Goal: Task Accomplishment & Management: Complete application form

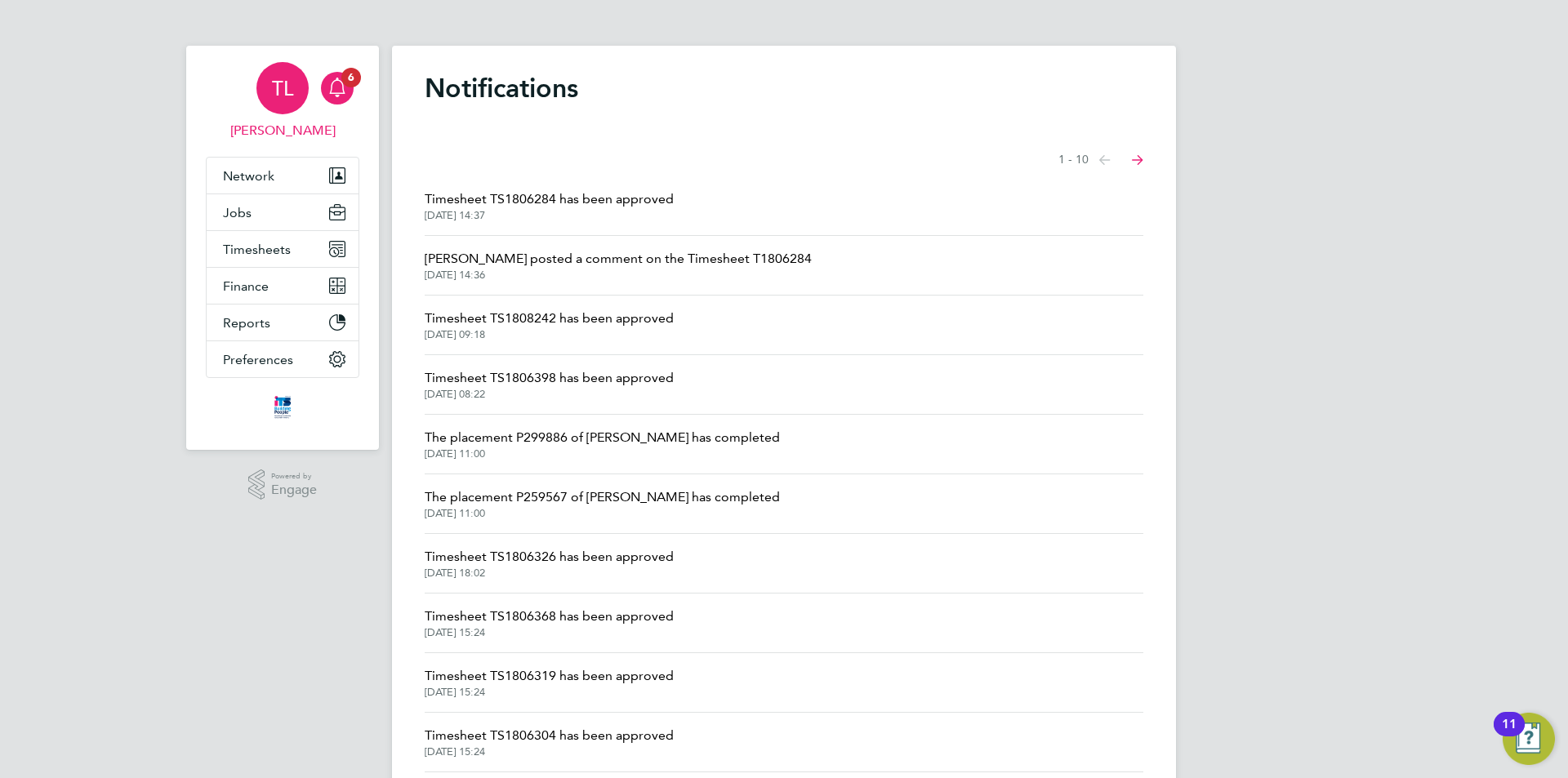
click at [280, 91] on span "TL" at bounding box center [282, 88] width 21 height 21
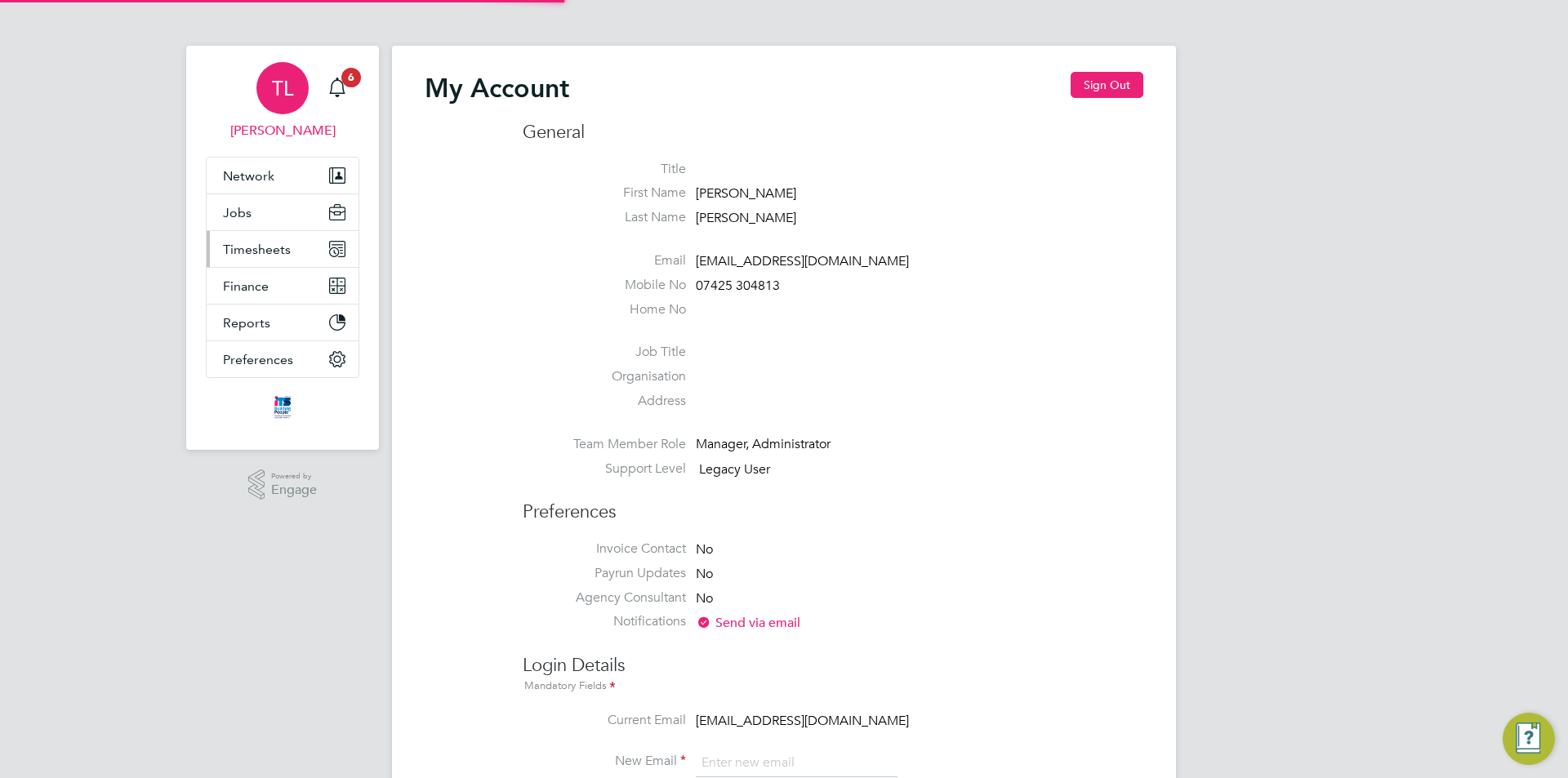
click at [298, 254] on button "Timesheets" at bounding box center [282, 249] width 152 height 36
click at [268, 247] on span "Timesheets" at bounding box center [256, 250] width 68 height 16
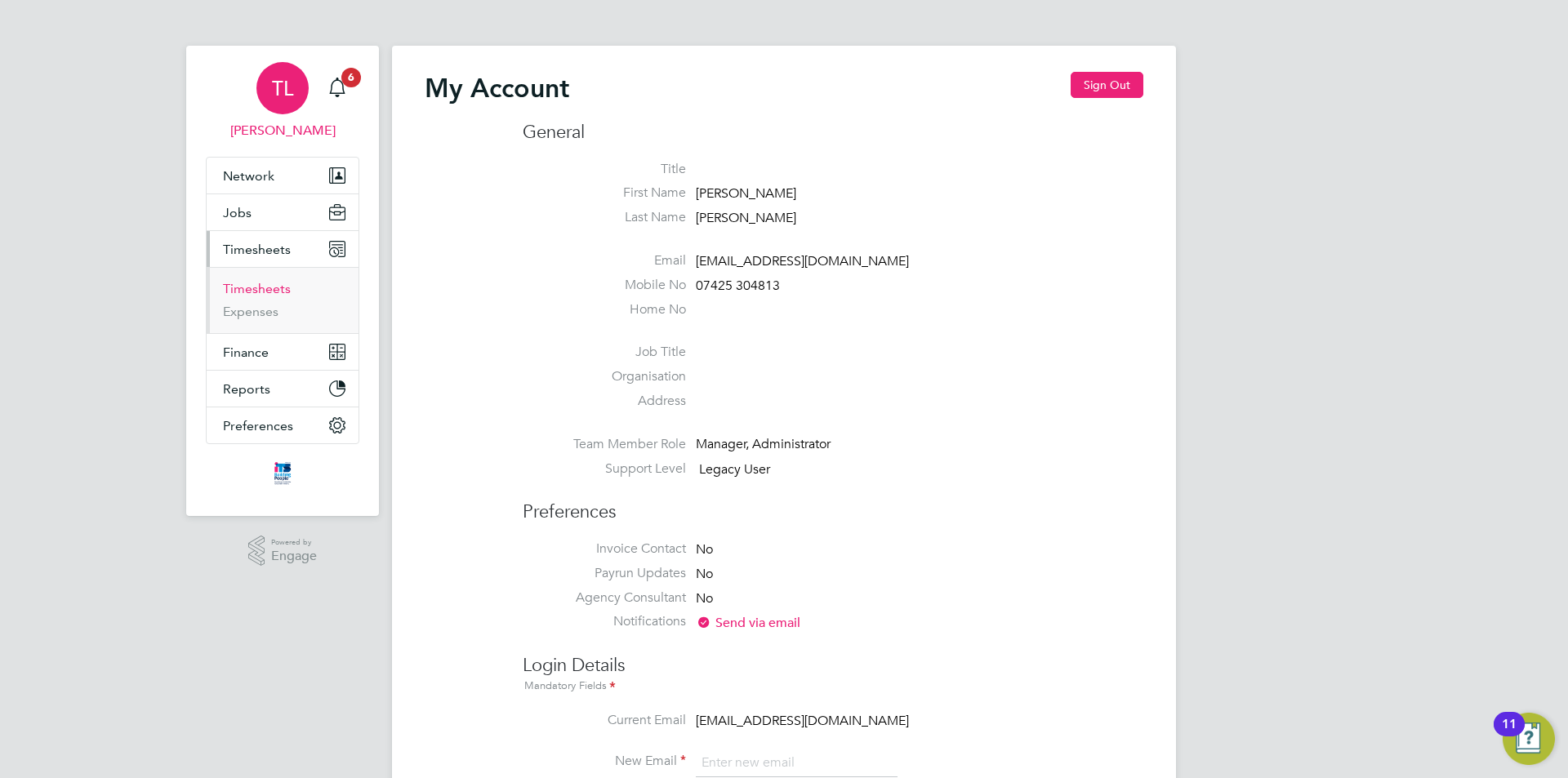
click at [250, 288] on link "Timesheets" at bounding box center [256, 288] width 68 height 16
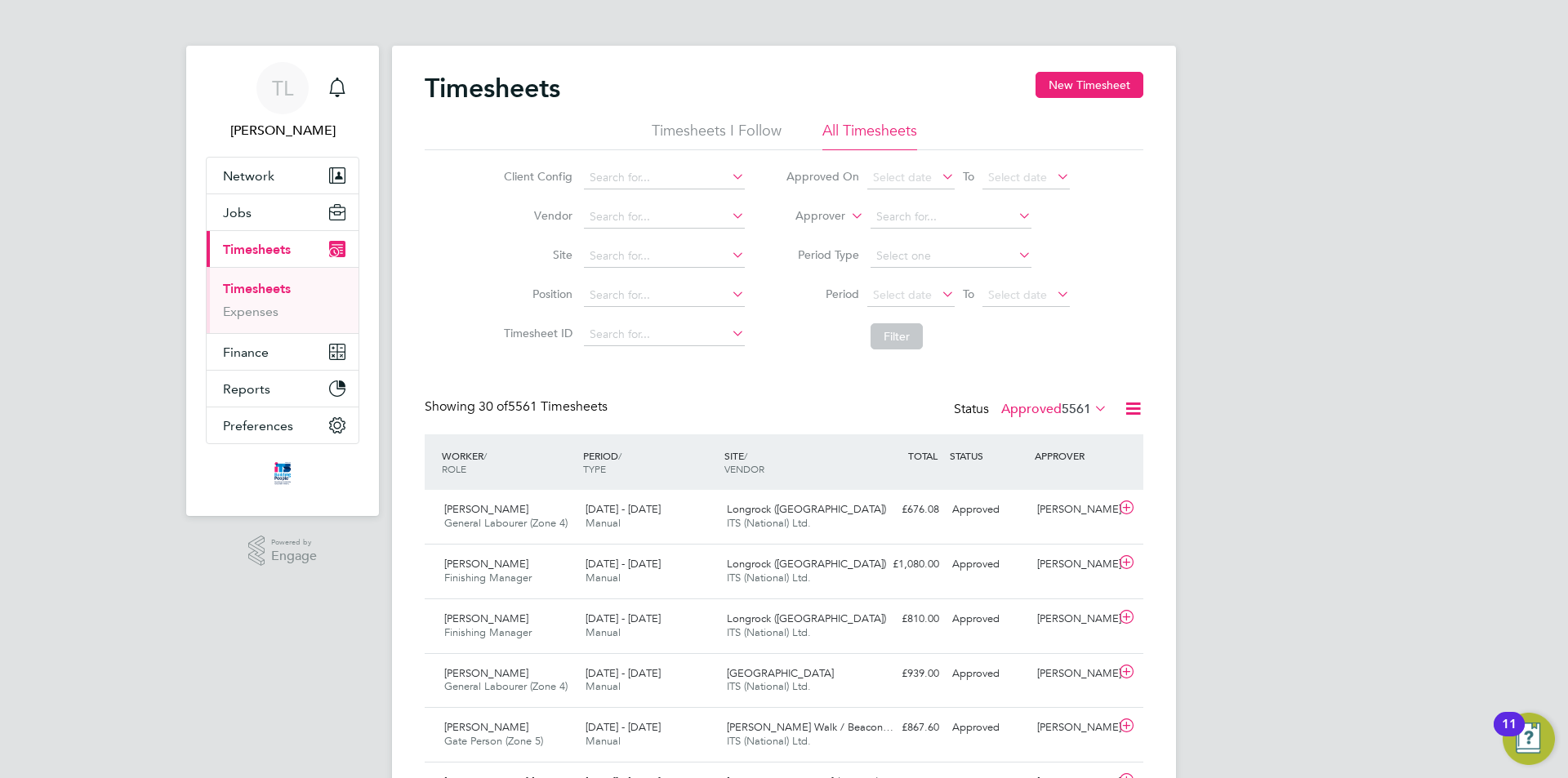
click at [1091, 405] on icon at bounding box center [1091, 408] width 0 height 23
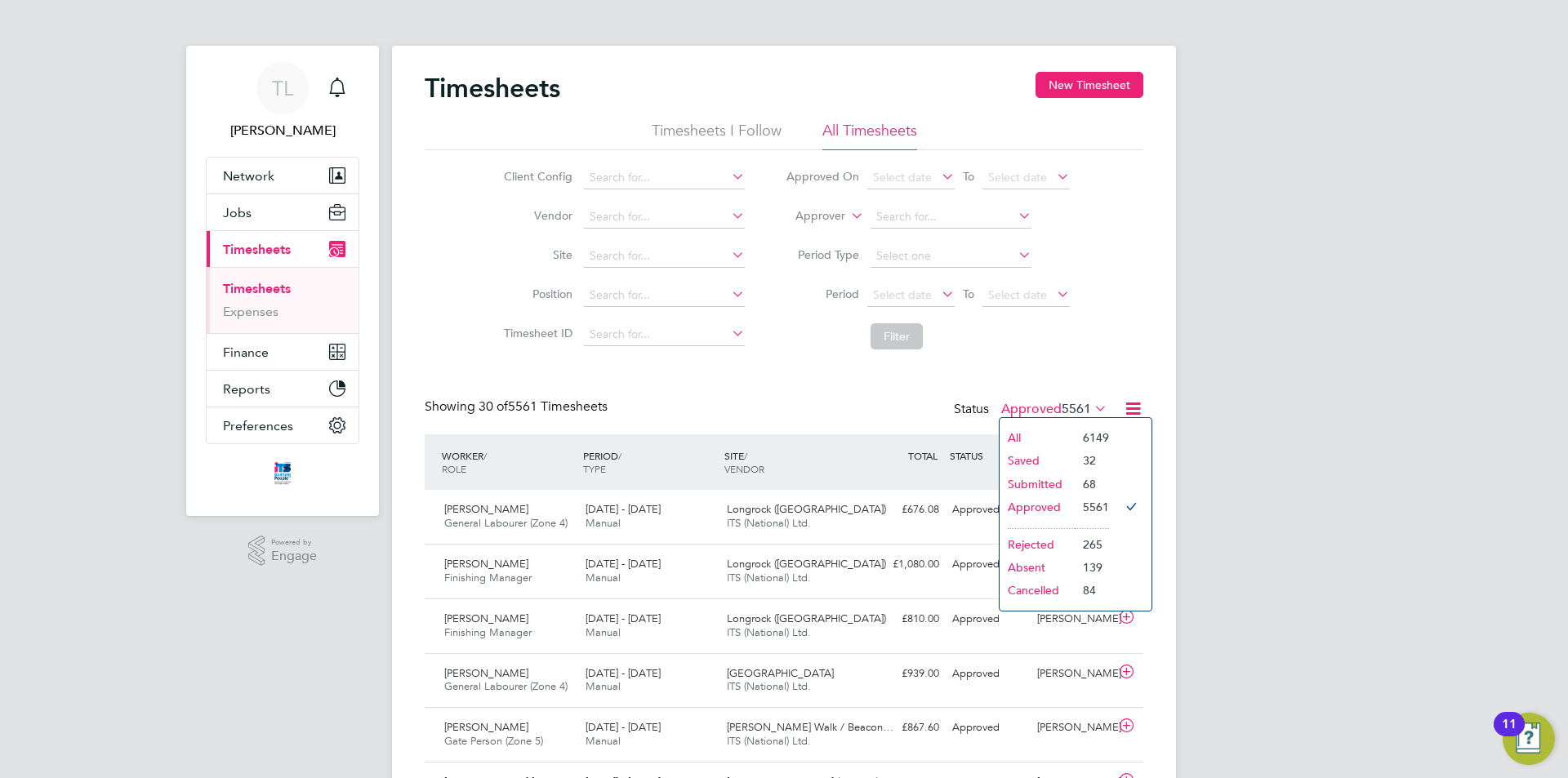
click at [1028, 437] on li "All" at bounding box center [1037, 437] width 75 height 23
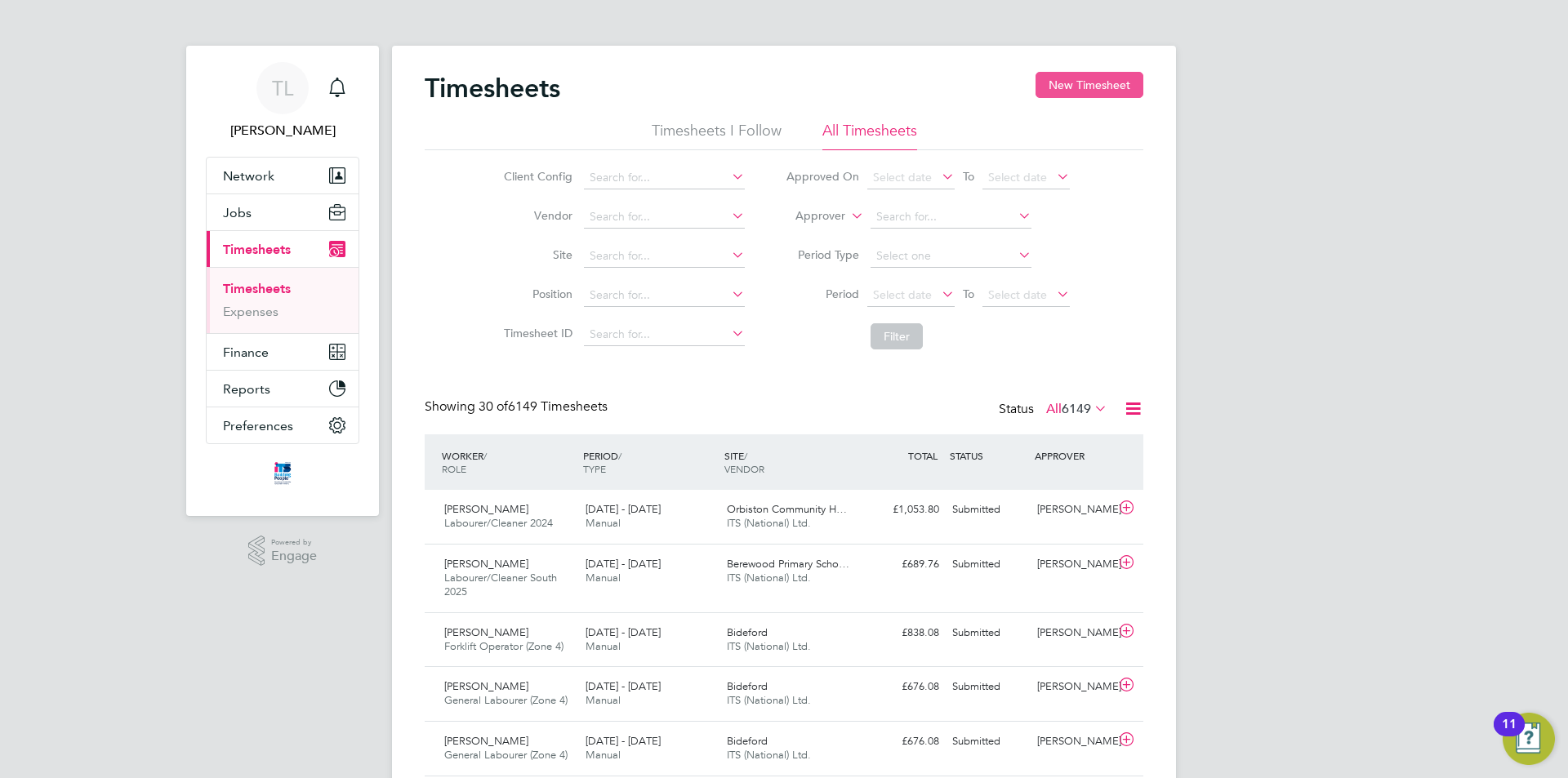
click at [1084, 80] on button "New Timesheet" at bounding box center [1089, 85] width 108 height 26
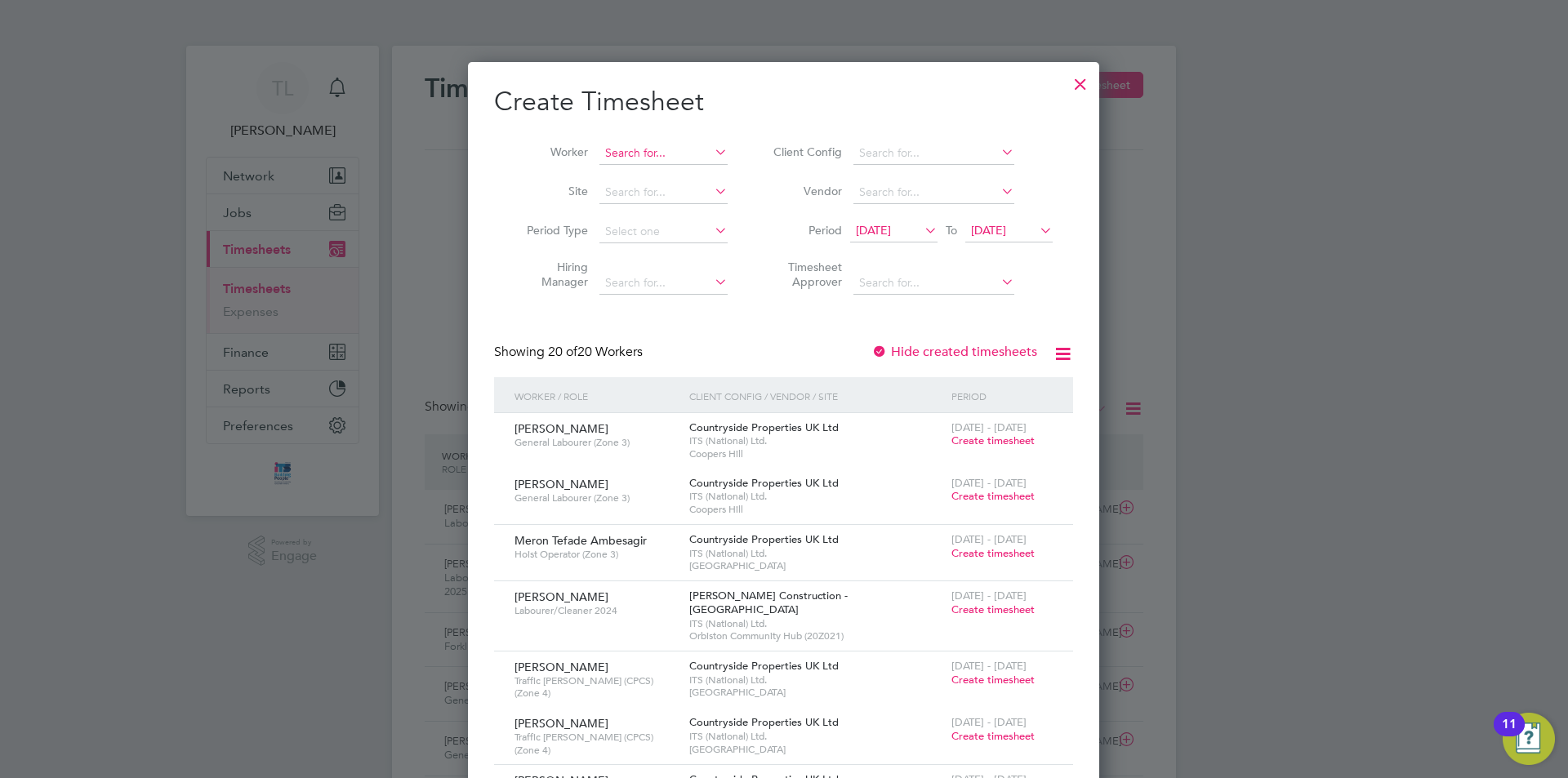
click at [647, 156] on input at bounding box center [663, 153] width 128 height 23
click at [699, 173] on b "Wot" at bounding box center [709, 175] width 23 height 14
type input "[PERSON_NAME]"
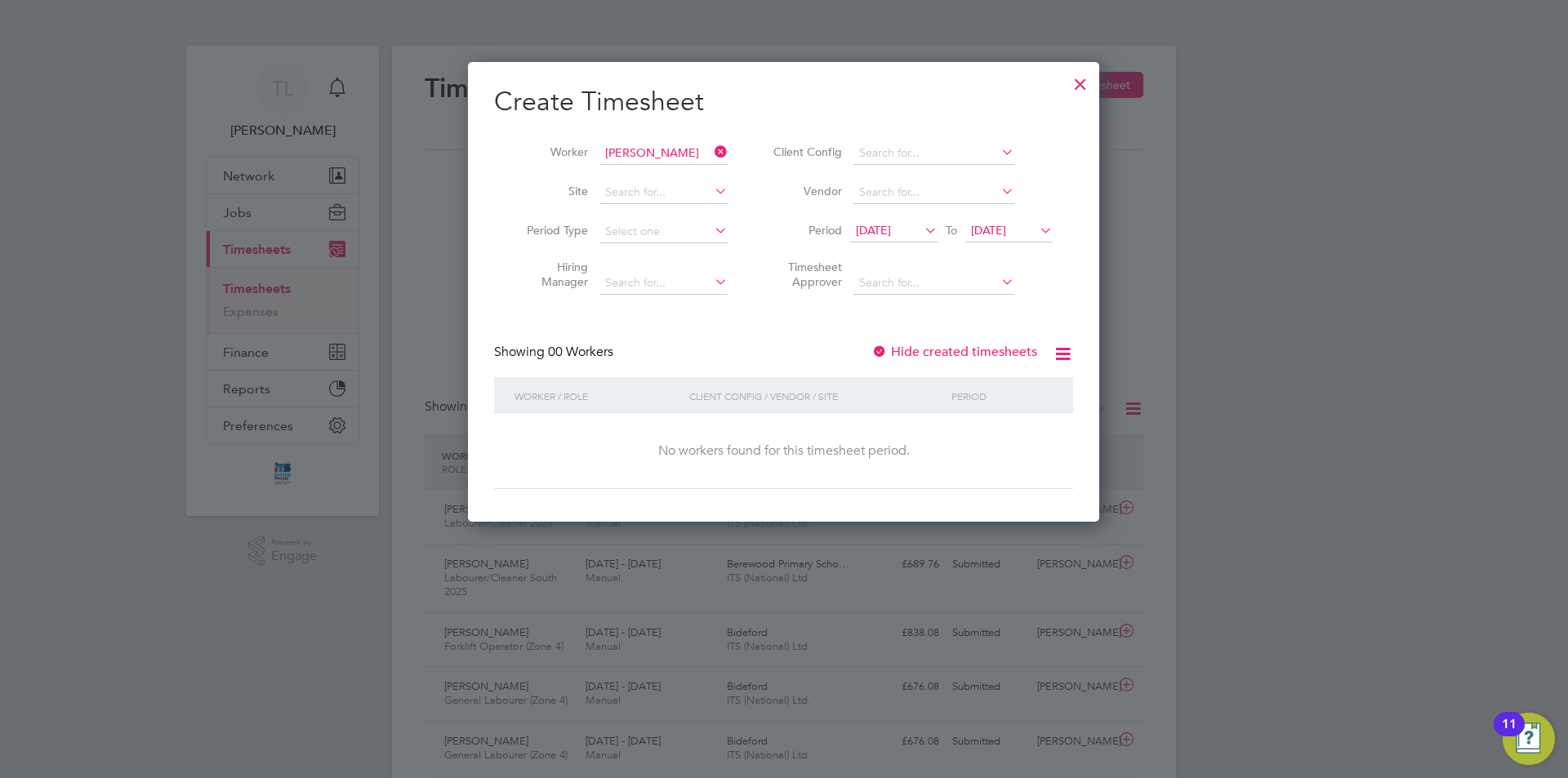
click at [1036, 235] on icon at bounding box center [1036, 229] width 0 height 23
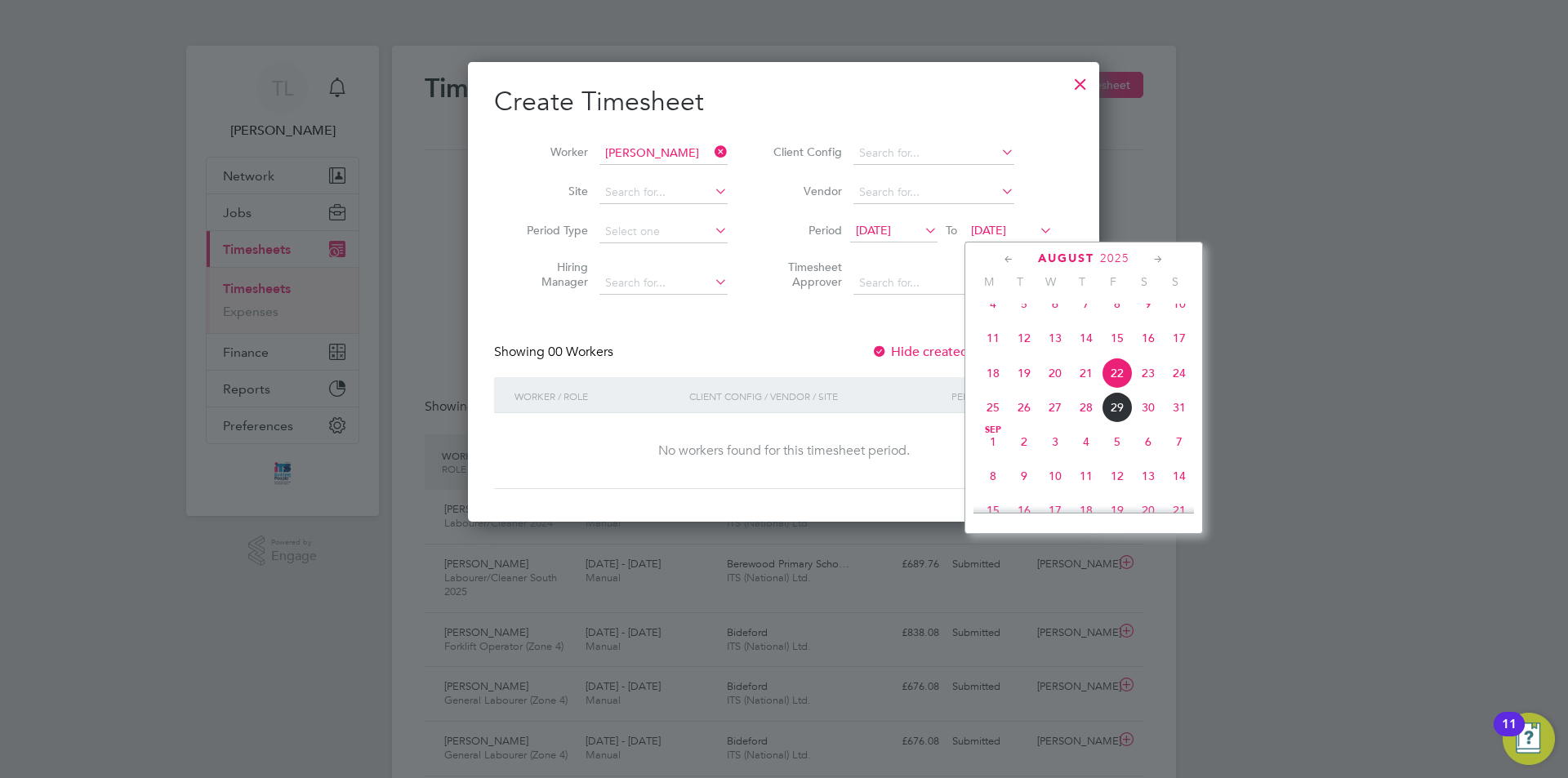
click at [1176, 423] on span "31" at bounding box center [1179, 407] width 31 height 31
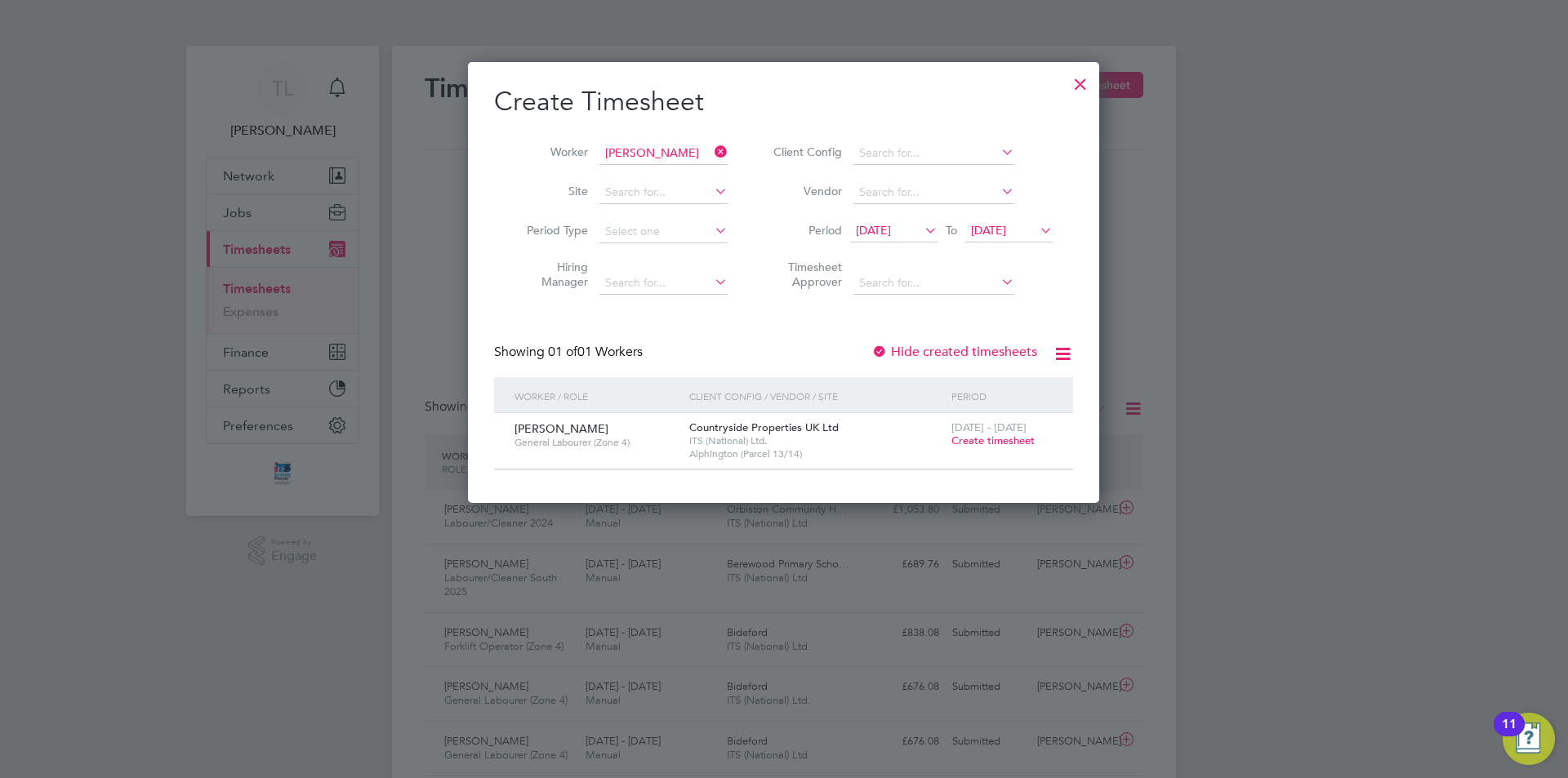
click at [976, 444] on span "Create timesheet" at bounding box center [993, 441] width 83 height 14
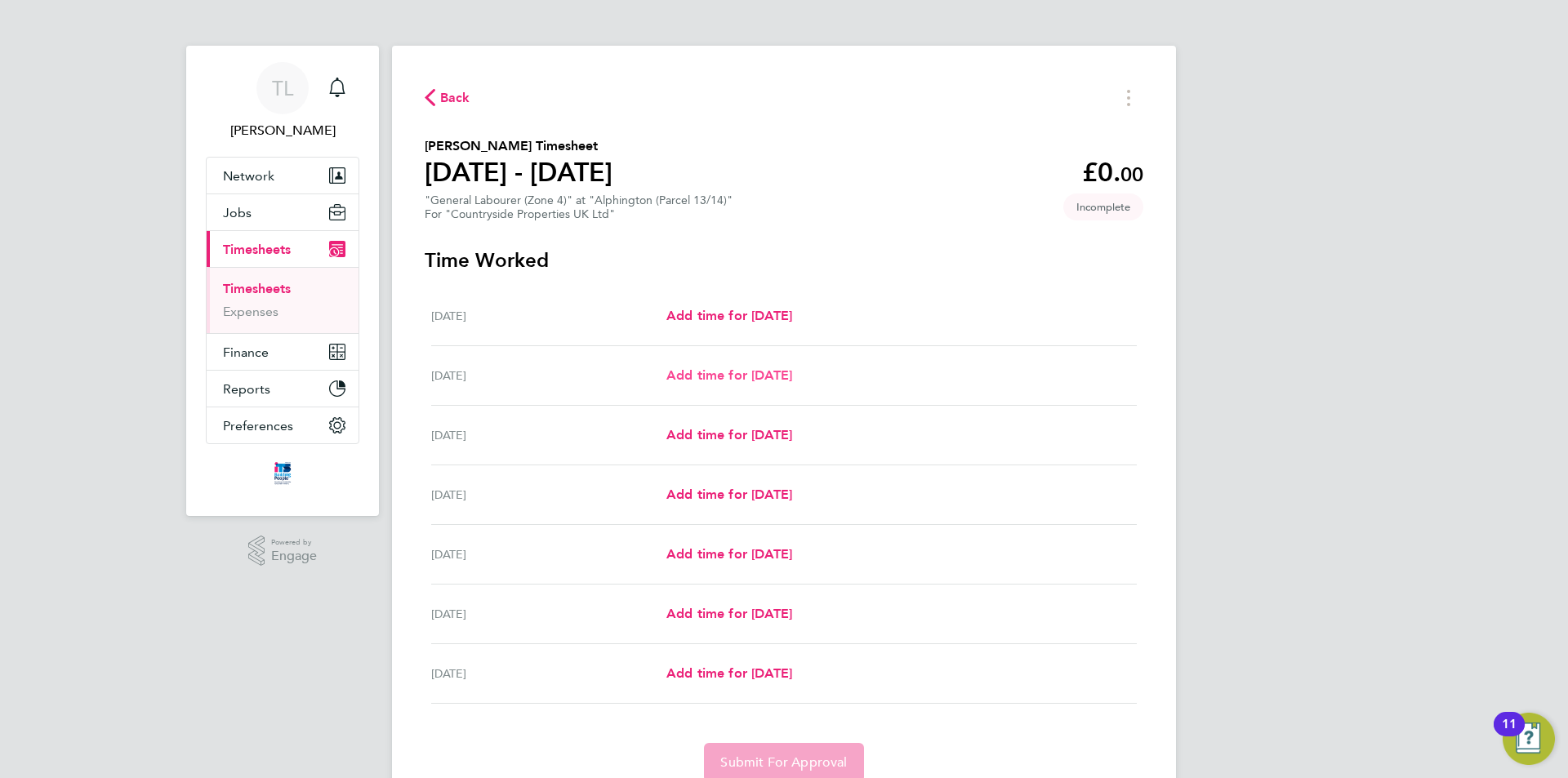
click at [720, 377] on span "Add time for [DATE]" at bounding box center [729, 375] width 126 height 16
click at [708, 376] on span "Add time for [DATE]" at bounding box center [729, 375] width 126 height 16
click at [730, 373] on span "Add time for [DATE]" at bounding box center [729, 375] width 126 height 16
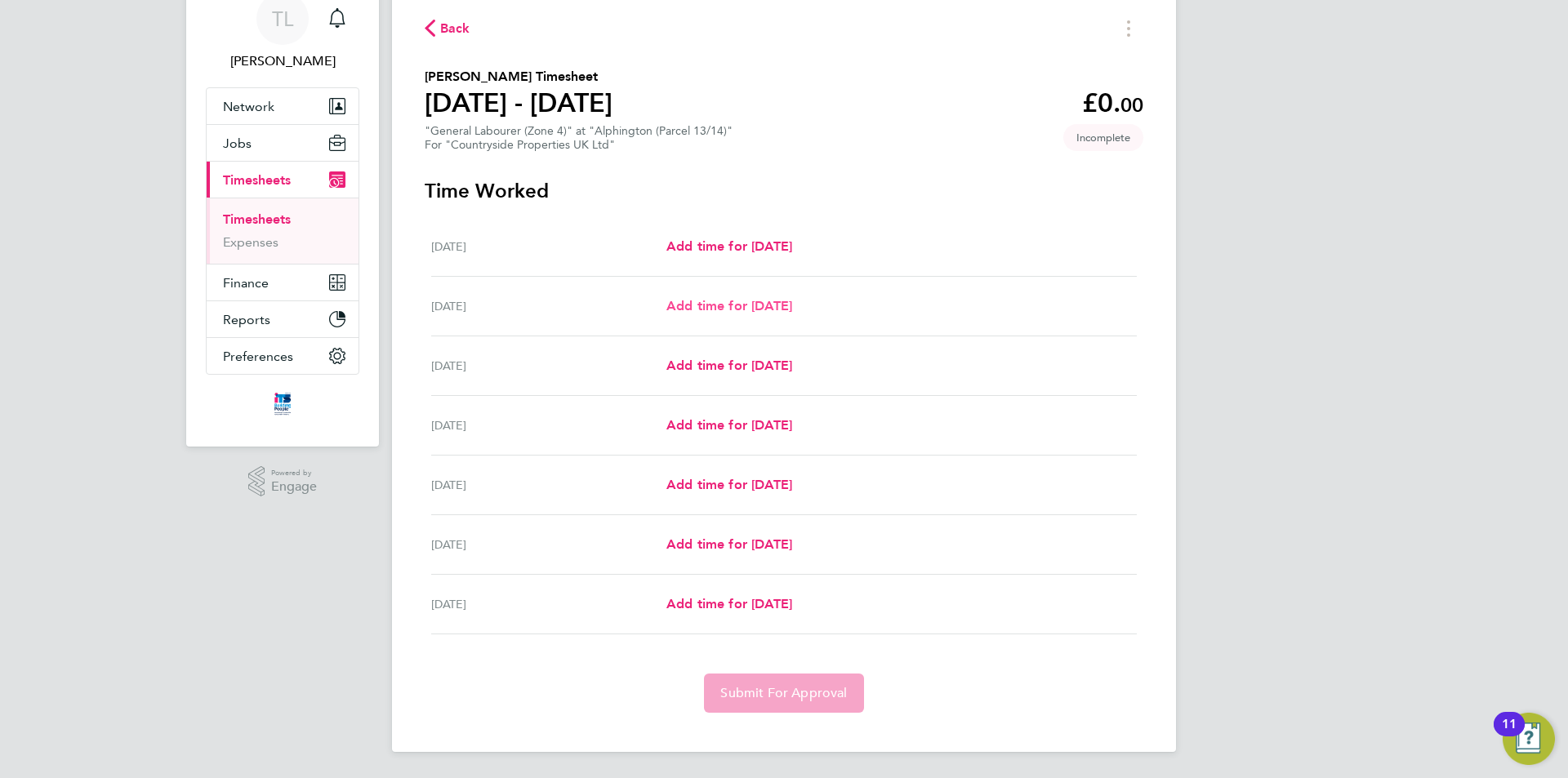
click at [714, 300] on span "Add time for [DATE]" at bounding box center [729, 306] width 126 height 16
drag, startPoint x: 972, startPoint y: 296, endPoint x: 940, endPoint y: 322, distance: 41.2
click at [972, 296] on div "Add time for Tue 26 Aug Add time for Tue 26 Aug" at bounding box center [900, 306] width 470 height 19
click at [728, 372] on span "Add time for [DATE]" at bounding box center [729, 365] width 126 height 16
click at [745, 246] on span "Add time for [DATE]" at bounding box center [729, 246] width 126 height 16
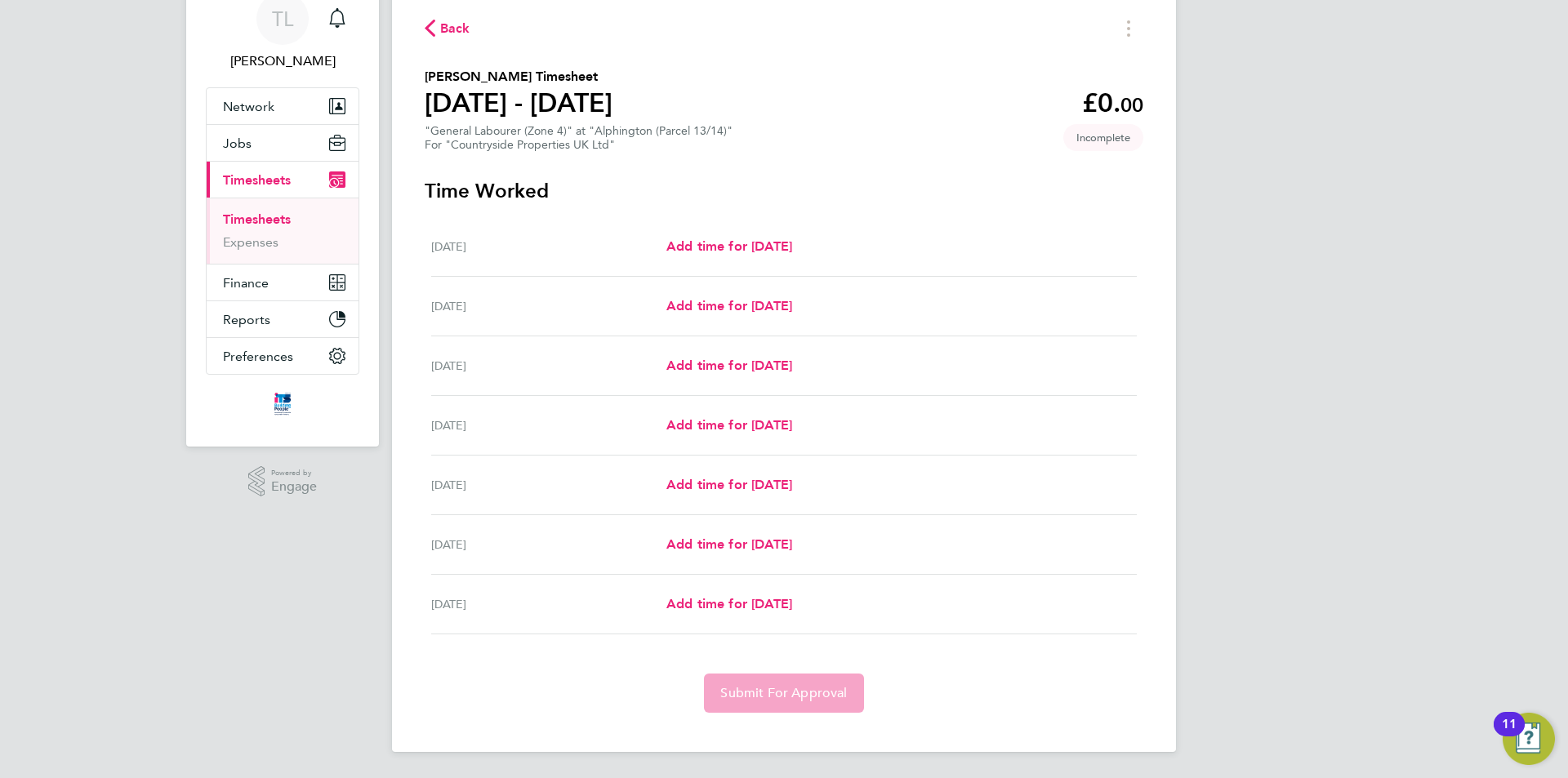
click at [460, 24] on span "Back" at bounding box center [455, 28] width 30 height 19
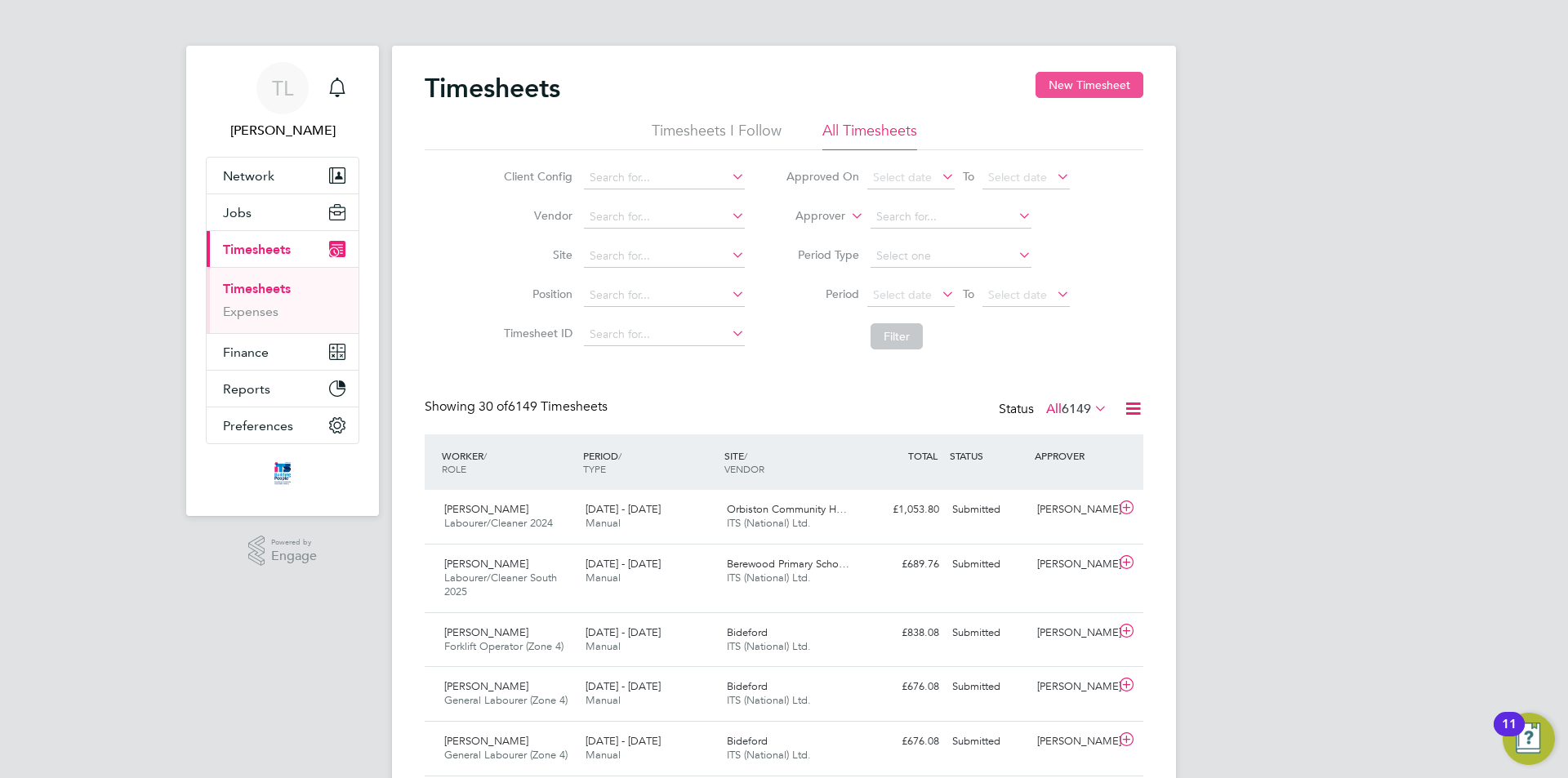
click at [1076, 91] on button "New Timesheet" at bounding box center [1089, 85] width 108 height 26
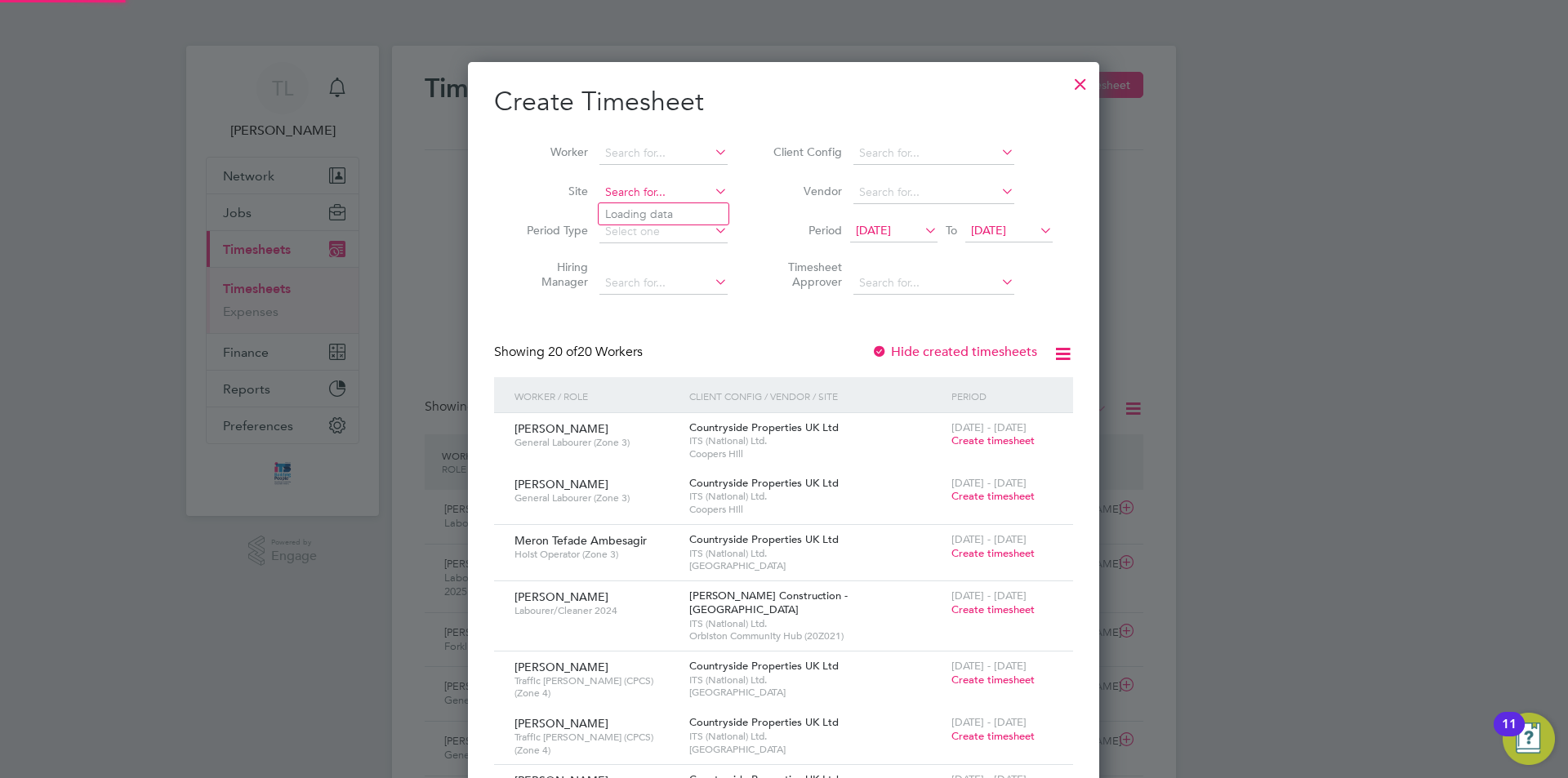
click at [647, 193] on input at bounding box center [663, 192] width 128 height 23
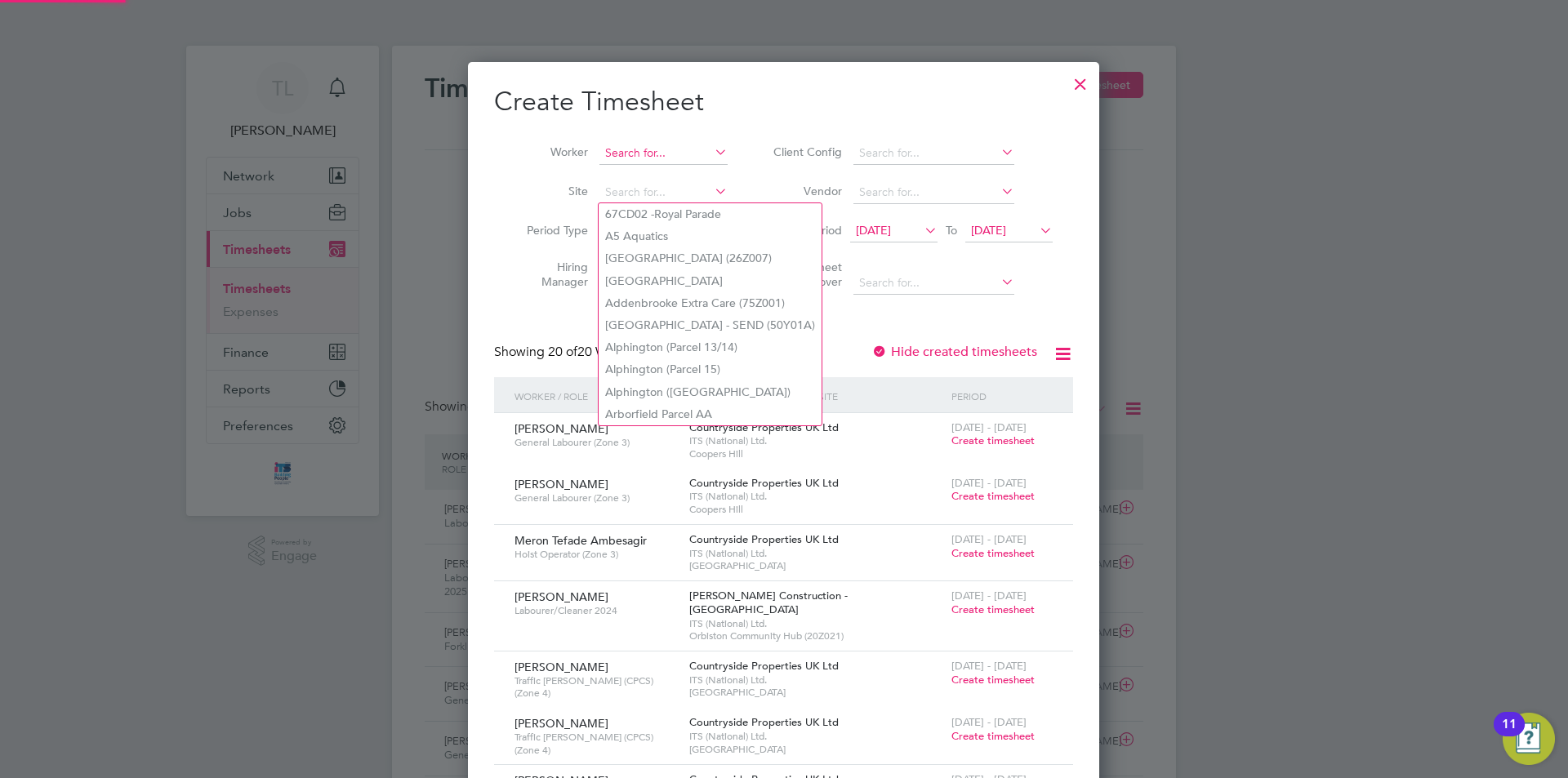
click at [650, 157] on input at bounding box center [663, 153] width 128 height 23
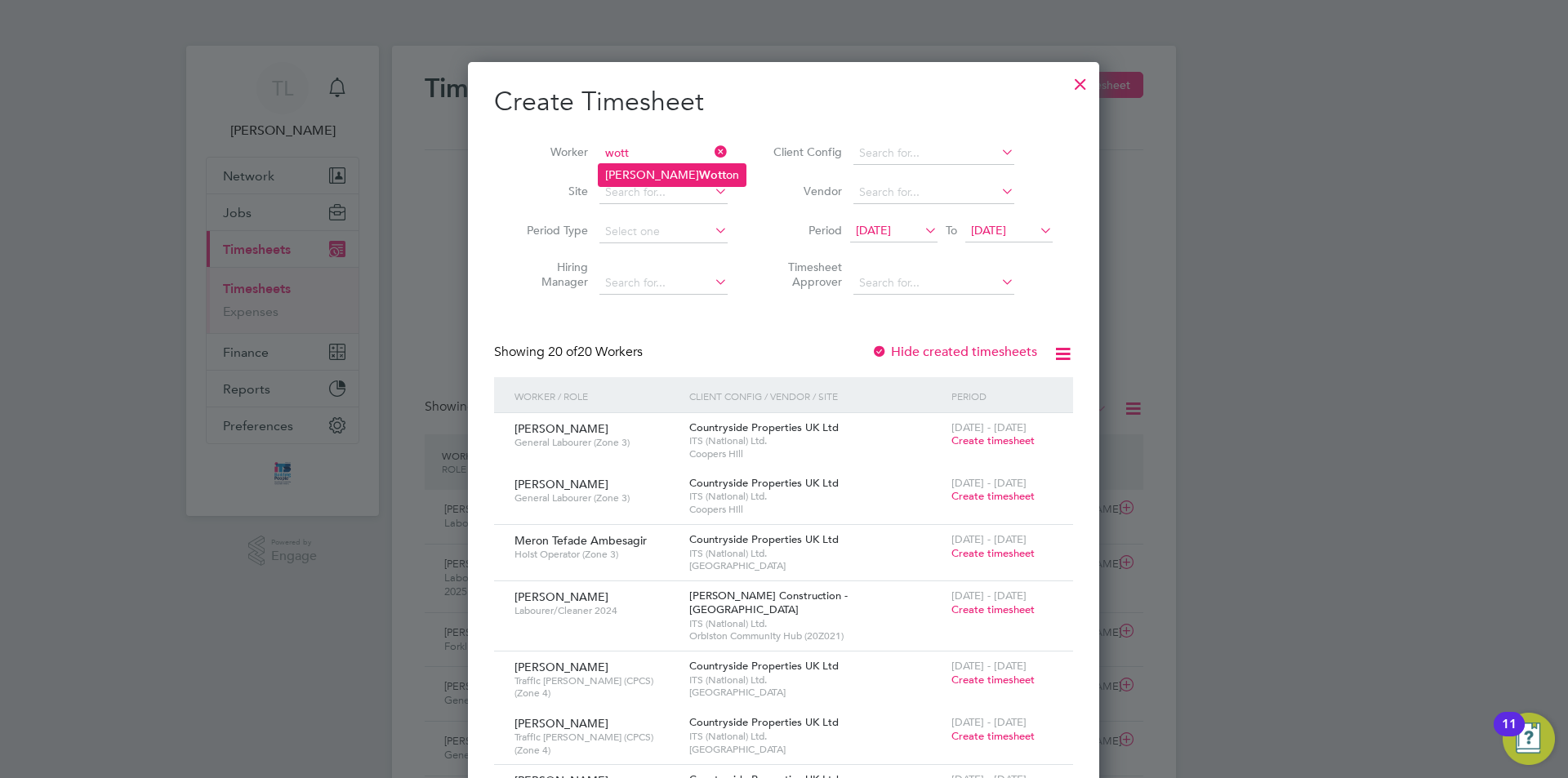
click at [664, 166] on li "Luke Wott on" at bounding box center [672, 175] width 147 height 22
type input "[PERSON_NAME]"
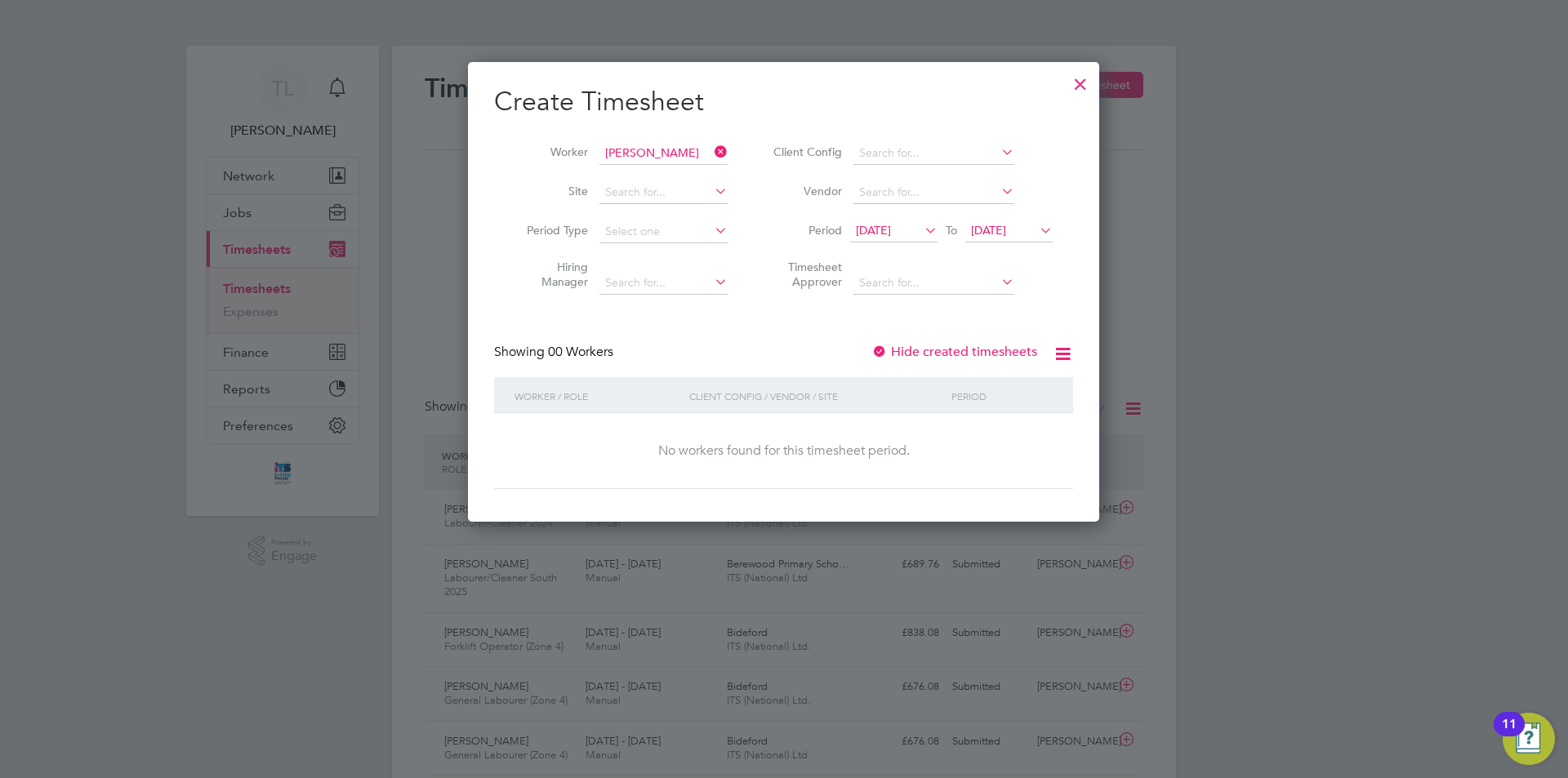
click at [1006, 236] on span "[DATE]" at bounding box center [988, 230] width 35 height 15
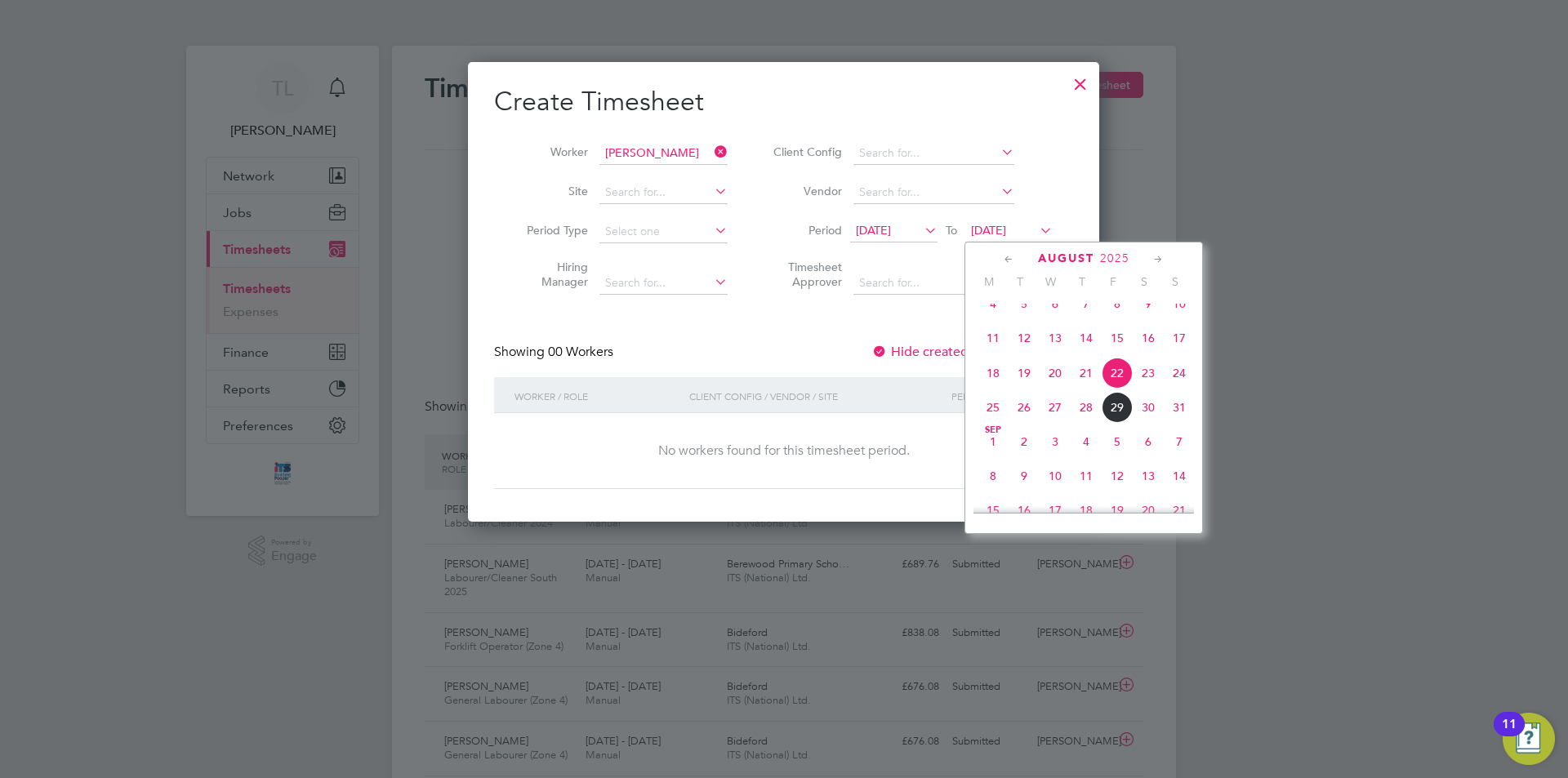
click at [1147, 423] on span "30" at bounding box center [1148, 407] width 31 height 31
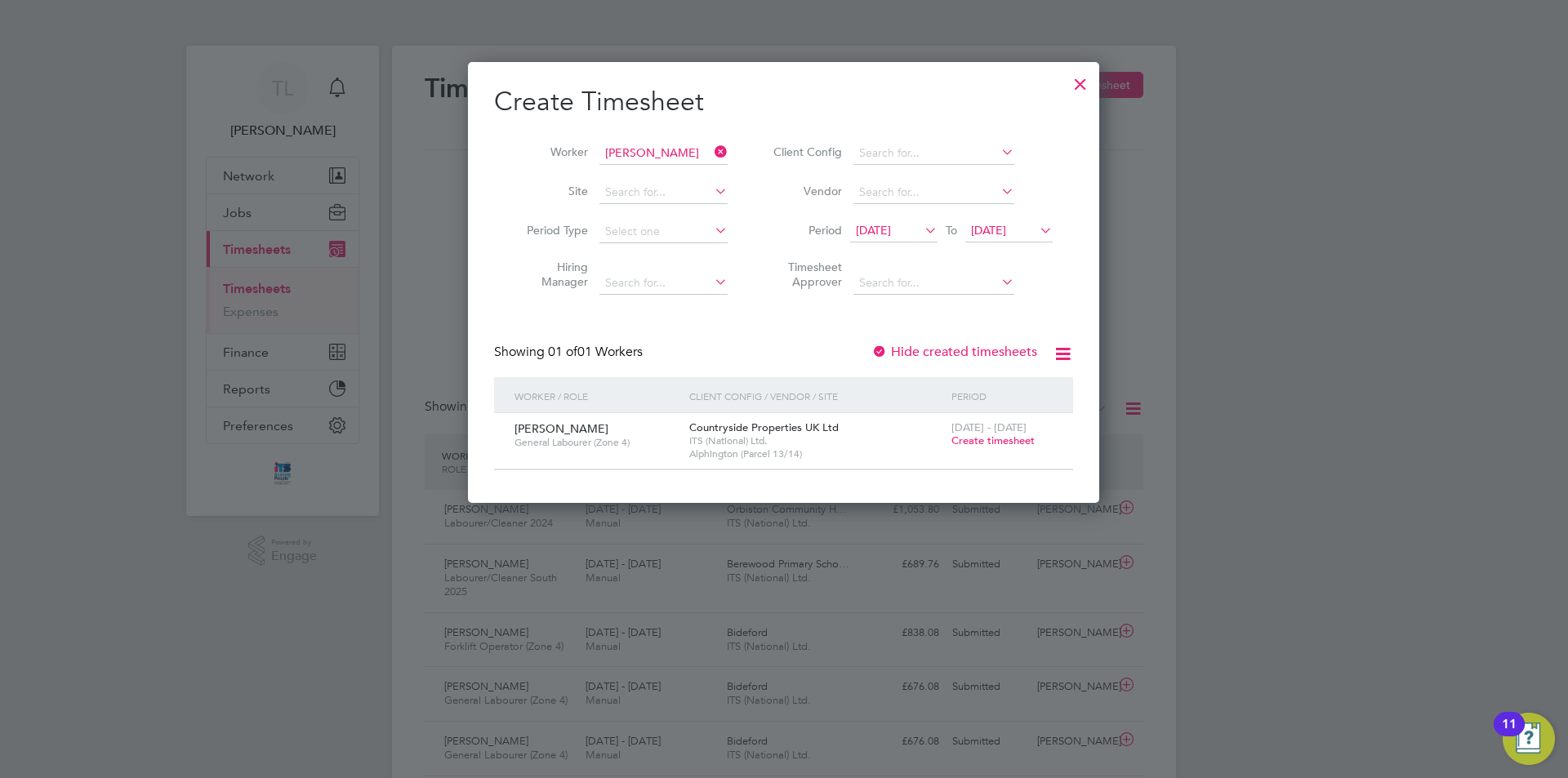
click at [1010, 442] on span "Create timesheet" at bounding box center [993, 441] width 83 height 14
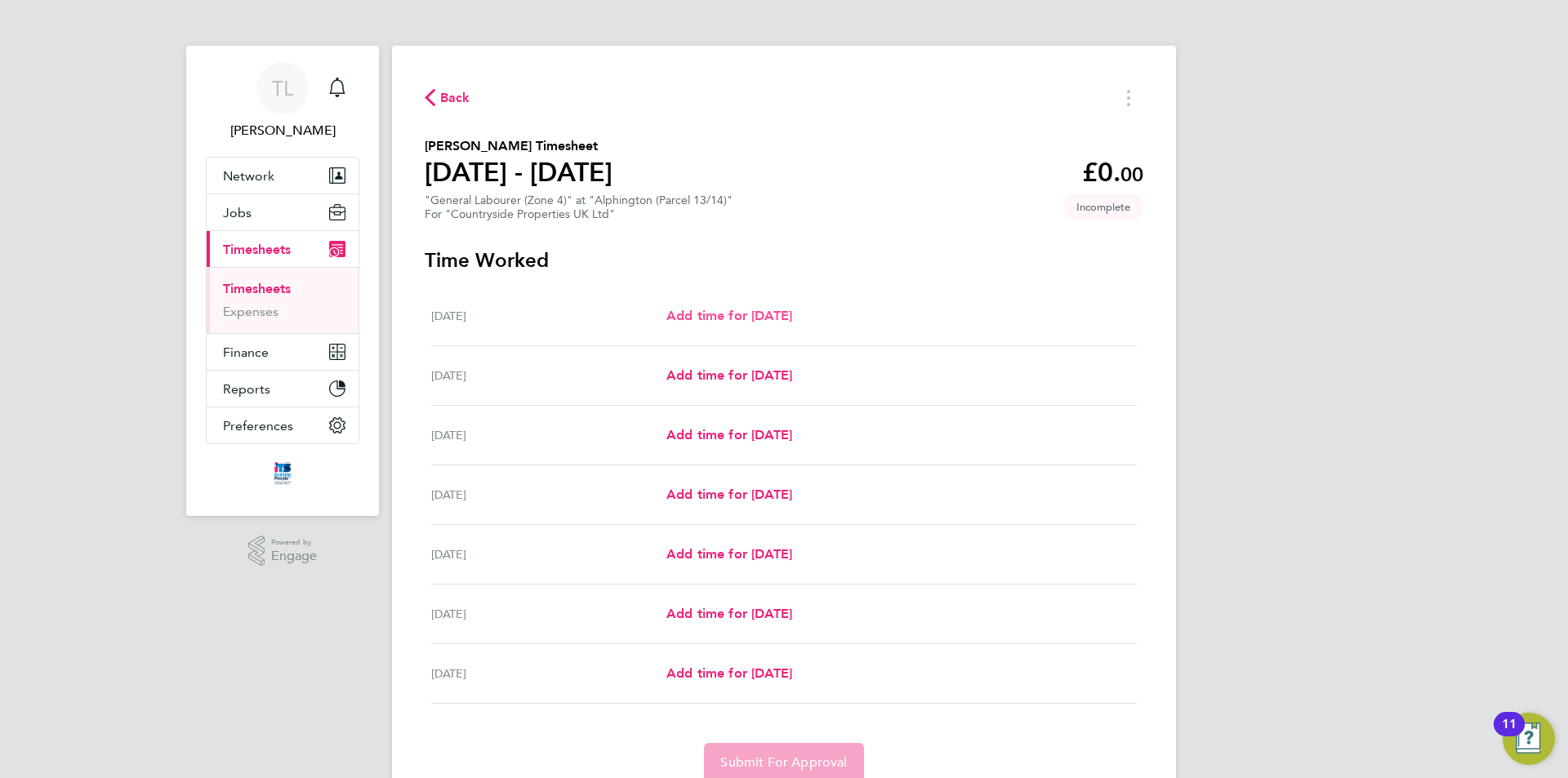
click at [756, 321] on span "Add time for [DATE]" at bounding box center [729, 316] width 126 height 16
click at [742, 373] on span "Add time for [DATE]" at bounding box center [729, 375] width 126 height 16
click at [696, 375] on span "Add time for [DATE]" at bounding box center [729, 375] width 126 height 16
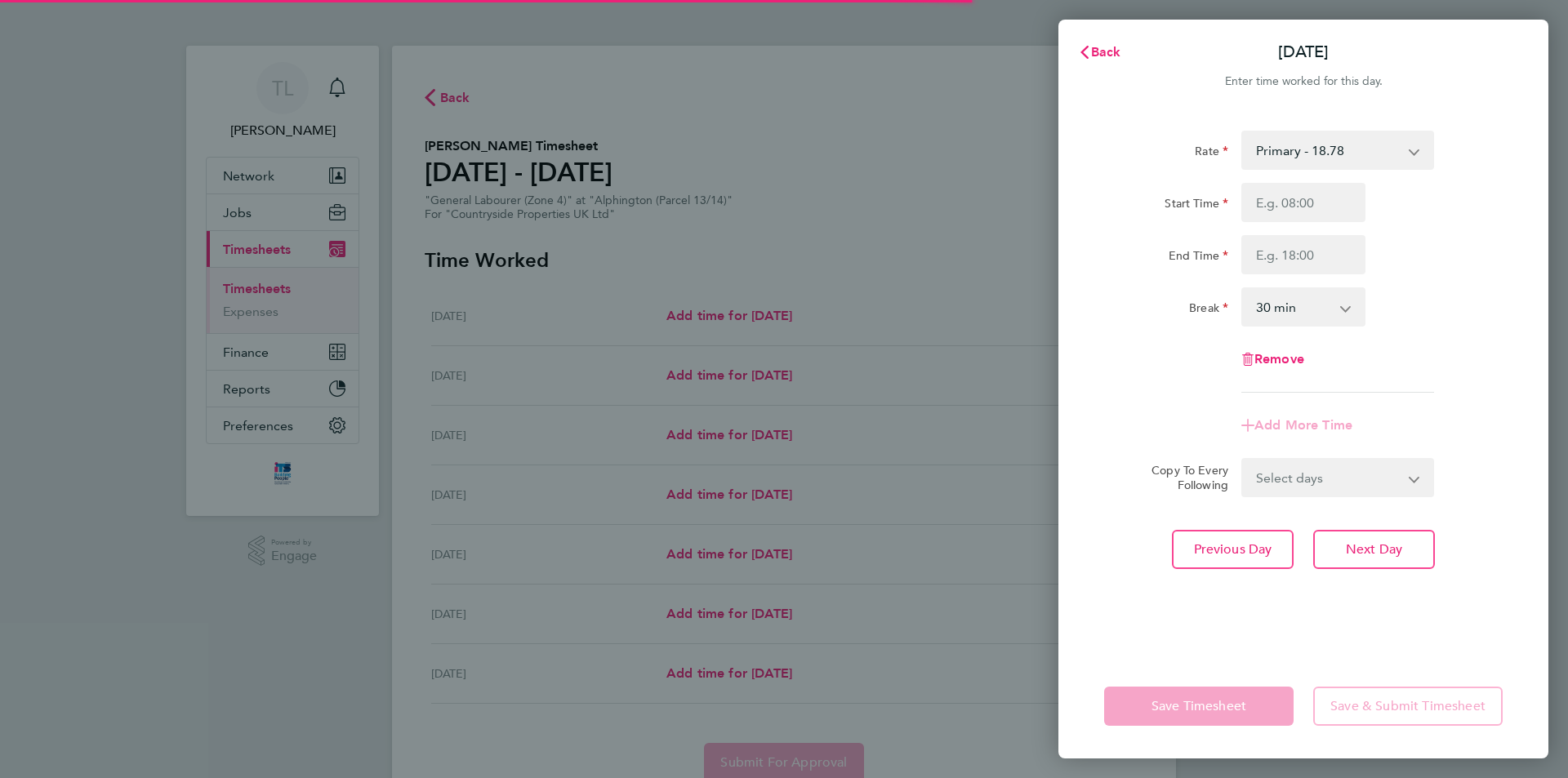
select select "30"
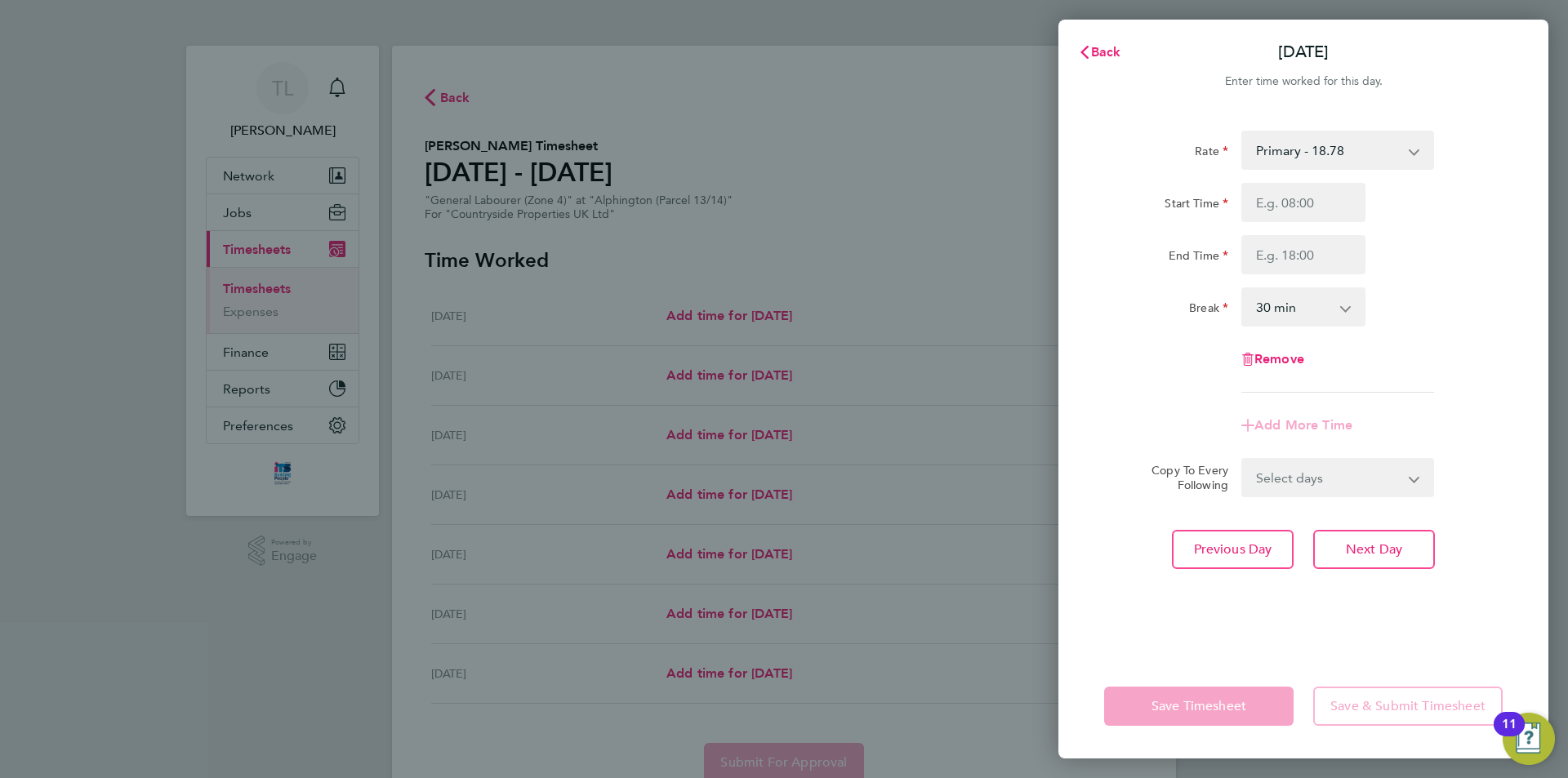
click at [1380, 147] on select "Primary - 18.78" at bounding box center [1328, 150] width 170 height 36
click at [1445, 231] on div "Start Time End Time" at bounding box center [1302, 228] width 411 height 91
click at [1290, 208] on input "Start Time" at bounding box center [1303, 202] width 124 height 39
type input "07:30"
click at [1313, 258] on input "End Time" at bounding box center [1303, 255] width 124 height 39
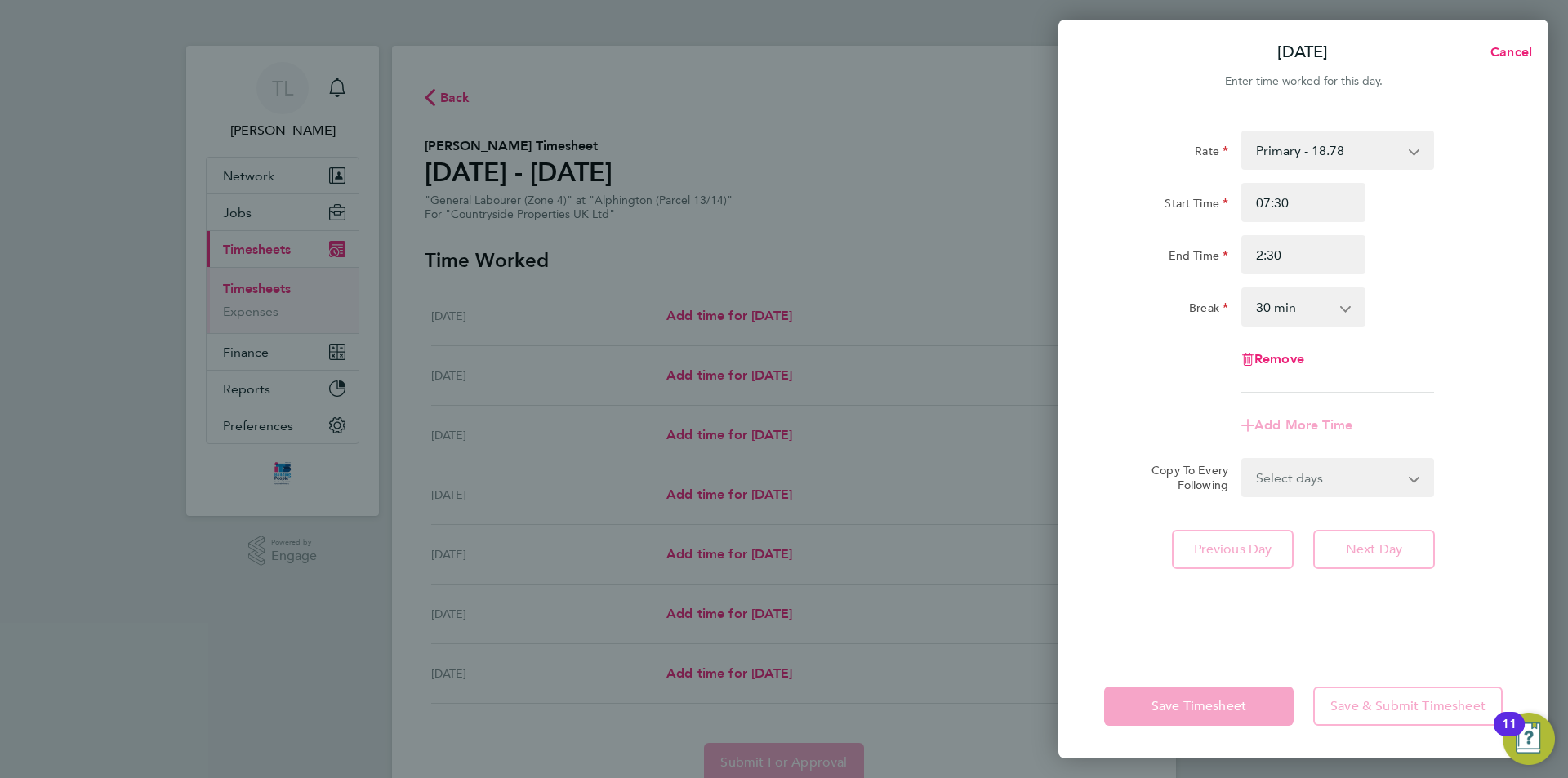
type input "02:30"
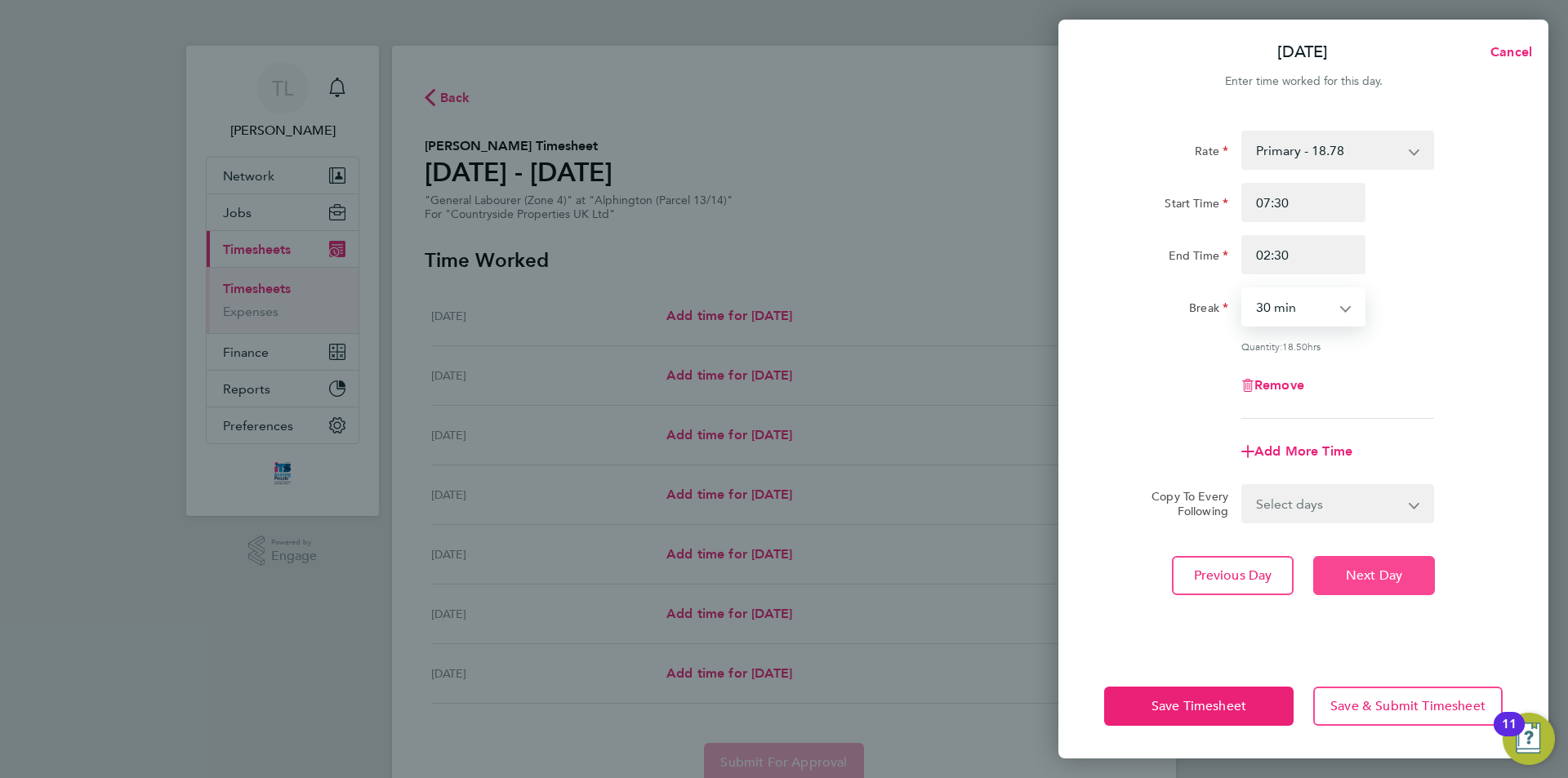
click at [1371, 579] on span "Next Day" at bounding box center [1374, 575] width 56 height 16
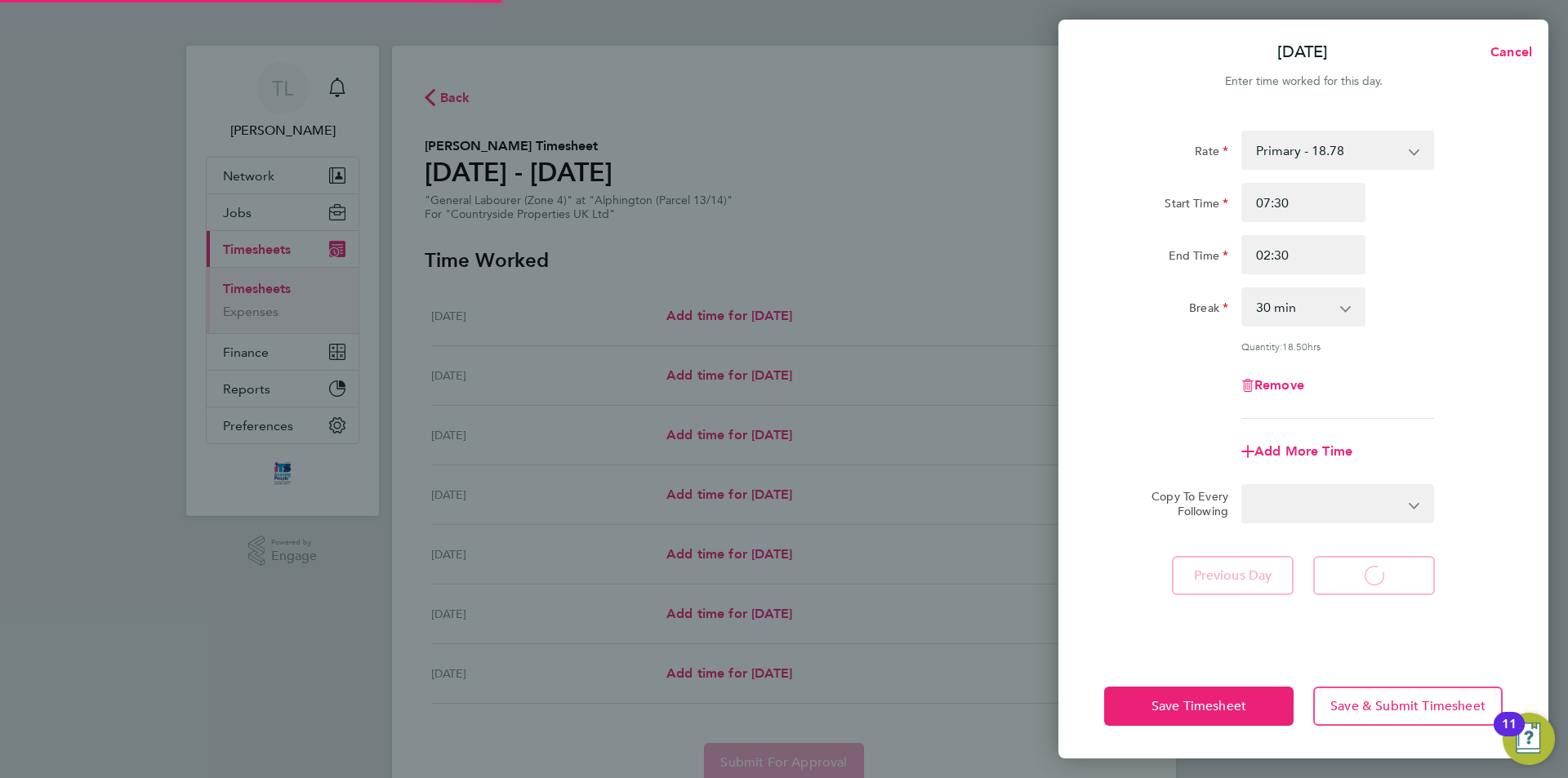
select select "30"
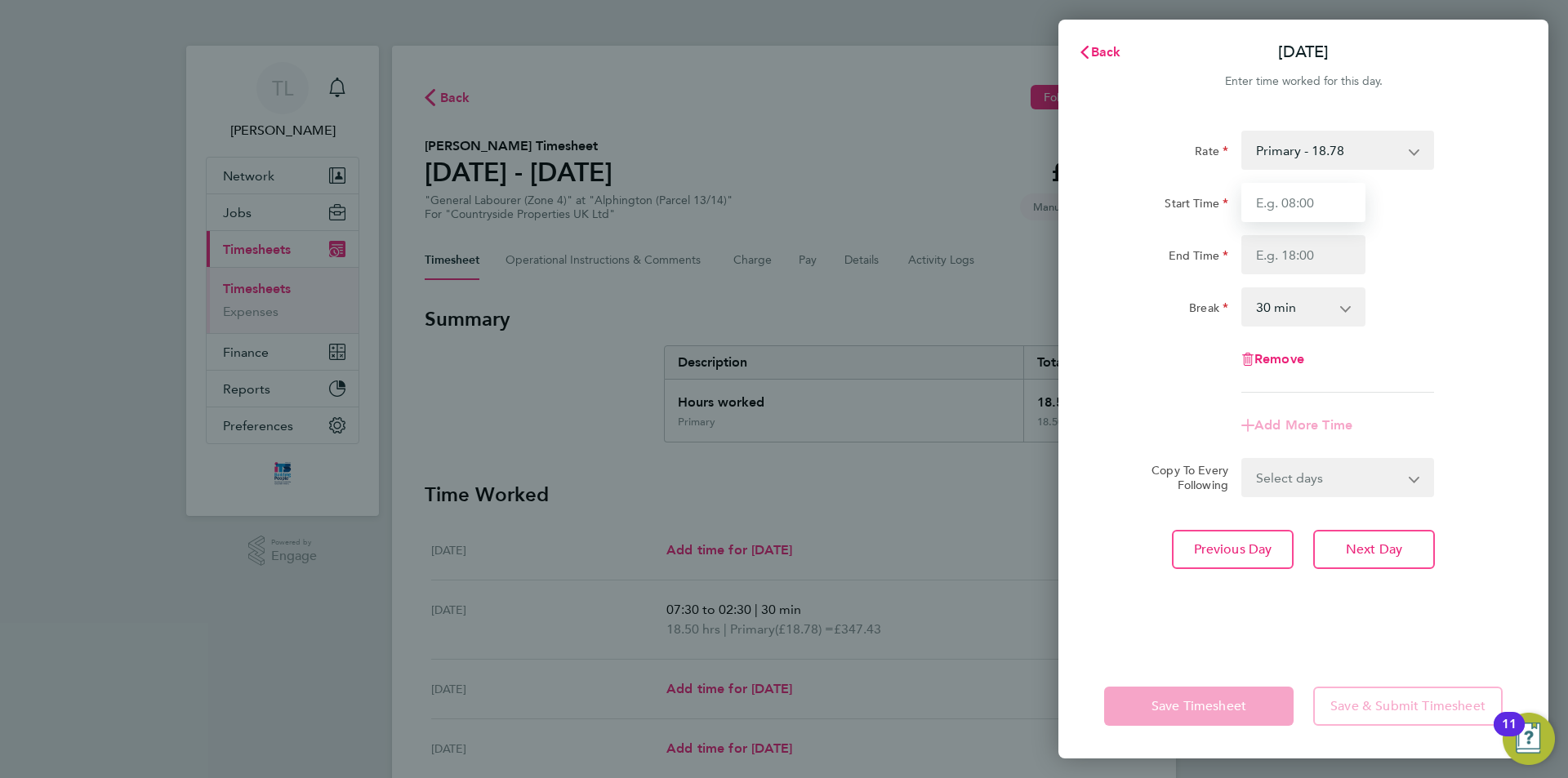
click at [1321, 183] on input "Start Time" at bounding box center [1303, 202] width 124 height 39
type input "07:30"
click at [1312, 255] on input "End Time" at bounding box center [1303, 255] width 124 height 39
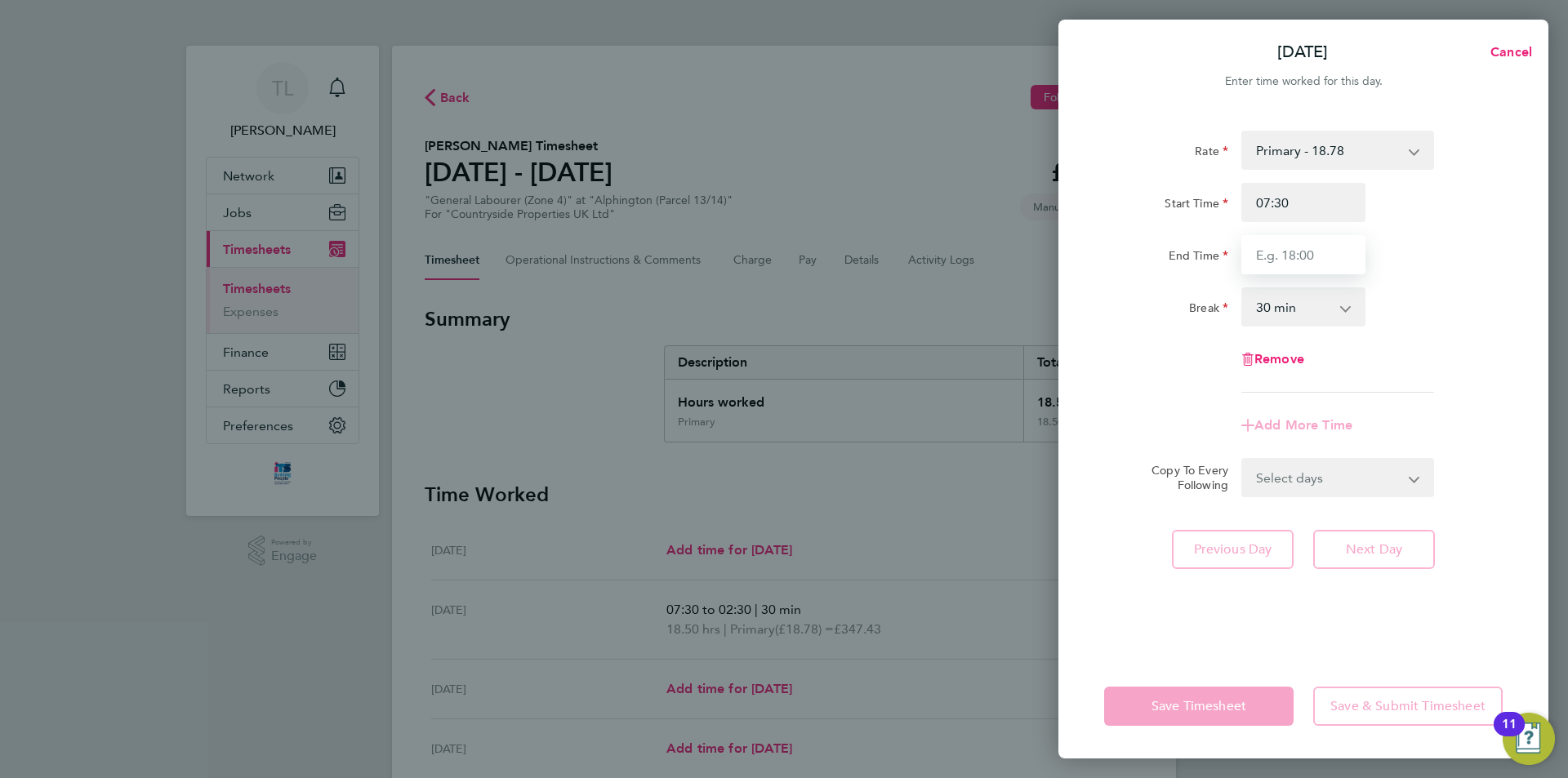
type input "17:00"
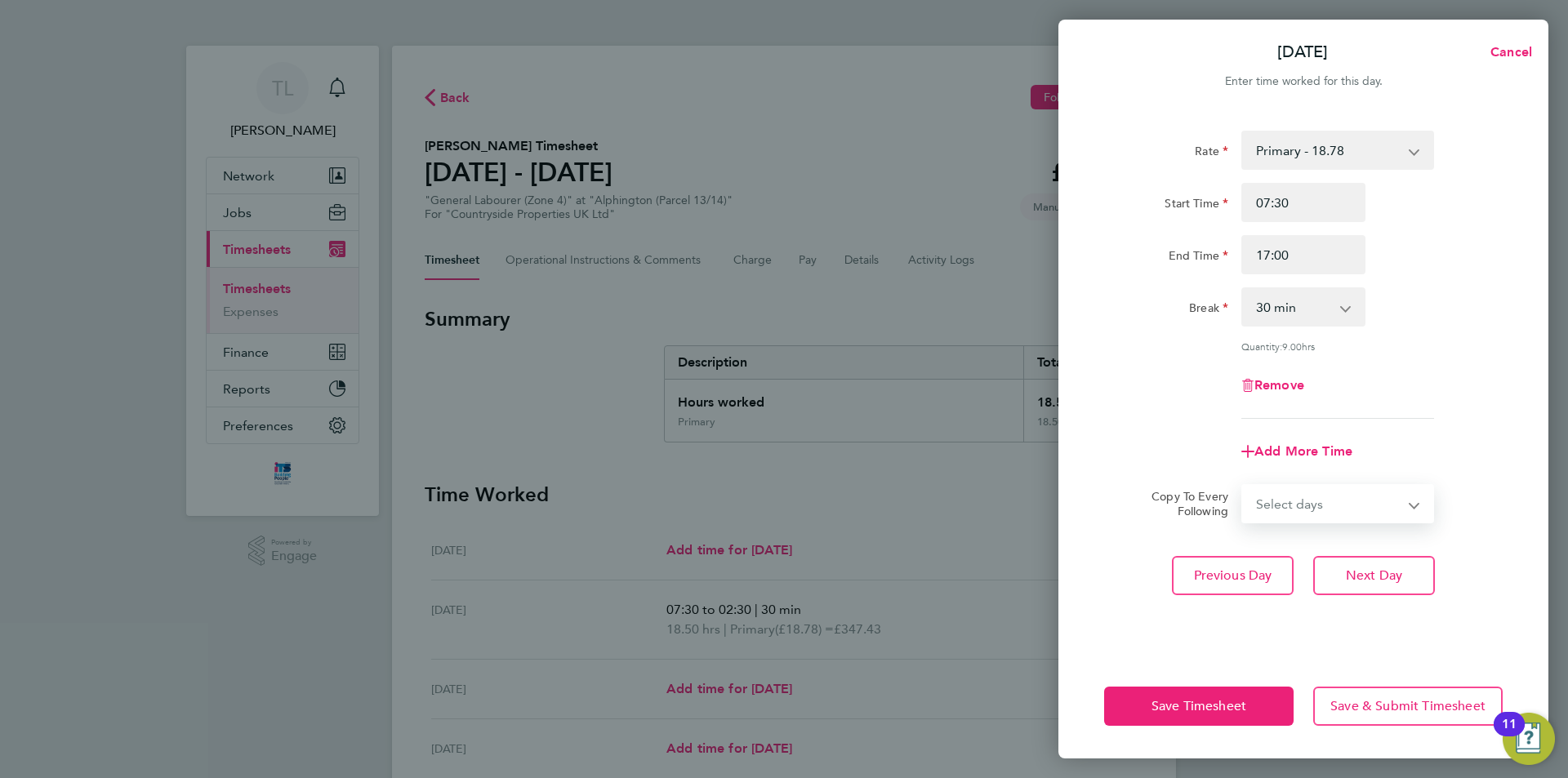
click at [1321, 484] on div "Select days Day Weekday (Mon-Fri) Weekend (Sat-Sun) [DATE] [DATE] [DATE] [DATE]" at bounding box center [1338, 503] width 193 height 39
select select "THU"
click at [1243, 486] on select "Select days Day Weekday (Mon-Fri) Weekend (Sat-Sun) [DATE] [DATE] [DATE] [DATE]" at bounding box center [1328, 503] width 172 height 36
select select "[DATE]"
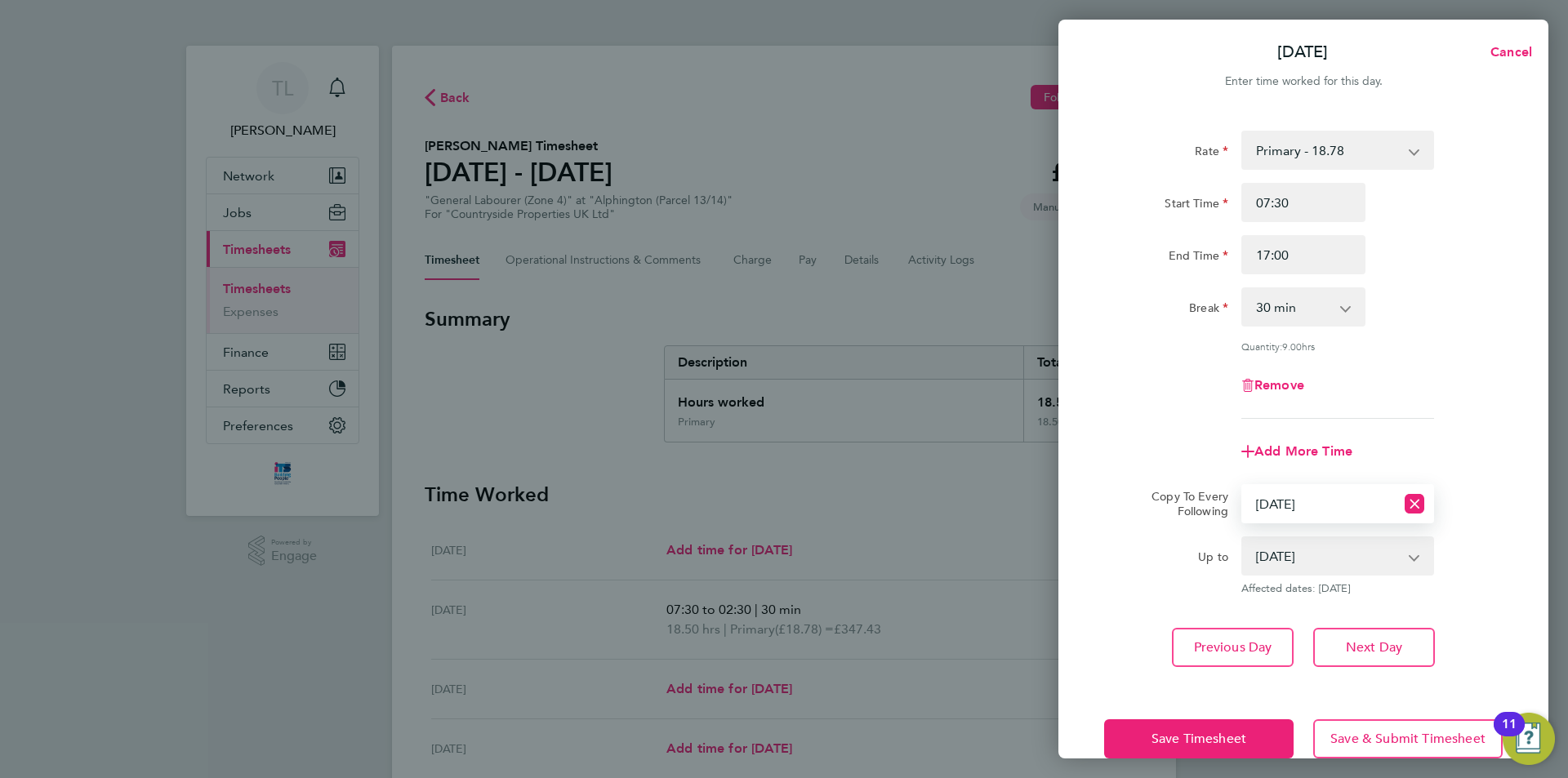
click at [1361, 505] on select "Select days Day Weekday (Mon-Fri) Weekend (Sat-Sun) [DATE] [DATE] [DATE] [DATE]" at bounding box center [1318, 503] width 152 height 36
select select "FRI"
click at [1243, 486] on select "Select days Day Weekday (Mon-Fri) Weekend (Sat-Sun) [DATE] [DATE] [DATE] [DATE]" at bounding box center [1318, 503] width 152 height 36
click at [1378, 557] on select "[DATE] [DATE] [DATE]" at bounding box center [1328, 555] width 170 height 36
select select "[DATE]"
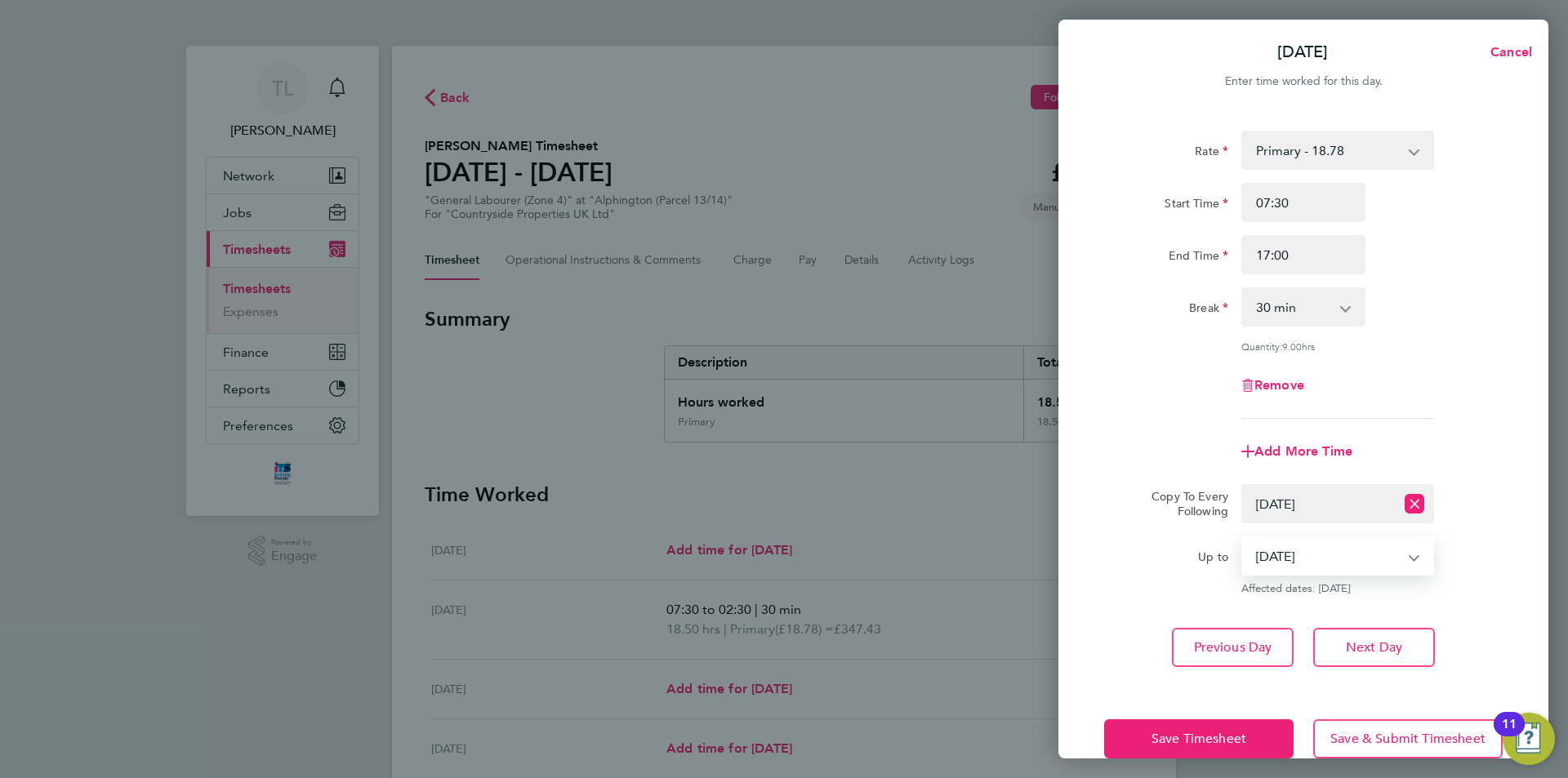
click at [1243, 538] on select "[DATE] [DATE] [DATE]" at bounding box center [1328, 555] width 170 height 36
click at [1237, 731] on span "Save Timesheet" at bounding box center [1199, 738] width 95 height 16
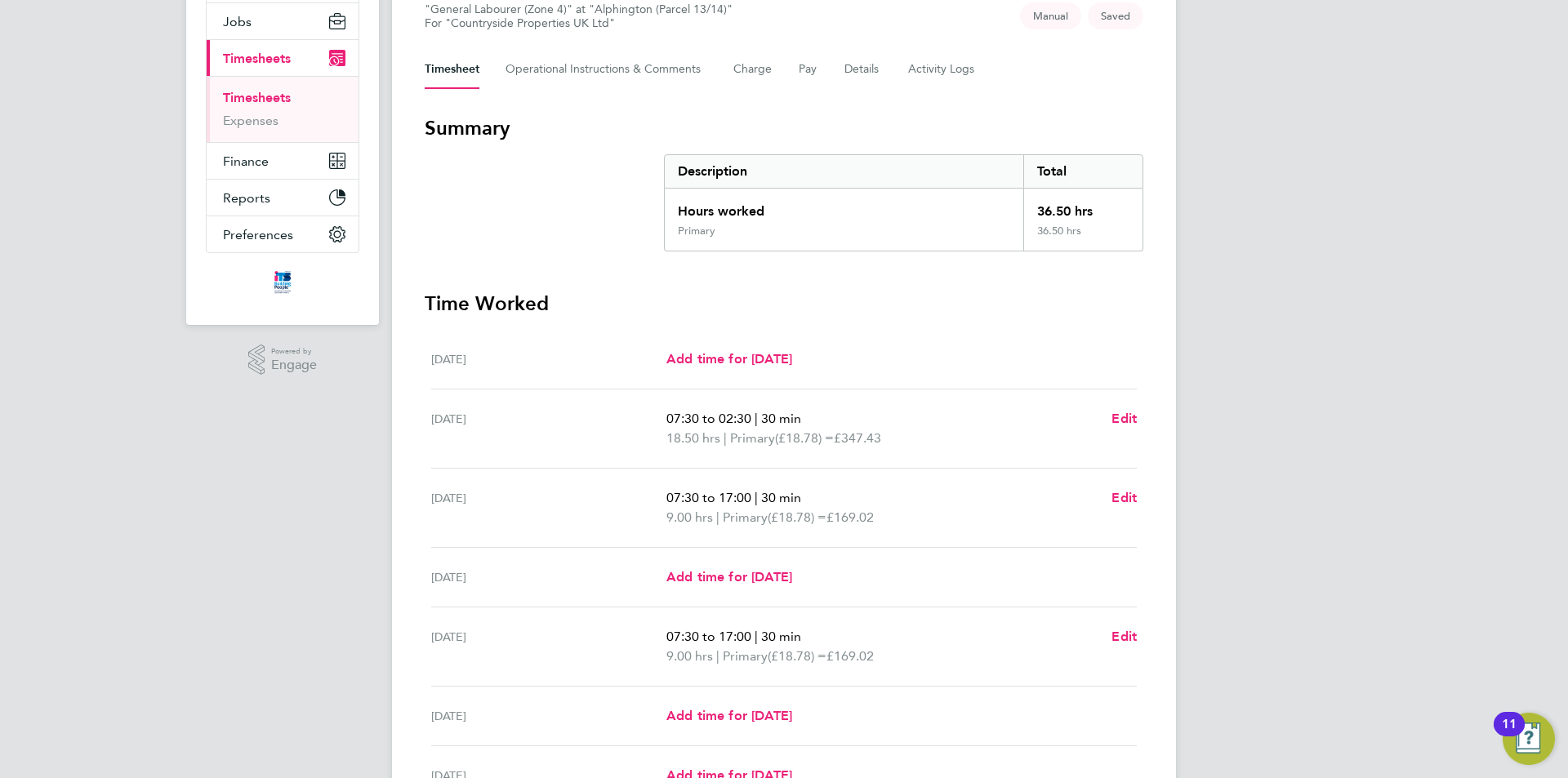
scroll to position [245, 0]
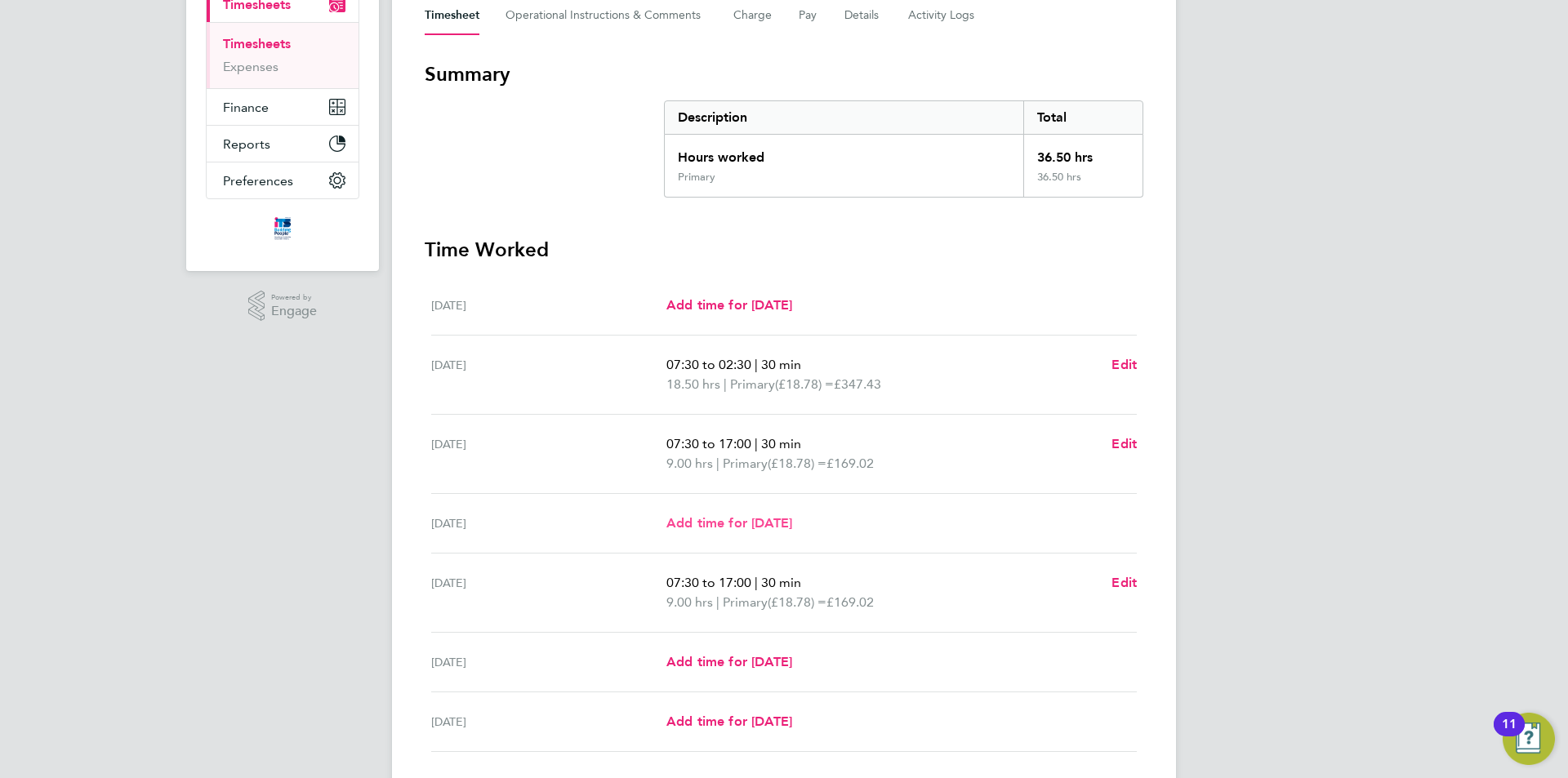
click at [763, 526] on span "Add time for [DATE]" at bounding box center [729, 523] width 126 height 16
select select "30"
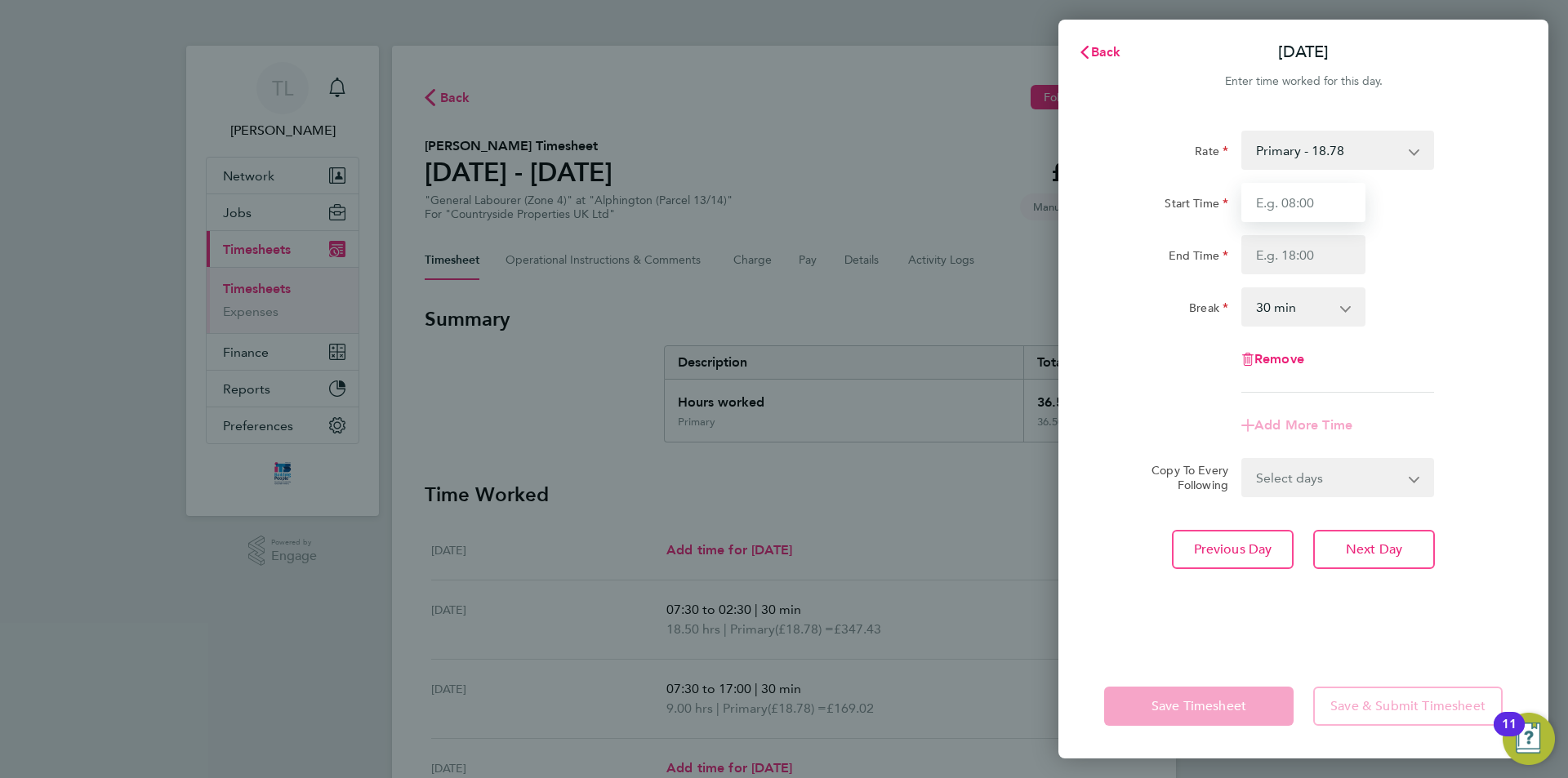
click at [1335, 215] on input "Start Time" at bounding box center [1303, 202] width 124 height 39
type input "07:30"
click at [1282, 269] on input "End Time" at bounding box center [1303, 255] width 124 height 39
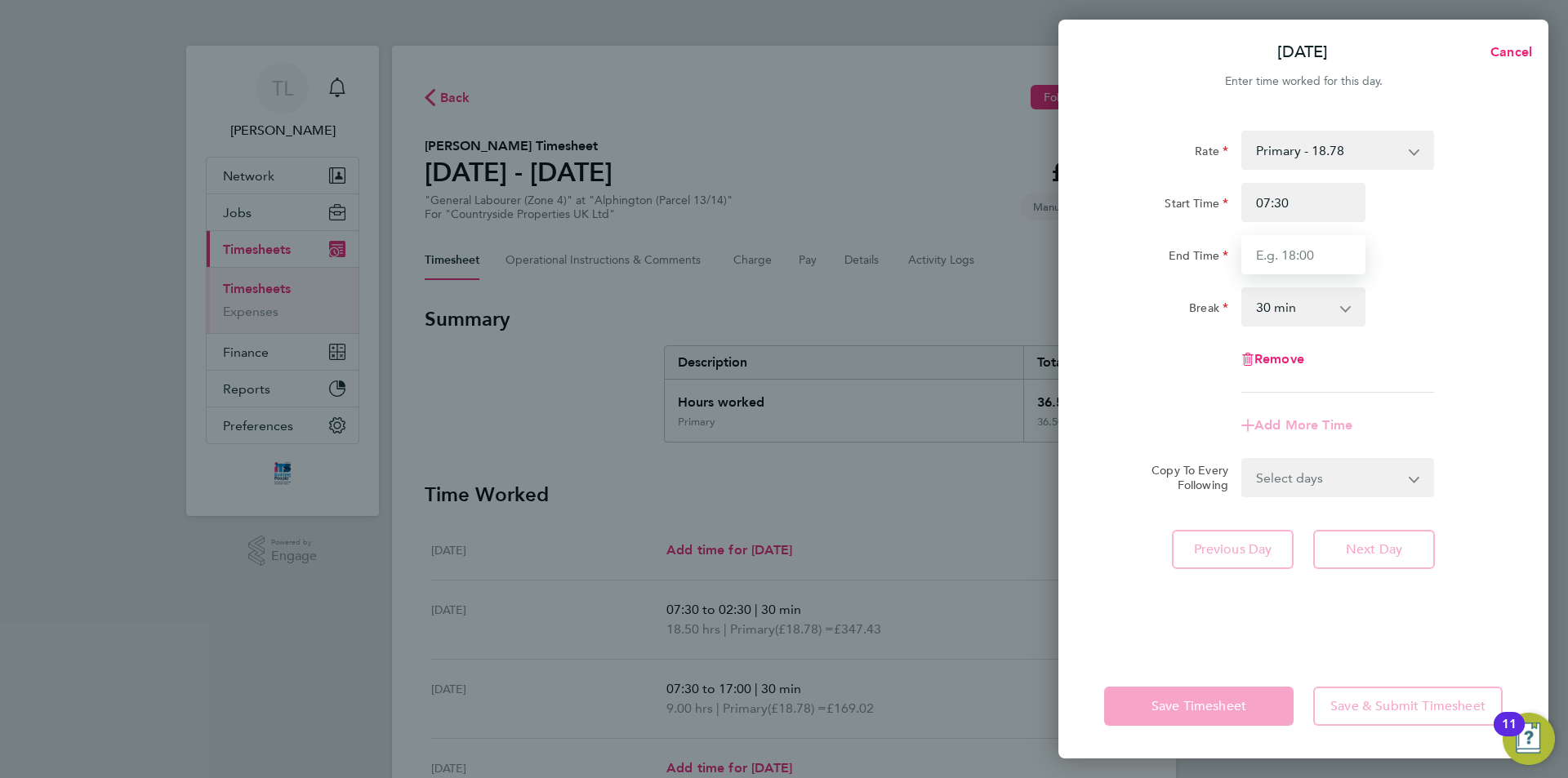
type input "17:00"
click at [1314, 303] on select "0 min 15 min 30 min 45 min 60 min 75 min 90 min" at bounding box center [1293, 307] width 101 height 36
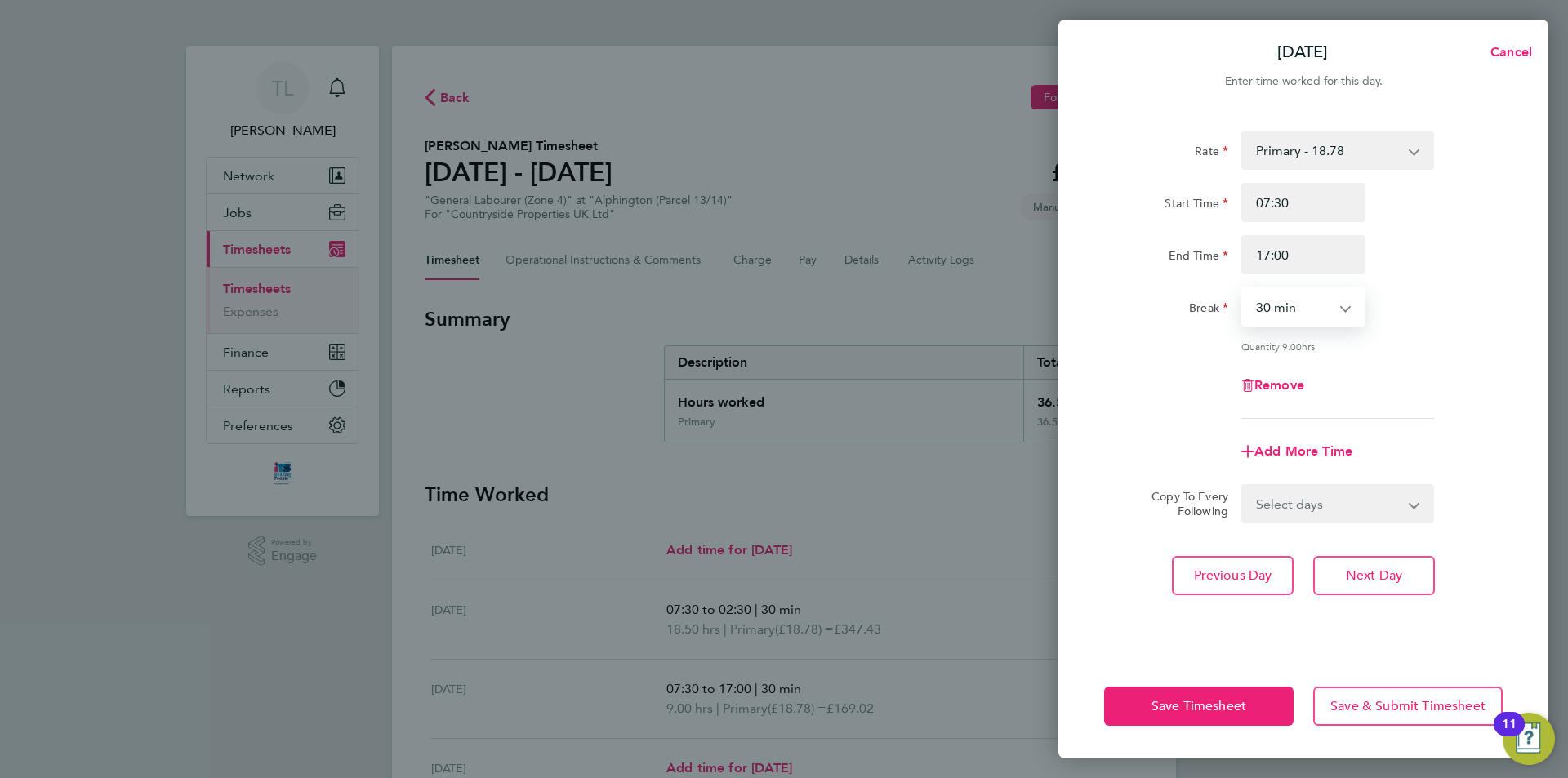
click at [1243, 289] on select "0 min 15 min 30 min 45 min 60 min 75 min 90 min" at bounding box center [1293, 307] width 101 height 36
click at [1260, 705] on button "Save Timesheet" at bounding box center [1199, 706] width 189 height 39
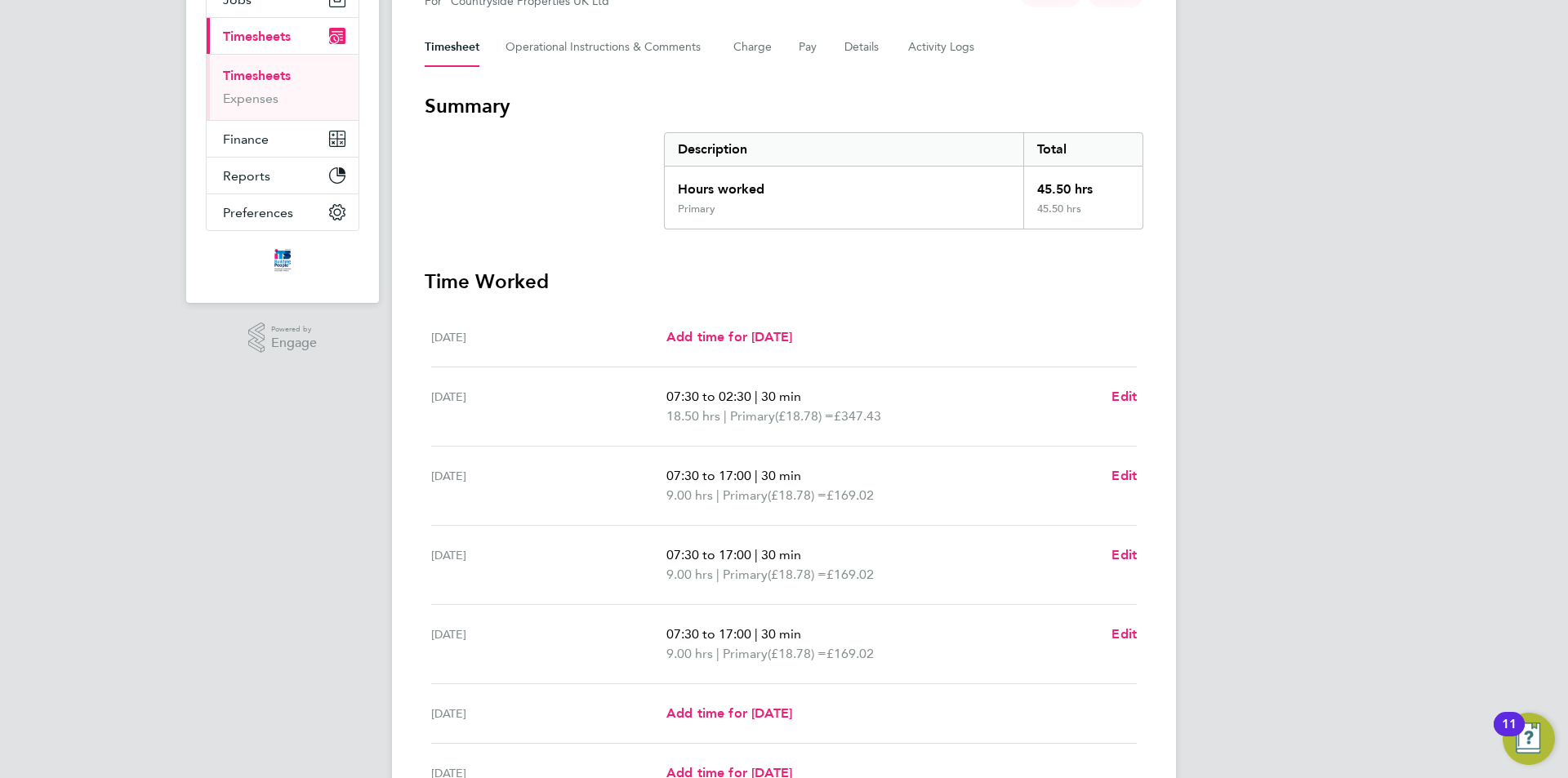
scroll to position [219, 0]
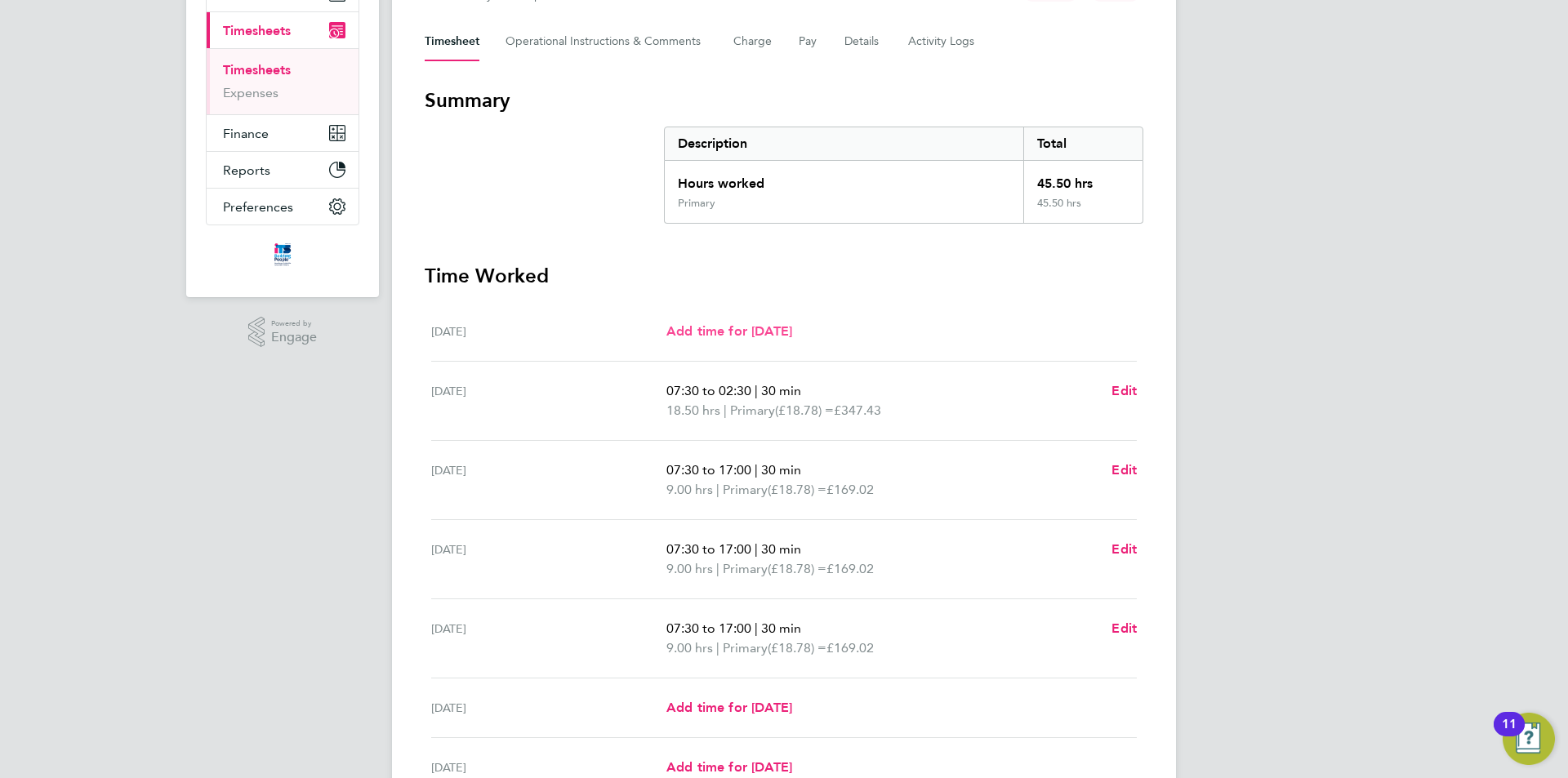
click at [792, 331] on span "Add time for [DATE]" at bounding box center [729, 331] width 126 height 16
select select "30"
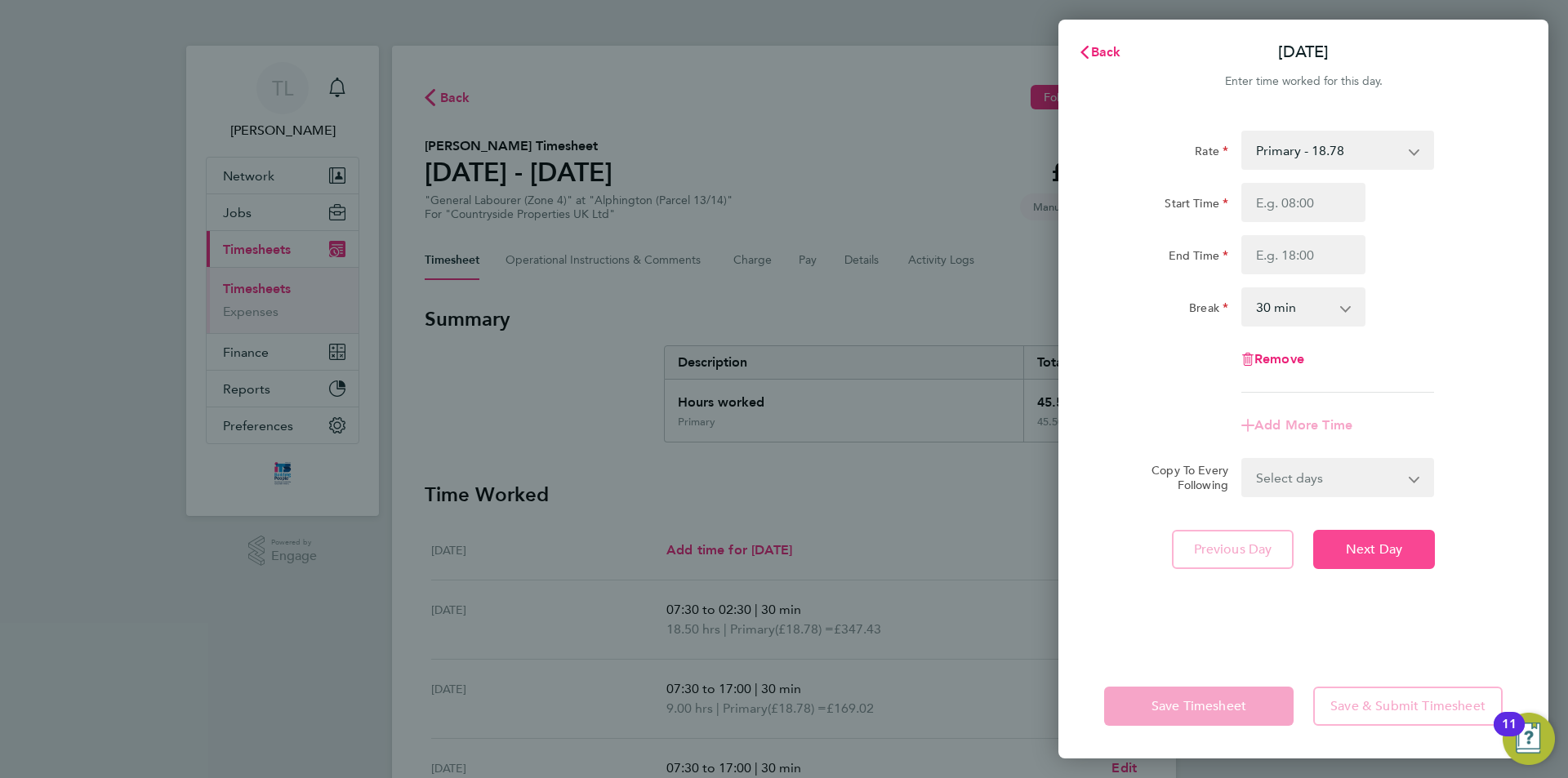
click at [1335, 553] on button "Next Day" at bounding box center [1374, 549] width 121 height 39
select select "30"
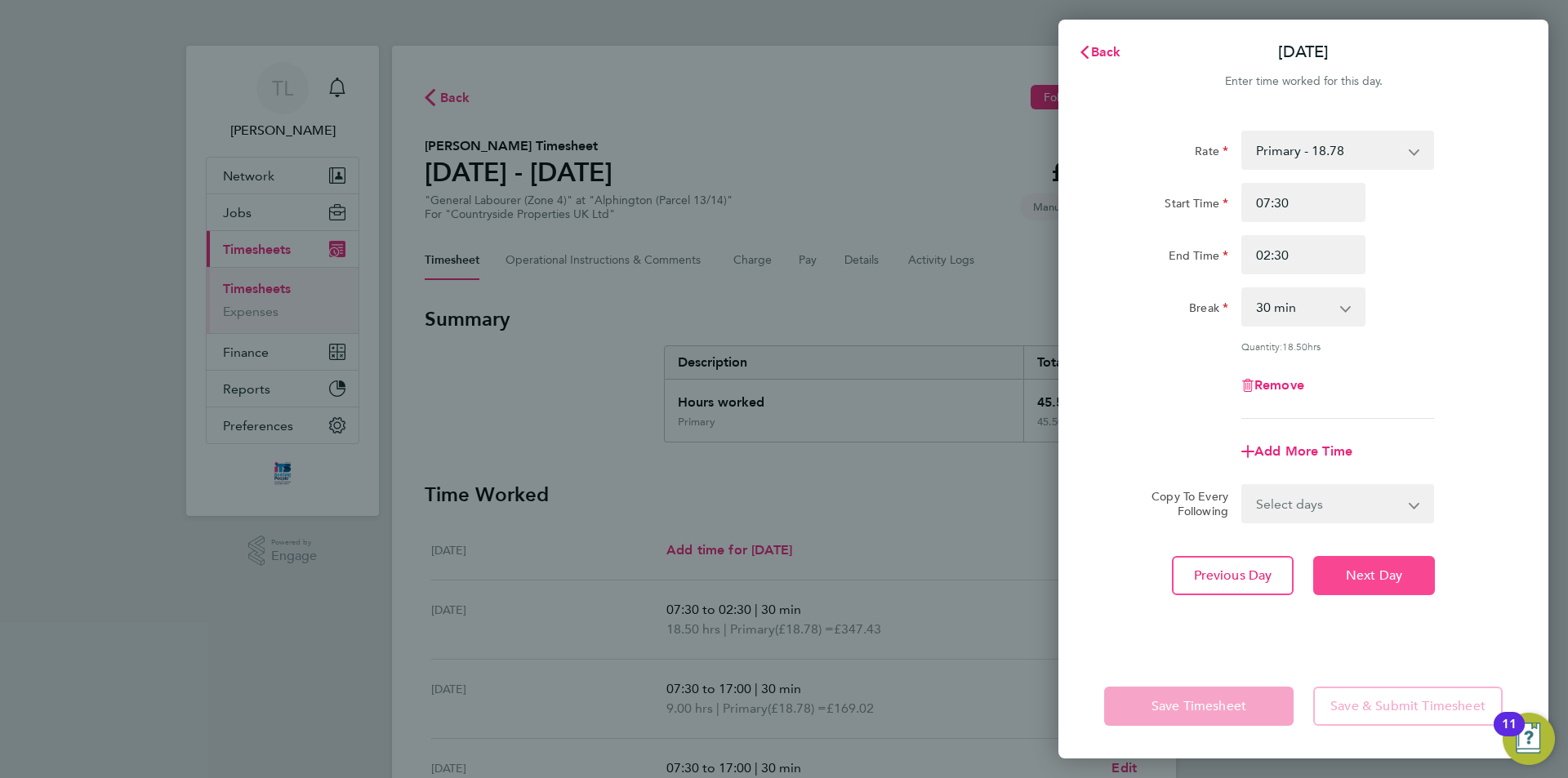
click at [1361, 570] on span "Next Day" at bounding box center [1374, 575] width 56 height 16
select select "30"
click at [1361, 570] on span "Next Day" at bounding box center [1374, 575] width 56 height 16
select select "30"
click at [1361, 570] on span "Next Day" at bounding box center [1374, 575] width 56 height 16
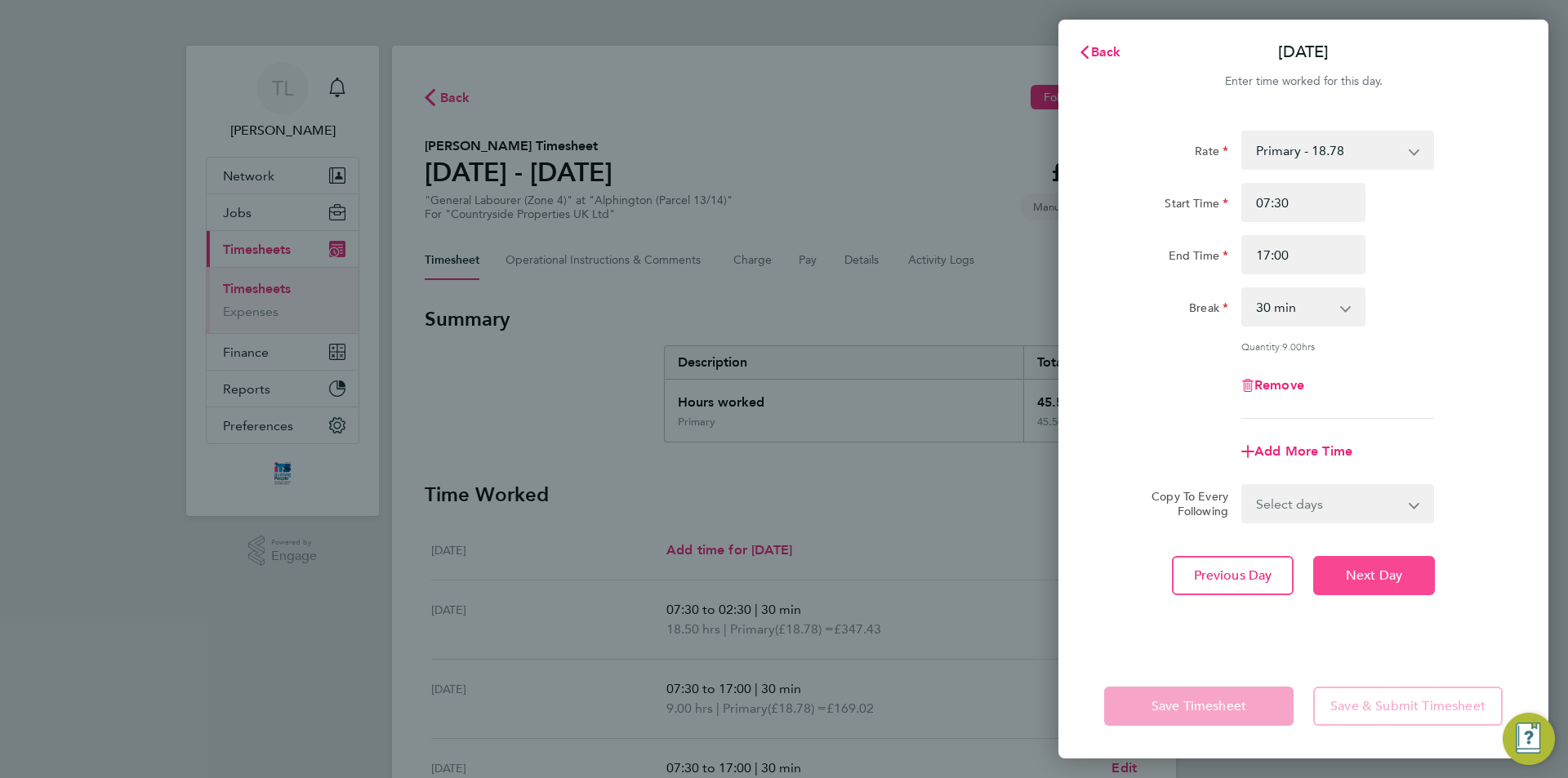
select select "30"
click at [1104, 51] on span "Back" at bounding box center [1106, 52] width 30 height 16
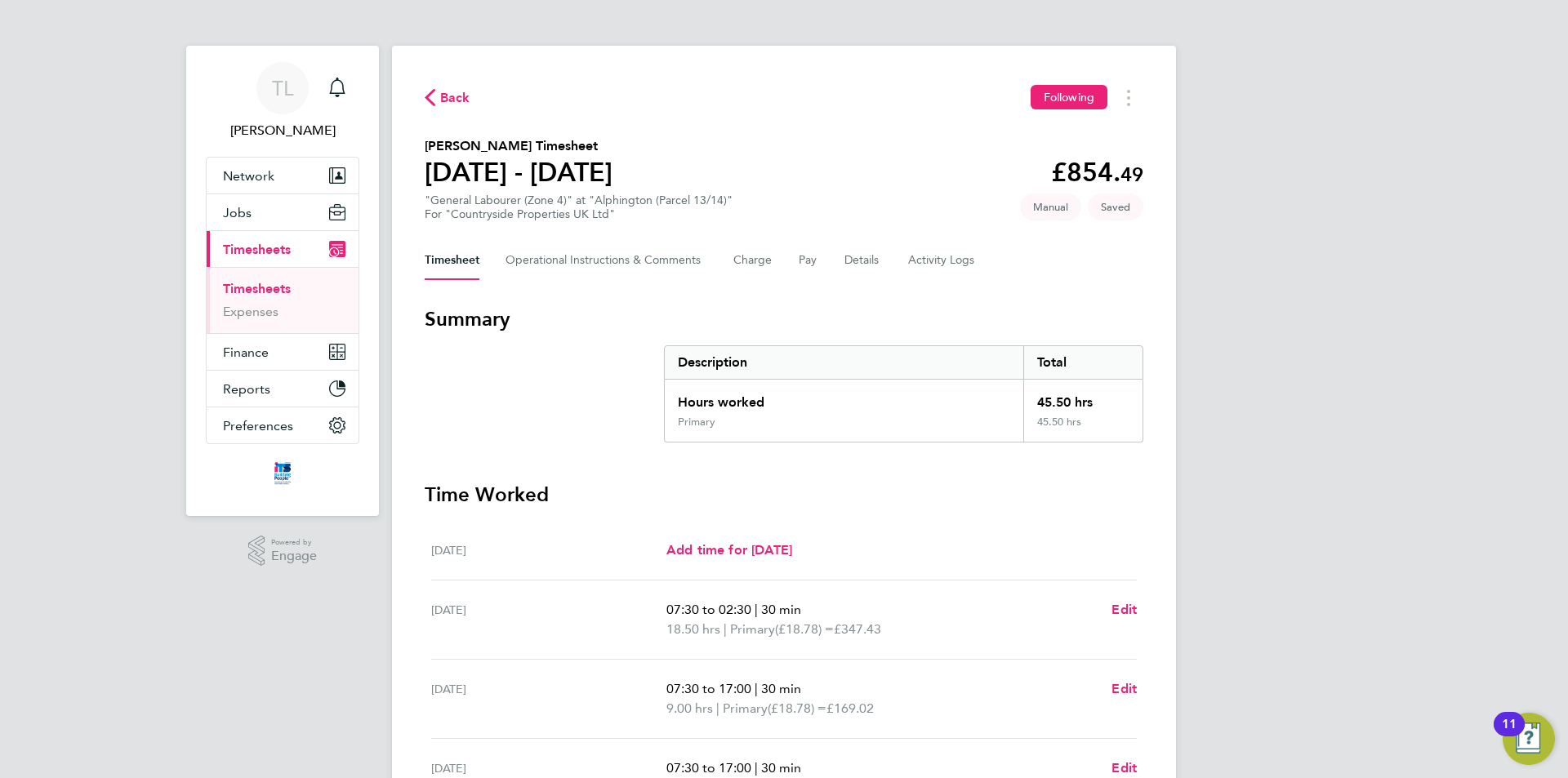
click at [1013, 452] on section "Summary Description Total Hours worked 45.50 hrs Primary 45.50 hrs Time Worked …" at bounding box center [784, 701] width 719 height 789
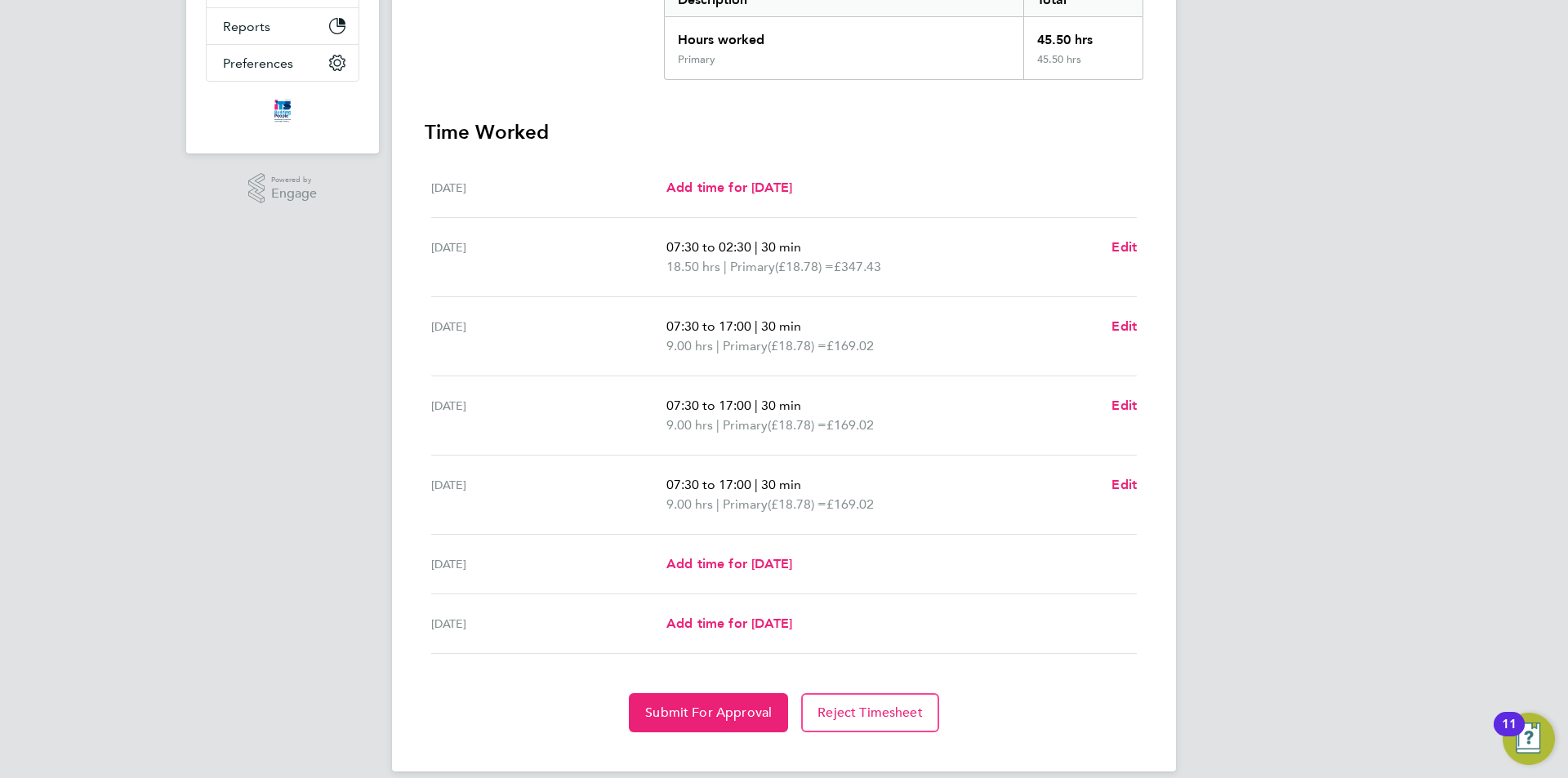
scroll to position [382, 0]
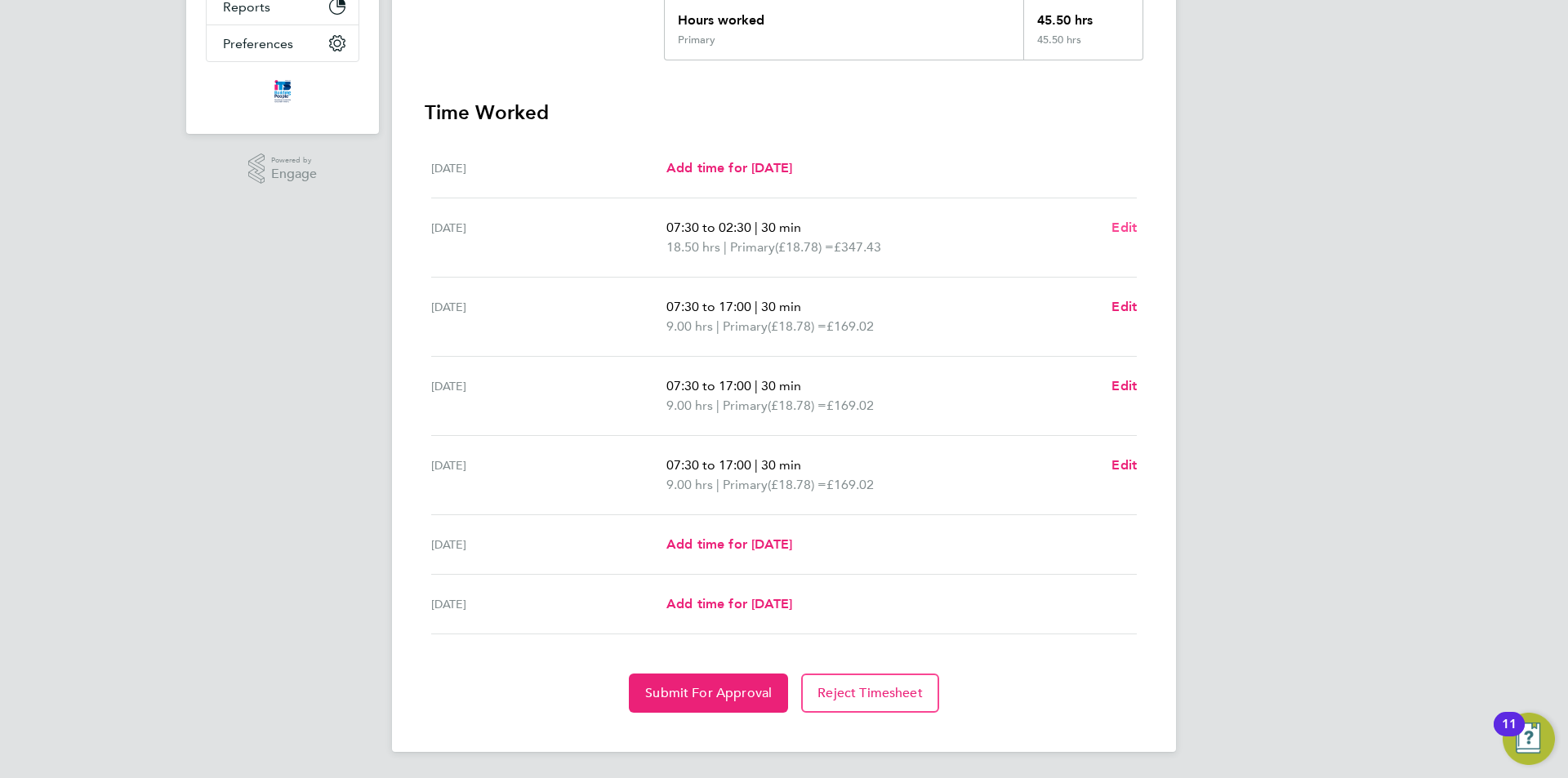
click at [1129, 229] on span "Edit" at bounding box center [1124, 227] width 25 height 16
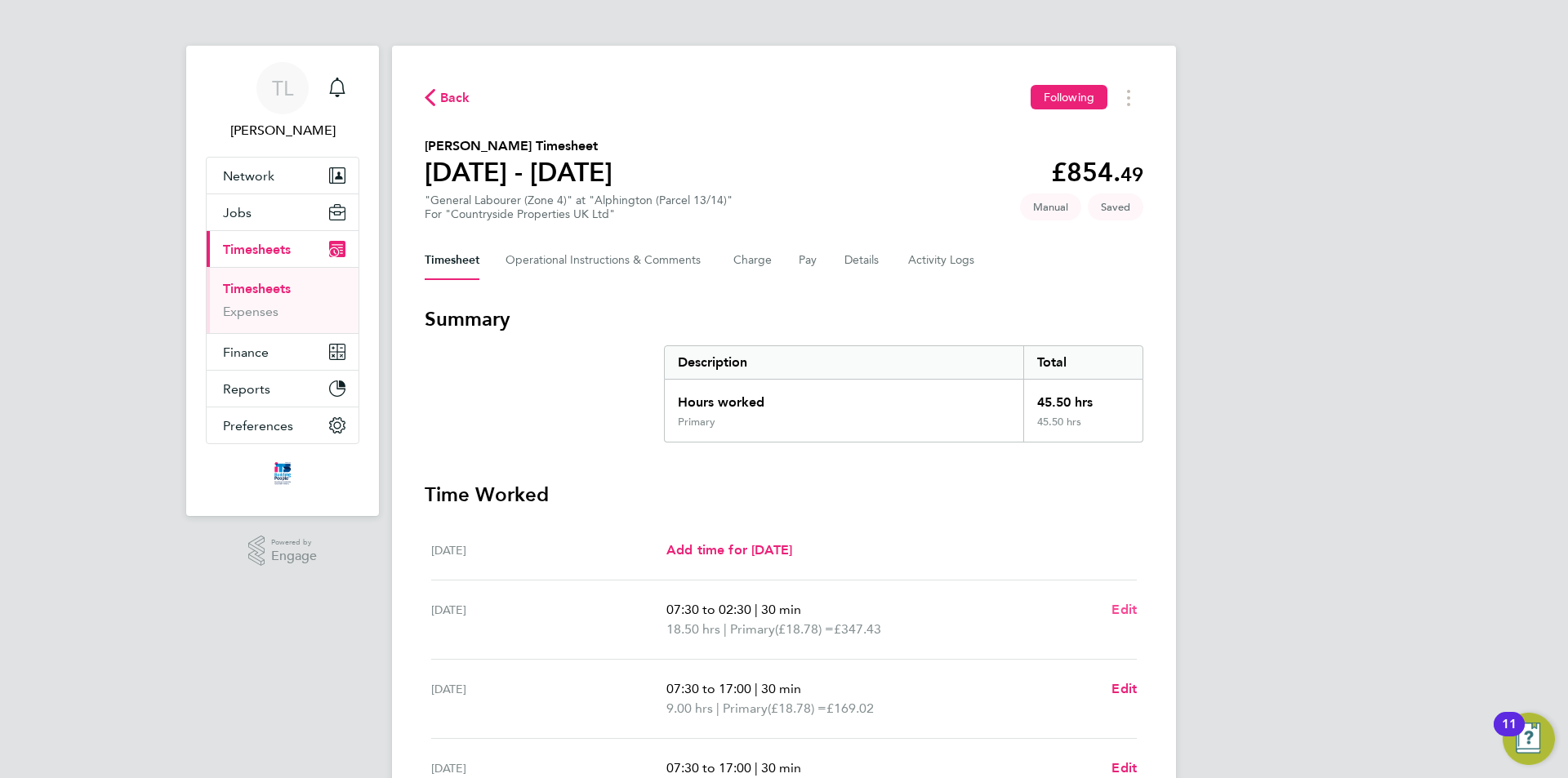
select select "30"
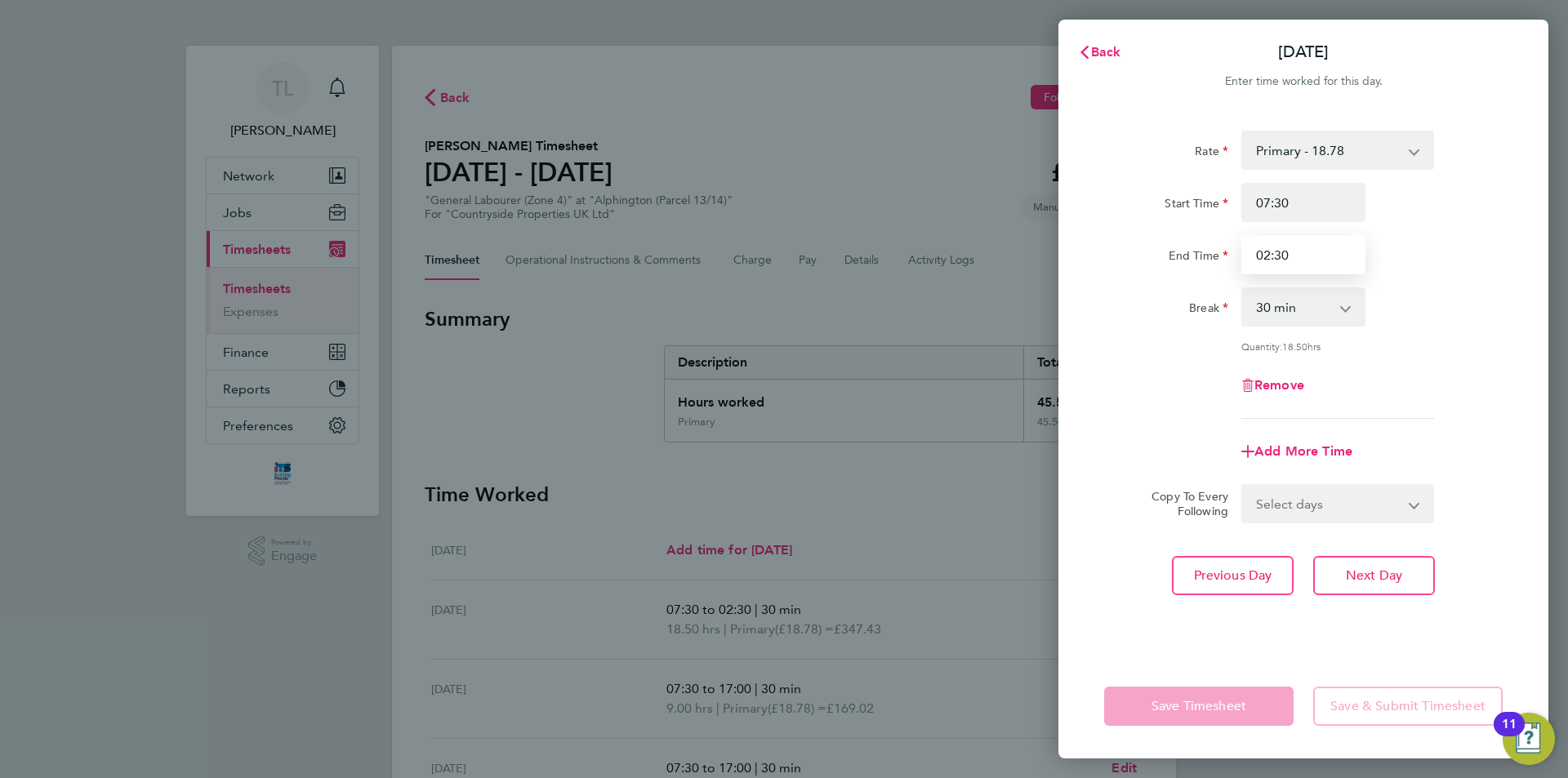
click at [1331, 260] on input "02:30" at bounding box center [1303, 255] width 124 height 39
drag, startPoint x: 1330, startPoint y: 265, endPoint x: 1184, endPoint y: 265, distance: 146.0
click at [1184, 265] on div "End Time 02:30" at bounding box center [1302, 255] width 411 height 39
type input "14:30"
click at [1353, 568] on span "Next Day" at bounding box center [1374, 575] width 56 height 16
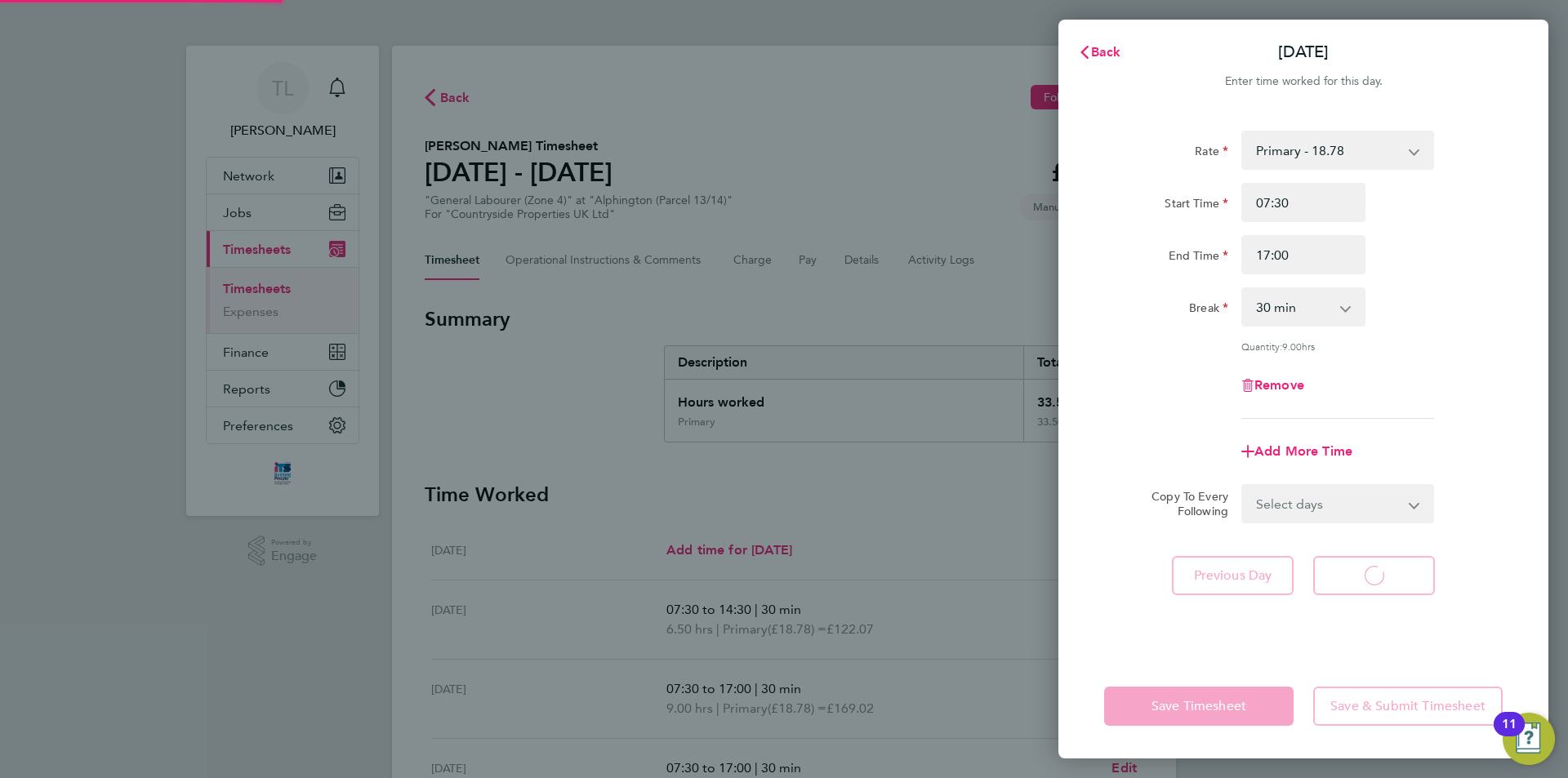
select select "30"
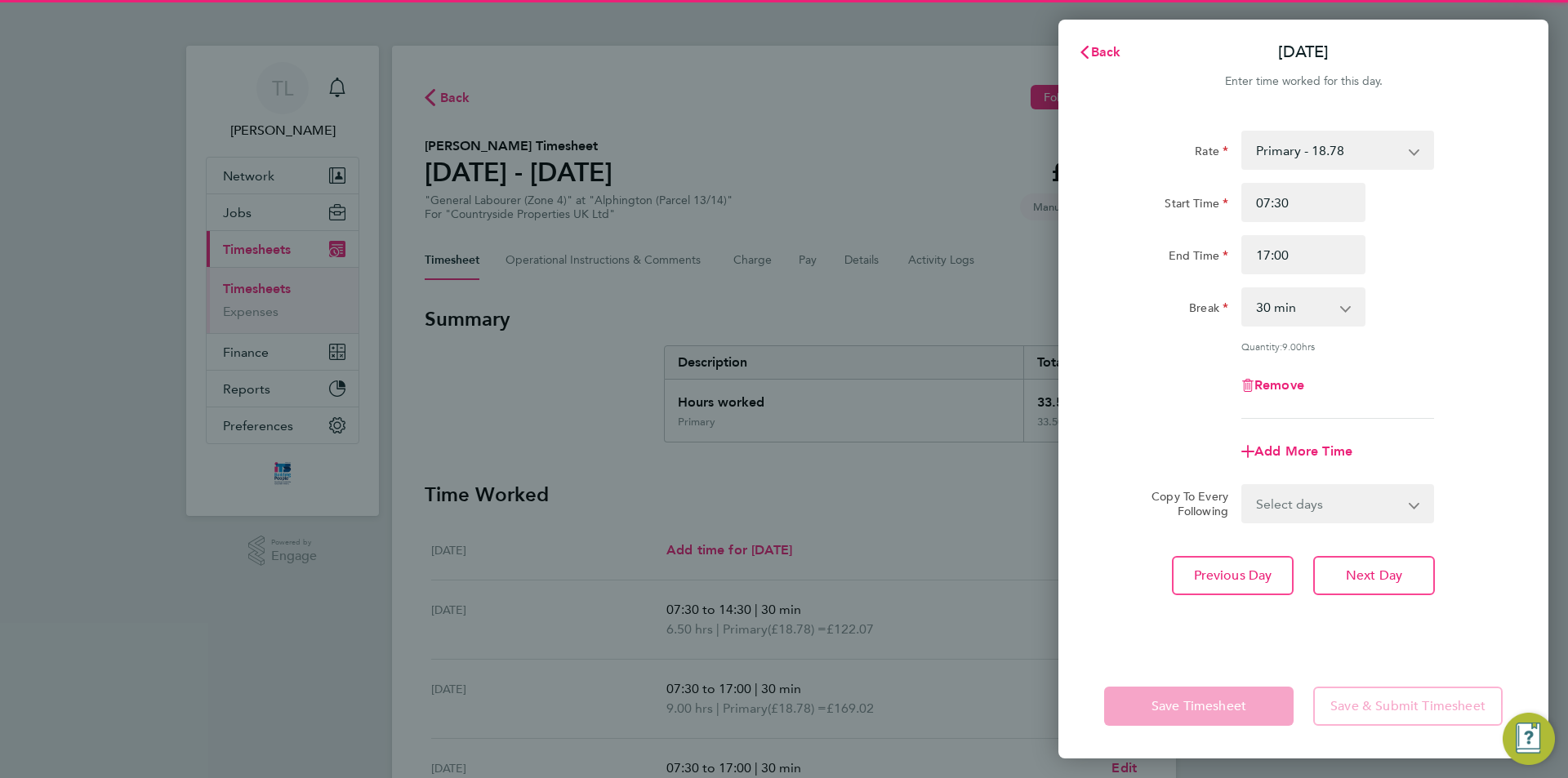
click at [1163, 703] on app-form-button "Save Timesheet" at bounding box center [1204, 706] width 199 height 39
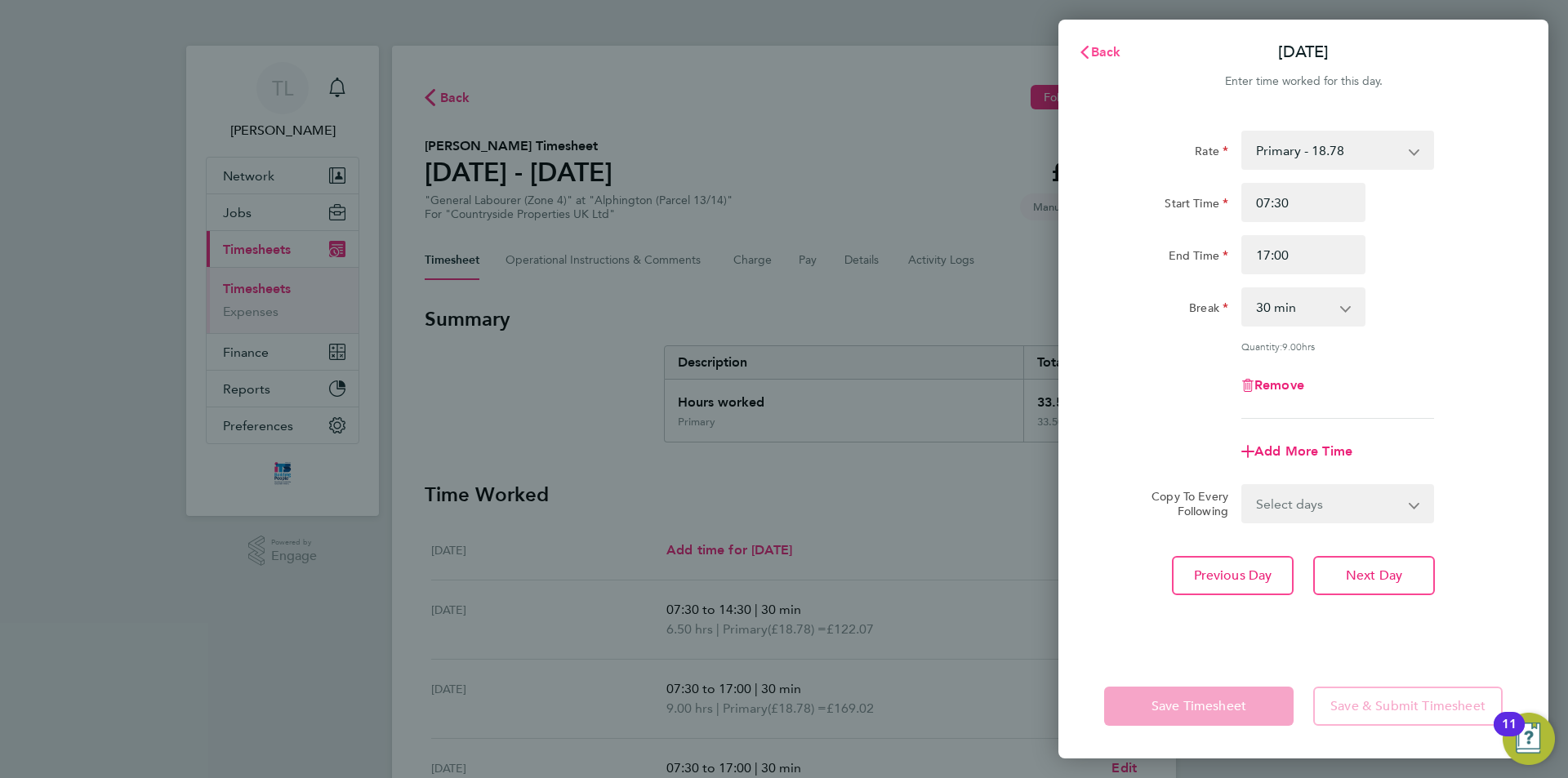
click at [1106, 44] on button "Back" at bounding box center [1099, 52] width 76 height 33
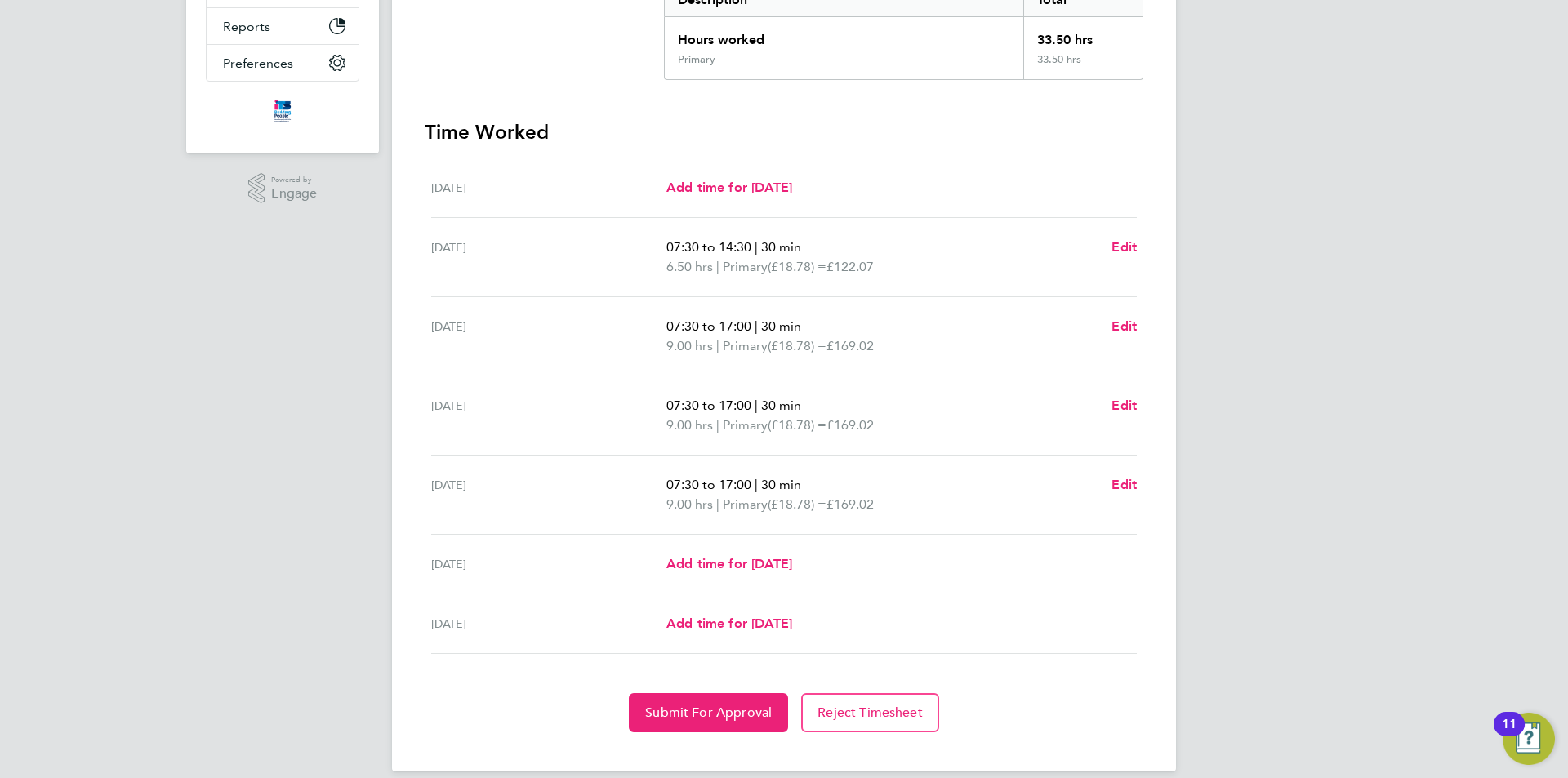
scroll to position [382, 0]
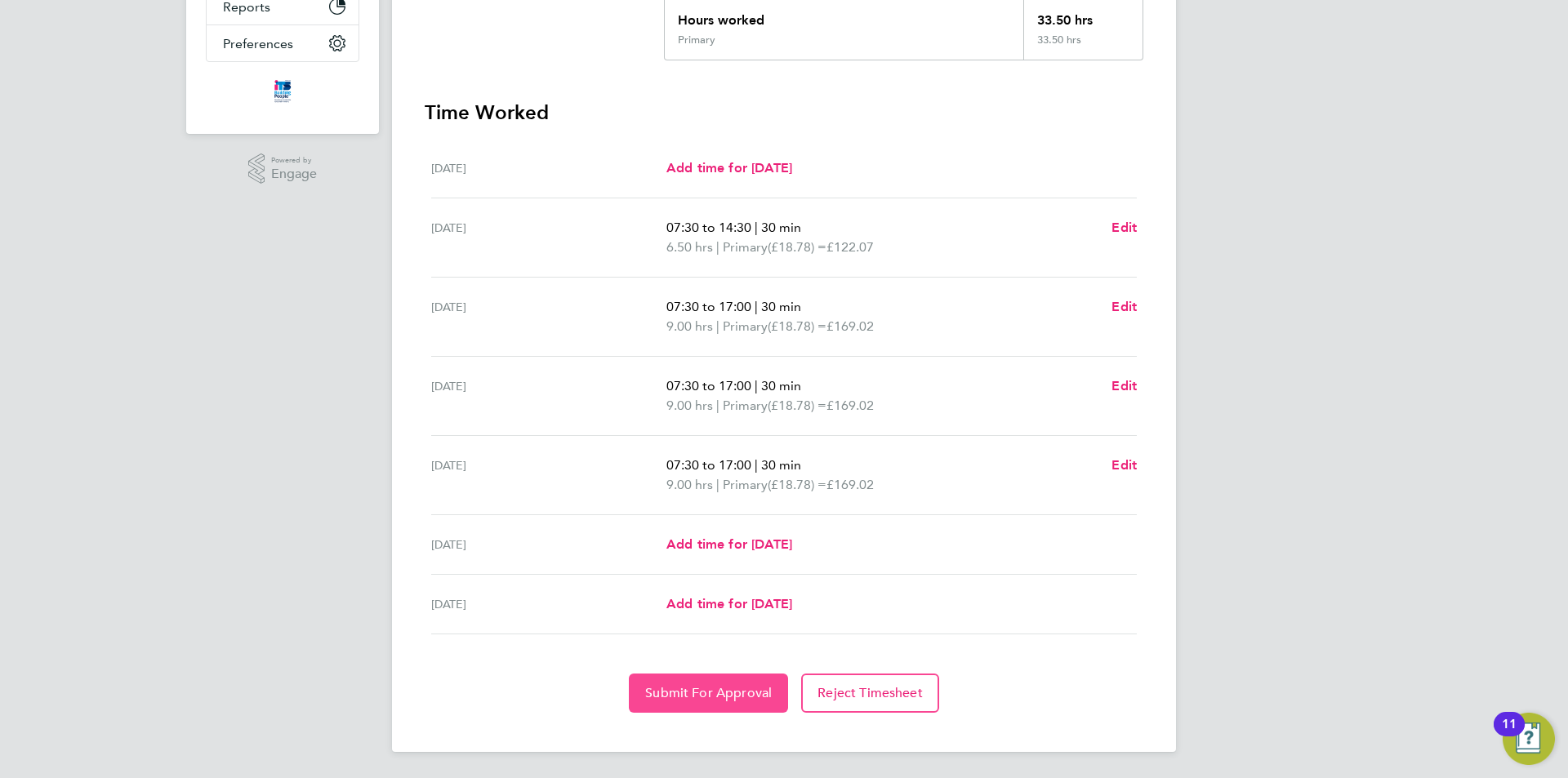
click at [714, 687] on span "Submit For Approval" at bounding box center [708, 693] width 126 height 16
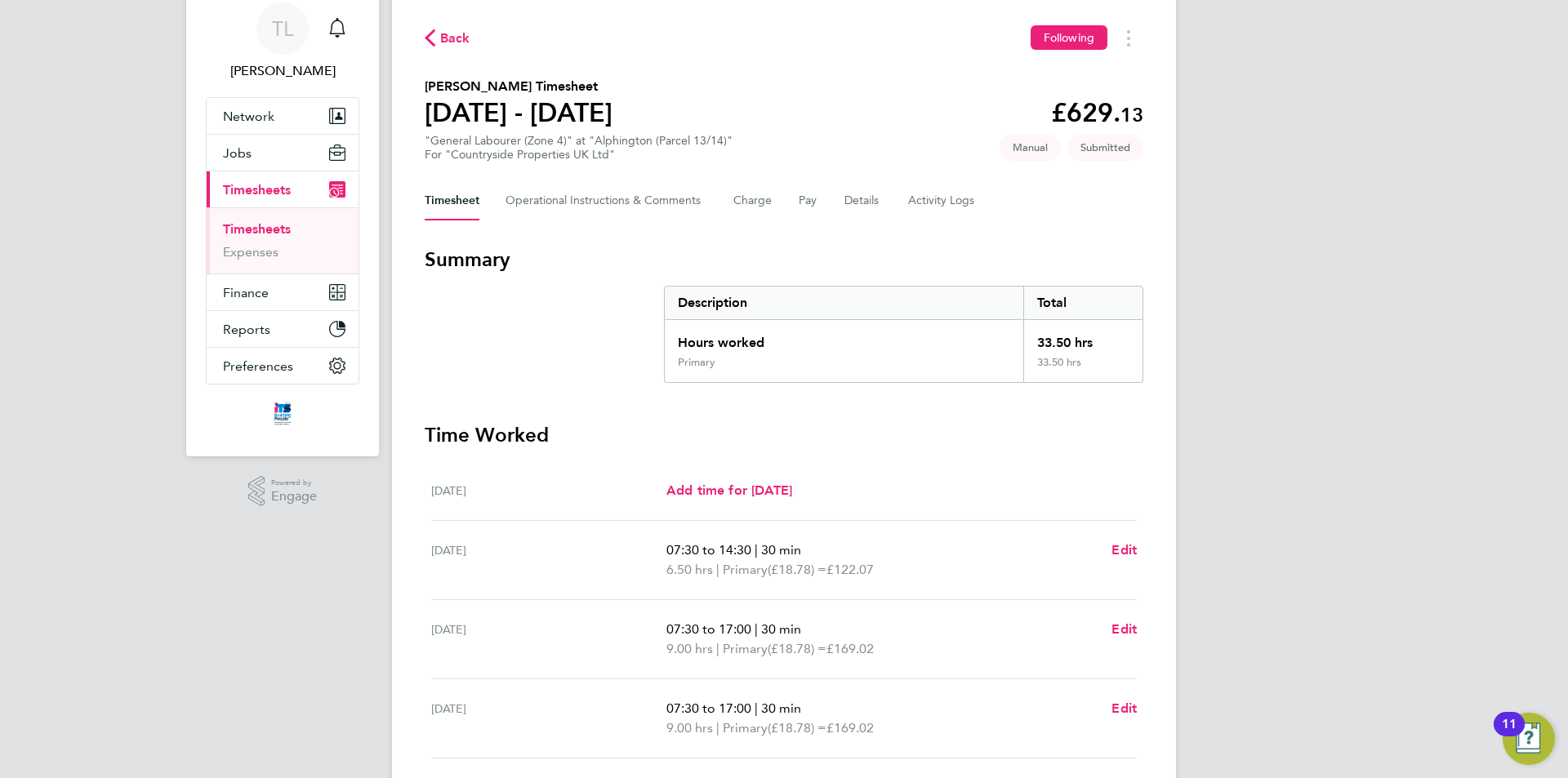
scroll to position [0, 0]
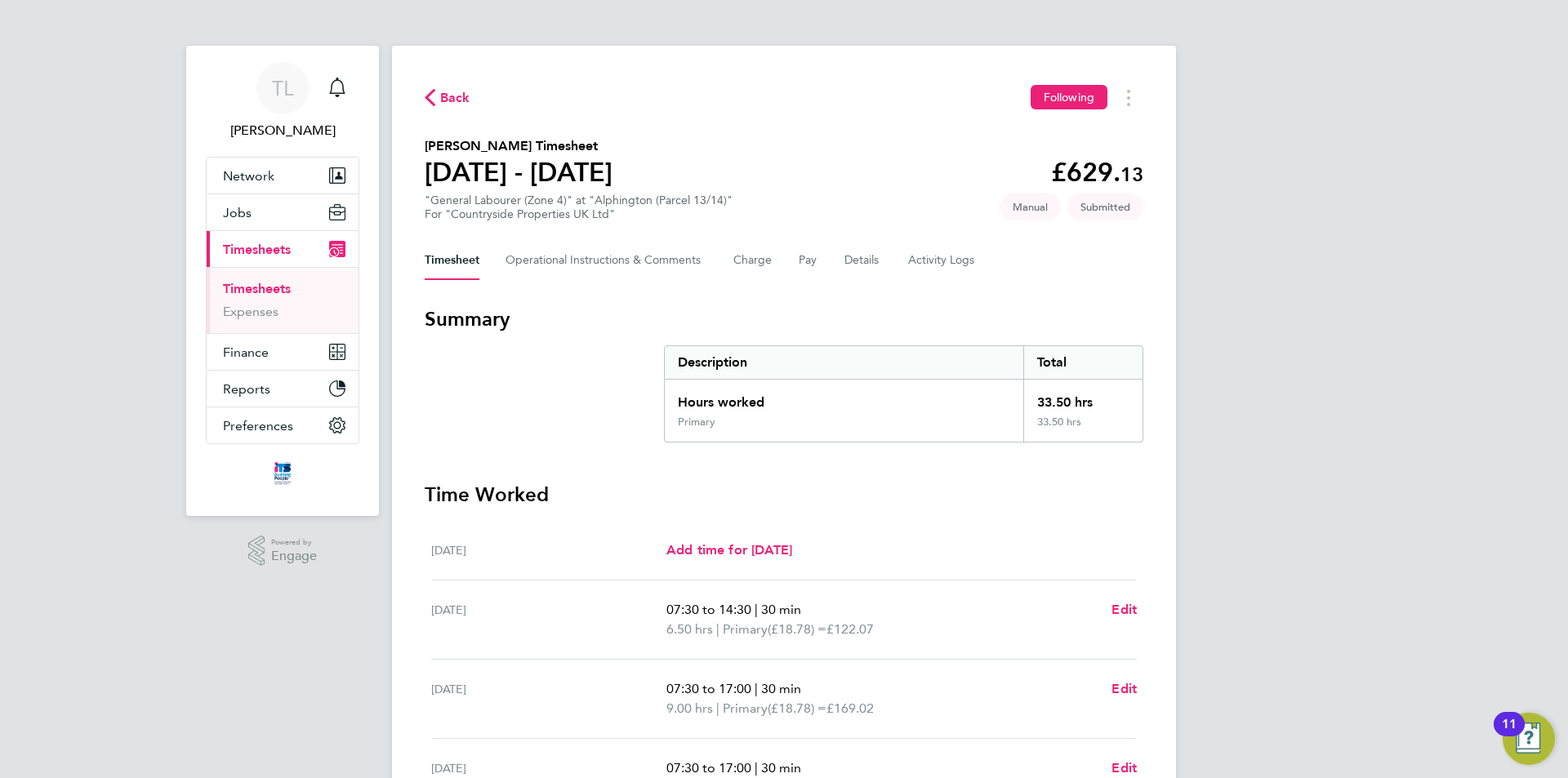
click at [264, 283] on link "Timesheets" at bounding box center [256, 288] width 68 height 16
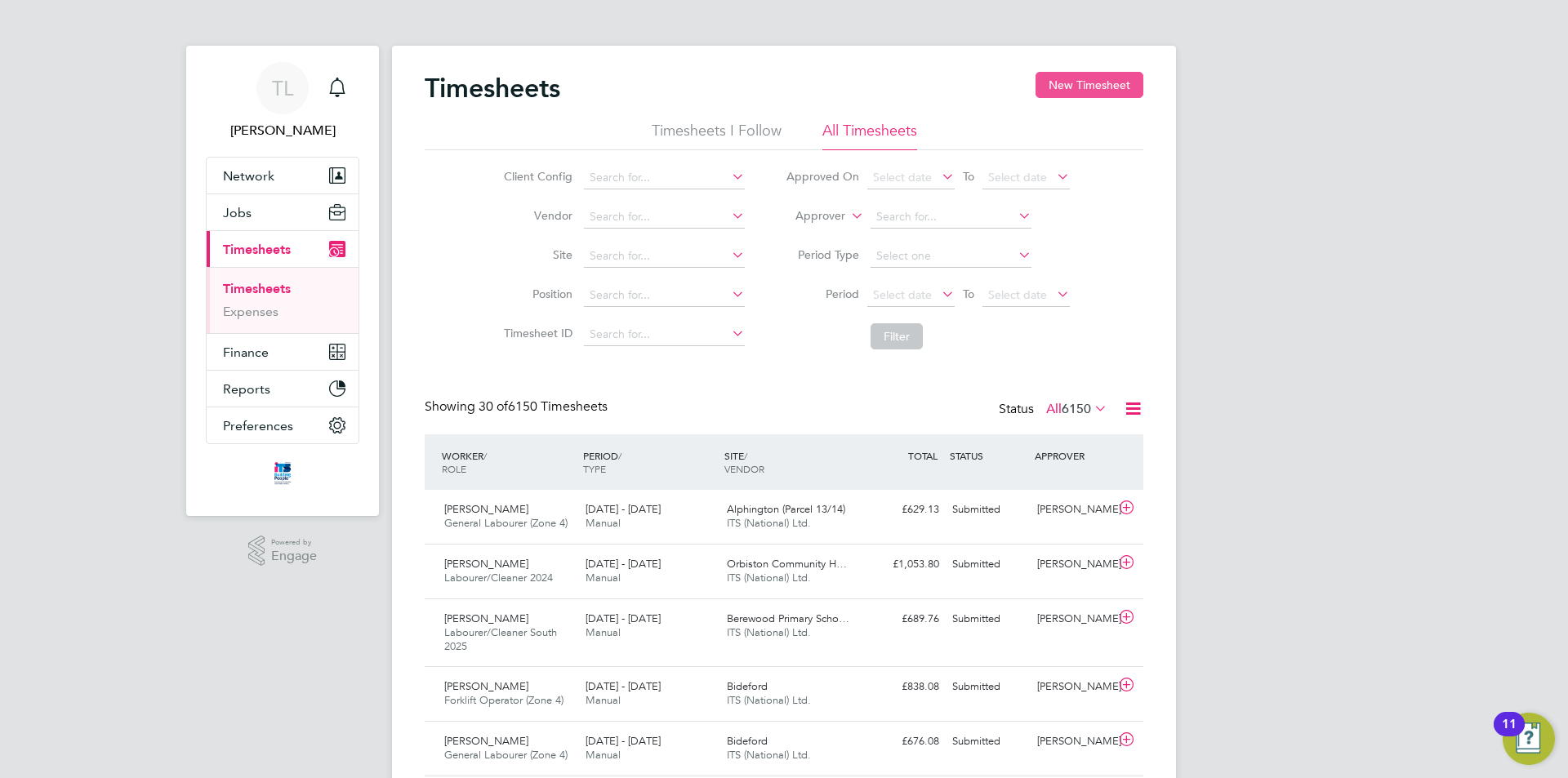
click at [1074, 85] on button "New Timesheet" at bounding box center [1089, 85] width 108 height 26
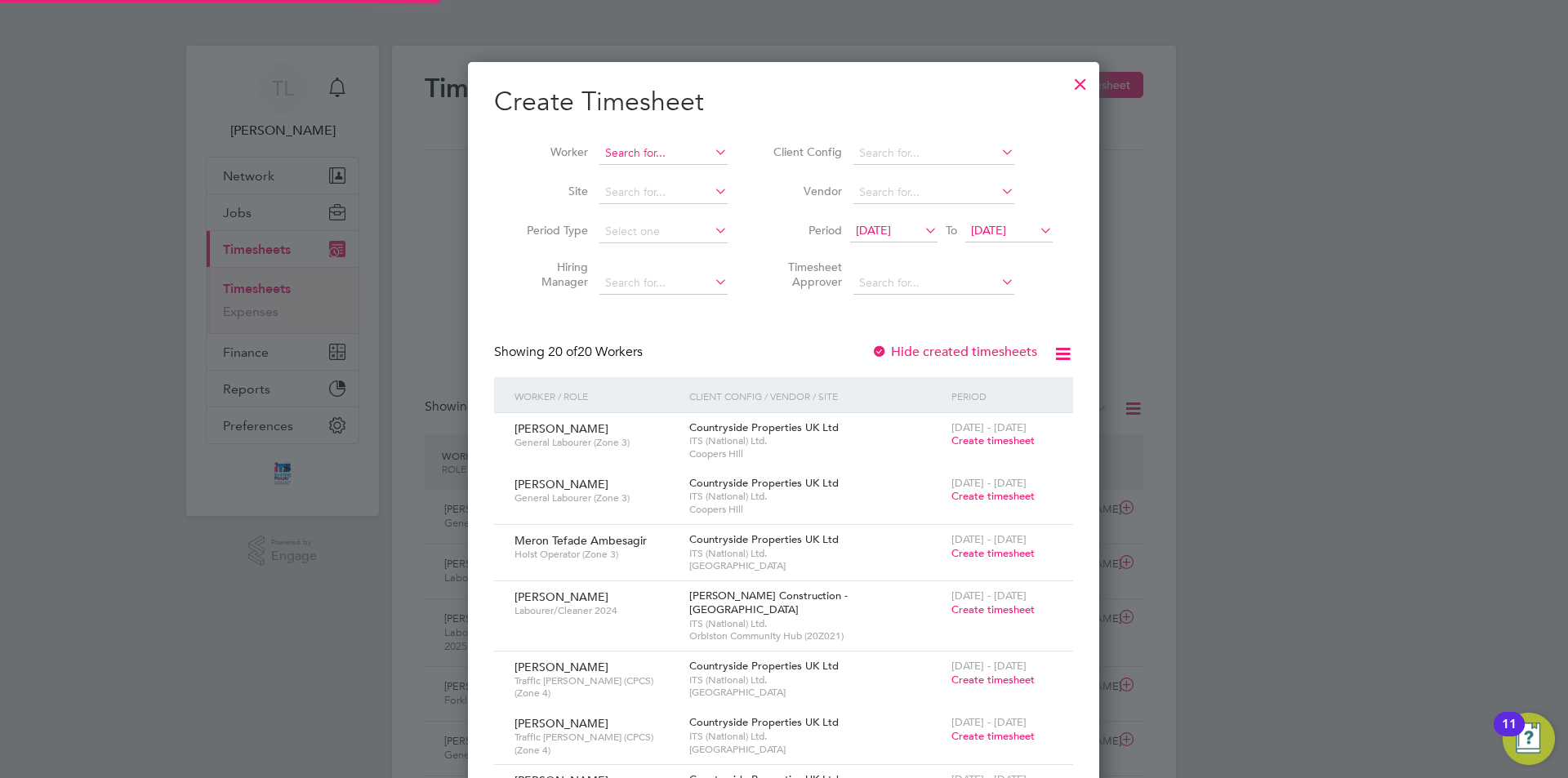
click at [647, 147] on input at bounding box center [663, 153] width 128 height 23
click at [699, 168] on b "Stoke" at bounding box center [714, 175] width 31 height 14
type input "[PERSON_NAME]"
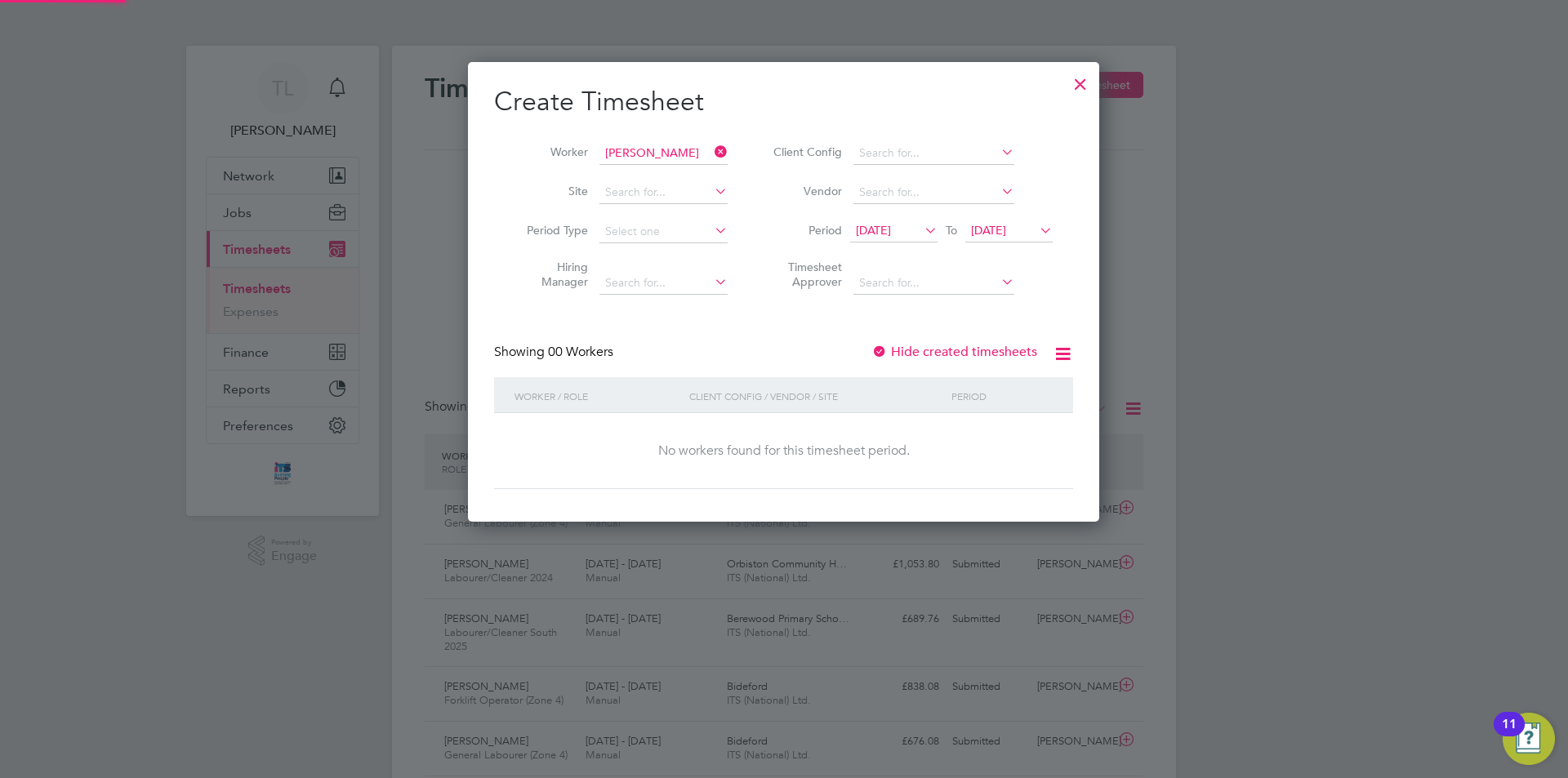
click at [1036, 230] on icon at bounding box center [1036, 229] width 0 height 23
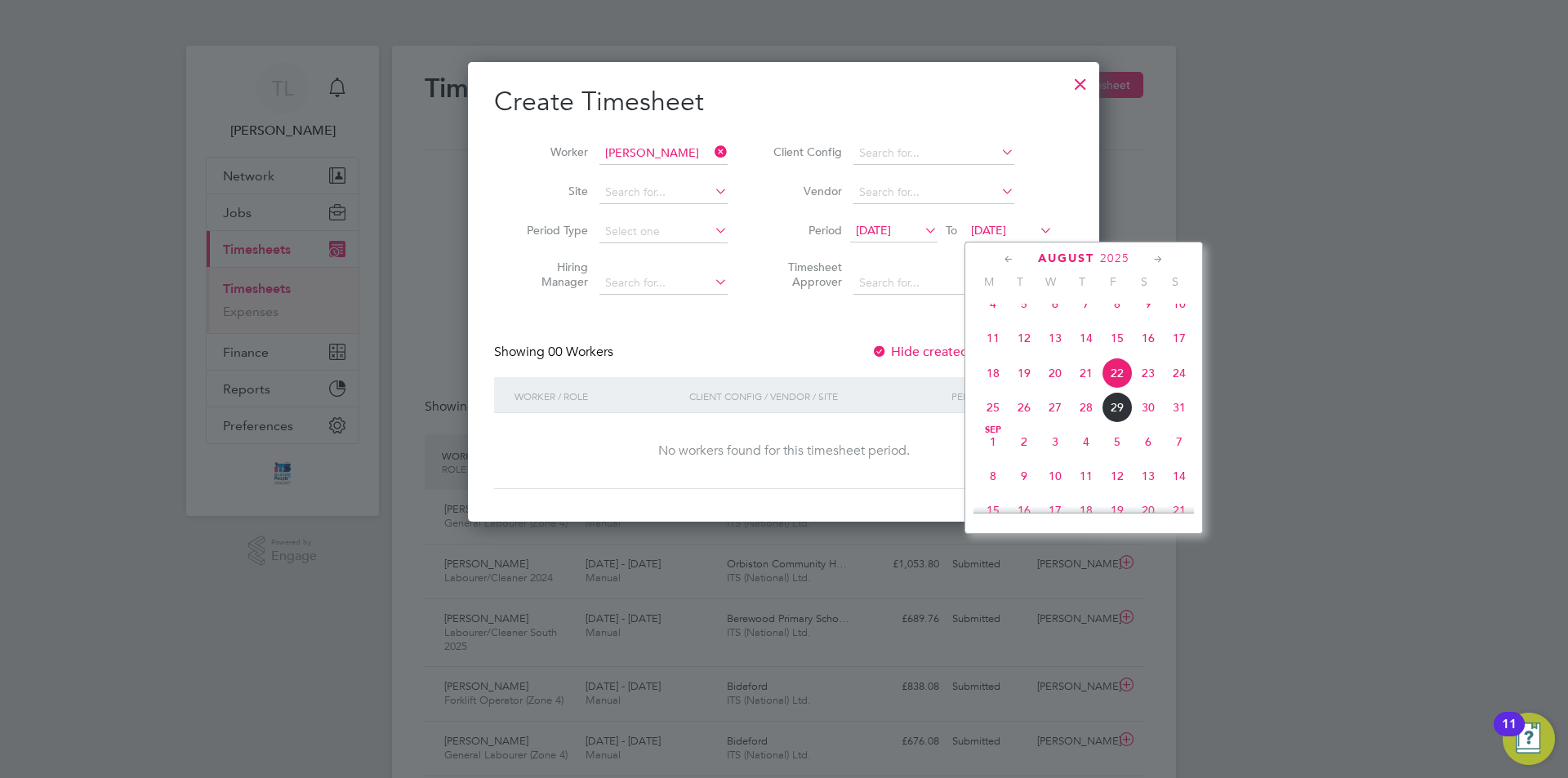
click at [1150, 423] on span "30" at bounding box center [1148, 407] width 31 height 31
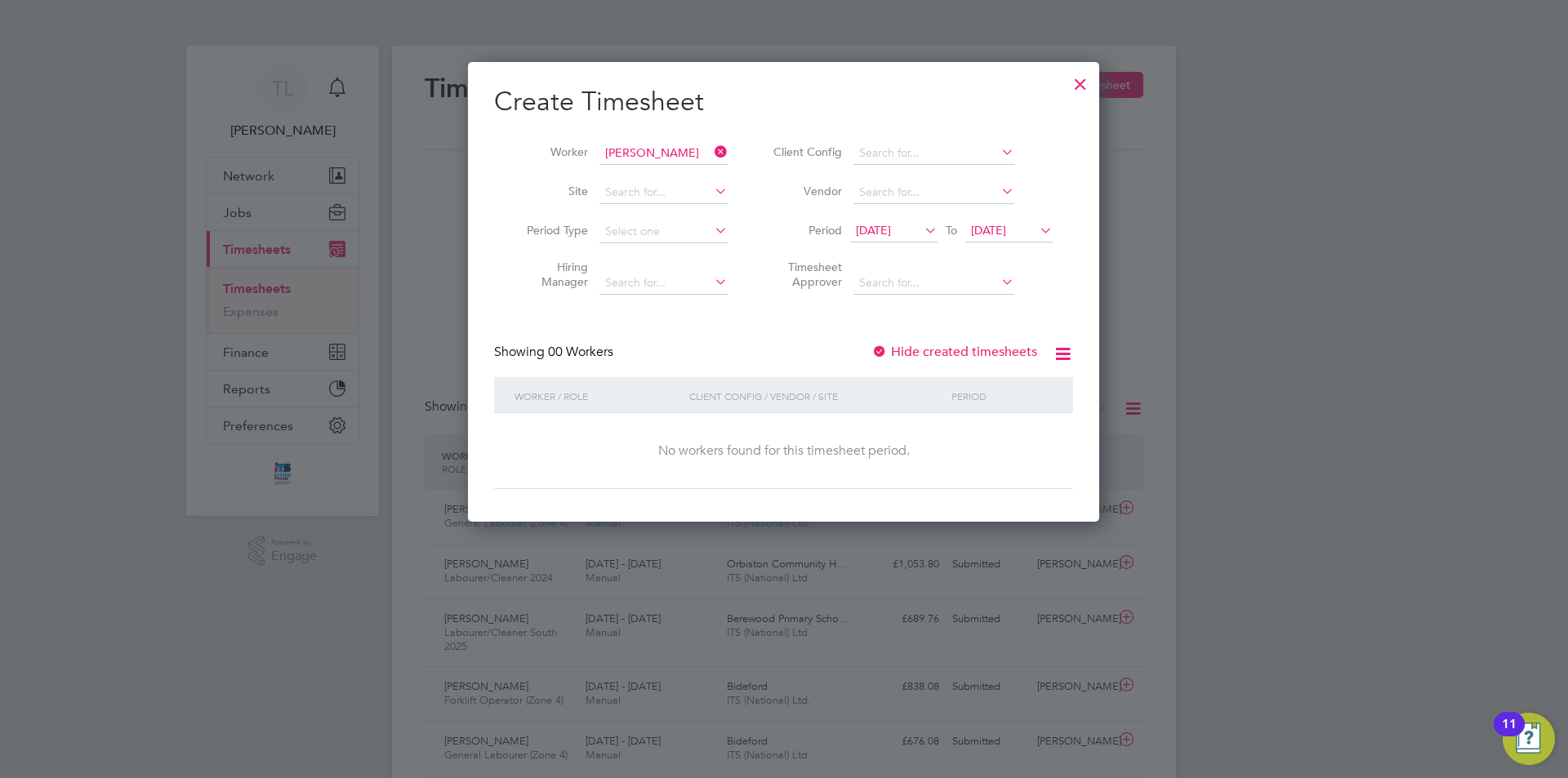
click at [1006, 228] on span "[DATE]" at bounding box center [988, 230] width 35 height 15
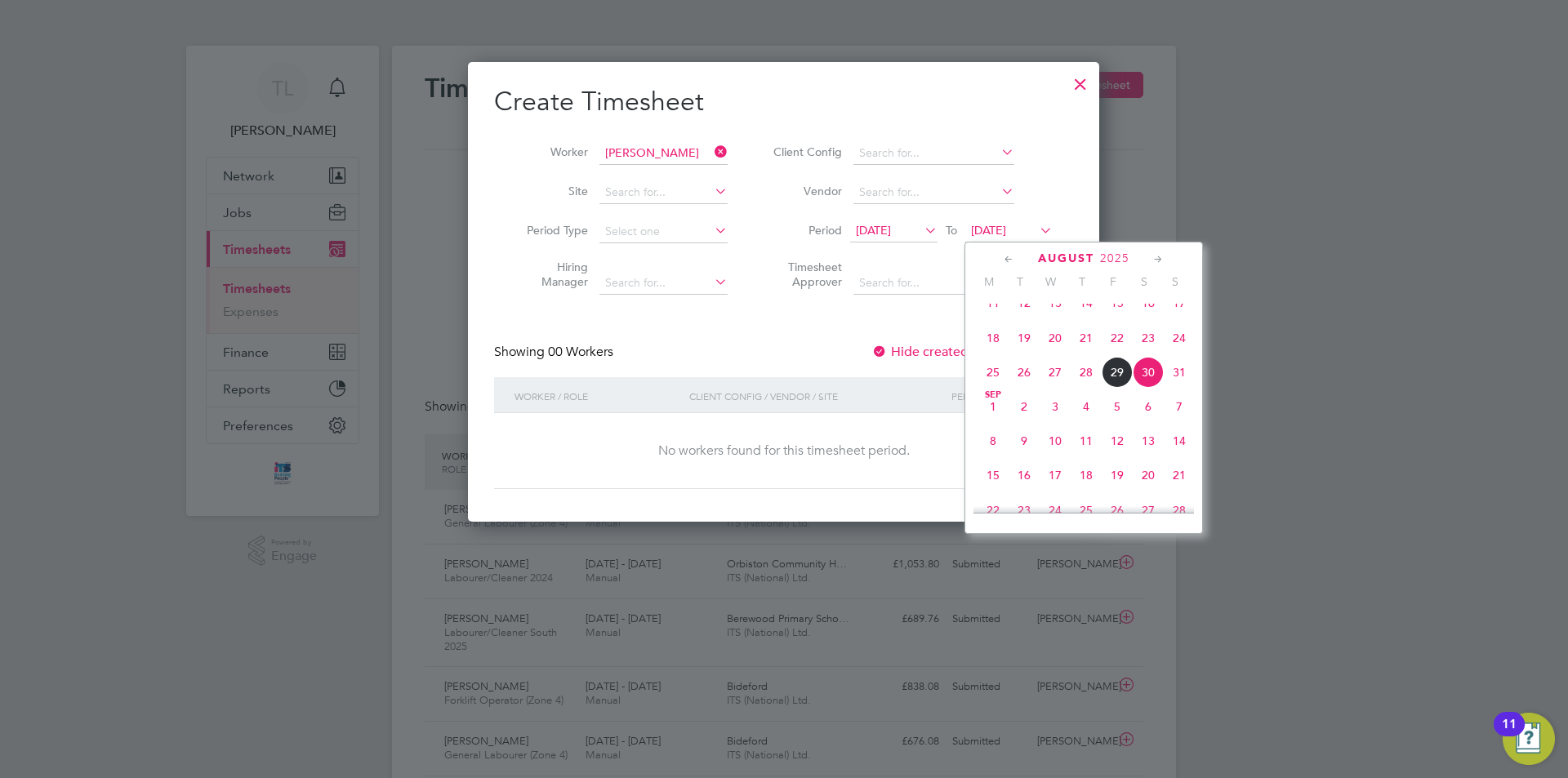
click at [1179, 382] on span "31" at bounding box center [1179, 372] width 31 height 31
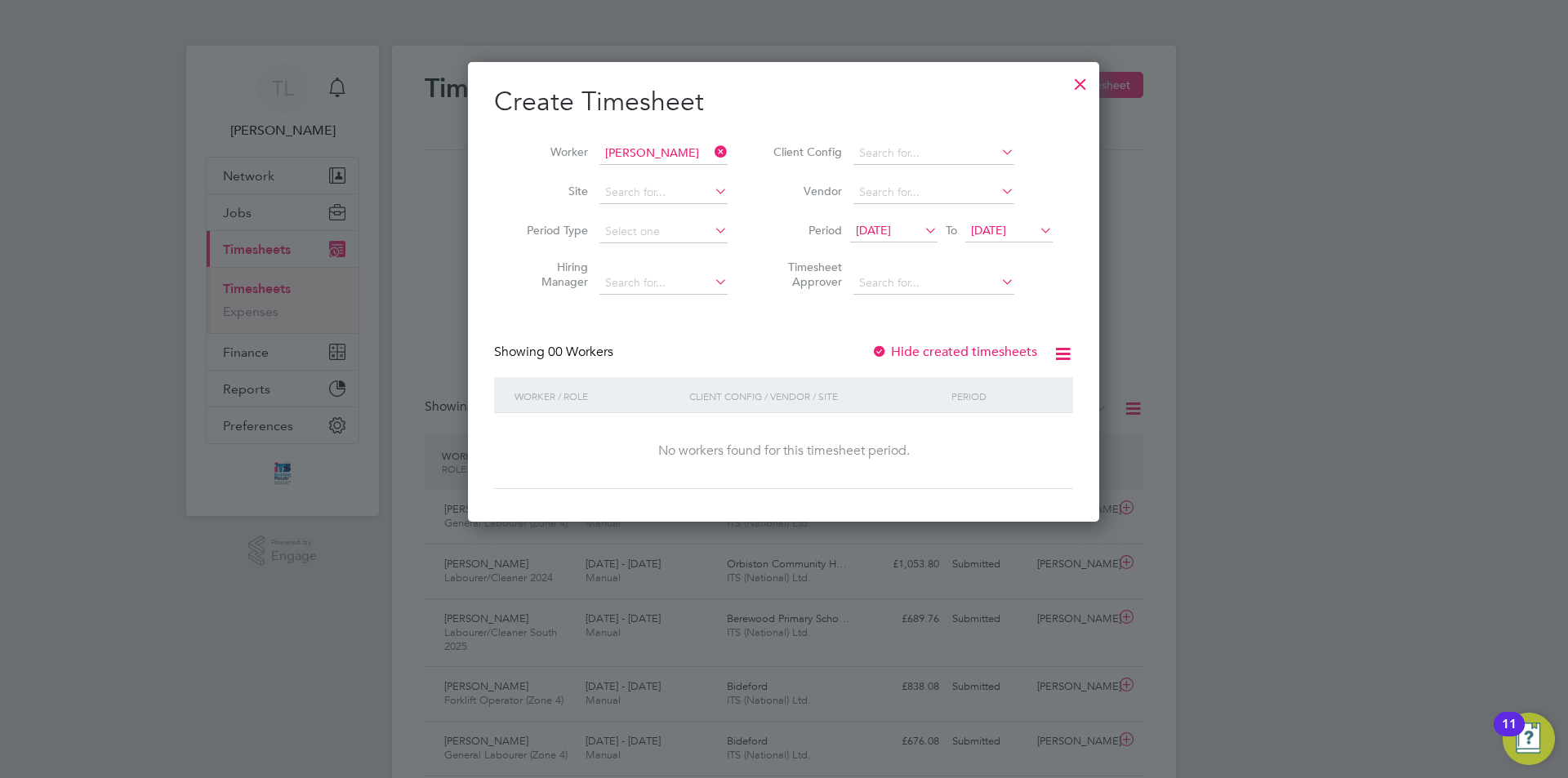
click at [1081, 87] on div at bounding box center [1080, 80] width 29 height 29
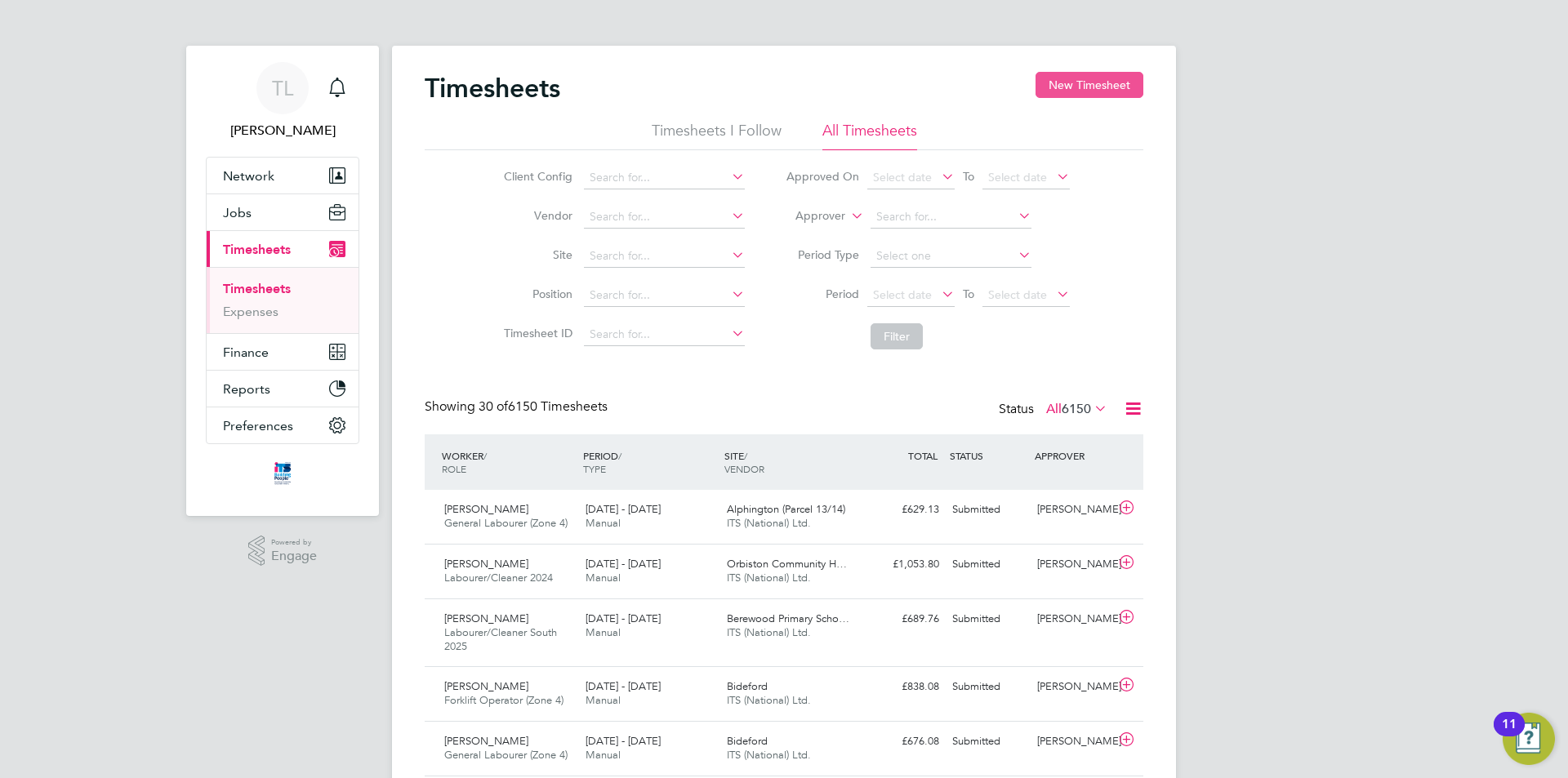
click at [1101, 78] on button "New Timesheet" at bounding box center [1089, 85] width 108 height 26
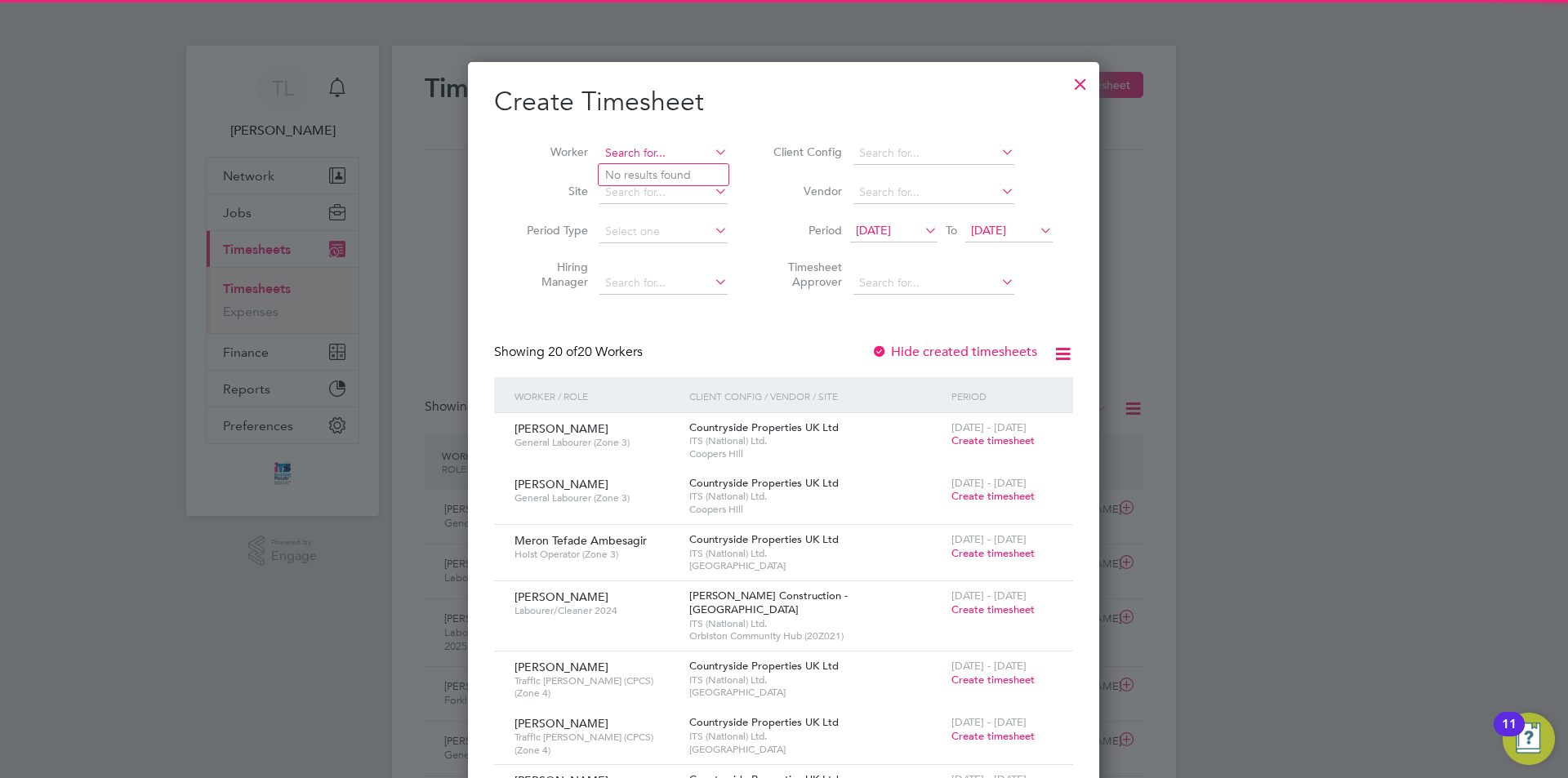
click at [658, 149] on input at bounding box center [663, 153] width 128 height 23
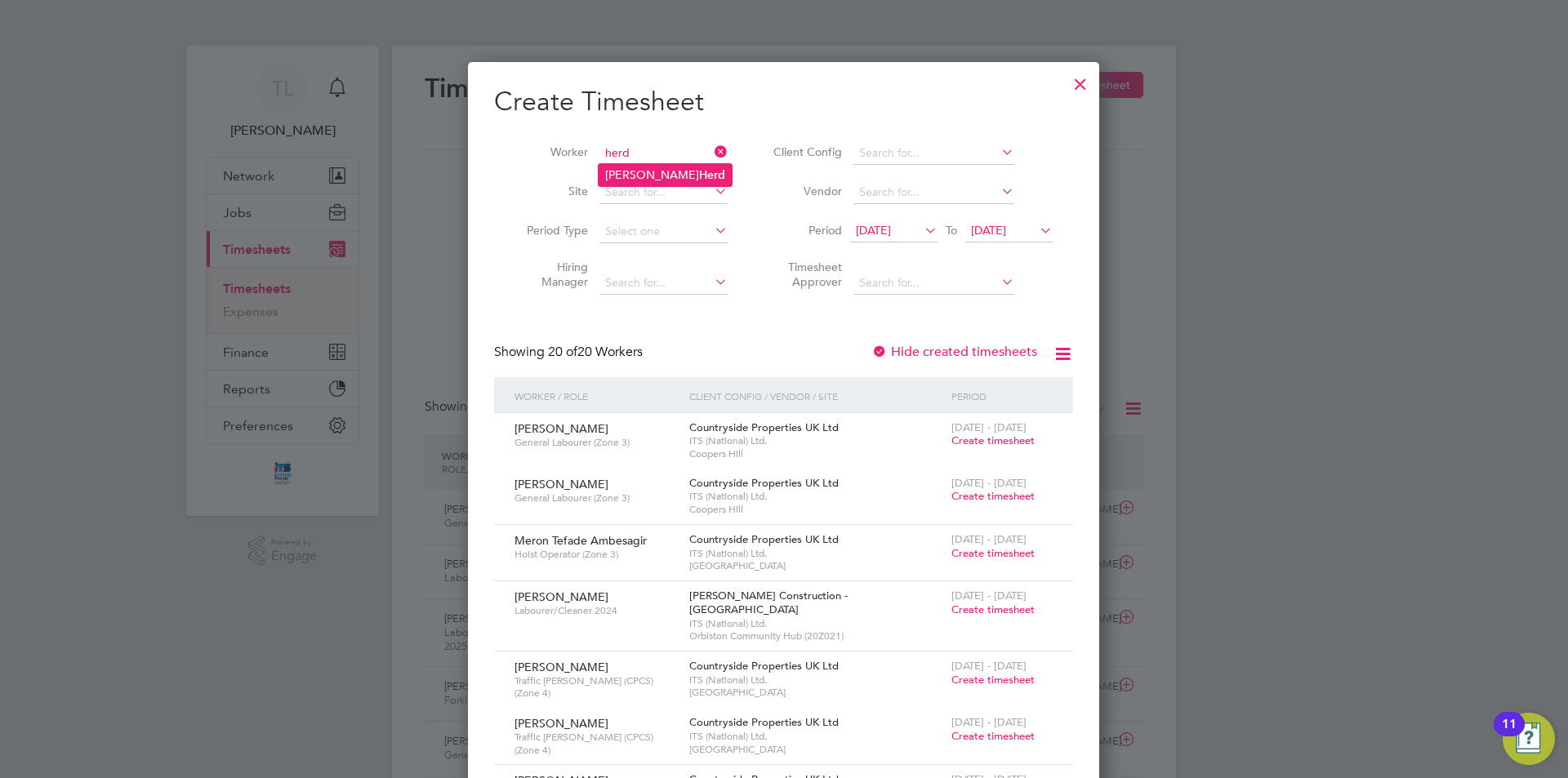
click at [663, 167] on li "[PERSON_NAME]" at bounding box center [665, 175] width 133 height 22
type input "[PERSON_NAME]"
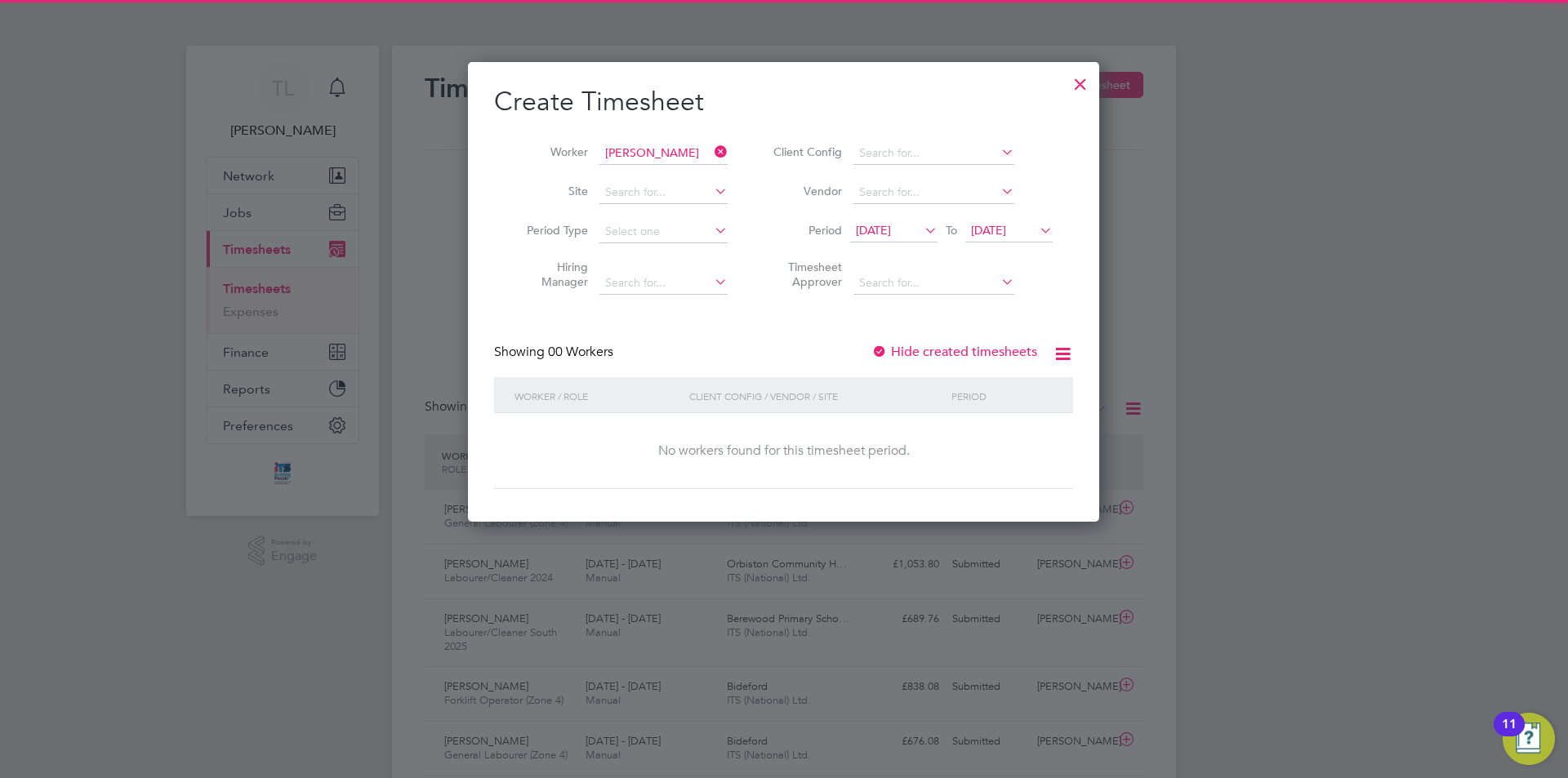
click at [1006, 233] on span "[DATE]" at bounding box center [988, 230] width 35 height 15
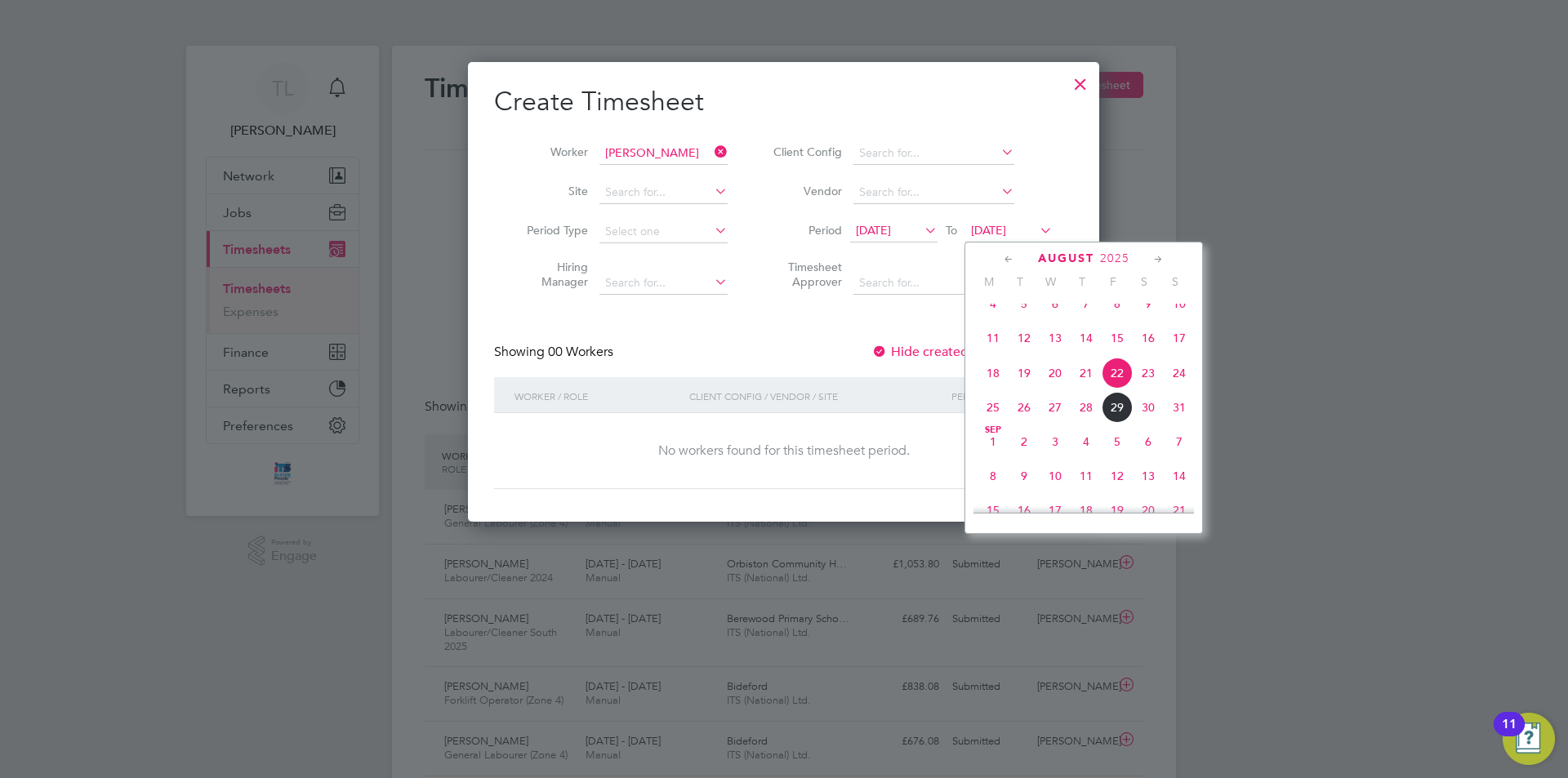
click at [1188, 423] on span "31" at bounding box center [1179, 407] width 31 height 31
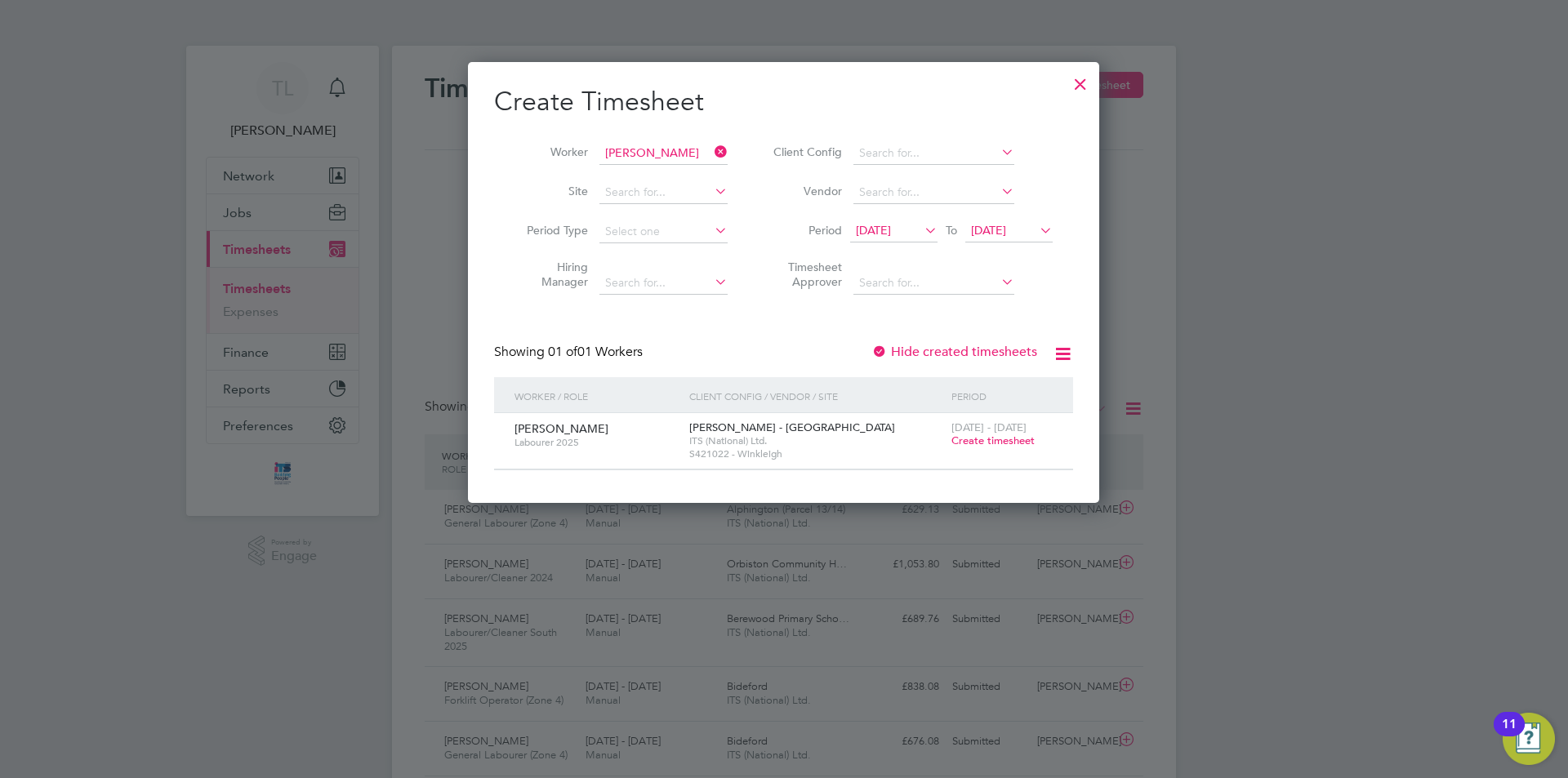
click at [991, 435] on span "Create timesheet" at bounding box center [993, 441] width 83 height 14
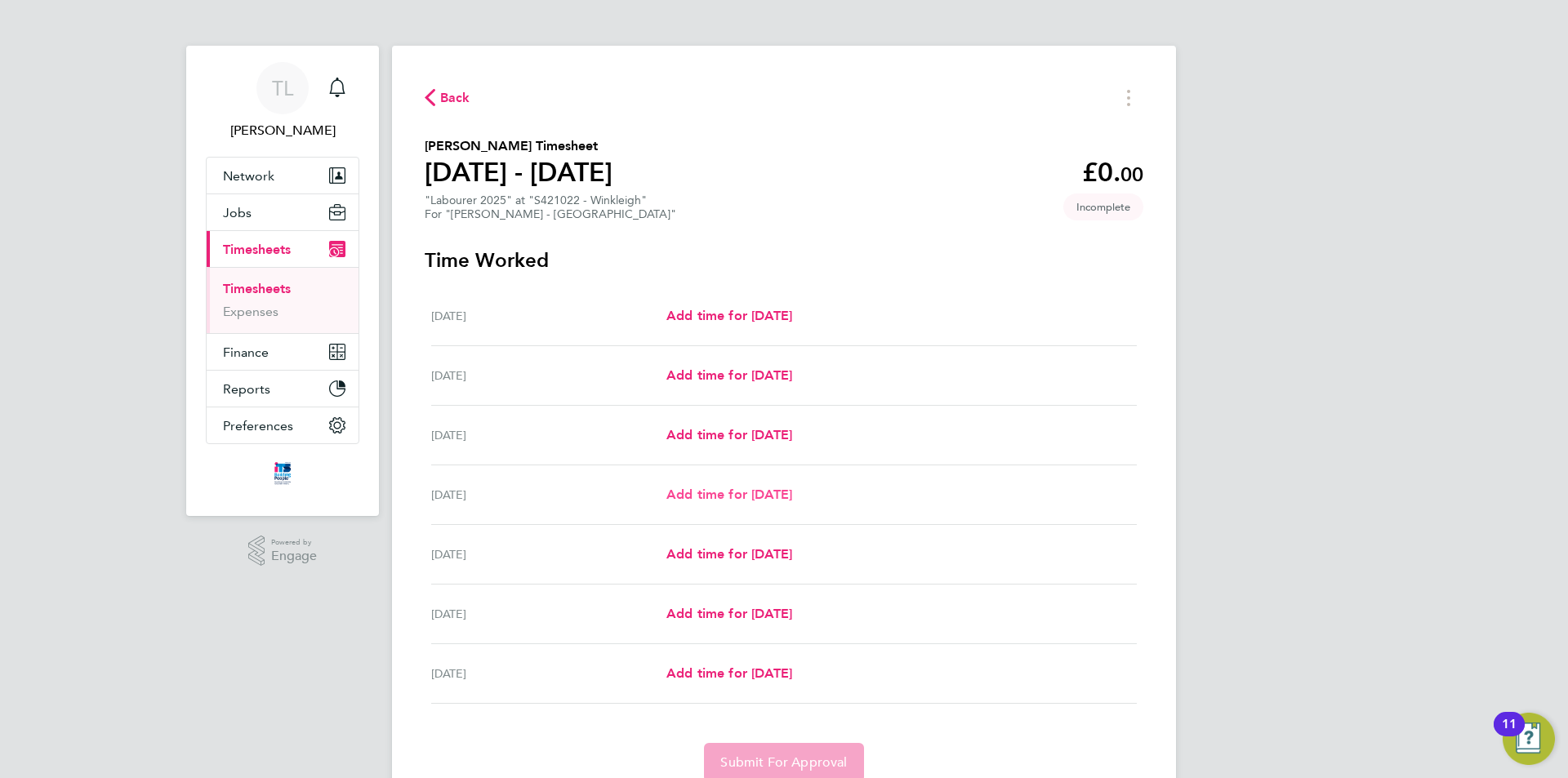
click at [700, 487] on span "Add time for [DATE]" at bounding box center [729, 494] width 126 height 16
select select "60"
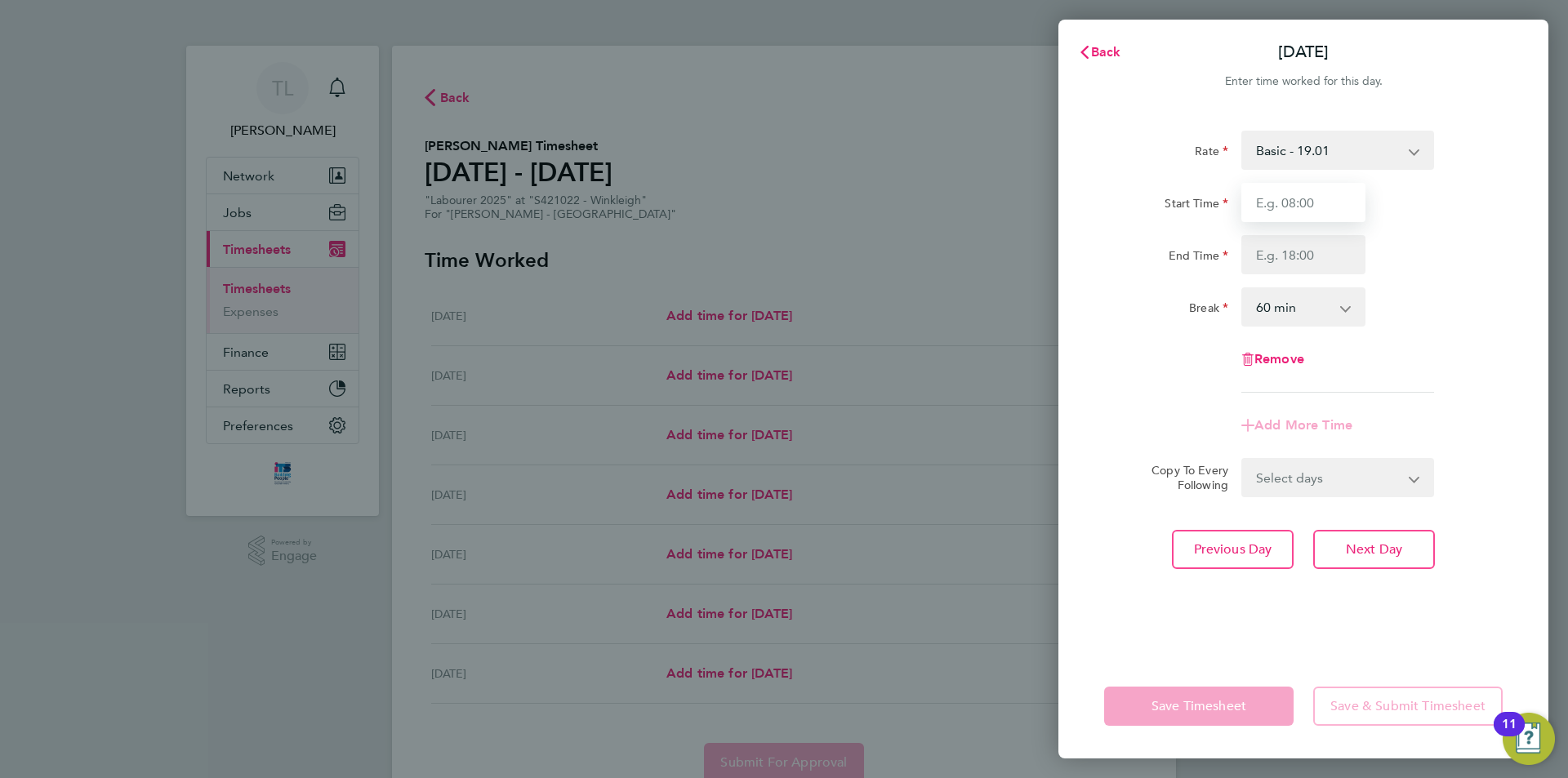
click at [1295, 201] on input "Start Time" at bounding box center [1303, 202] width 124 height 39
type input "07:30"
click at [1278, 267] on input "End Time" at bounding box center [1303, 255] width 124 height 39
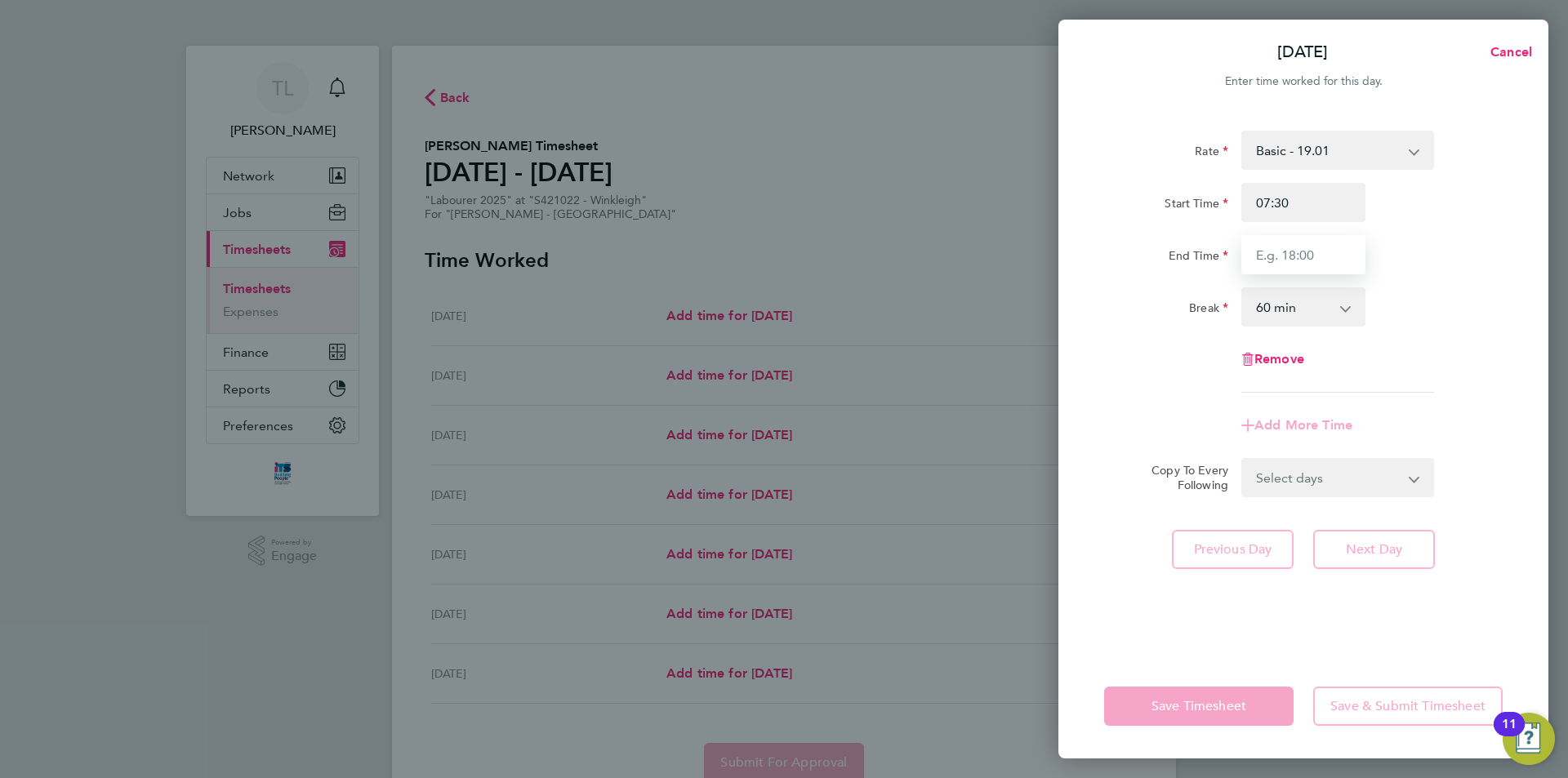
type input "17:00"
click at [1337, 315] on select "0 min 15 min 30 min 45 min 60 min 75 min 90 min" at bounding box center [1293, 307] width 101 height 36
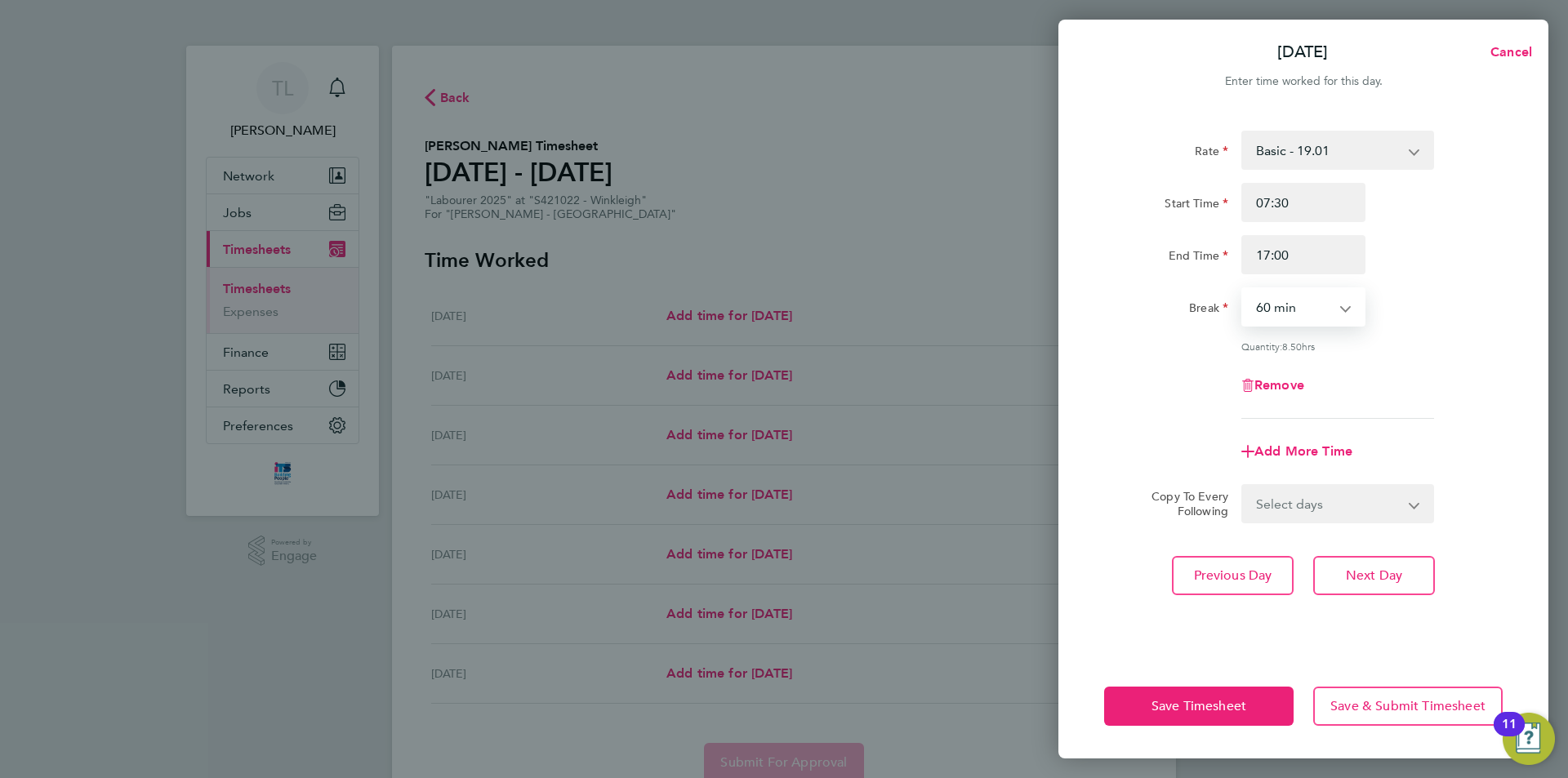
select select "30"
click at [1243, 289] on select "0 min 15 min 30 min 45 min 60 min 75 min 90 min" at bounding box center [1293, 307] width 101 height 36
click at [1404, 494] on select "Select days Day [DATE] [DATE] [DATE]" at bounding box center [1328, 503] width 172 height 36
select select "WED"
click at [1243, 486] on select "Select days Day [DATE] [DATE] [DATE]" at bounding box center [1328, 503] width 172 height 36
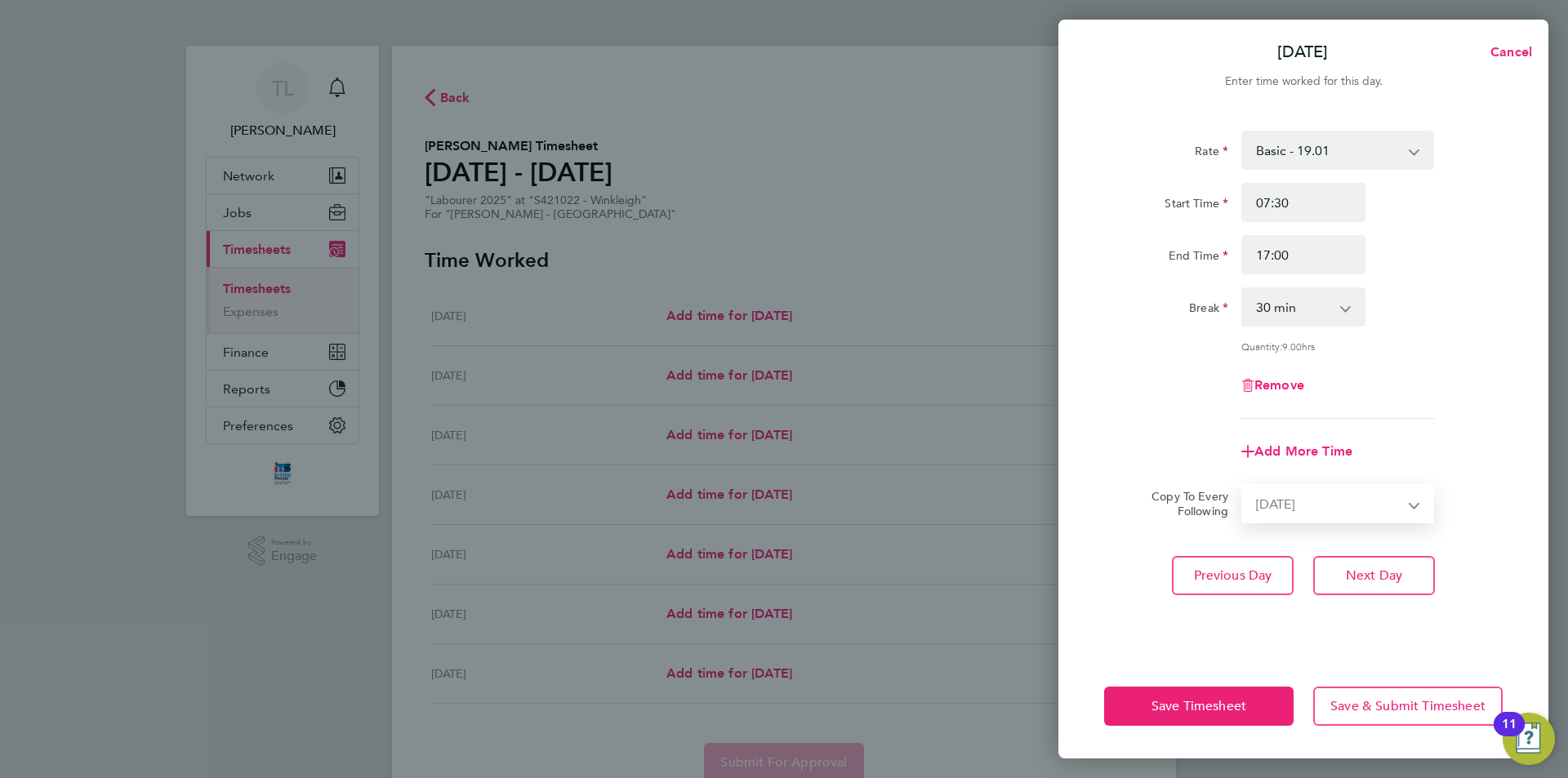
select select "[DATE]"
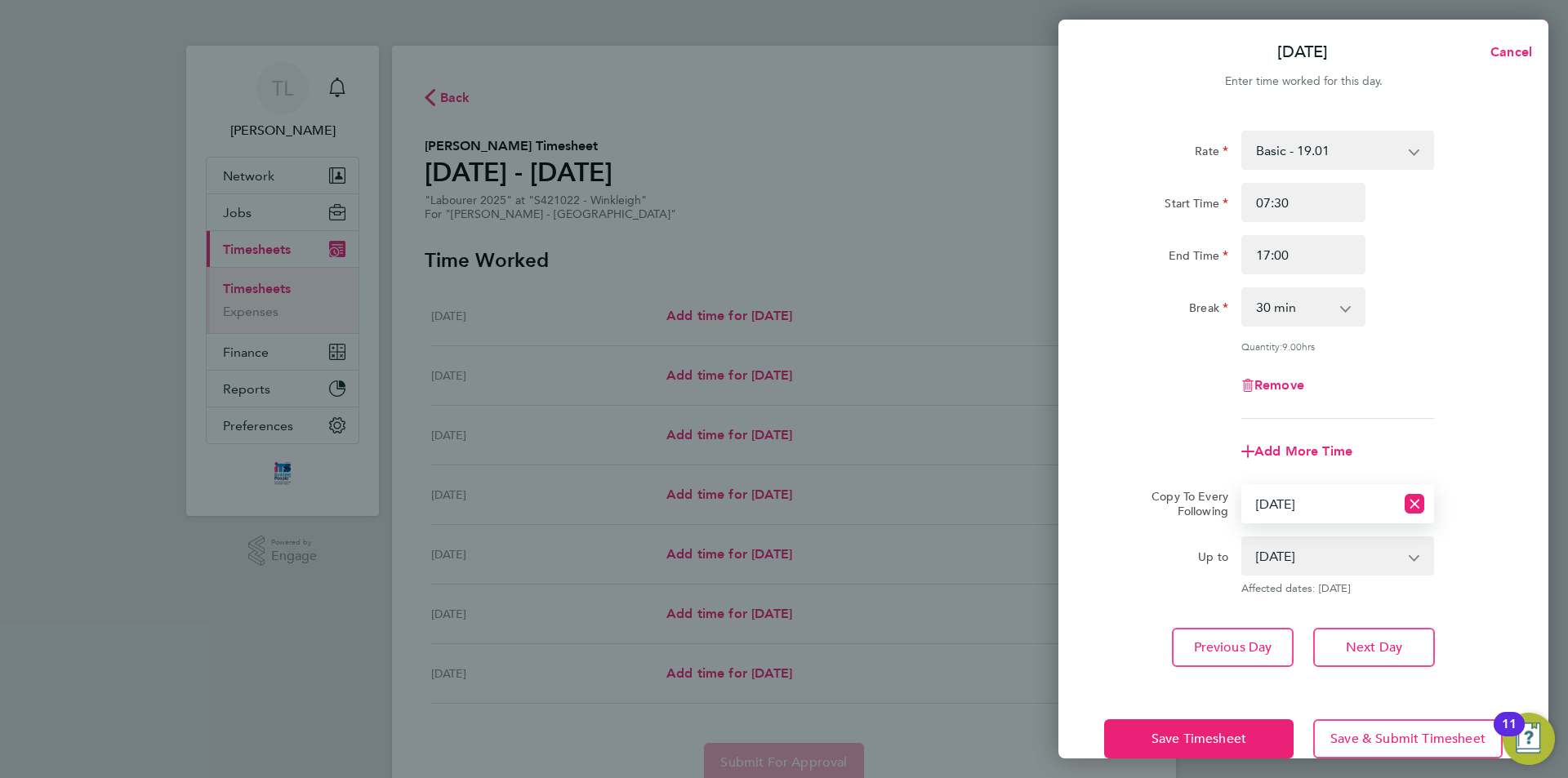
click at [1400, 562] on select "[DATE] [DATE] [DATE]" at bounding box center [1328, 555] width 170 height 36
click at [1243, 538] on select "[DATE] [DATE] [DATE]" at bounding box center [1328, 555] width 170 height 36
click at [1211, 739] on span "Save Timesheet" at bounding box center [1199, 738] width 95 height 16
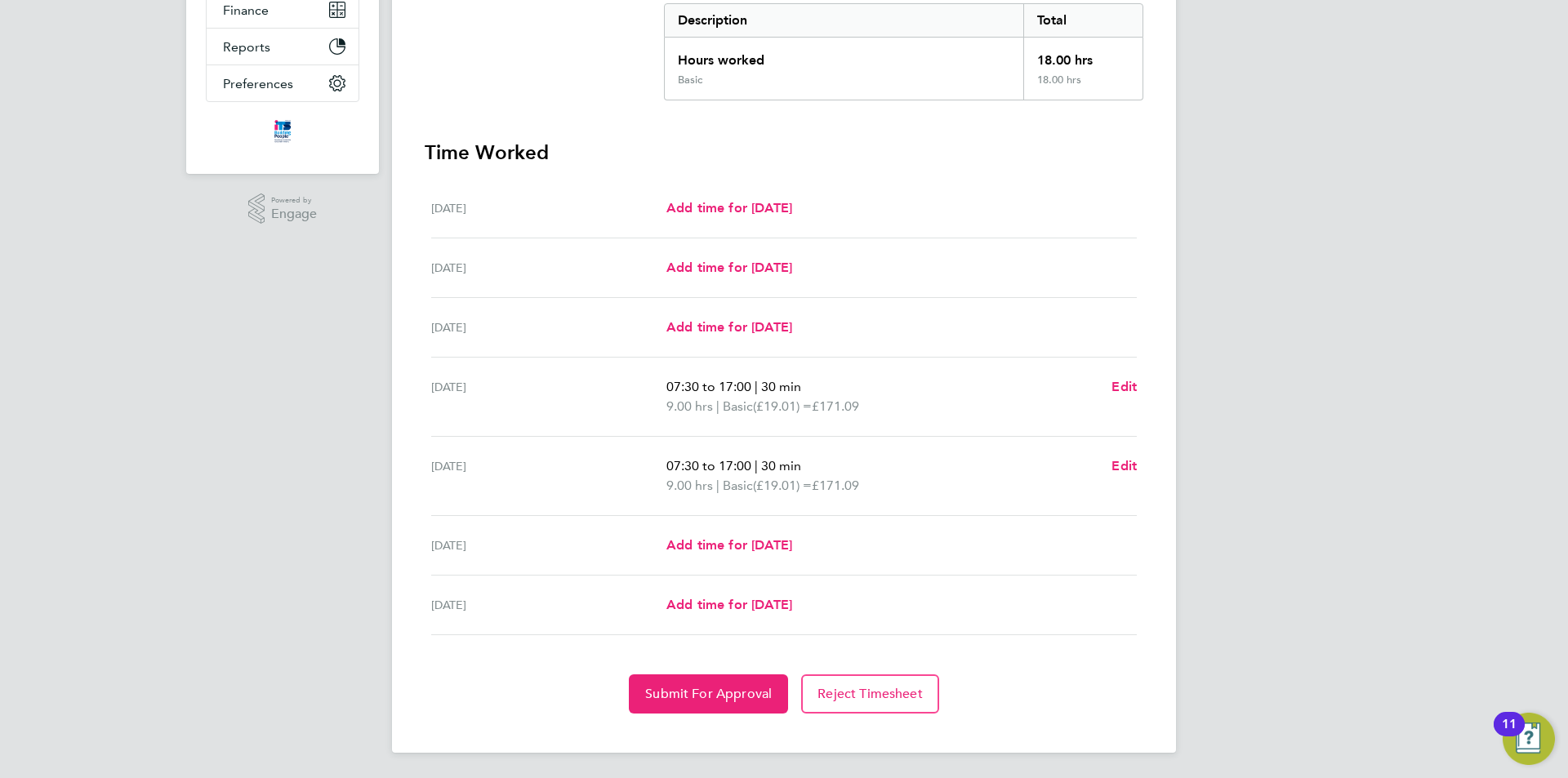
scroll to position [343, 0]
click at [792, 540] on span "Add time for [DATE]" at bounding box center [729, 544] width 126 height 16
select select "60"
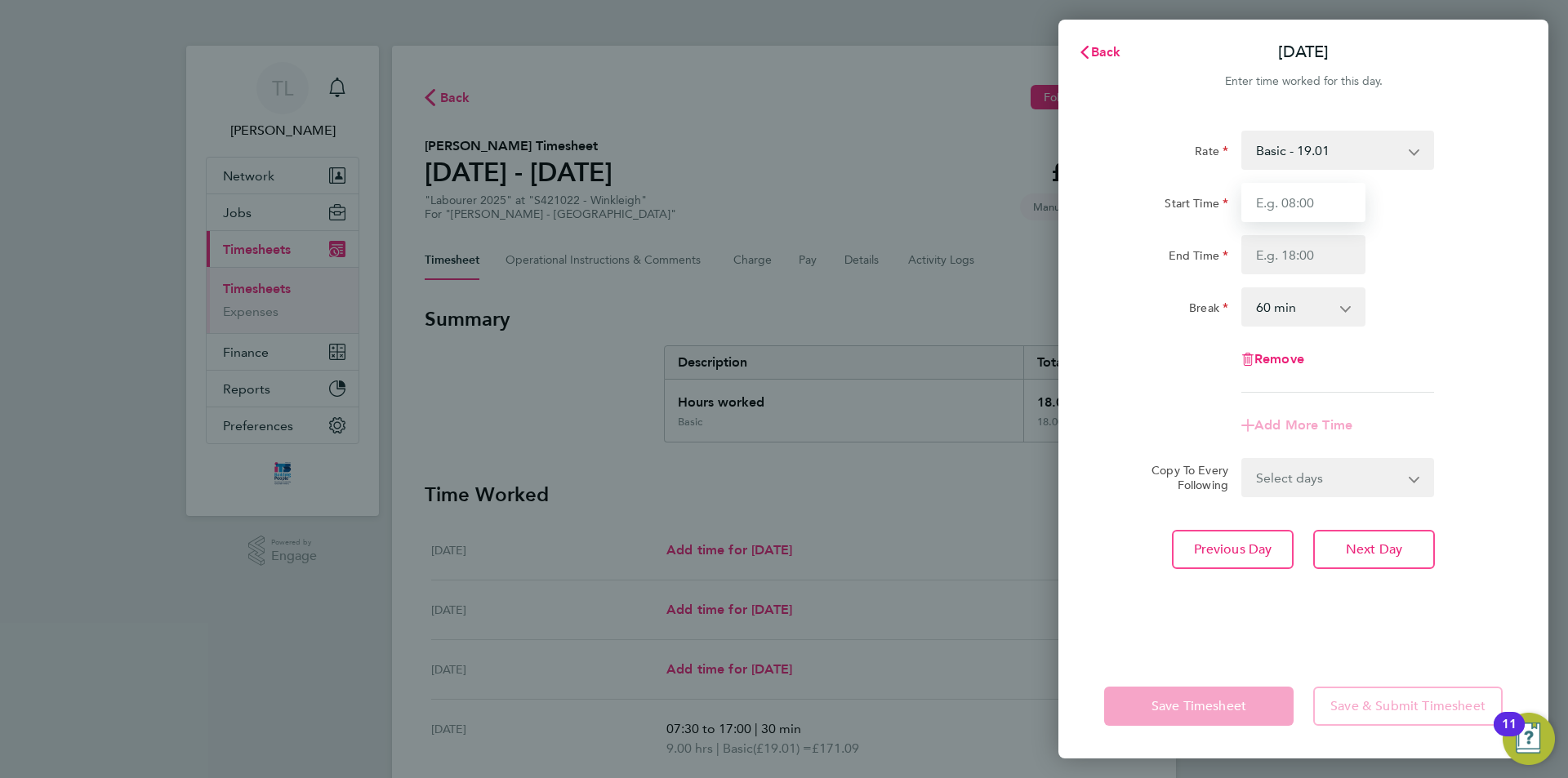
drag, startPoint x: 1315, startPoint y: 204, endPoint x: 1312, endPoint y: 219, distance: 15.3
click at [1315, 204] on input "Start Time" at bounding box center [1303, 202] width 124 height 39
type input "07:30"
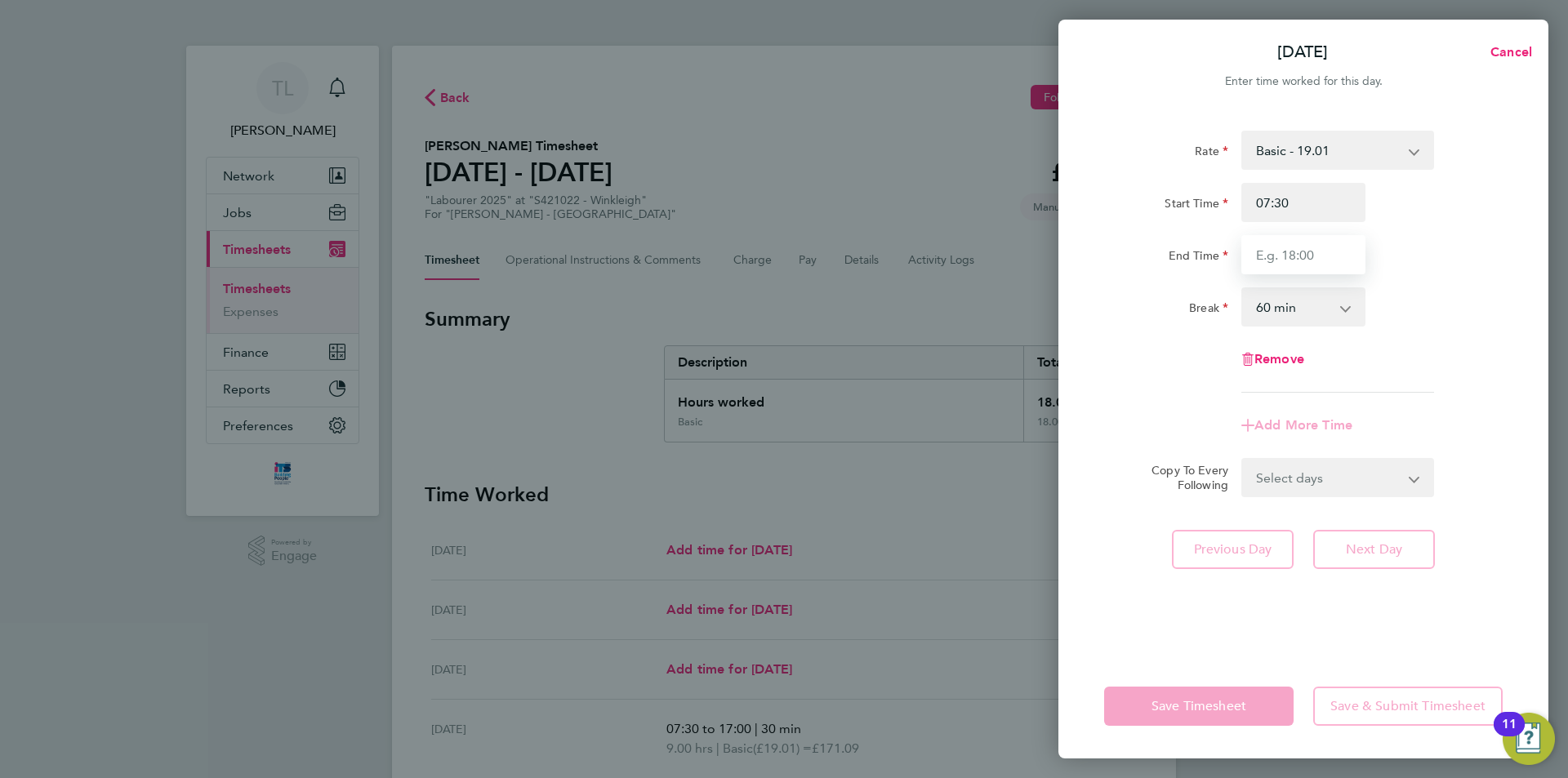
click at [1263, 256] on input "End Time" at bounding box center [1303, 255] width 124 height 39
type input "17:00"
click at [1333, 312] on select "0 min 15 min 30 min 45 min 60 min 75 min 90 min" at bounding box center [1293, 307] width 101 height 36
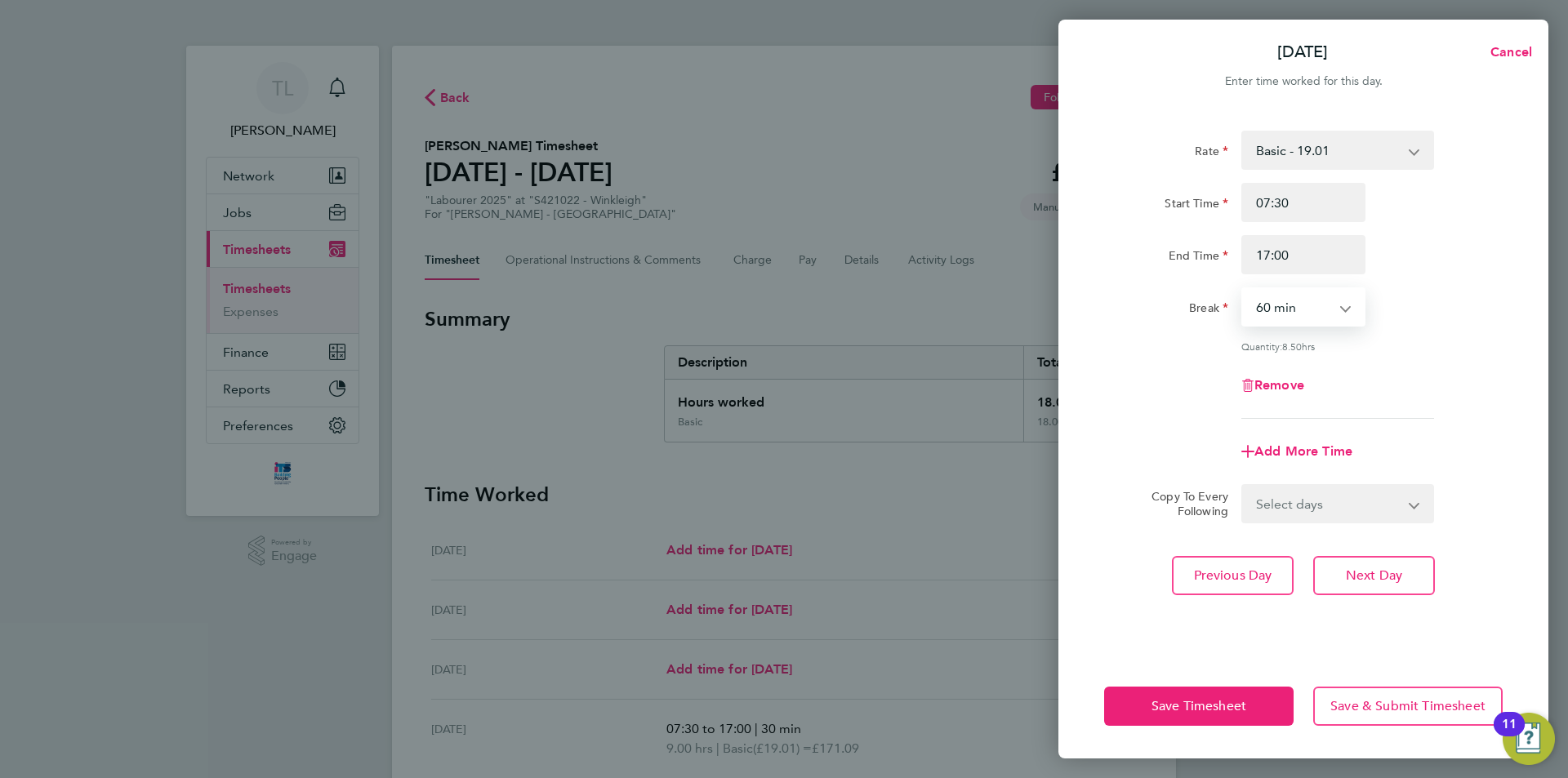
select select "30"
click at [1243, 289] on select "0 min 15 min 30 min 45 min 60 min 75 min 90 min" at bounding box center [1293, 307] width 101 height 36
click at [1368, 503] on select "Select days [DATE]" at bounding box center [1328, 503] width 172 height 36
select select "FRI"
click at [1243, 486] on select "Select days [DATE]" at bounding box center [1328, 503] width 172 height 36
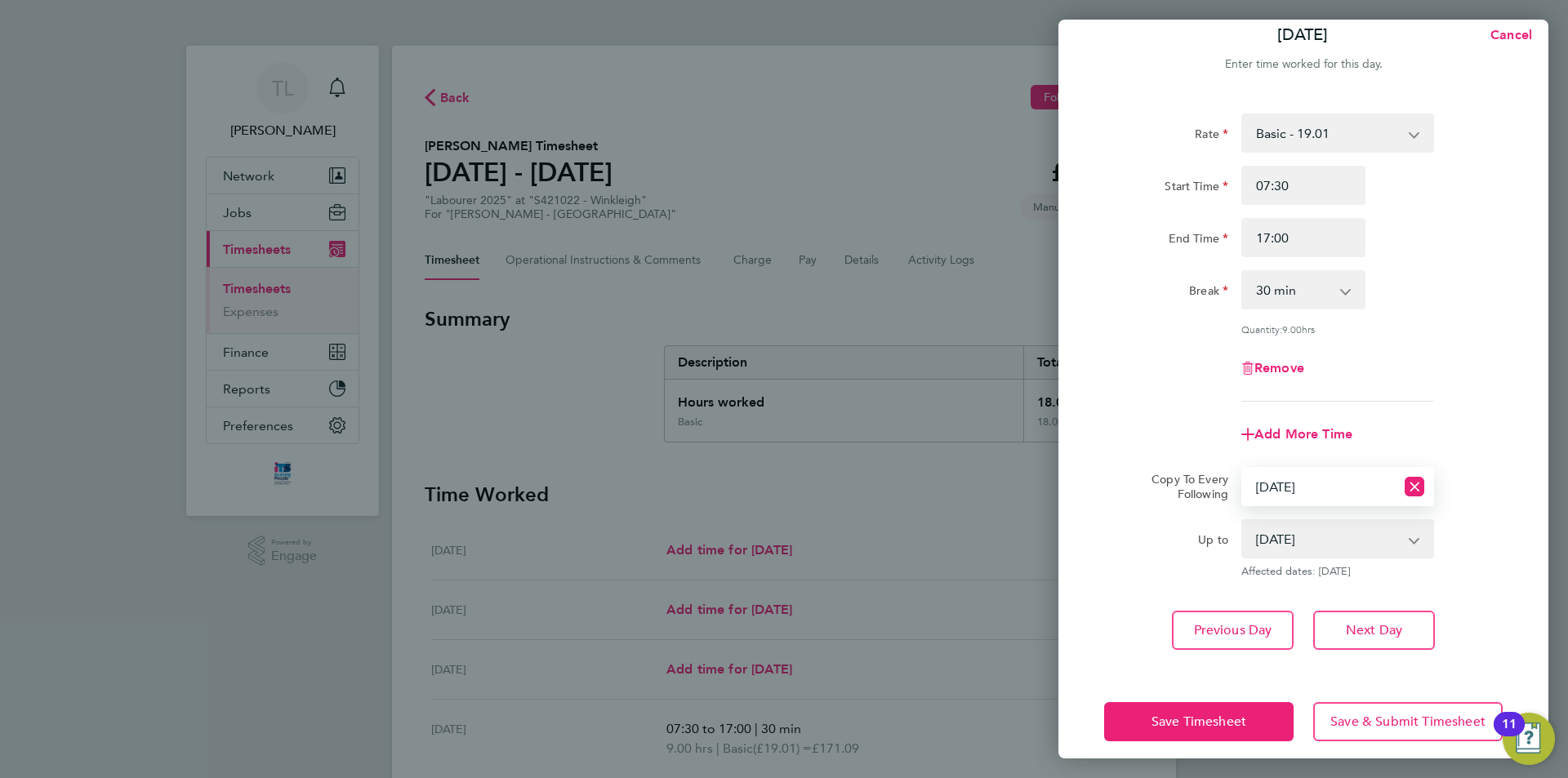
scroll to position [31, 0]
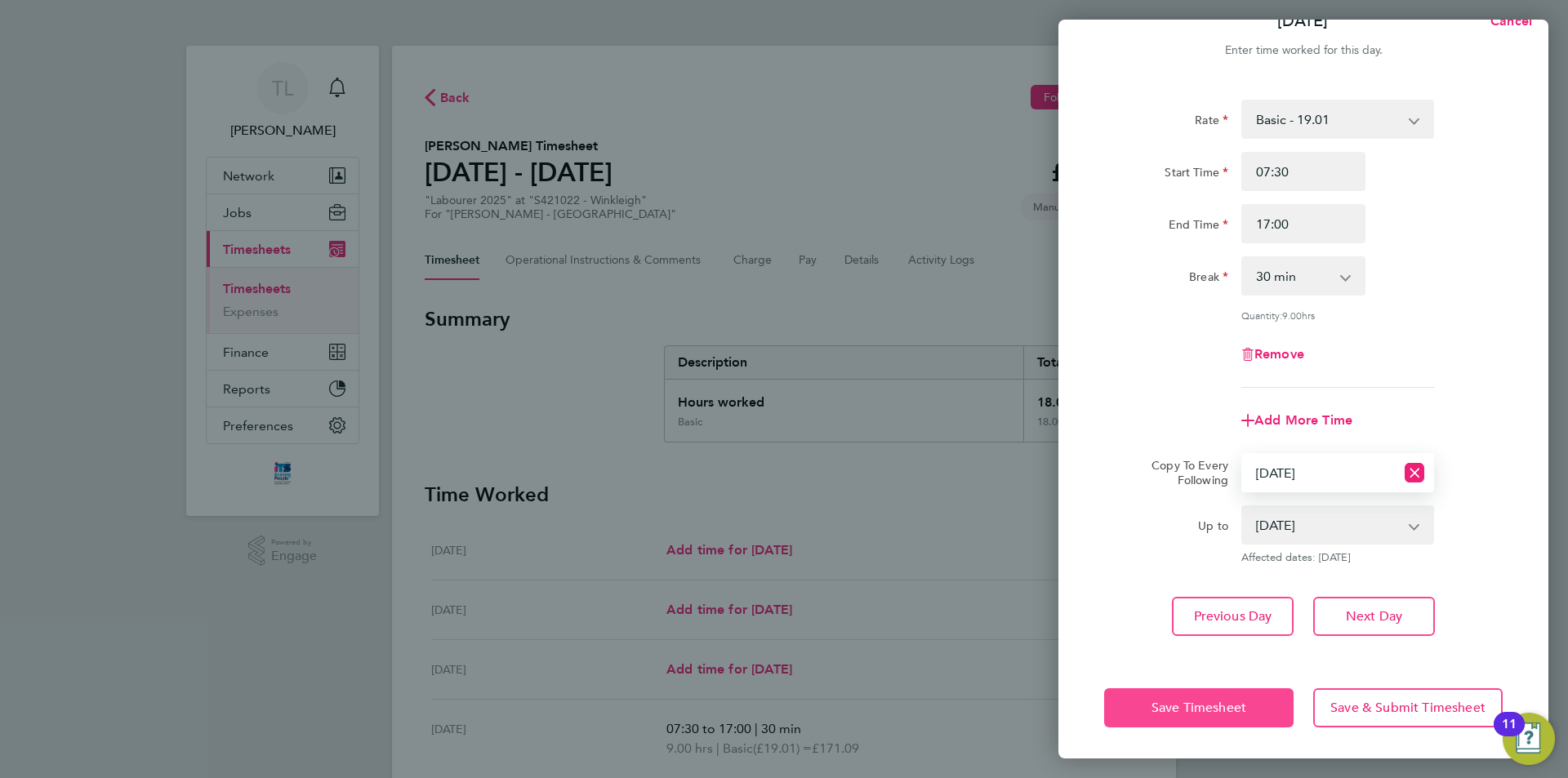
click at [1164, 693] on button "Save Timesheet" at bounding box center [1199, 708] width 189 height 39
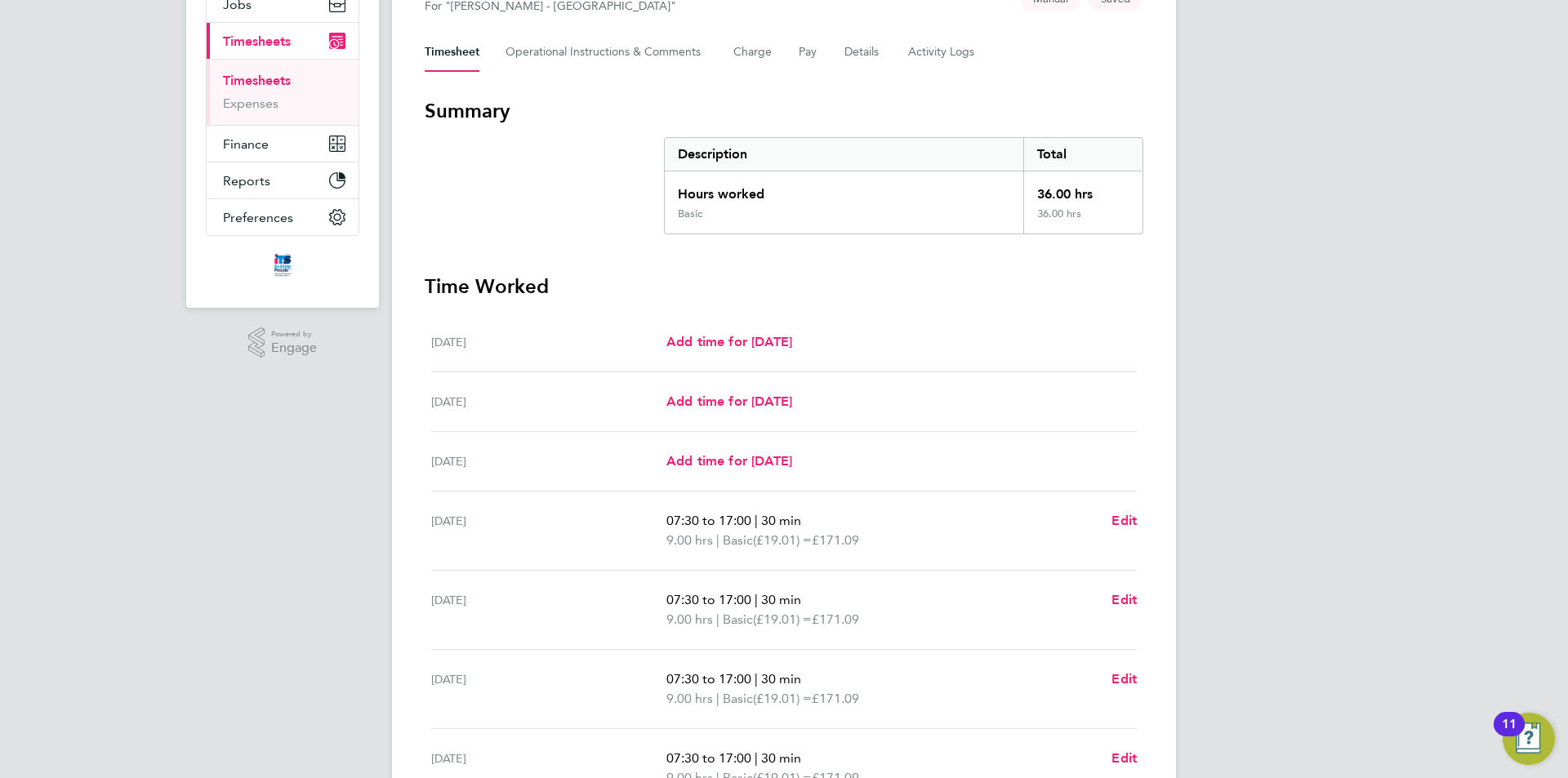
scroll to position [382, 0]
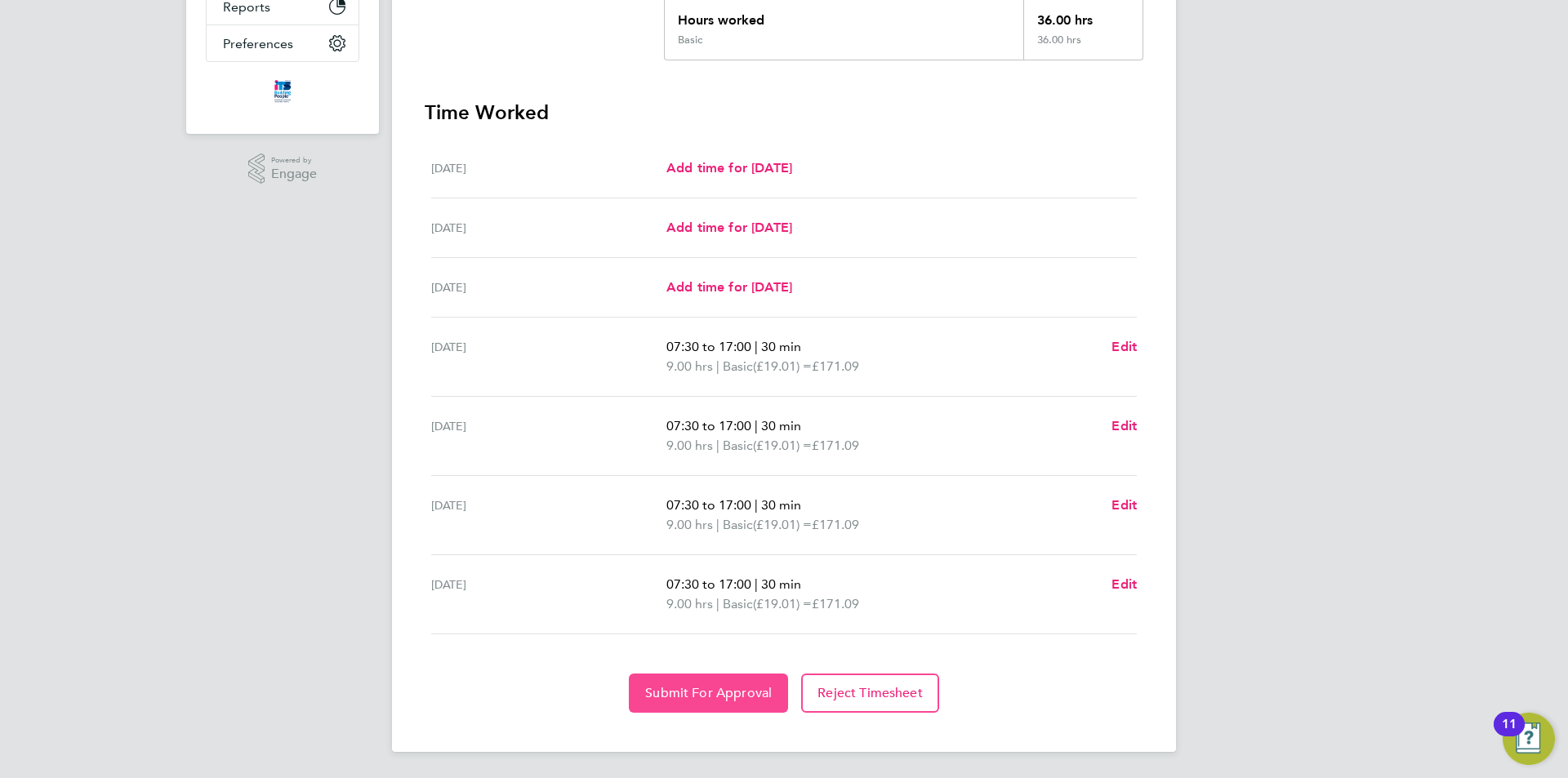
click at [687, 691] on span "Submit For Approval" at bounding box center [708, 693] width 126 height 16
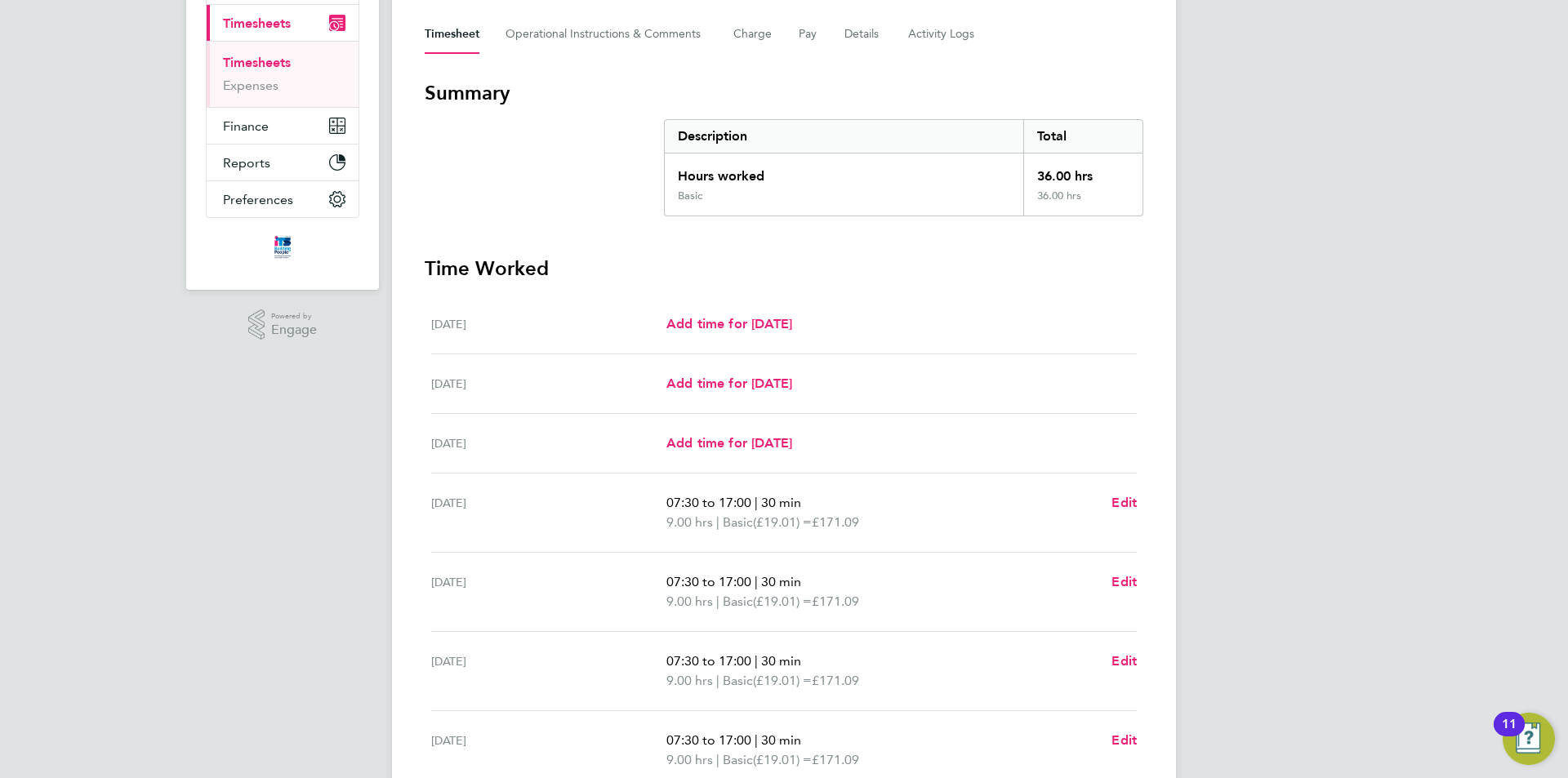
scroll to position [0, 0]
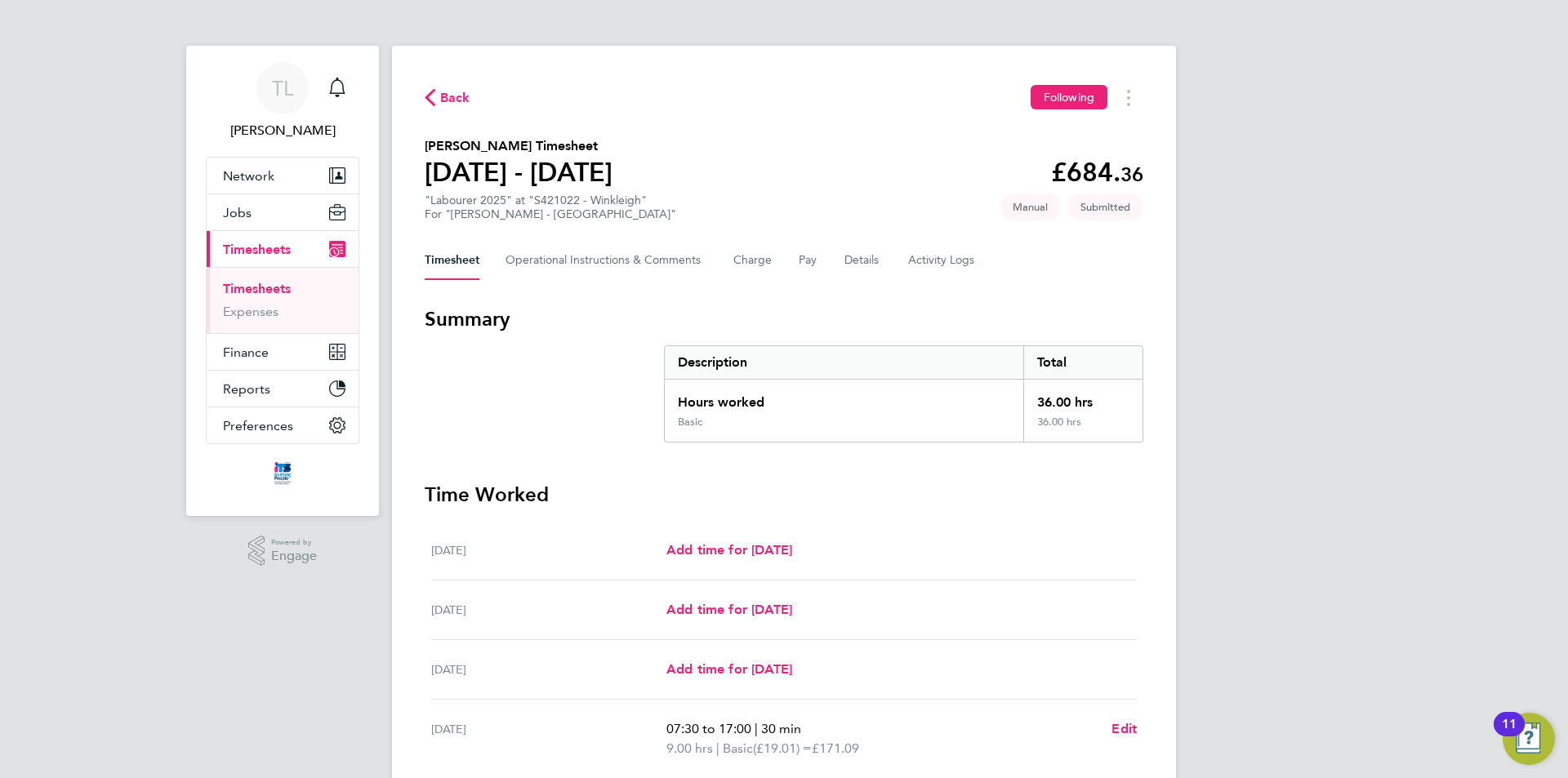
click at [276, 281] on link "Timesheets" at bounding box center [256, 288] width 68 height 16
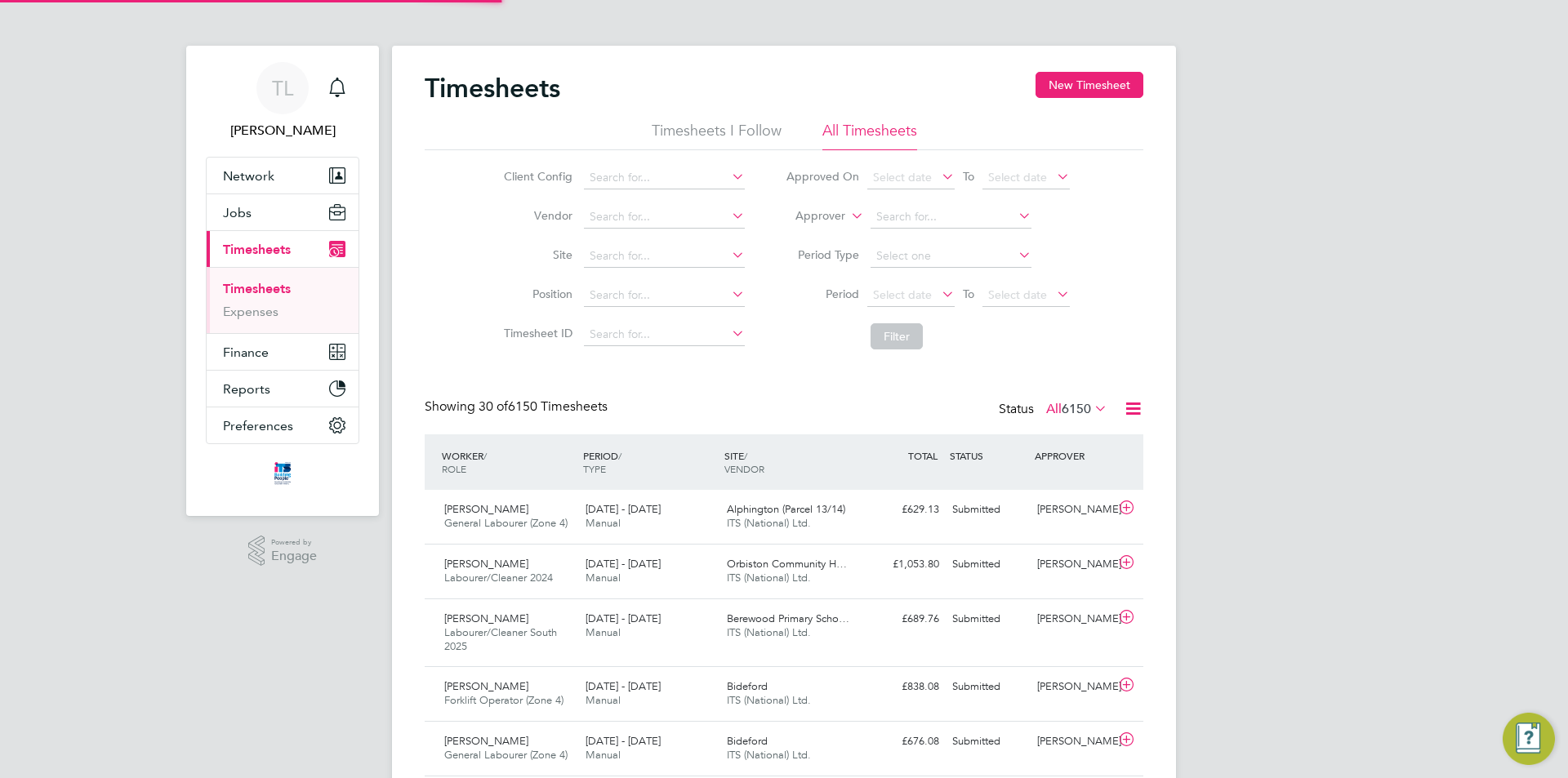
scroll to position [54, 142]
click at [1052, 91] on button "New Timesheet" at bounding box center [1089, 85] width 108 height 26
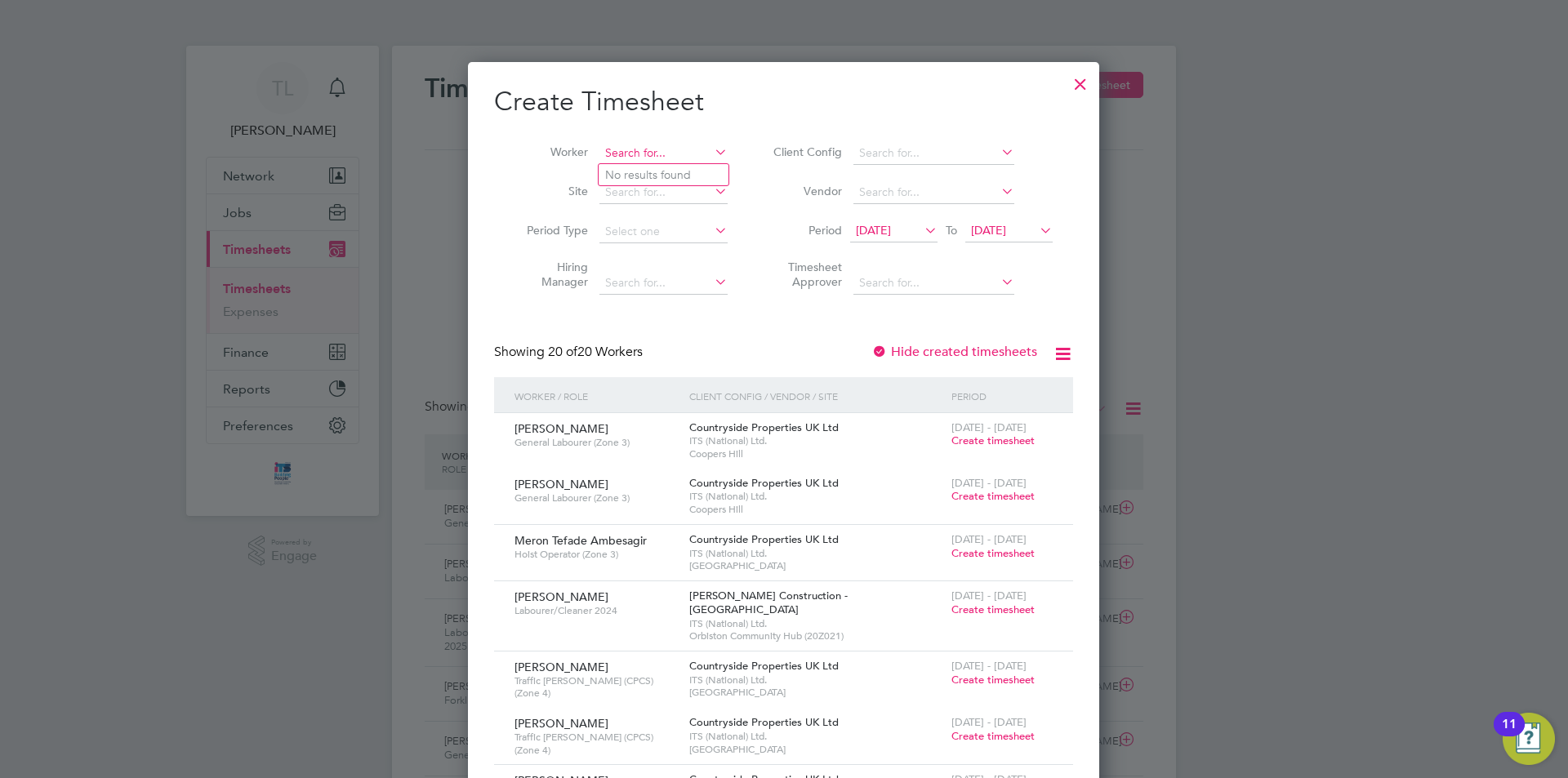
click at [664, 147] on input at bounding box center [663, 153] width 128 height 23
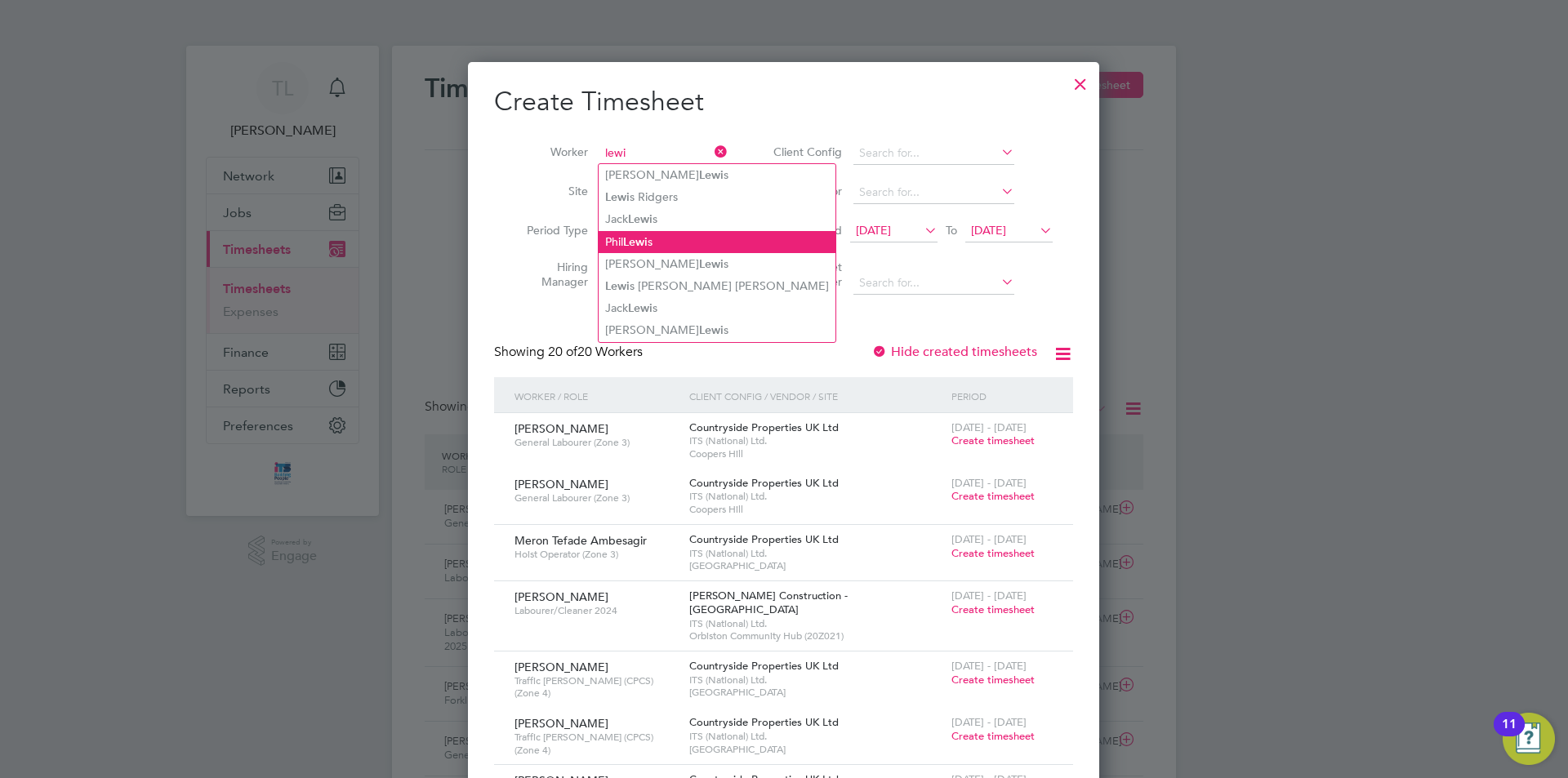
click at [667, 231] on li "[PERSON_NAME] s" at bounding box center [717, 242] width 237 height 22
type input "[PERSON_NAME]"
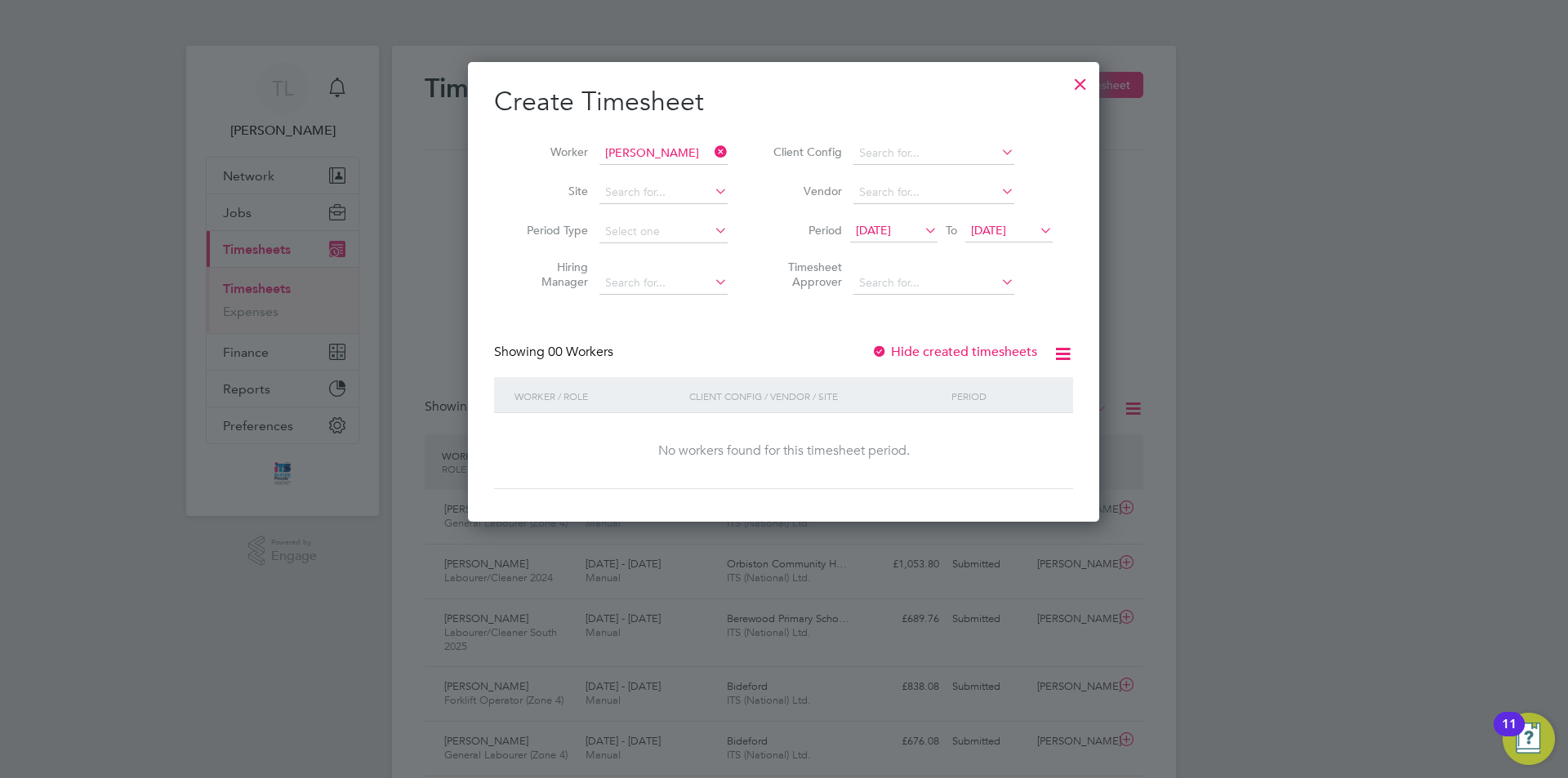
click at [1006, 227] on span "[DATE]" at bounding box center [988, 230] width 35 height 15
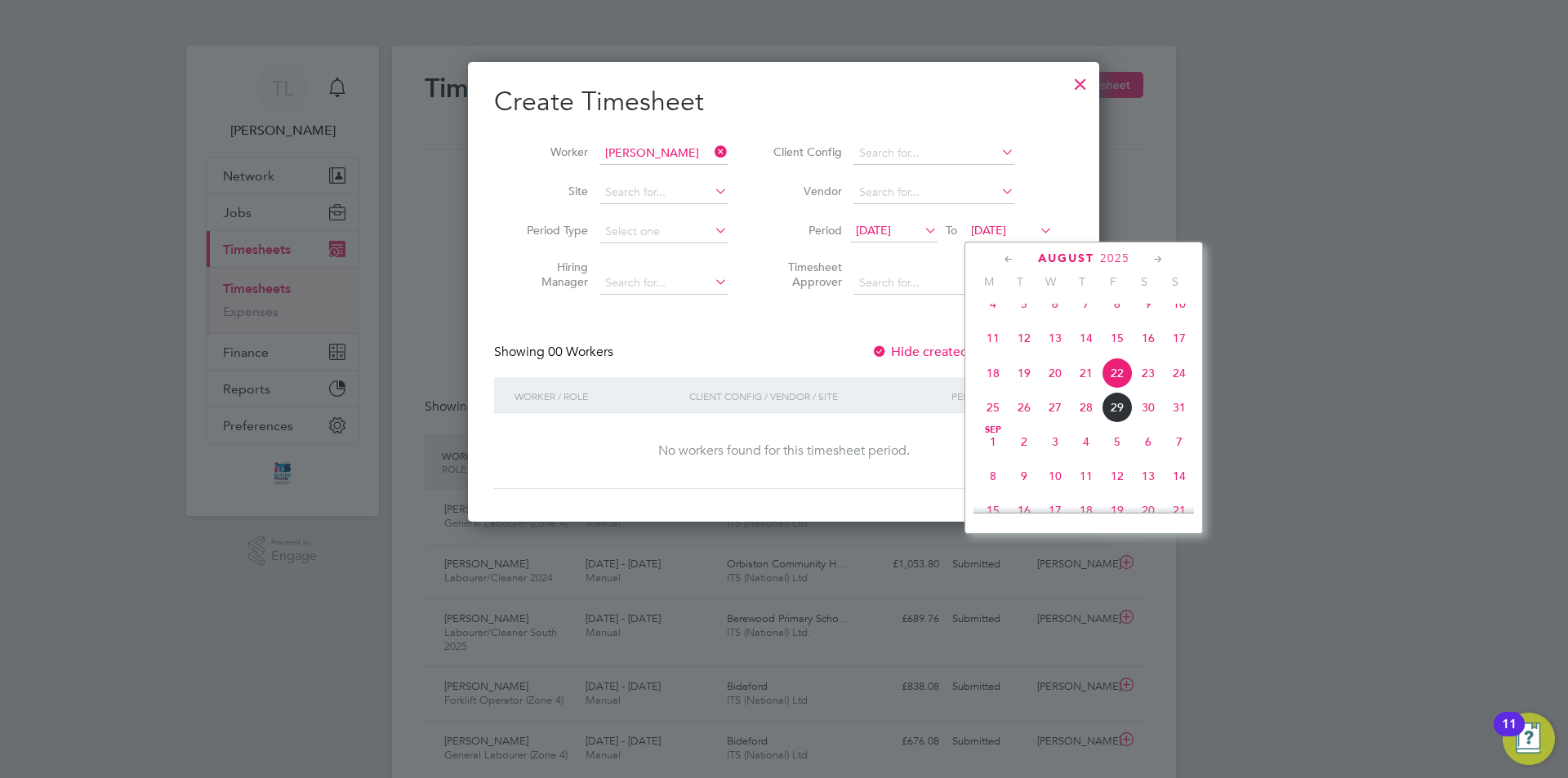
click at [1182, 423] on span "31" at bounding box center [1179, 407] width 31 height 31
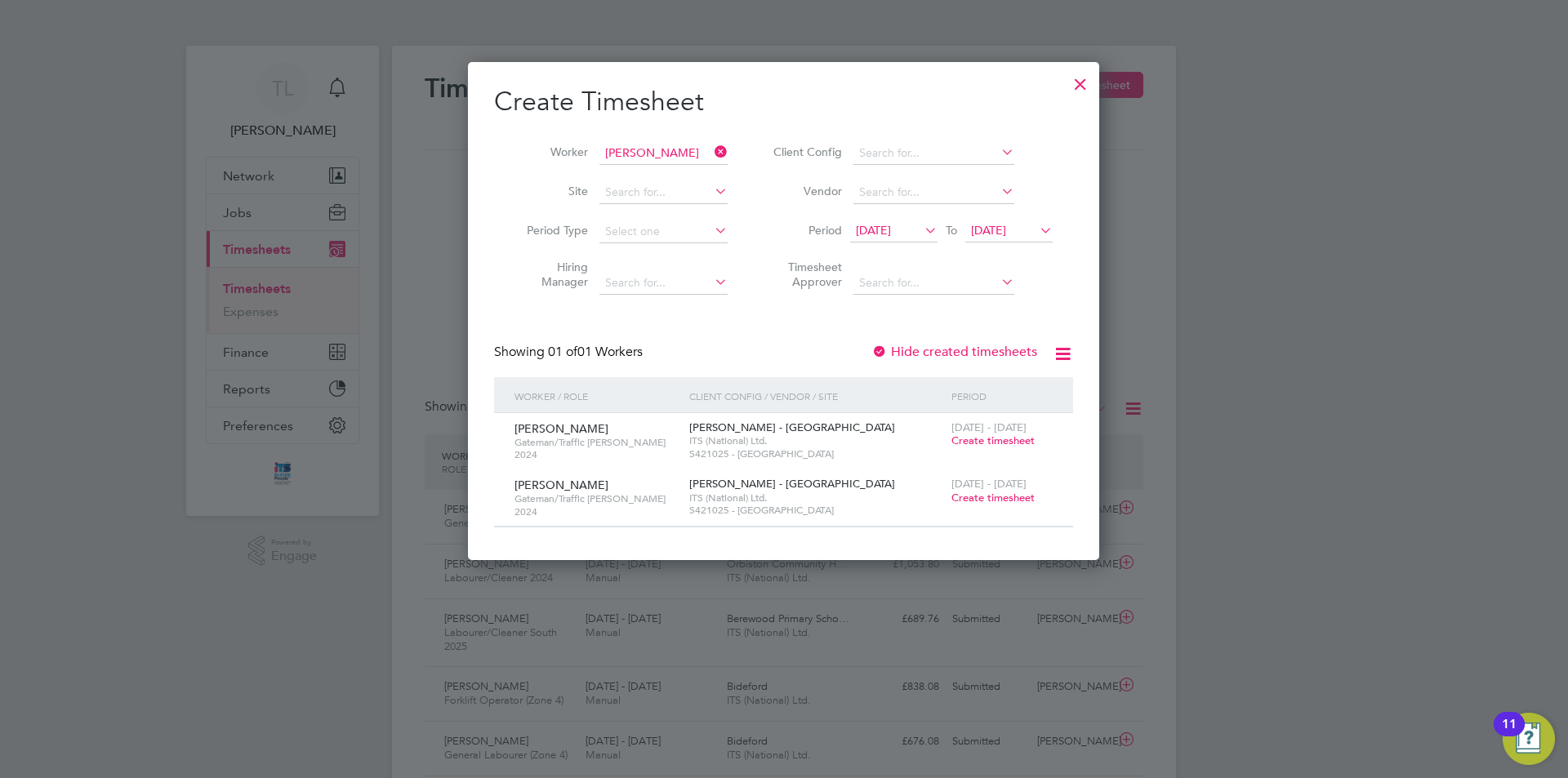
click at [992, 437] on span "Create timesheet" at bounding box center [993, 441] width 83 height 14
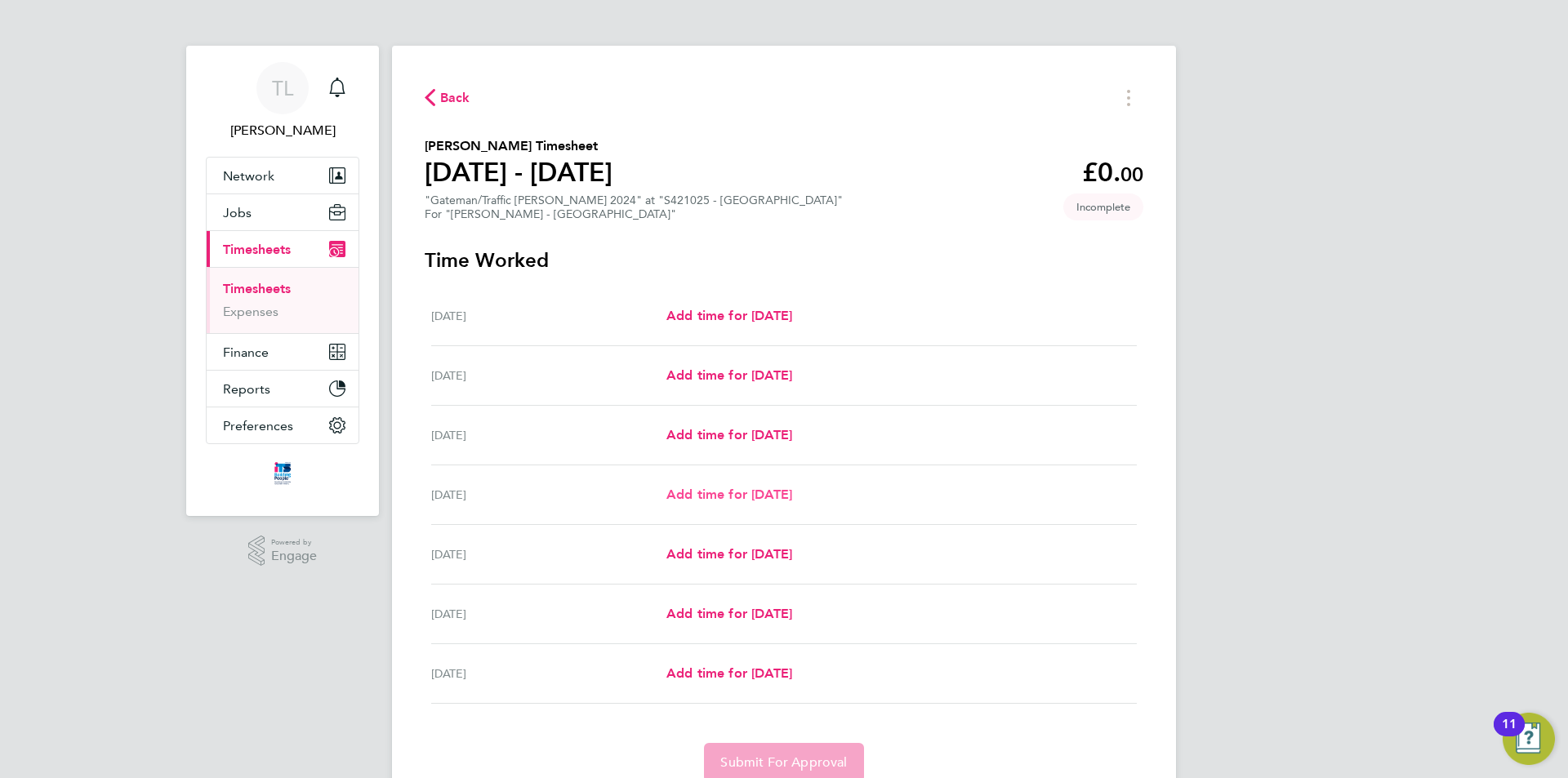
click at [732, 493] on span "Add time for [DATE]" at bounding box center [729, 494] width 126 height 16
select select "30"
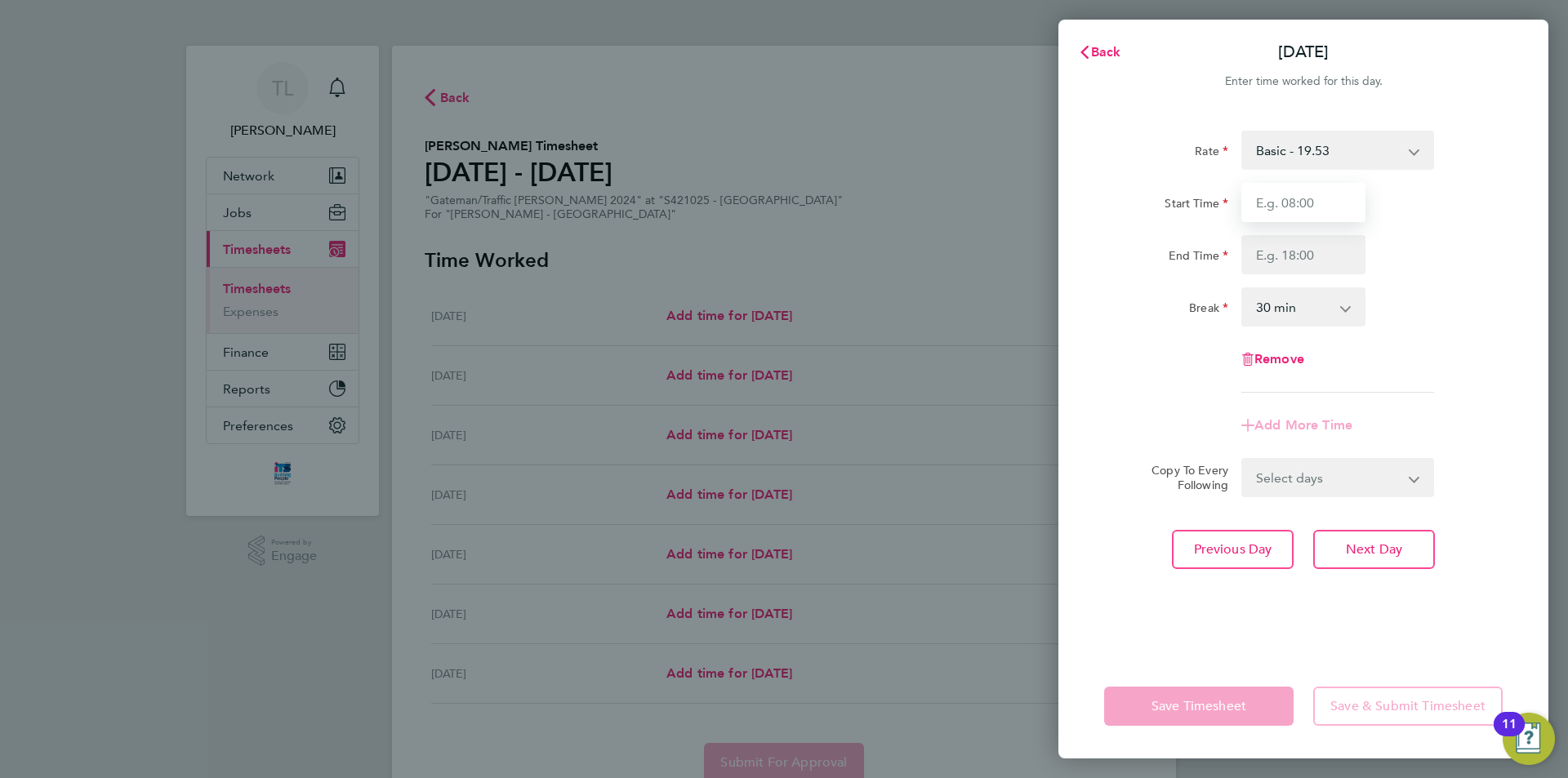
click at [1344, 213] on input "Start Time" at bounding box center [1303, 202] width 124 height 39
type input "07:30"
click at [1296, 257] on input "End Time" at bounding box center [1303, 255] width 124 height 39
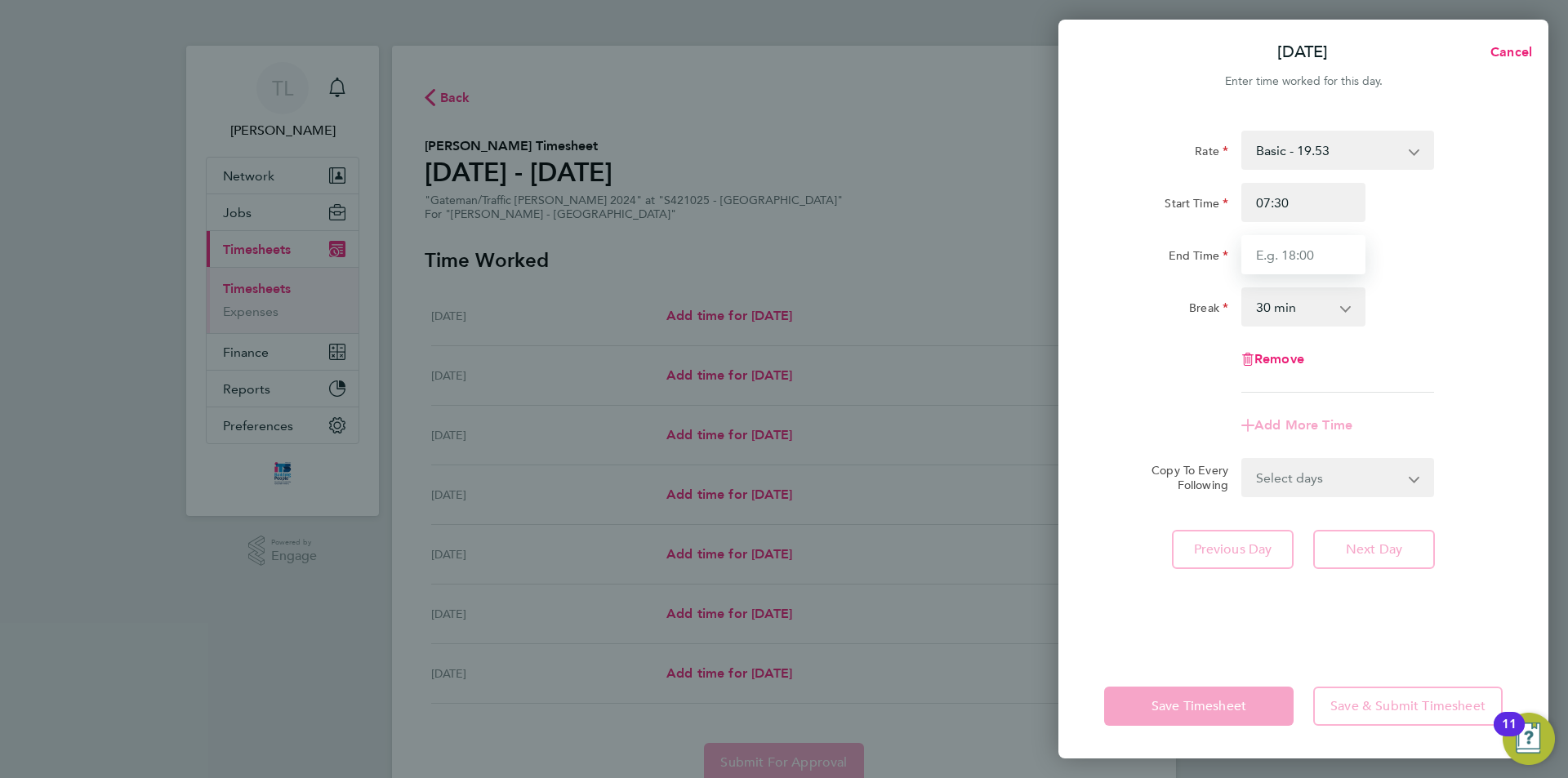
type input "17:00"
click at [1299, 469] on form "Rate Basic - 19.53 Overtime AWR - 28.16 AWR Overtime 2 - 36.79 Start Time 07:30…" at bounding box center [1303, 314] width 399 height 367
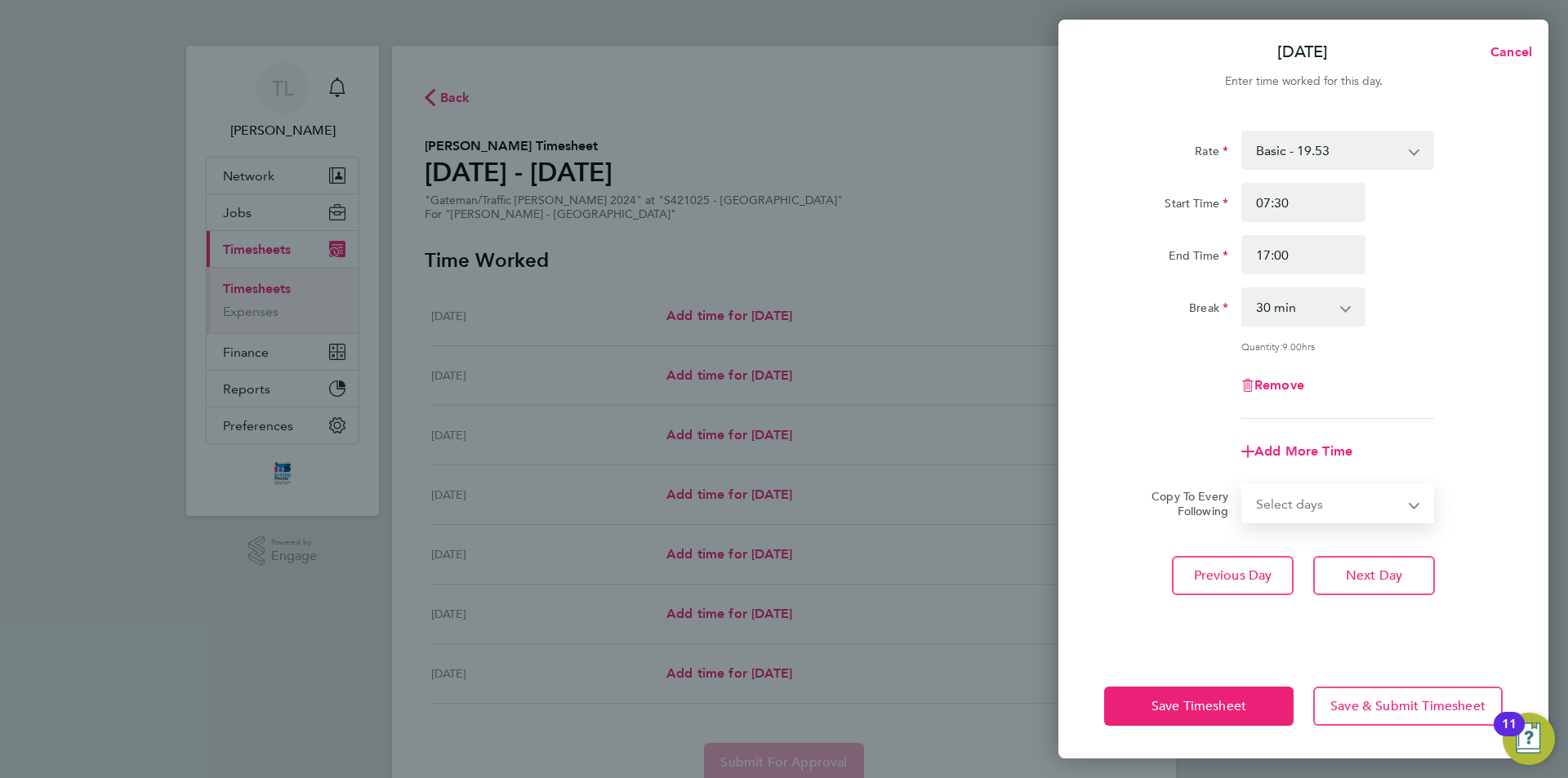
select select "DAY"
click at [1243, 486] on select "Select days Day [DATE] [DATE] [DATE]" at bounding box center [1328, 503] width 172 height 36
select select "[DATE]"
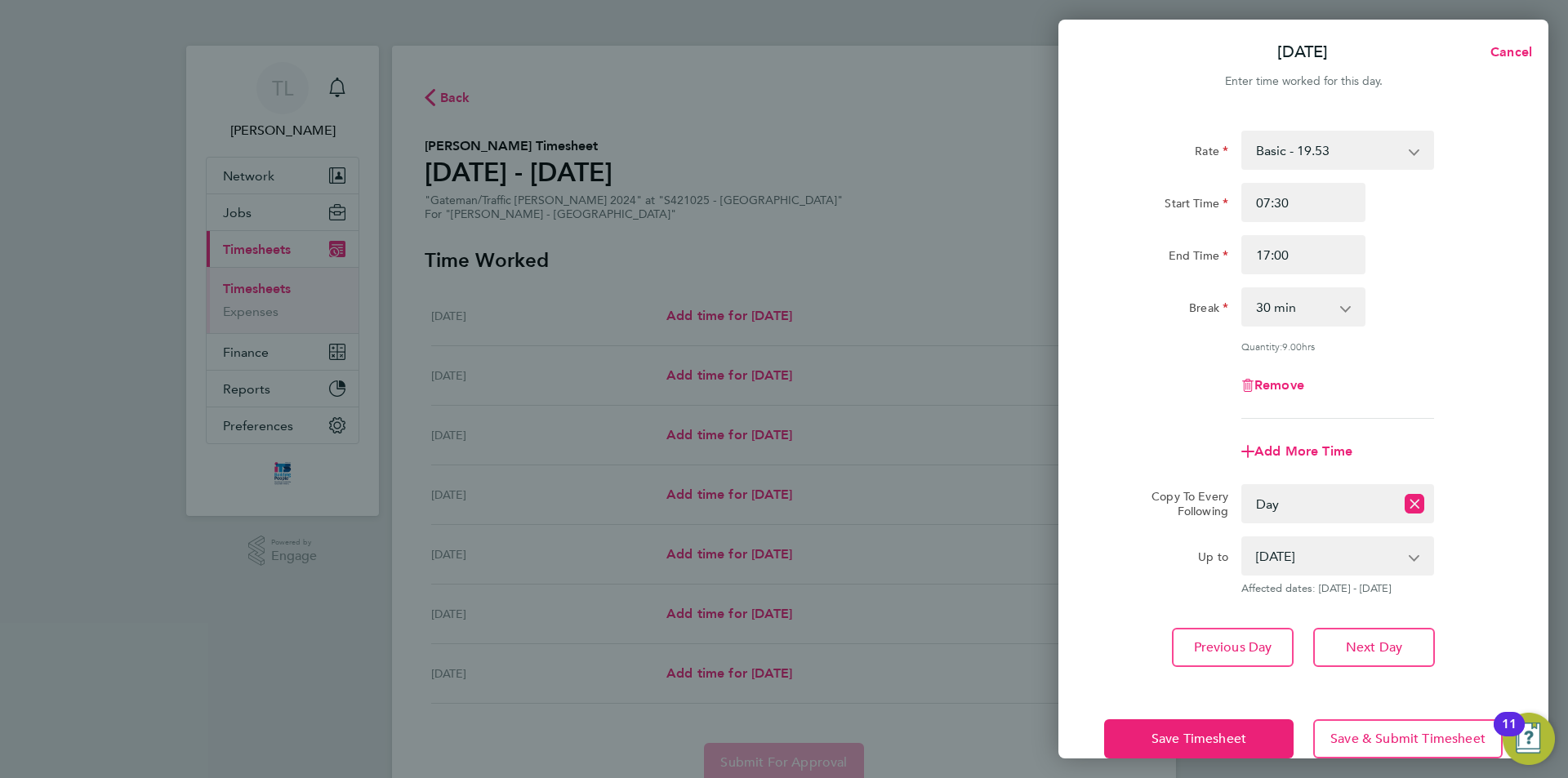
click at [1421, 557] on app-icon-cross-button at bounding box center [1421, 555] width 19 height 36
click at [1268, 729] on button "Save Timesheet" at bounding box center [1199, 739] width 189 height 39
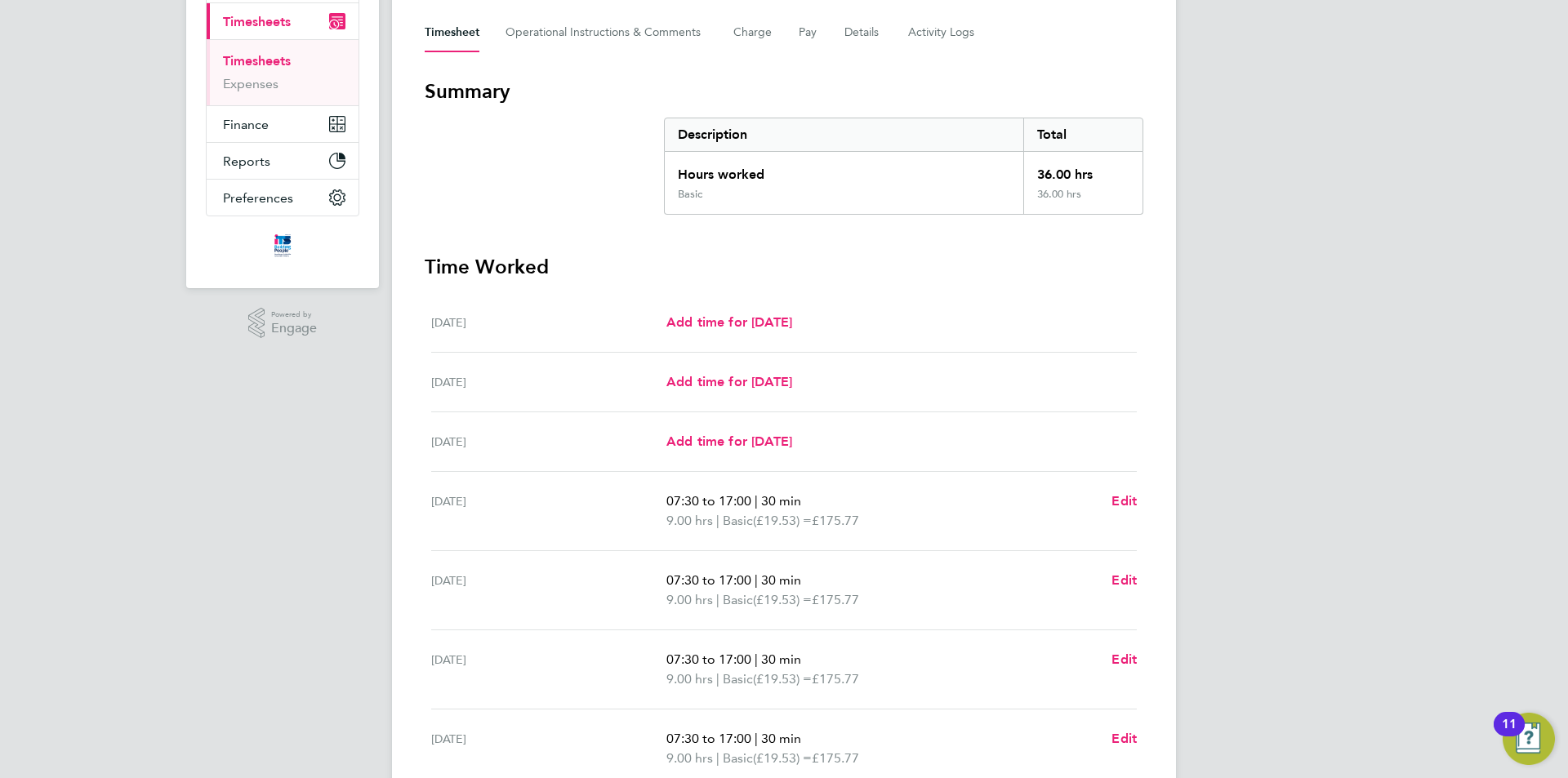
scroll to position [327, 0]
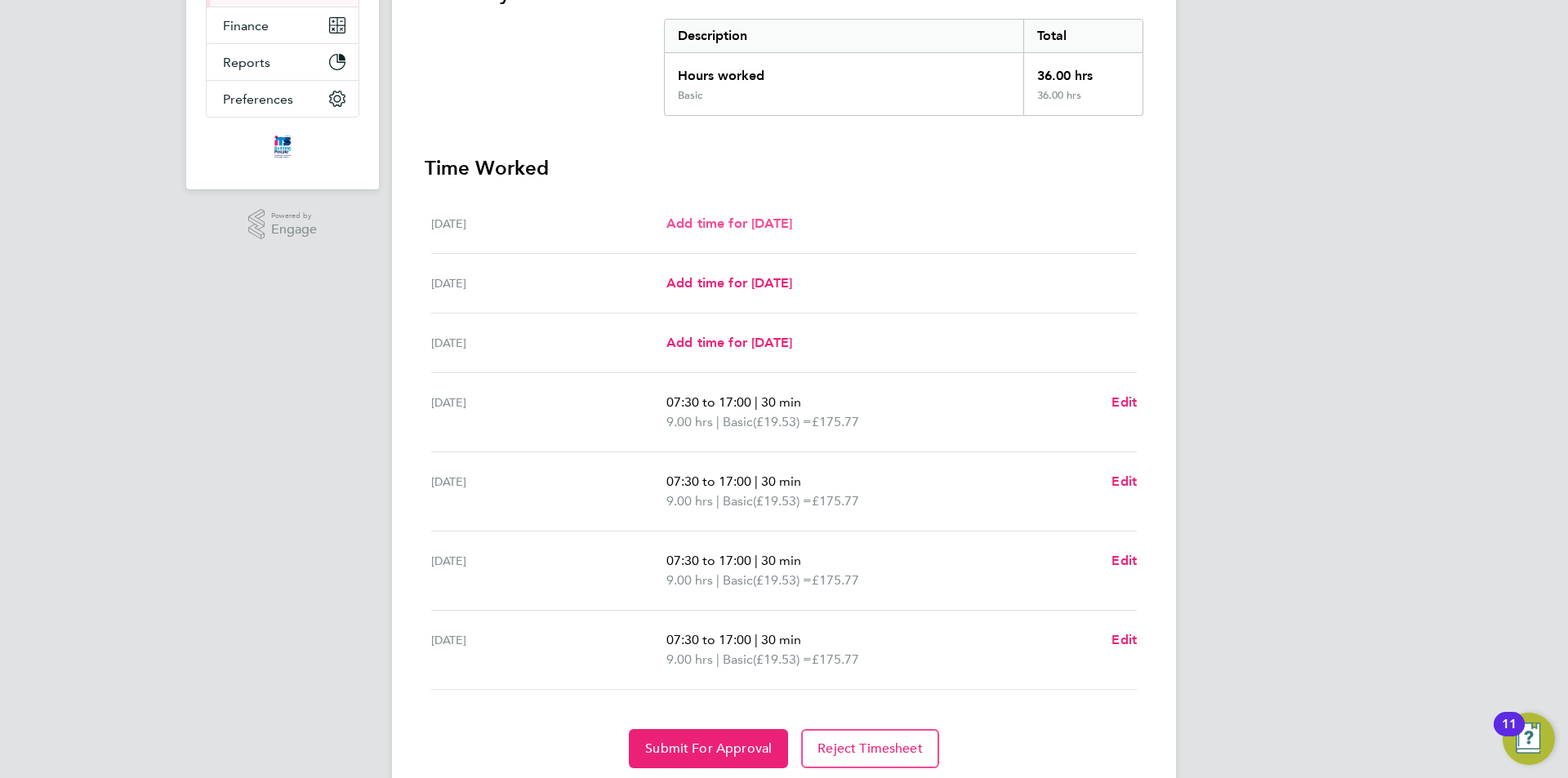
click at [768, 219] on span "Add time for [DATE]" at bounding box center [729, 223] width 126 height 16
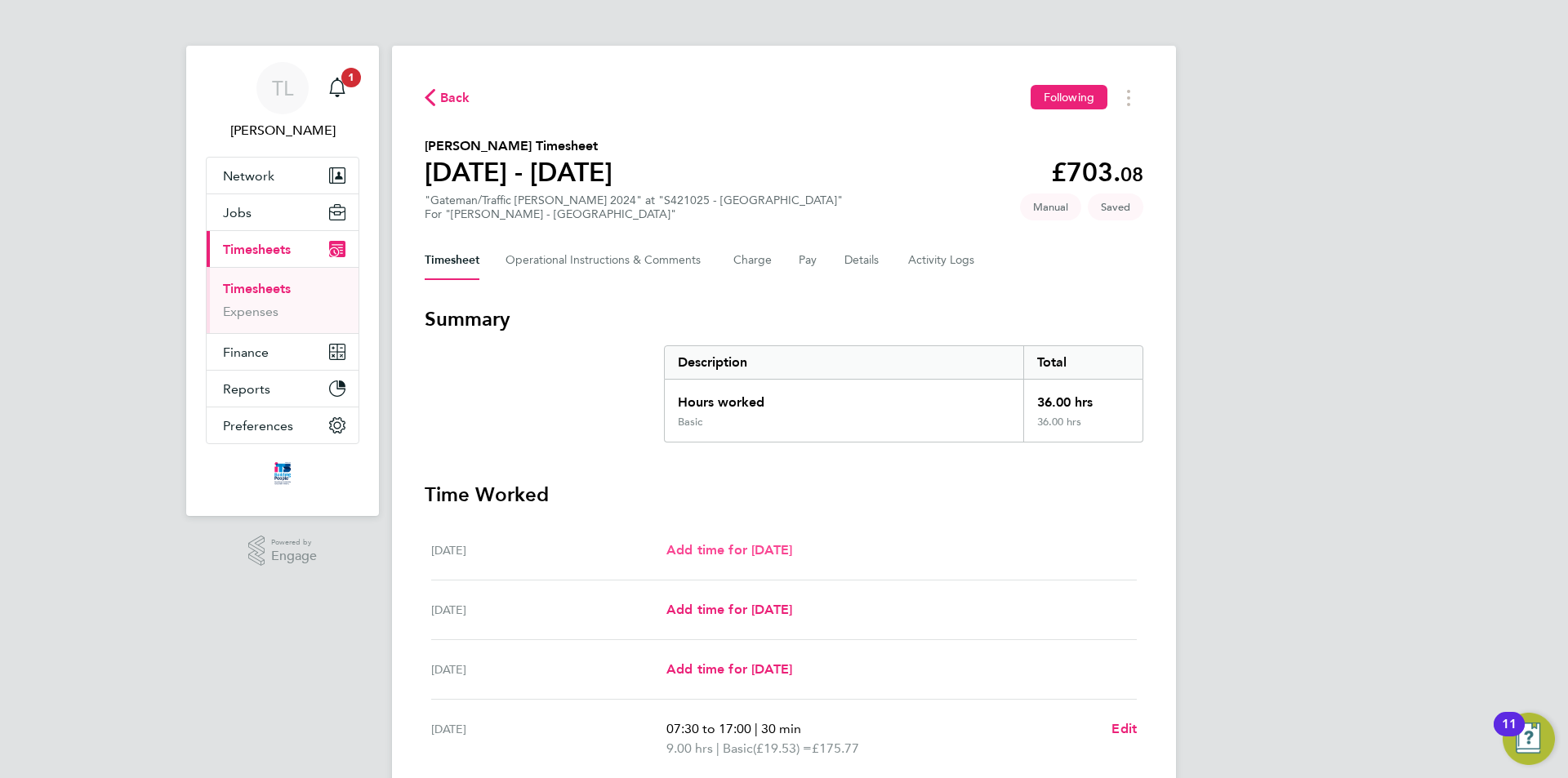
select select "30"
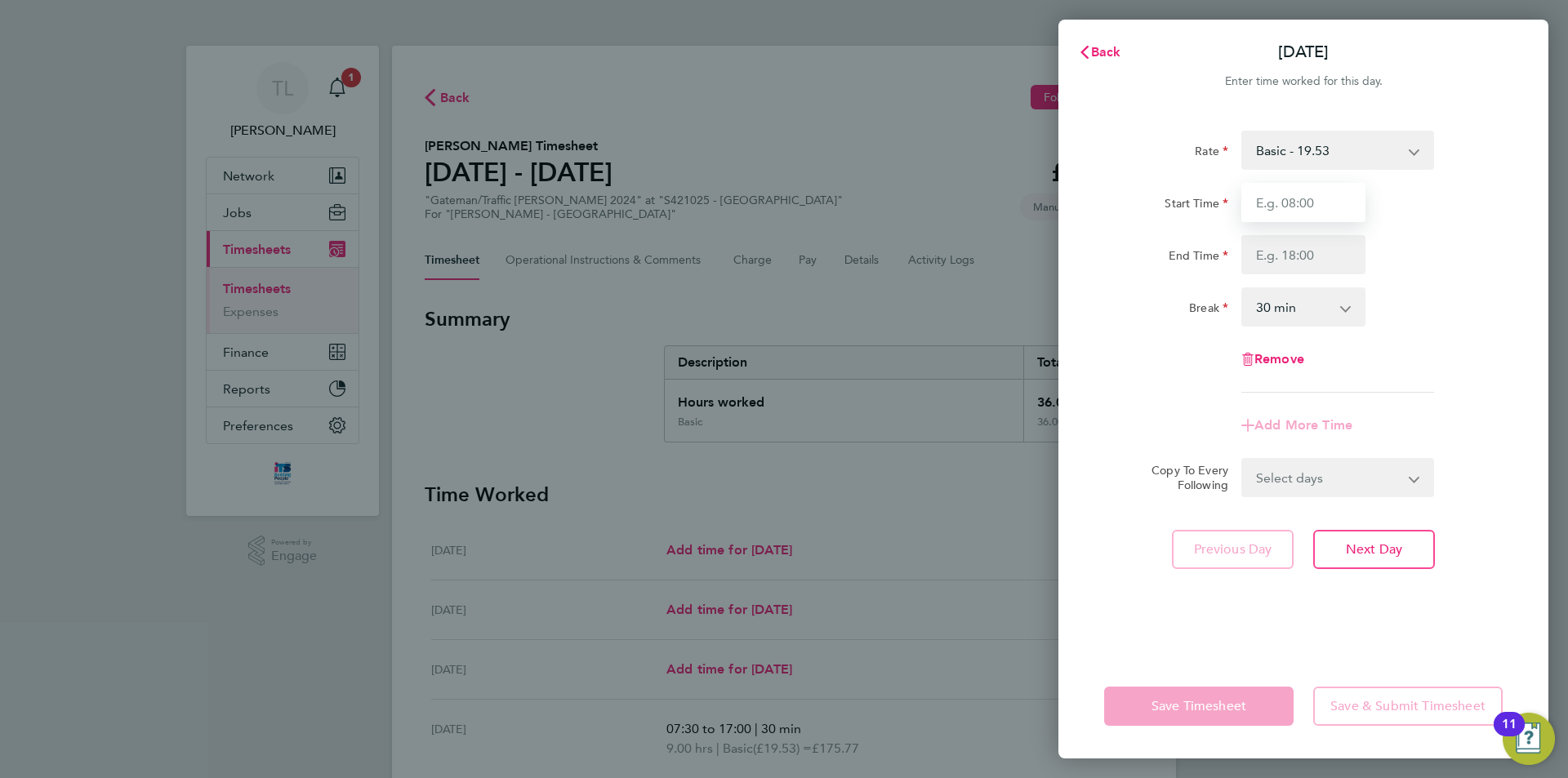
click at [1322, 207] on input "Start Time" at bounding box center [1303, 202] width 124 height 39
type input "07:30"
click at [1319, 255] on input "End Time" at bounding box center [1303, 255] width 124 height 39
click at [1329, 251] on input "End Time" at bounding box center [1303, 255] width 124 height 39
type input "08:30"
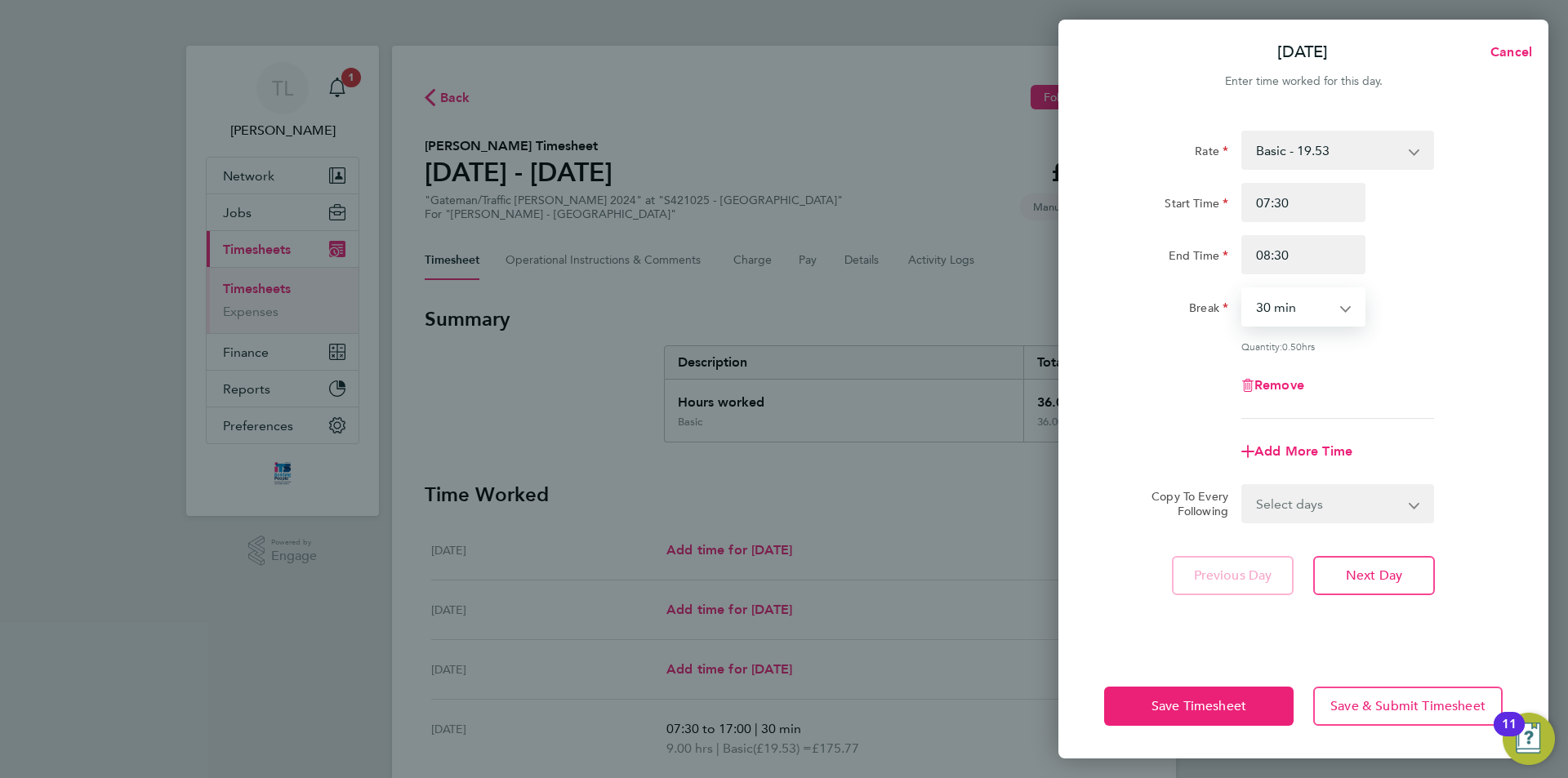
click at [1324, 309] on select "0 min 15 min 30 min 45 min" at bounding box center [1293, 307] width 101 height 36
select select "0"
click at [1243, 289] on select "0 min 15 min 30 min 45 min" at bounding box center [1293, 307] width 101 height 36
click at [1296, 444] on span "Add More Time" at bounding box center [1302, 451] width 98 height 16
select select "null"
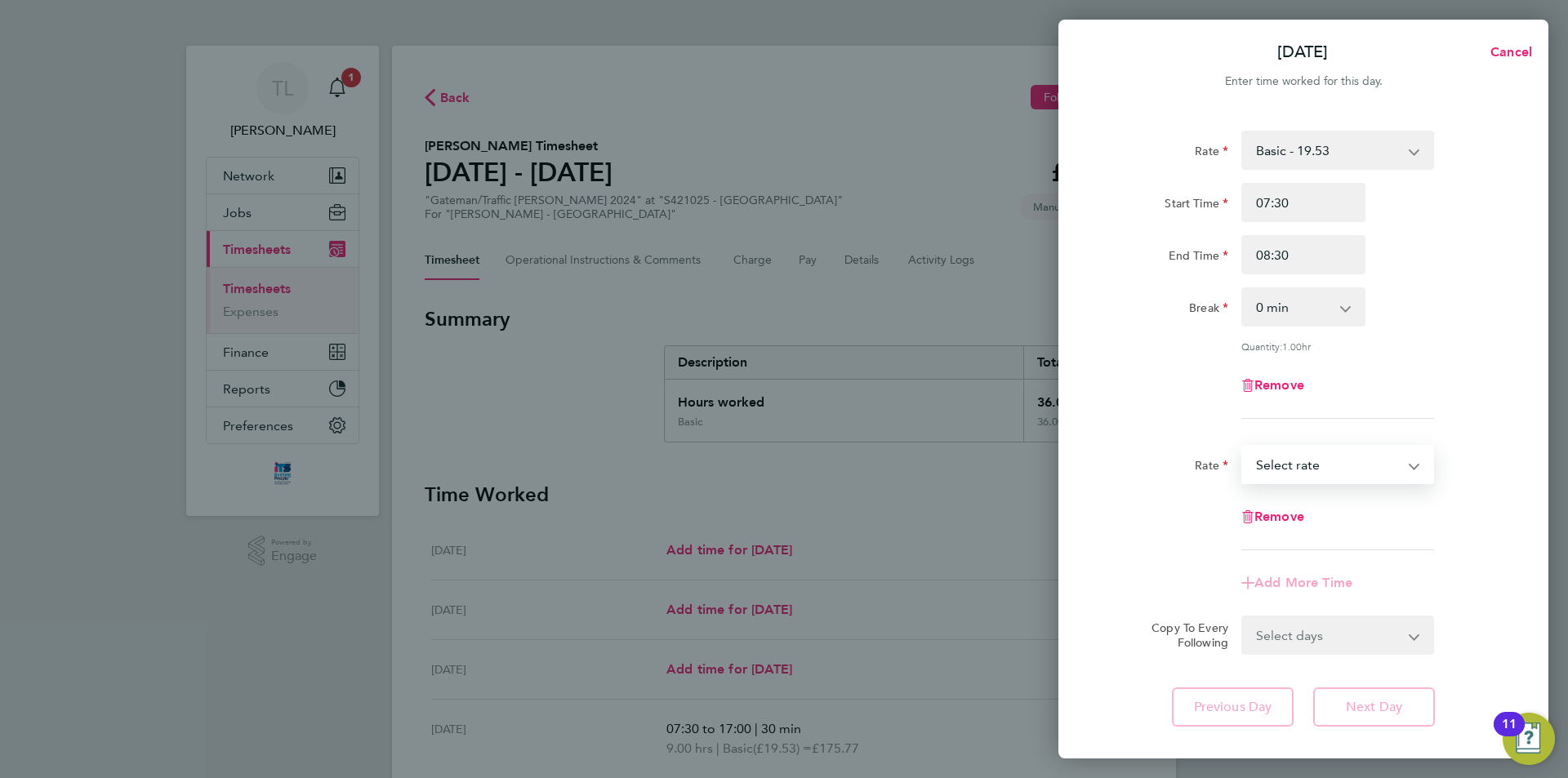
click at [1297, 458] on select "Basic - 19.53 Overtime AWR - 28.16 AWR Overtime 2 - 36.79 Select rate" at bounding box center [1328, 464] width 170 height 36
select select "30"
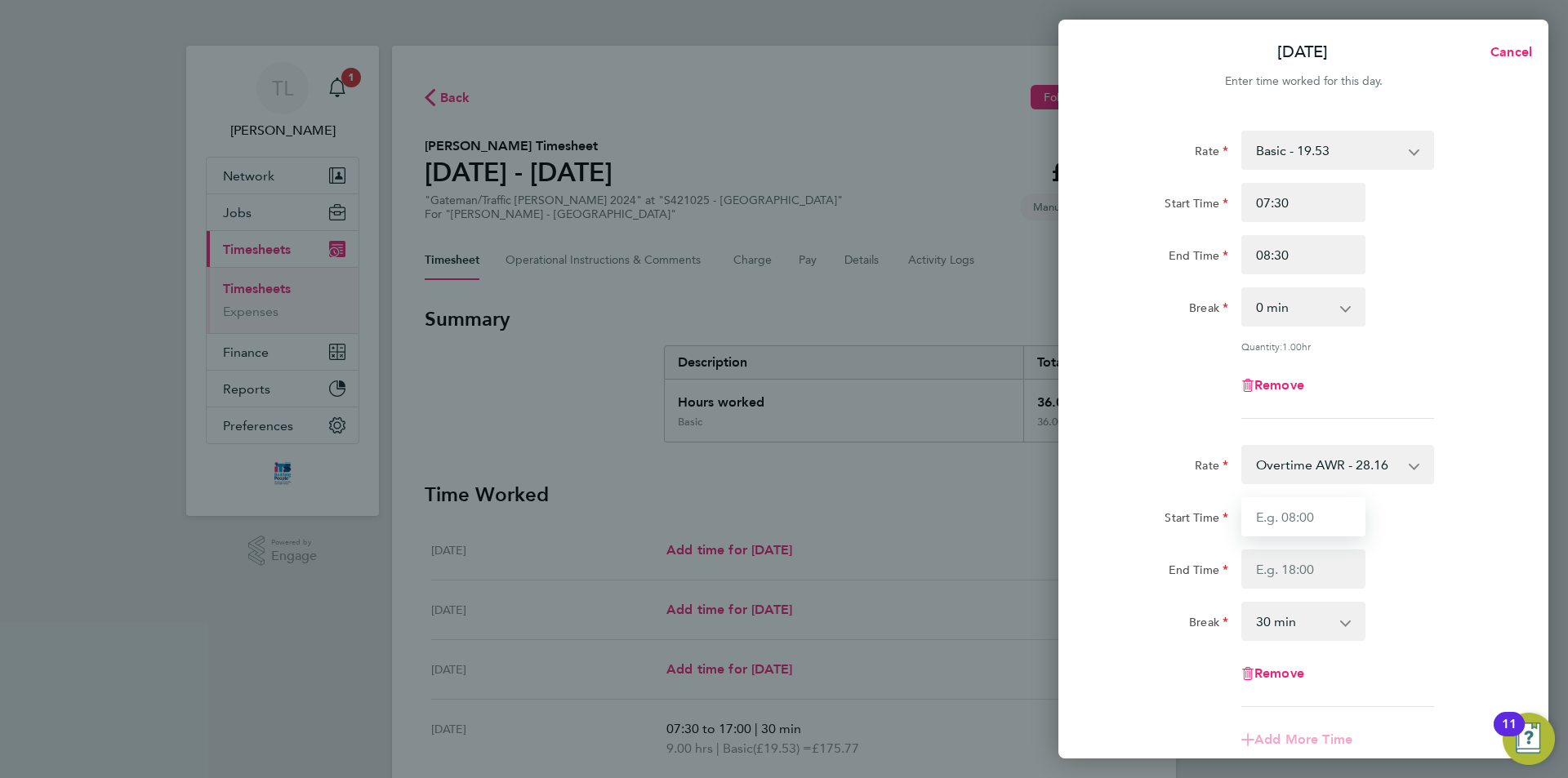
click at [1308, 522] on input "Start Time" at bounding box center [1303, 517] width 124 height 39
type input "08:30"
click at [1309, 569] on input "End Time" at bounding box center [1303, 569] width 124 height 39
type input "12:30"
click at [1329, 624] on select "0 min 15 min 30 min 45 min 60 min 75 min 90 min" at bounding box center [1293, 621] width 101 height 36
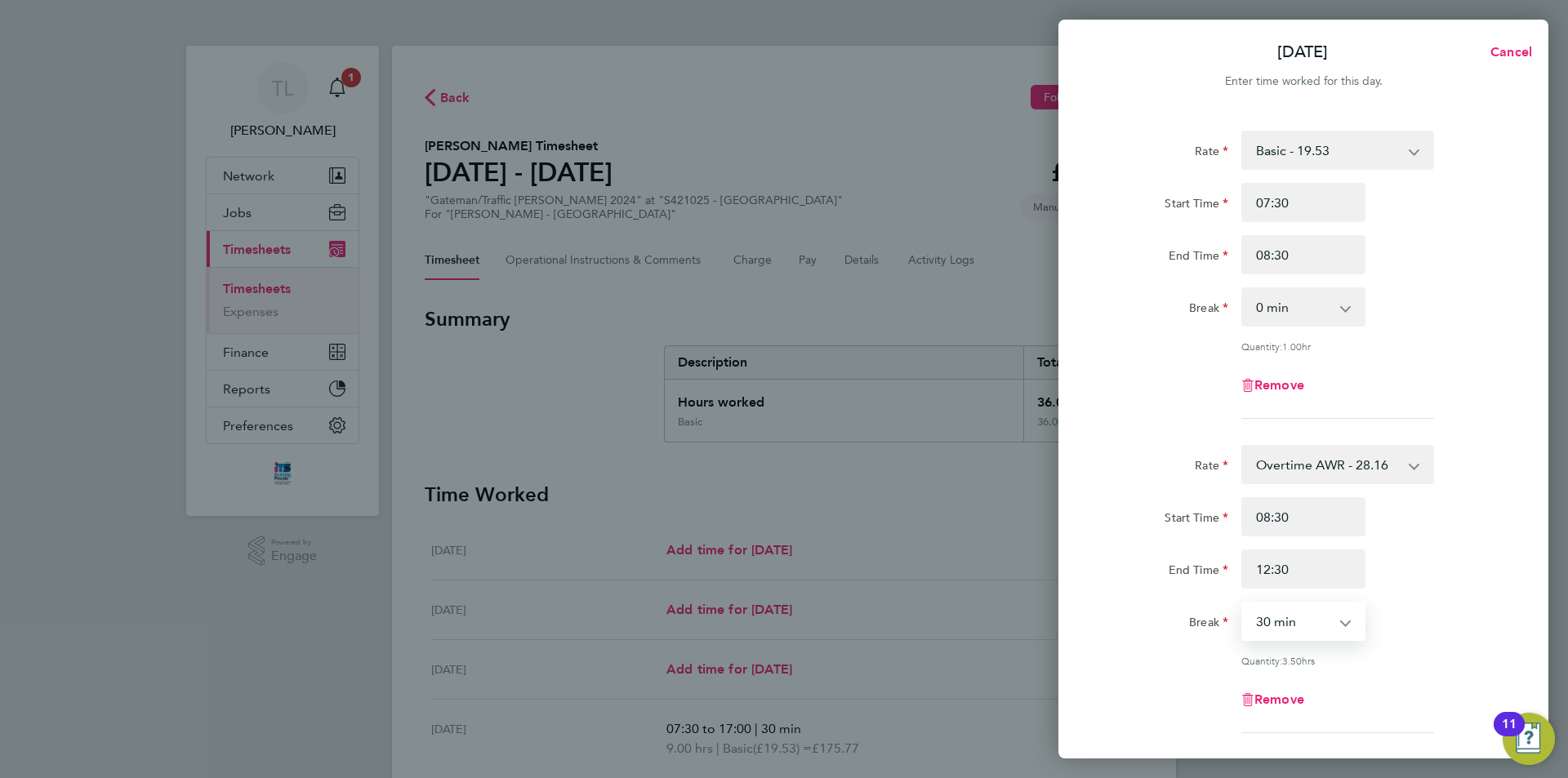
select select "0"
click at [1243, 603] on select "0 min 15 min 30 min 45 min 60 min 75 min 90 min" at bounding box center [1293, 621] width 101 height 36
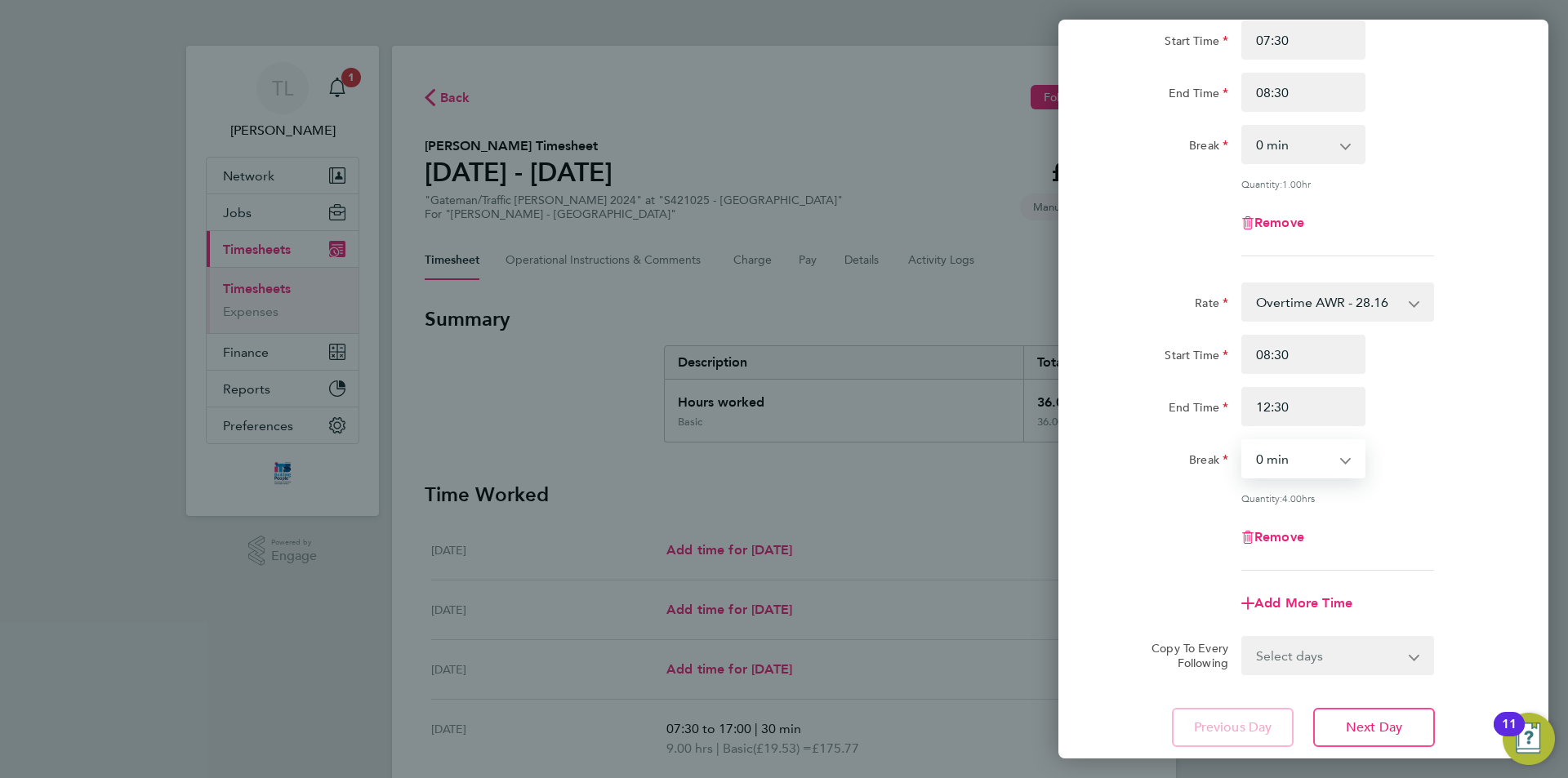
scroll to position [163, 0]
click at [1297, 595] on span "Add More Time" at bounding box center [1302, 602] width 98 height 16
select select "null"
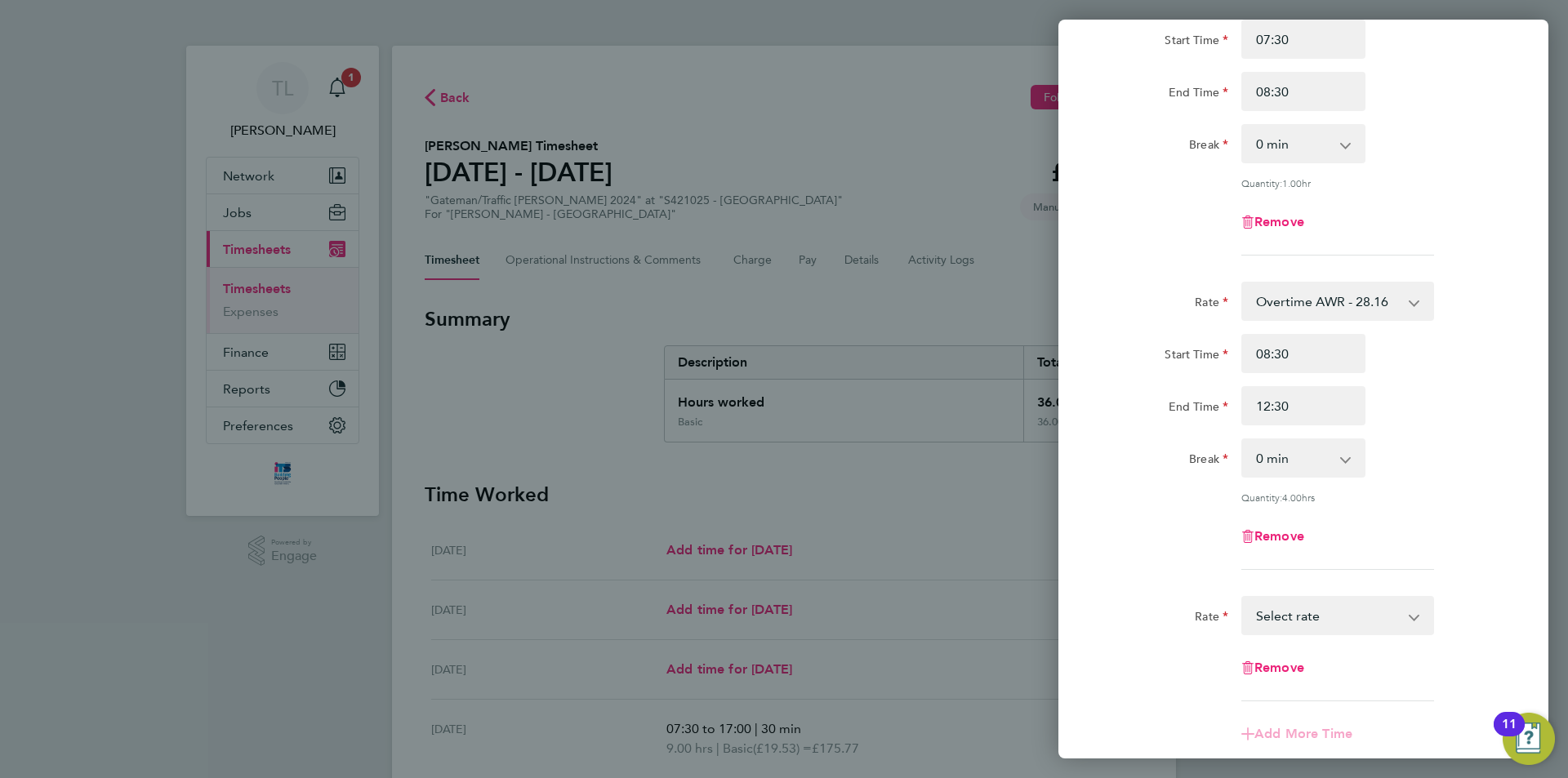
click at [1314, 623] on select "Basic - 19.53 Overtime AWR - 28.16 AWR Overtime 2 - 36.79 Select rate" at bounding box center [1328, 616] width 170 height 36
select select "30"
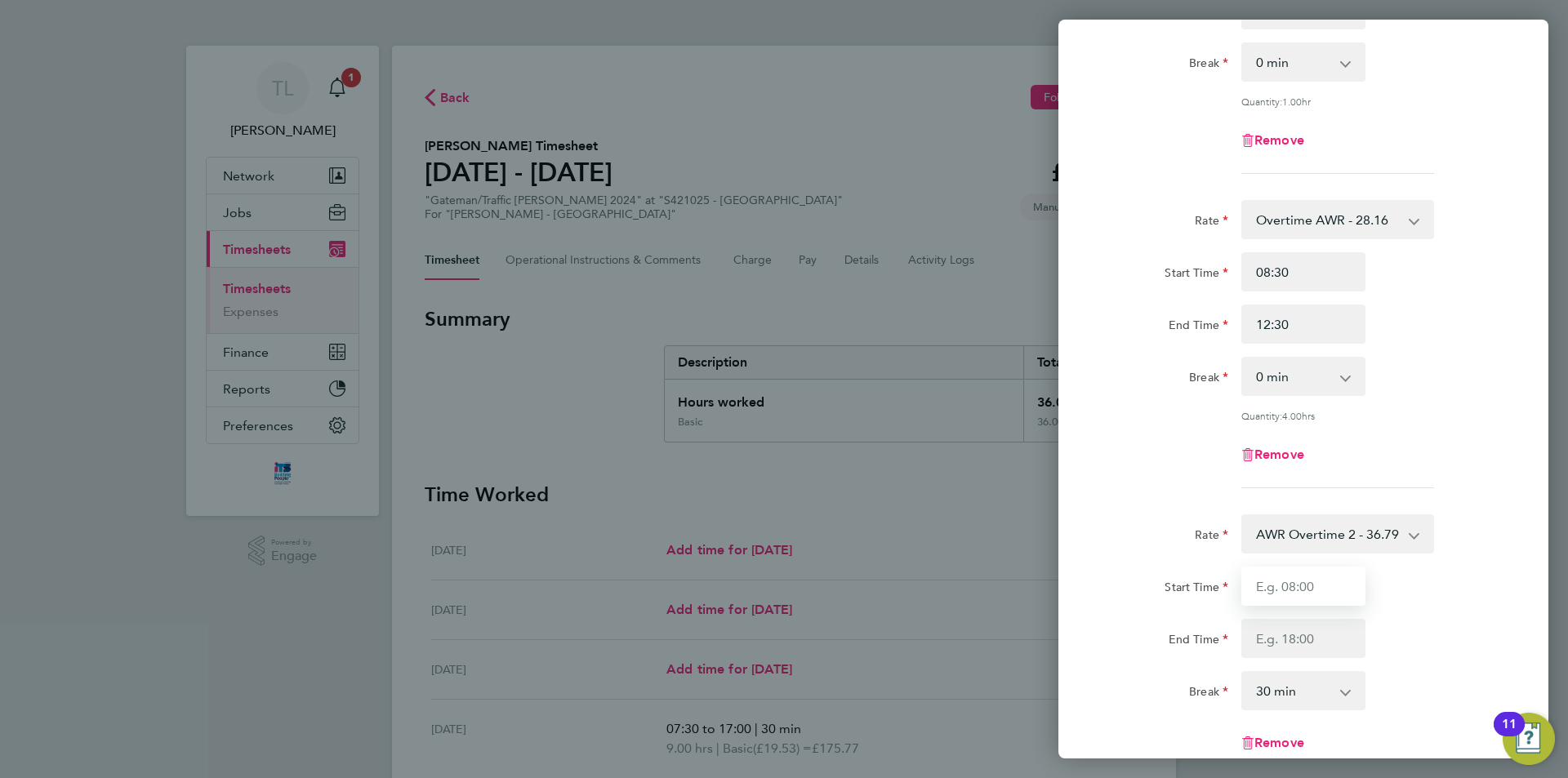
click at [1297, 588] on input "Start Time" at bounding box center [1303, 586] width 124 height 39
type input "!"
type input "12:30"
click at [1302, 632] on input "End Time" at bounding box center [1303, 638] width 124 height 39
type input "13:30"
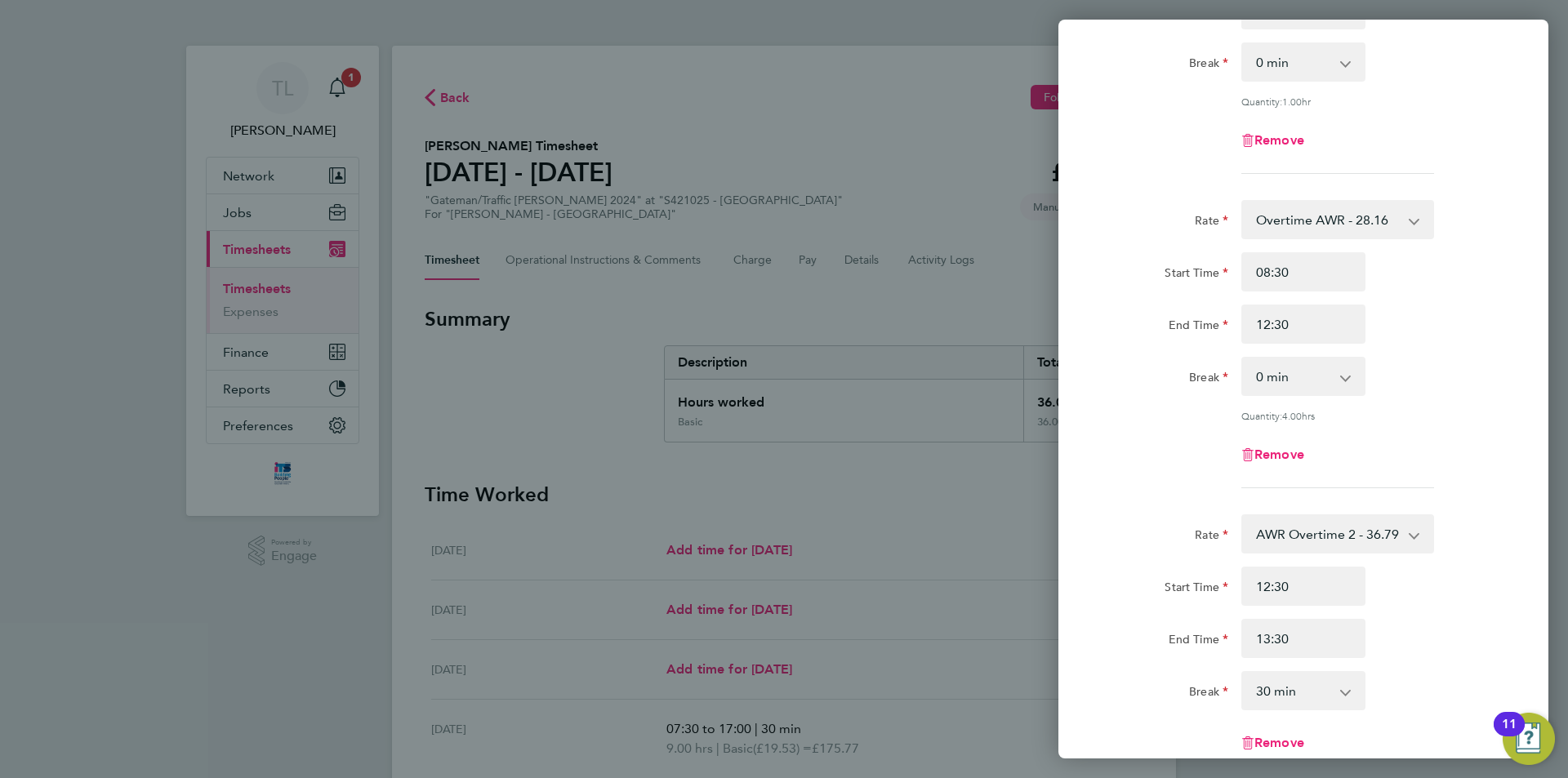
click at [1323, 700] on select "0 min 15 min 30 min 45 min 60 min 75 min 90 min" at bounding box center [1293, 690] width 101 height 36
click at [1274, 574] on input "12:30" at bounding box center [1303, 586] width 124 height 39
click at [1316, 693] on select "0 min 15 min 30 min 45 min" at bounding box center [1293, 690] width 101 height 36
select select "0"
click at [1243, 672] on select "0 min 15 min 30 min 45 min" at bounding box center [1293, 690] width 101 height 36
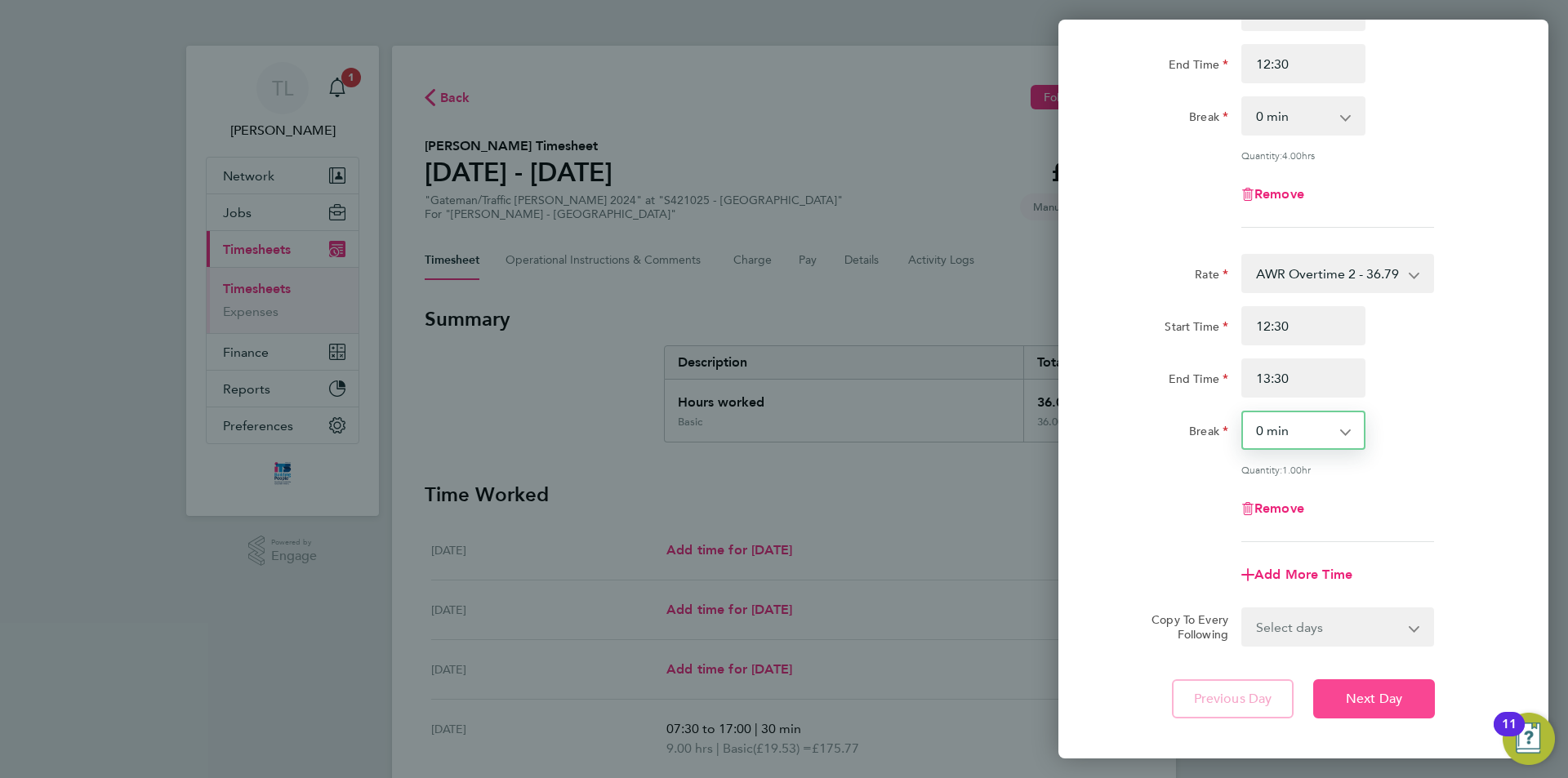
scroll to position [571, 0]
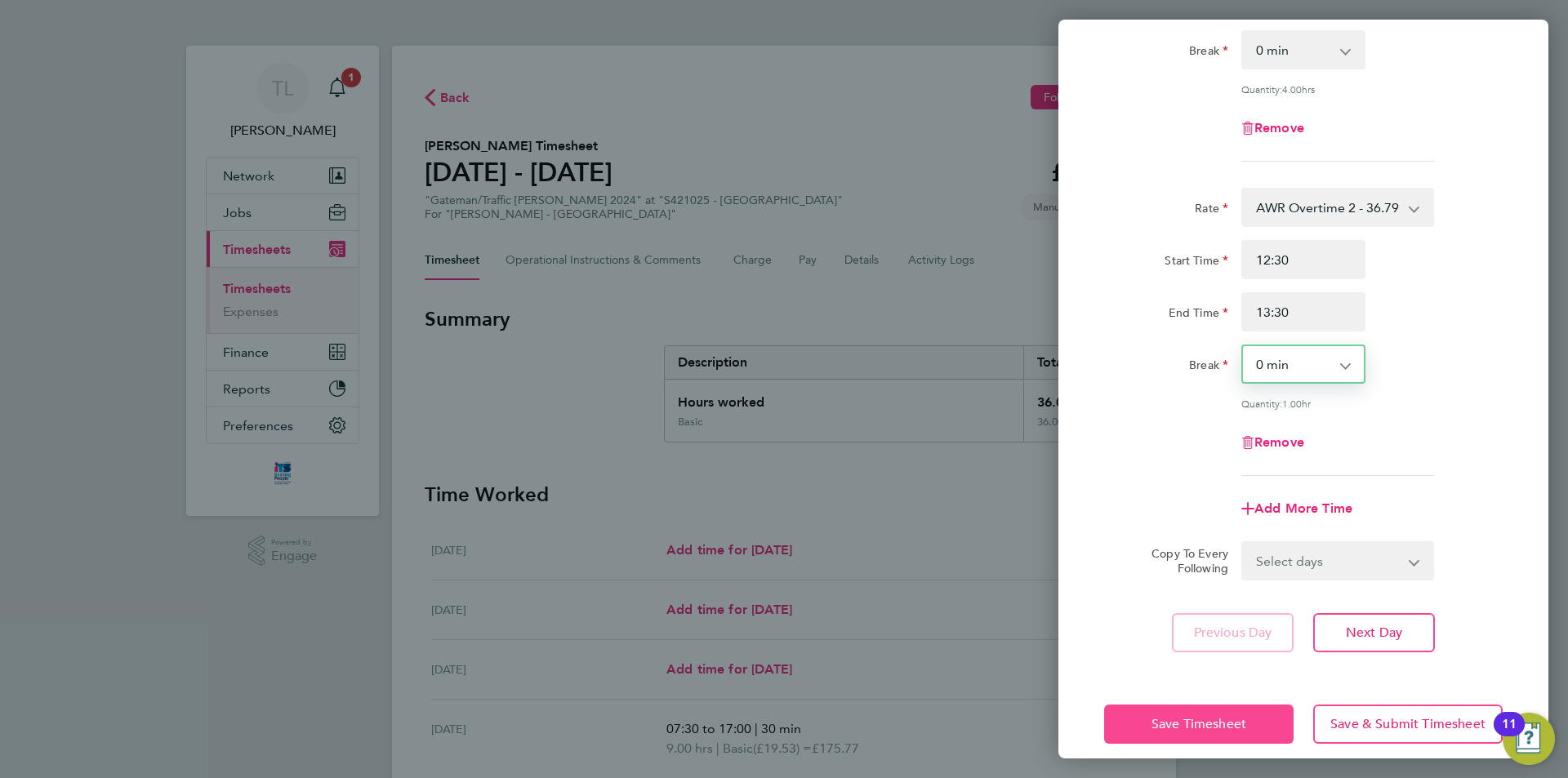
click at [1216, 716] on span "Save Timesheet" at bounding box center [1199, 724] width 95 height 16
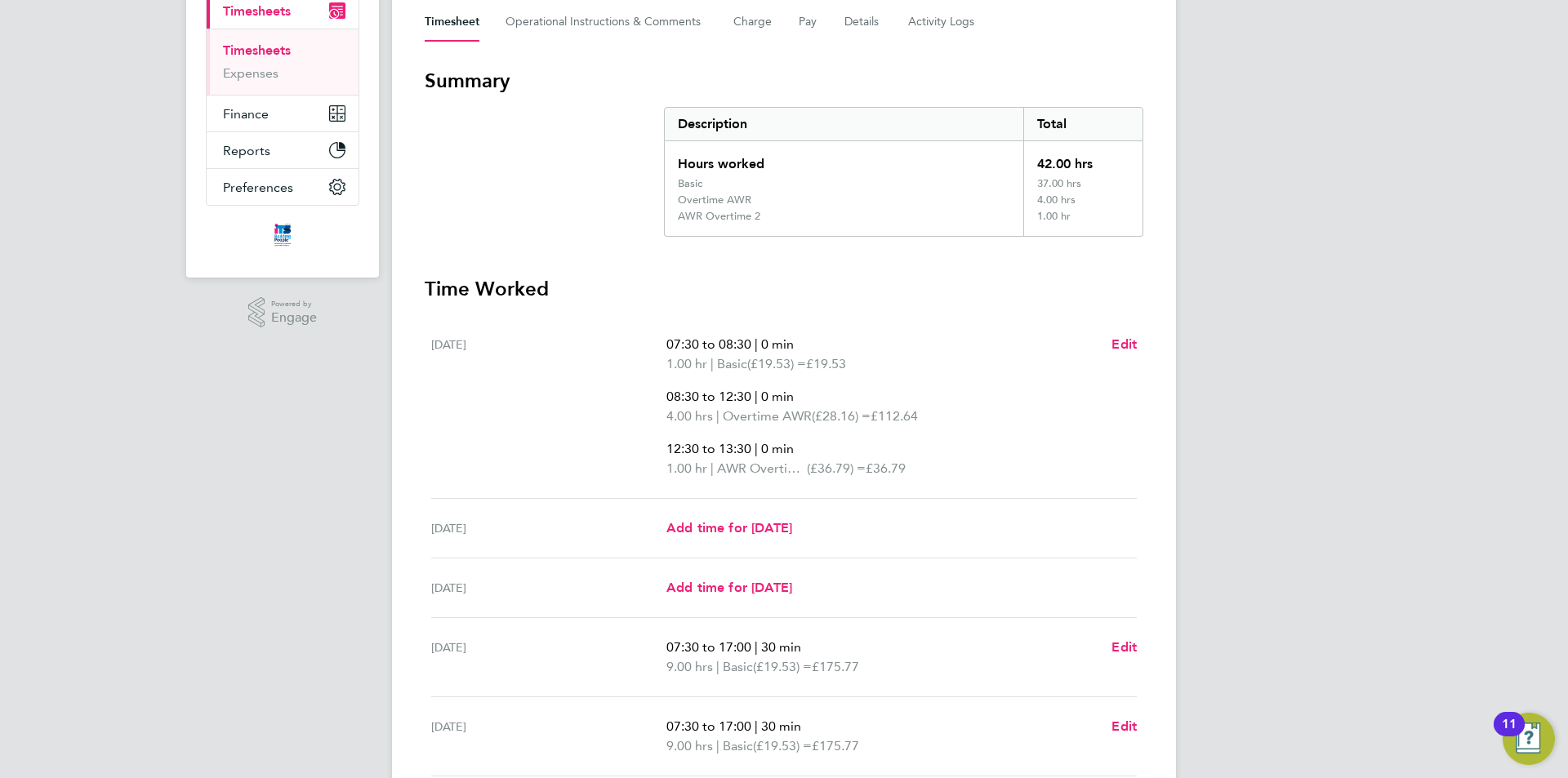
scroll to position [245, 0]
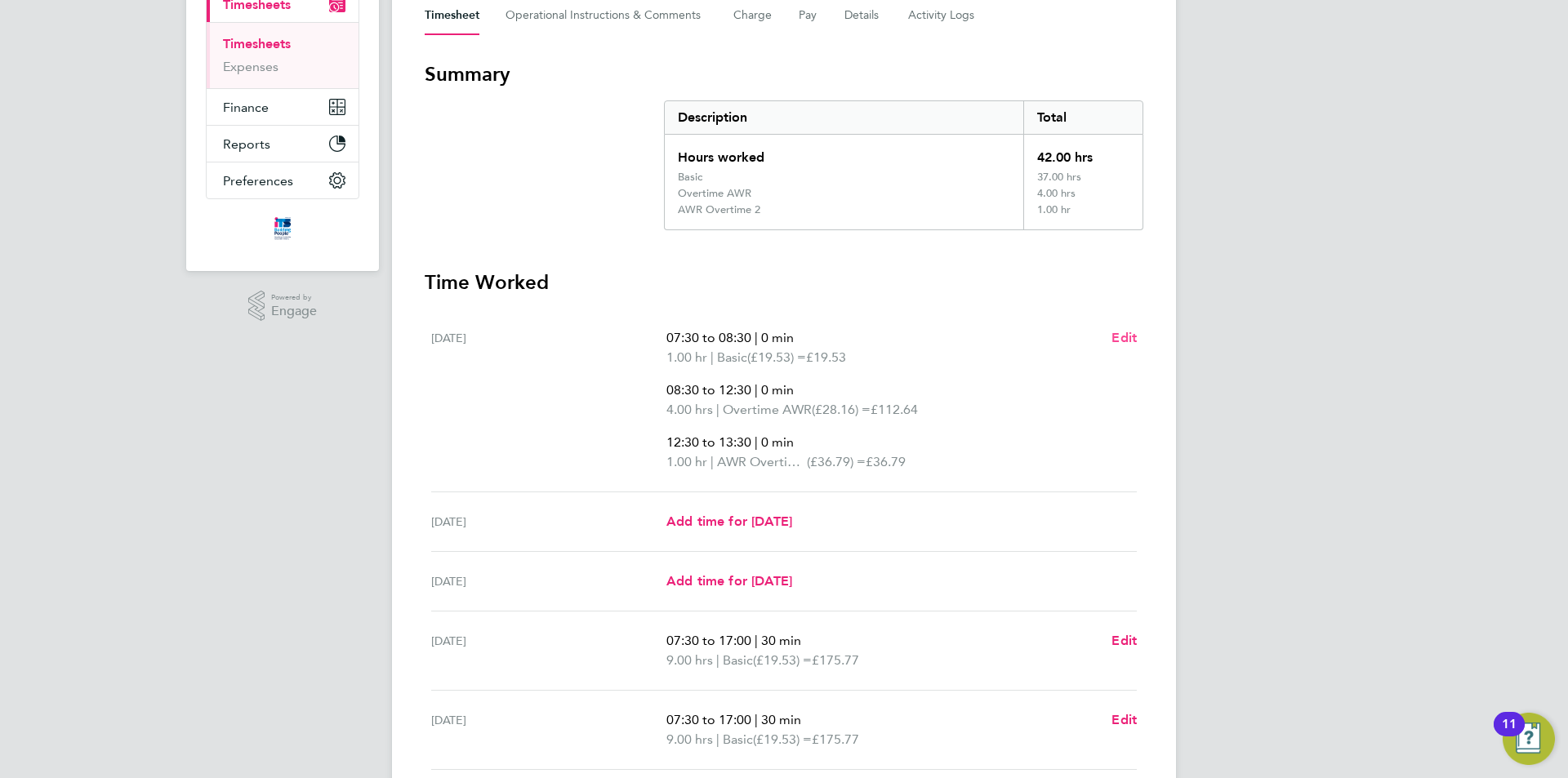
click at [1123, 331] on span "Edit" at bounding box center [1124, 337] width 25 height 16
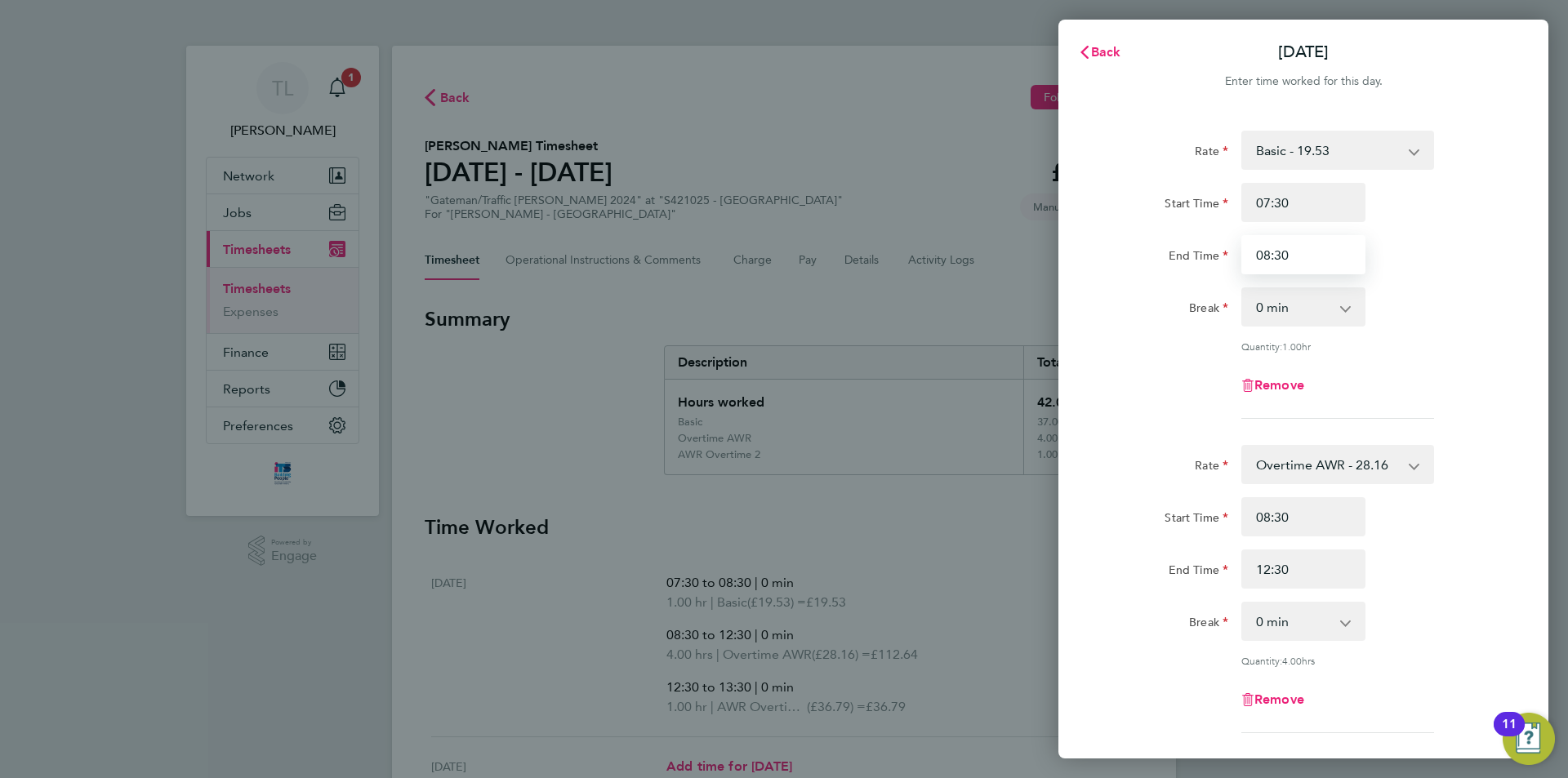
click at [1330, 248] on input "08:30" at bounding box center [1303, 255] width 124 height 39
drag, startPoint x: 1330, startPoint y: 248, endPoint x: 1204, endPoint y: 236, distance: 126.6
click at [1204, 236] on div "End Time 08:30" at bounding box center [1302, 255] width 411 height 39
type input "10:30"
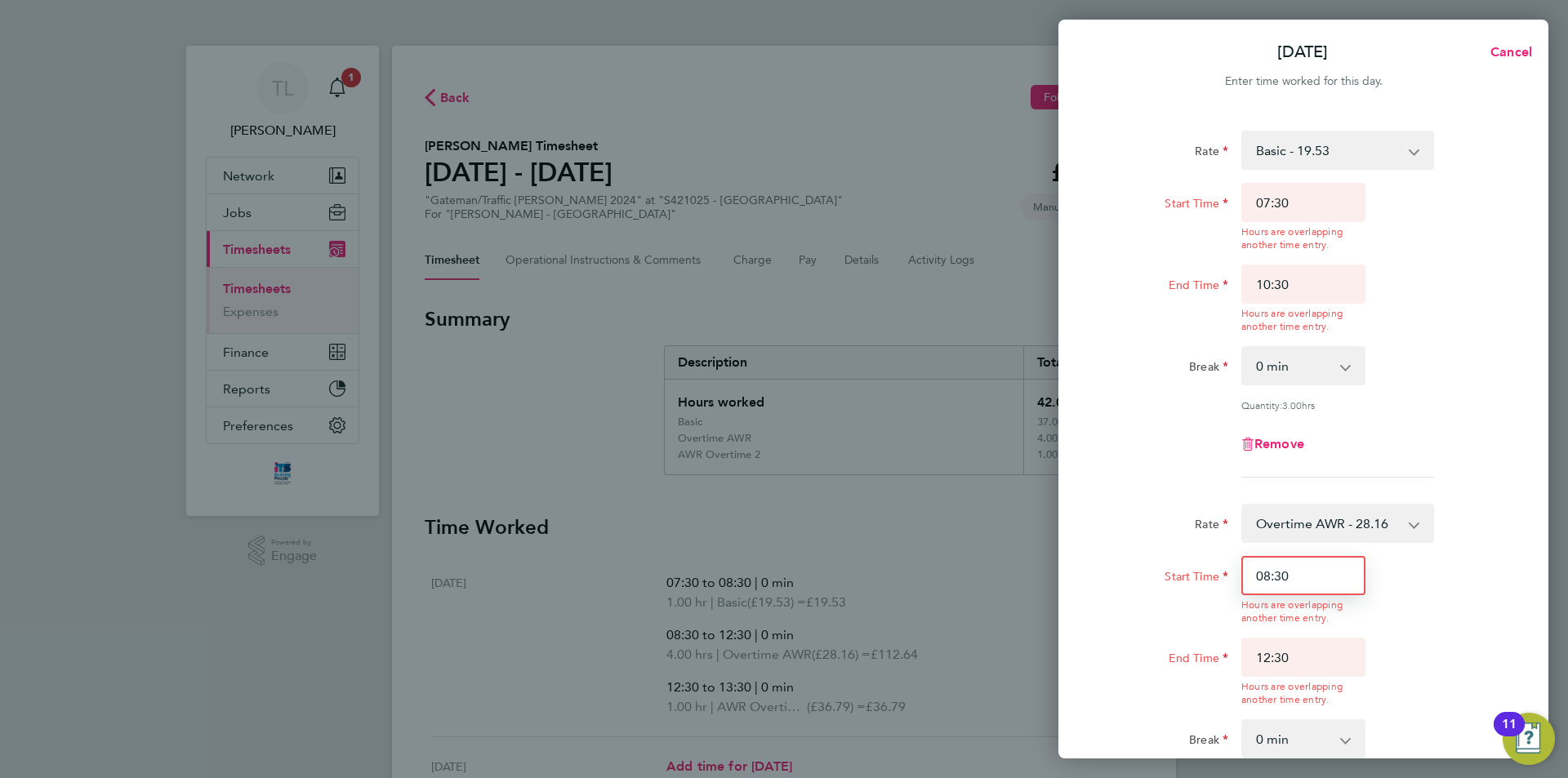
drag, startPoint x: 1313, startPoint y: 517, endPoint x: 1188, endPoint y: 502, distance: 125.9
click at [1188, 503] on div "Rate Overtime AWR - 28.16 Basic - 19.53 AWR Overtime 2 - 36.79 Start Time 08:30…" at bounding box center [1303, 677] width 399 height 347
type input "10:30"
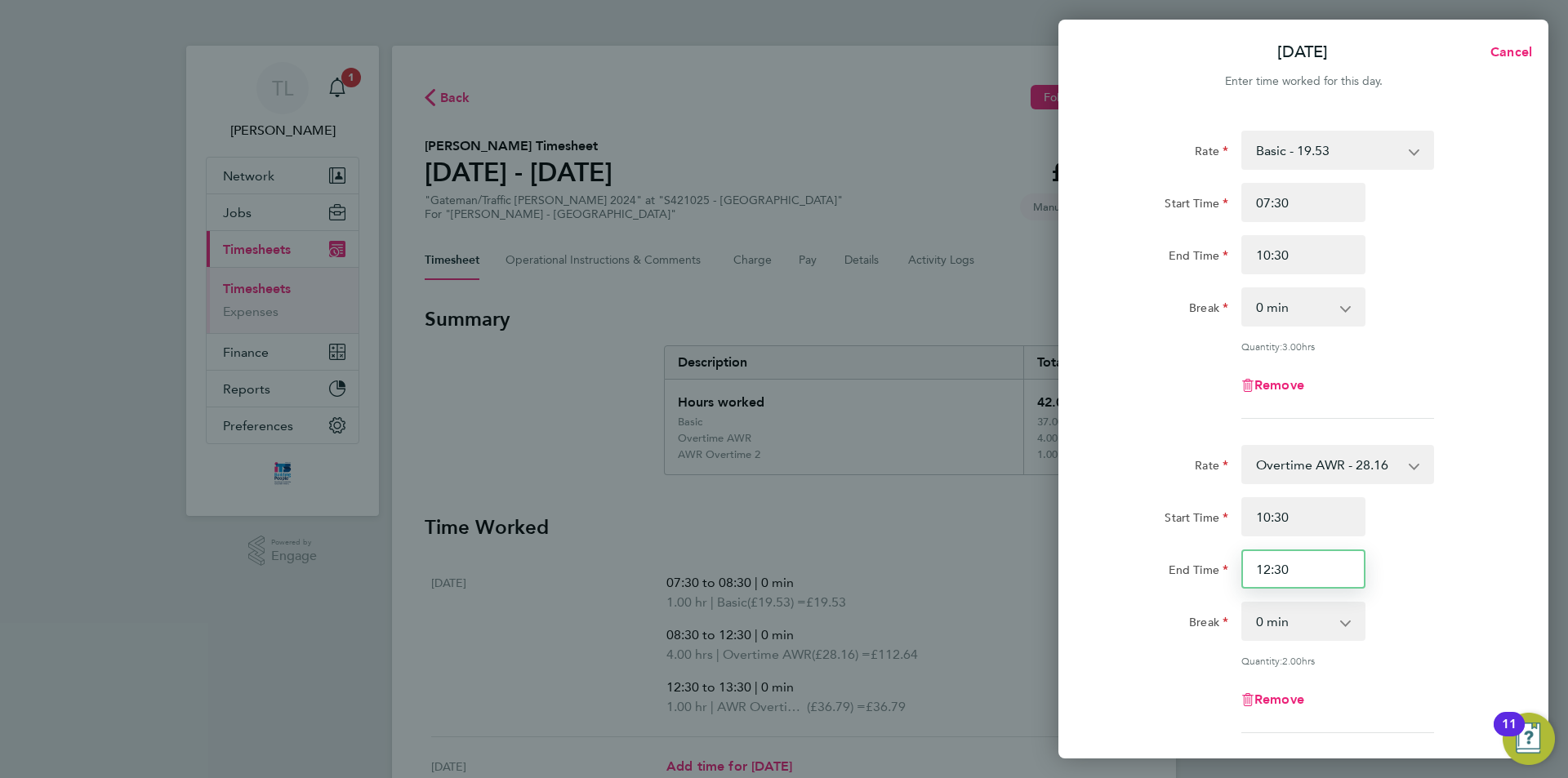
drag, startPoint x: 1291, startPoint y: 657, endPoint x: 1189, endPoint y: 642, distance: 103.1
click at [1189, 642] on div "Rate Overtime AWR - 28.16 Basic - 19.53 AWR Overtime 2 - 36.79 Start Time 10:30…" at bounding box center [1303, 589] width 399 height 288
click at [1273, 569] on input "12:30" at bounding box center [1303, 569] width 124 height 39
click at [1263, 572] on input "12:30" at bounding box center [1303, 569] width 124 height 39
click at [1270, 568] on input "12:30" at bounding box center [1303, 569] width 124 height 39
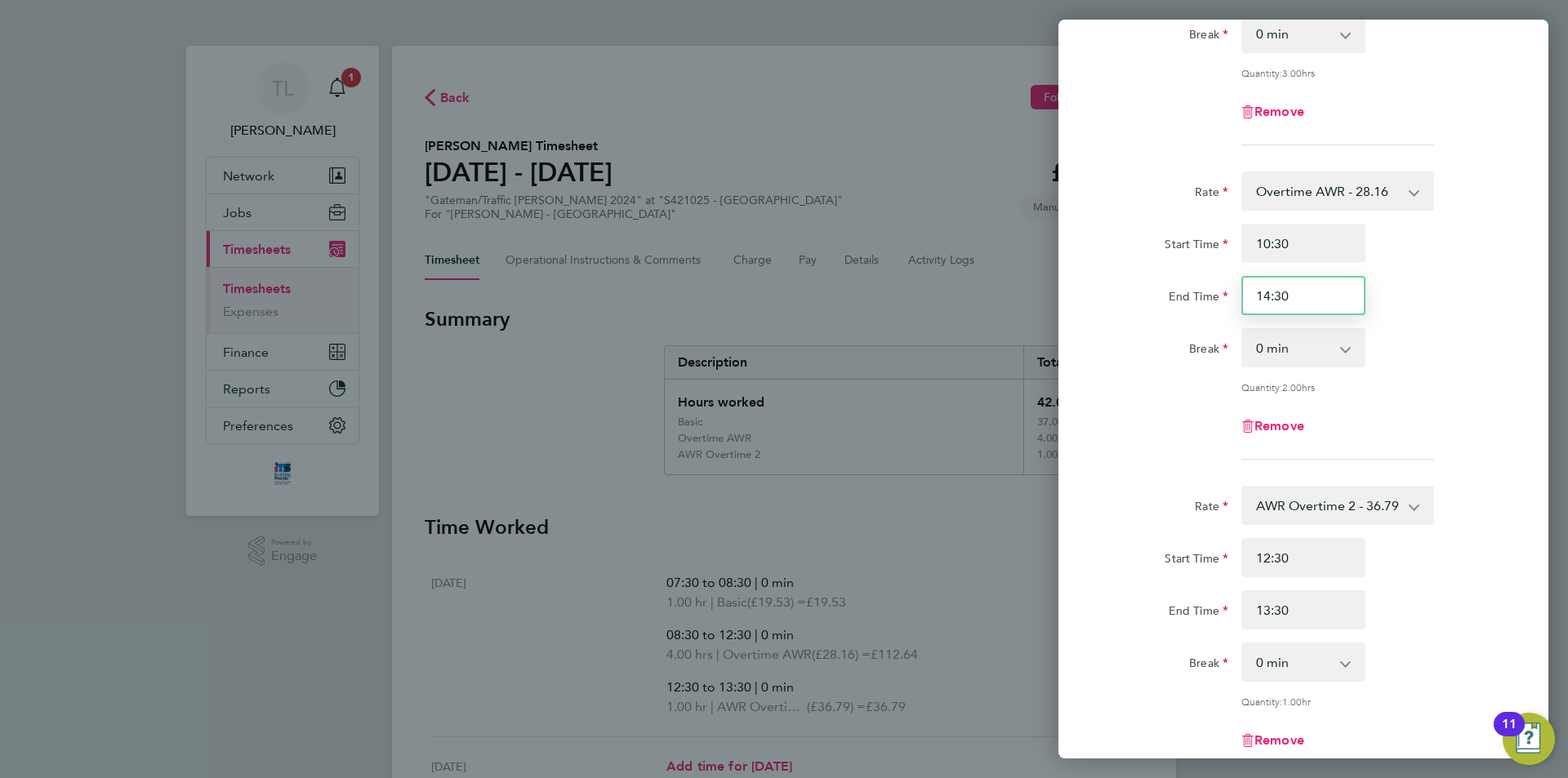
scroll to position [408, 0]
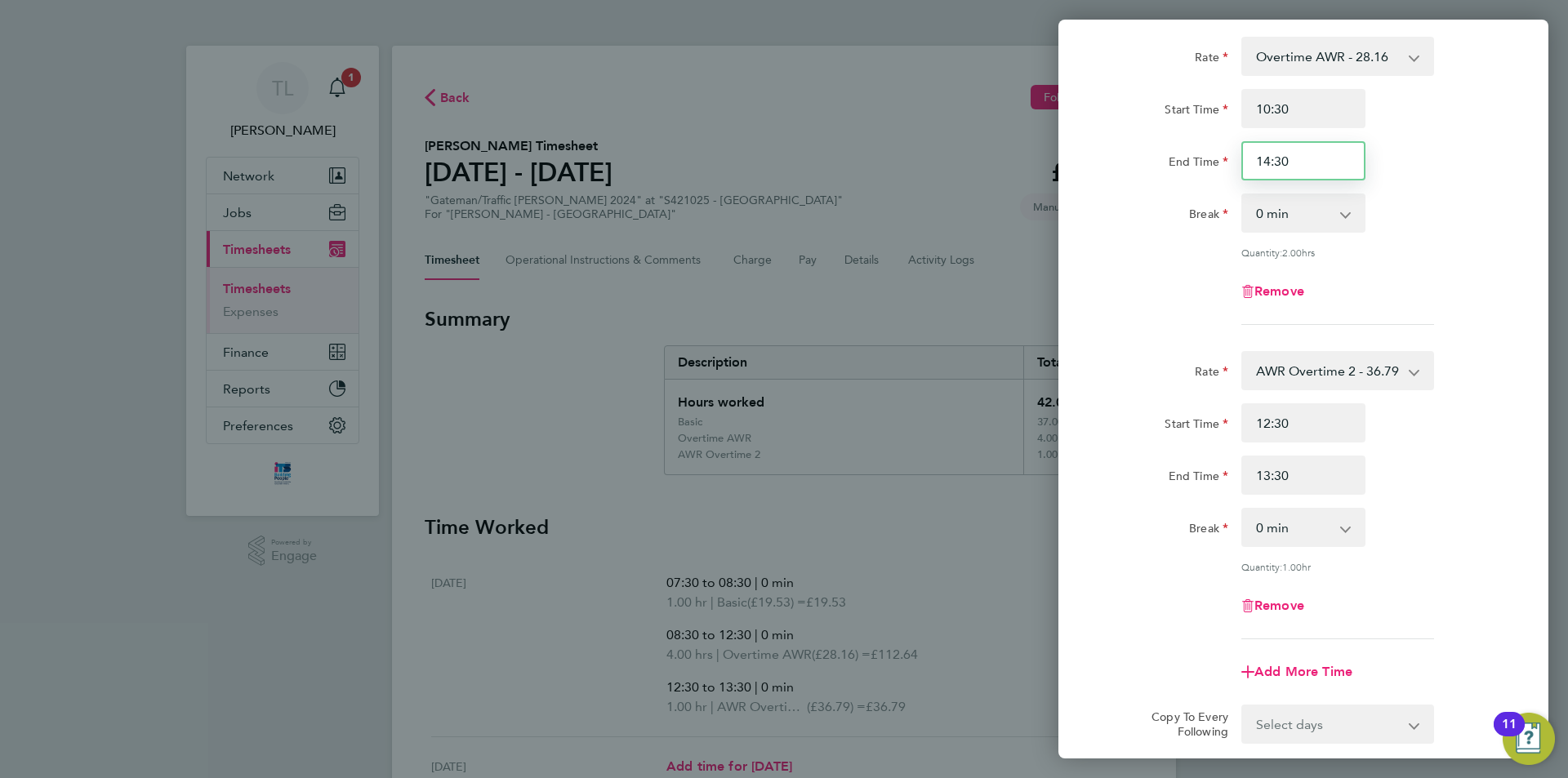
type input "14:30"
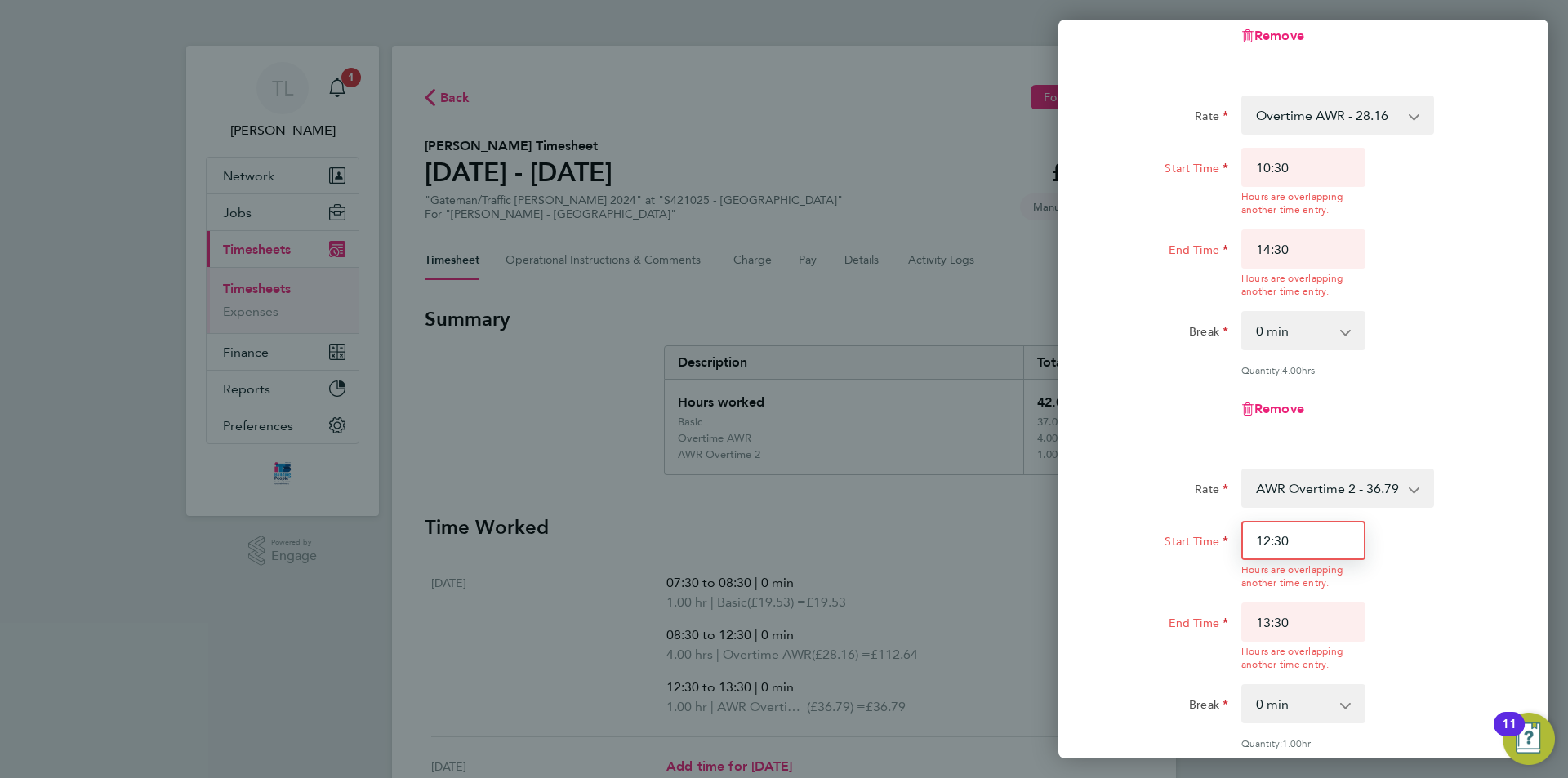
drag, startPoint x: 1311, startPoint y: 426, endPoint x: 1200, endPoint y: 390, distance: 116.7
click at [1200, 390] on form "Rate Basic - 19.53 Overtime AWR - 28.16 AWR Overtime 2 - 36.79 Start Time 07:30…" at bounding box center [1303, 322] width 399 height 1198
click at [1266, 533] on input "12:30" at bounding box center [1303, 540] width 124 height 39
click at [1273, 538] on input "12:30" at bounding box center [1303, 540] width 124 height 39
type input "14:30"
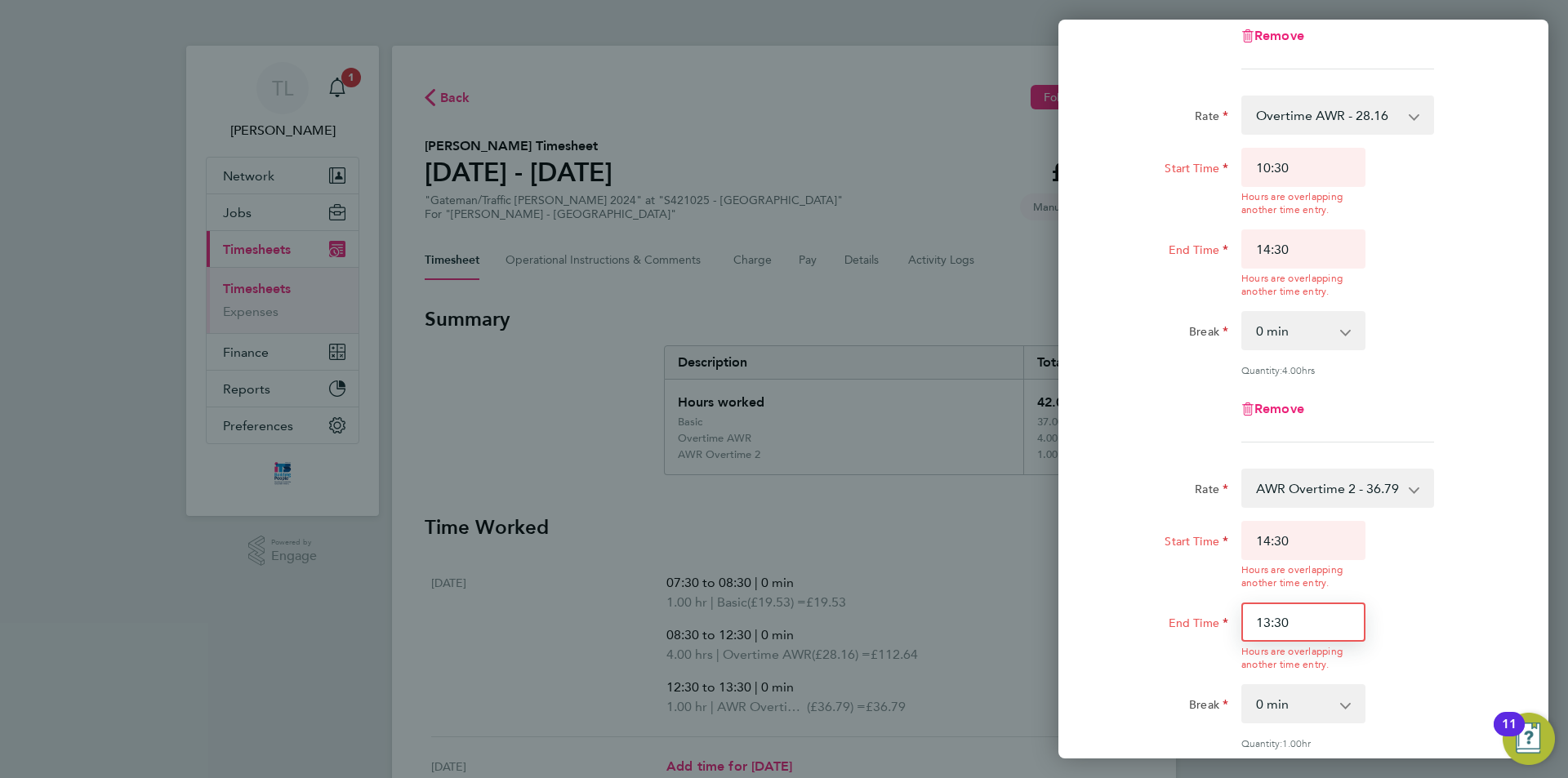
click at [1269, 614] on div "Rate AWR Overtime 2 - 36.79 Basic - 19.53 Overtime AWR - 28.16 Start Time 14:30…" at bounding box center [1303, 642] width 399 height 347
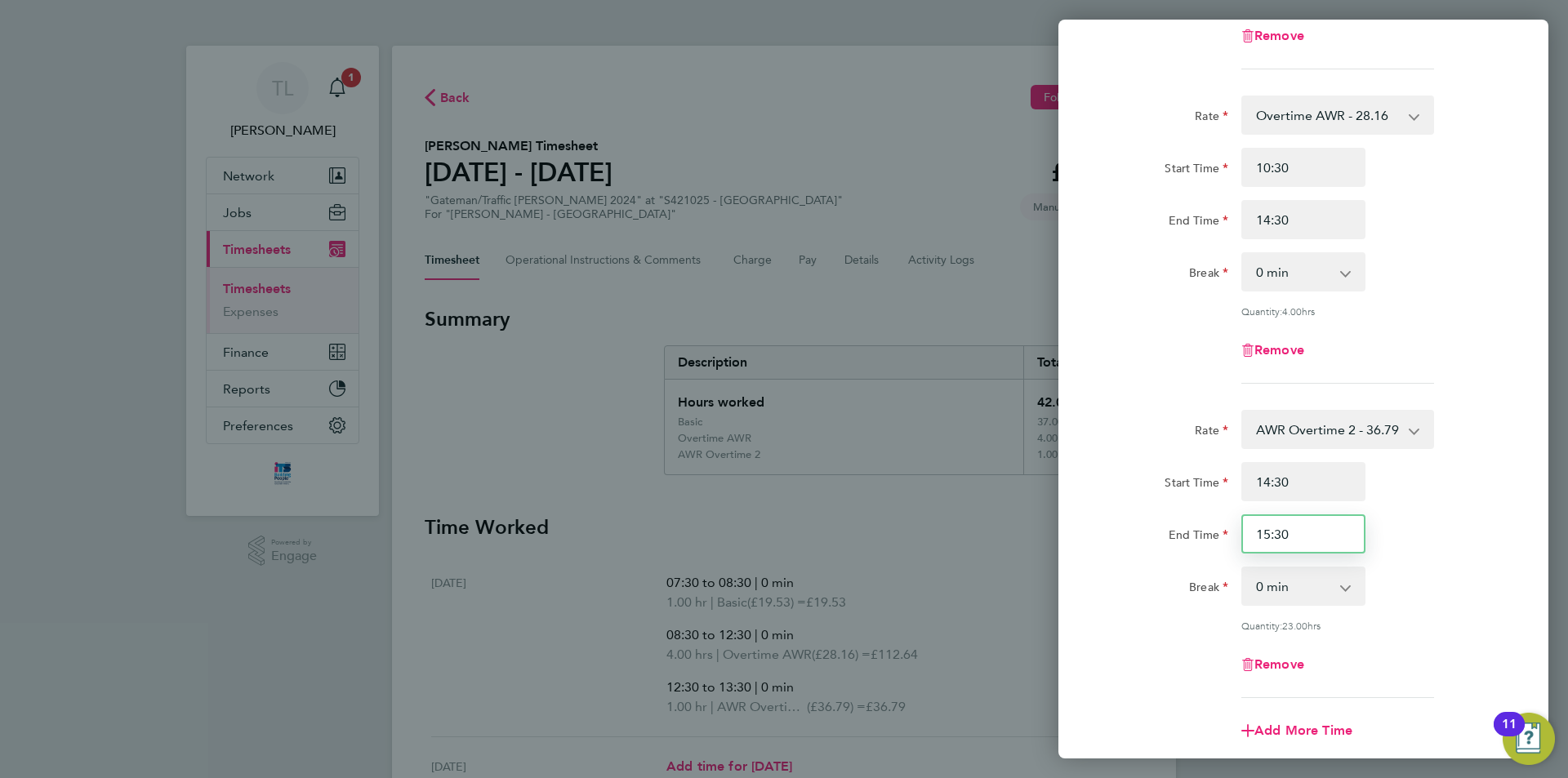
scroll to position [585, 0]
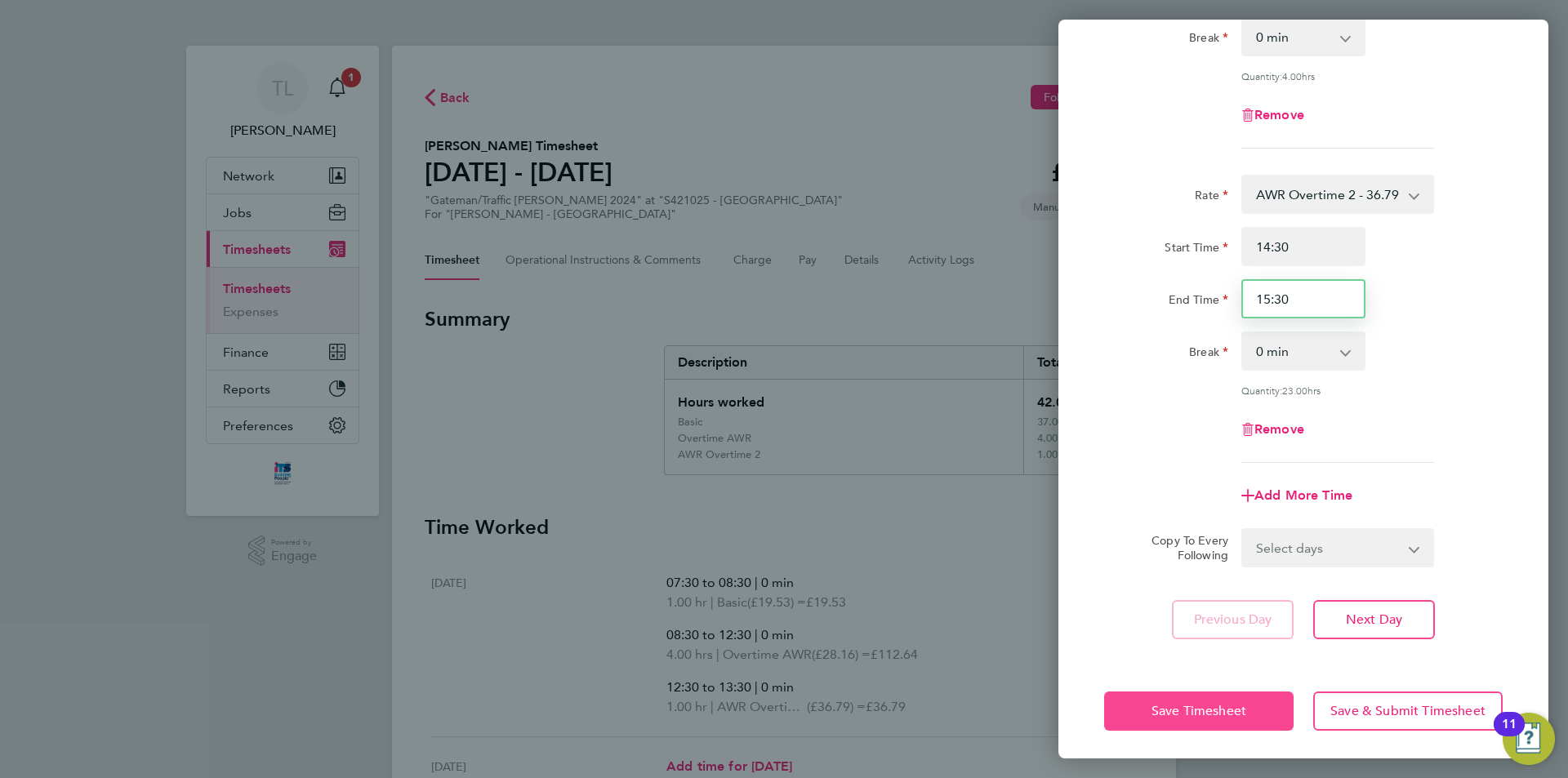
type input "15:30"
click at [1184, 694] on button "Save Timesheet" at bounding box center [1199, 711] width 189 height 39
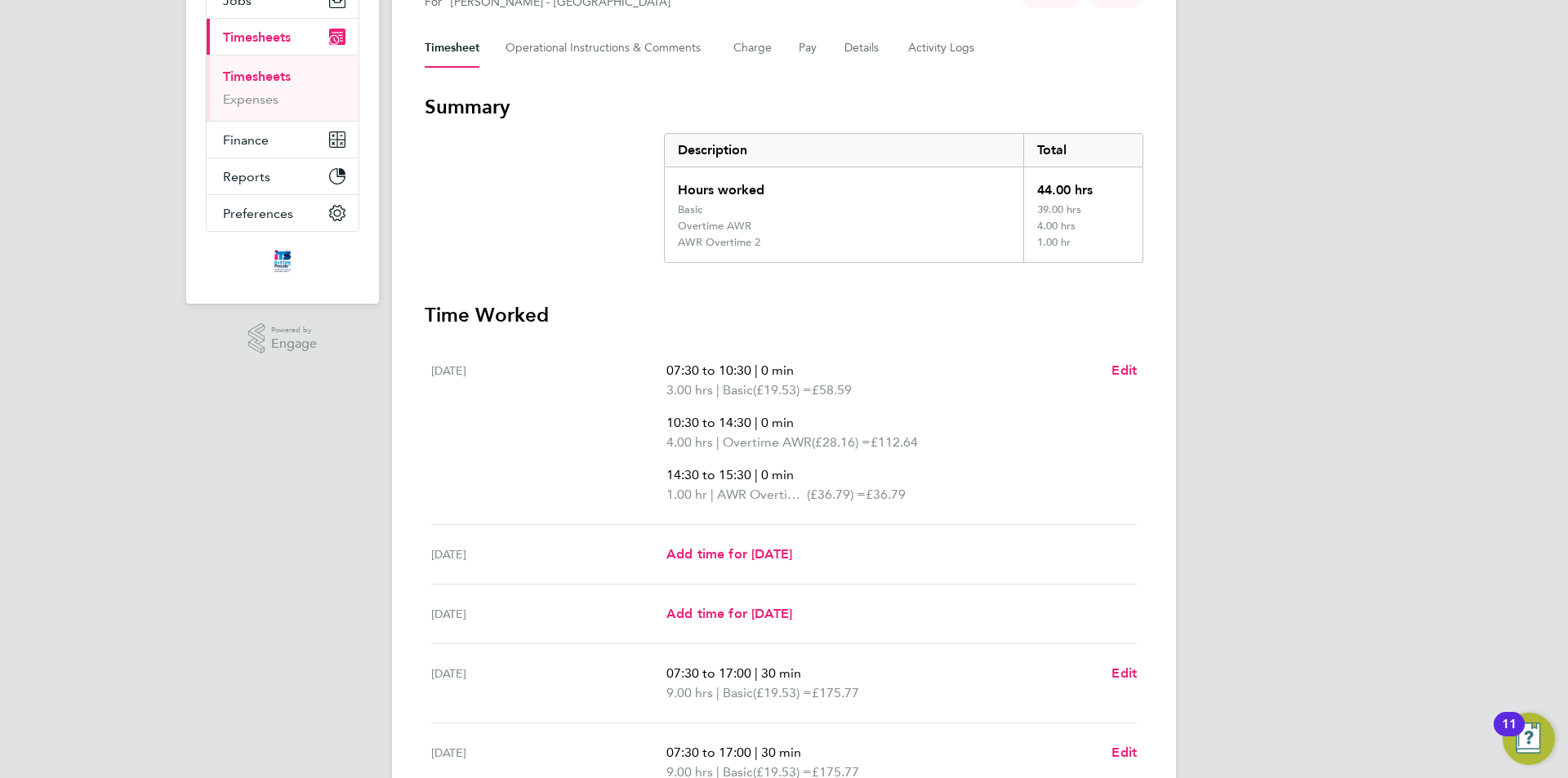
scroll to position [538, 0]
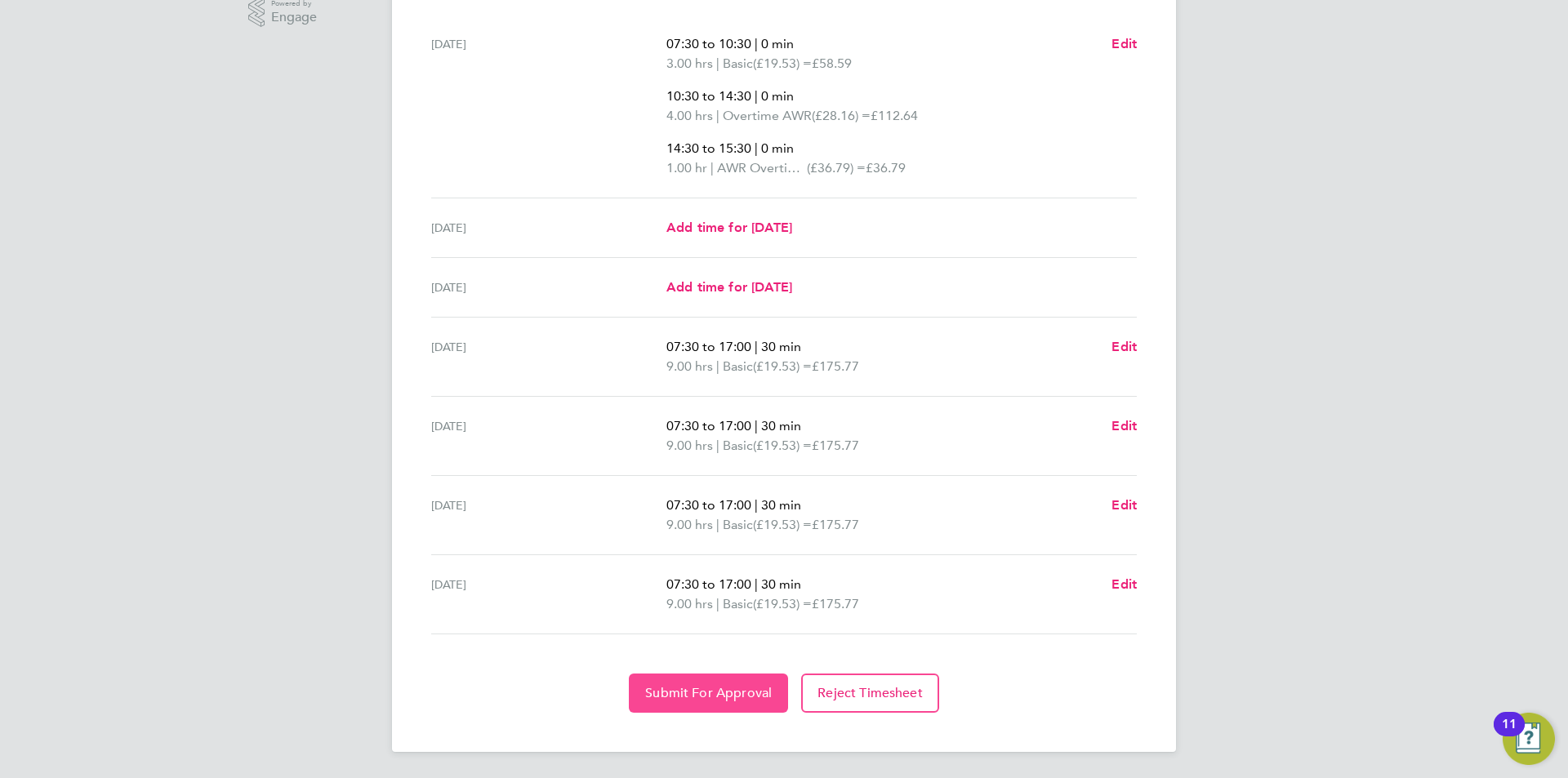
click at [740, 685] on span "Submit For Approval" at bounding box center [708, 693] width 126 height 16
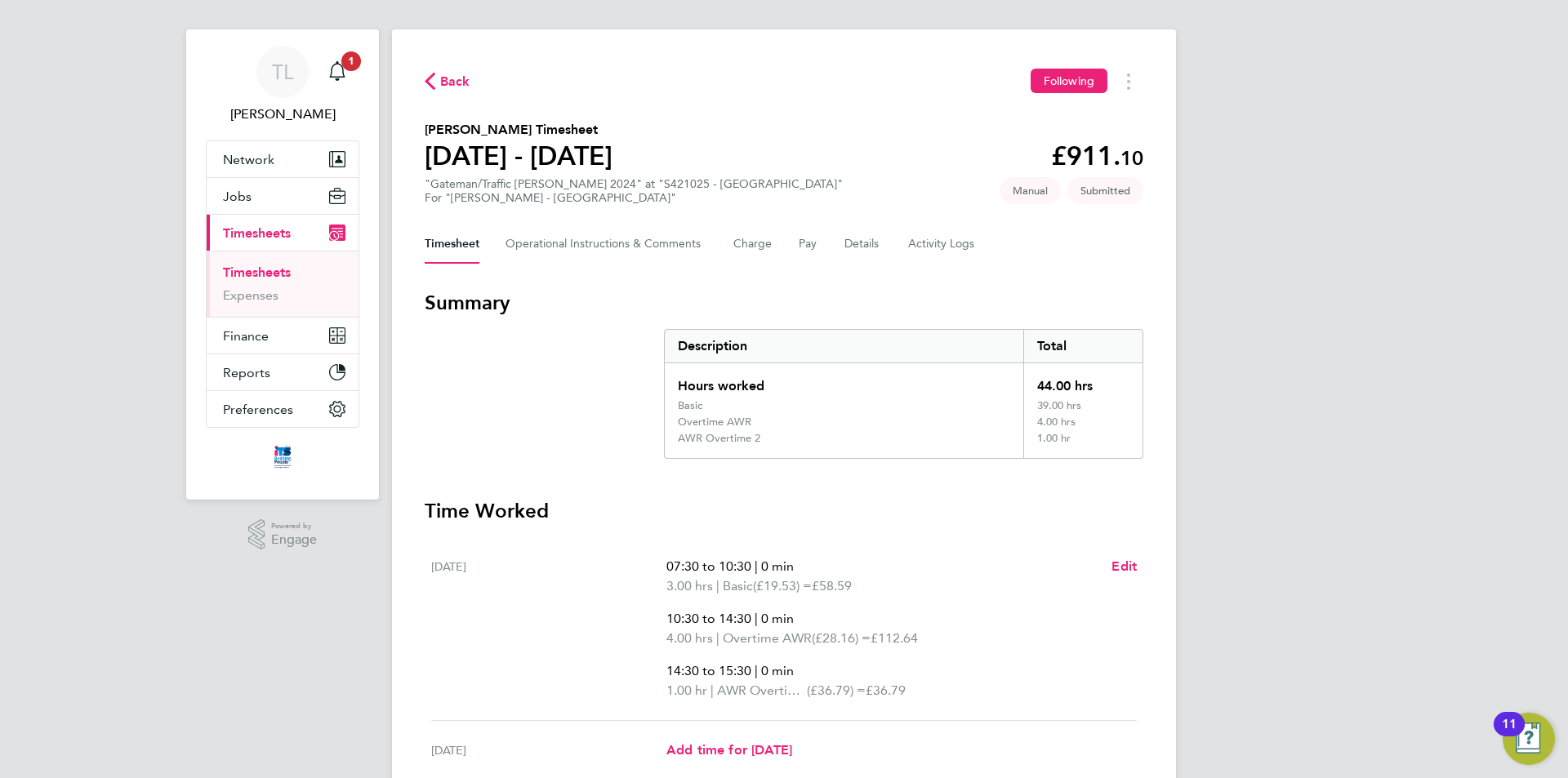
scroll to position [0, 0]
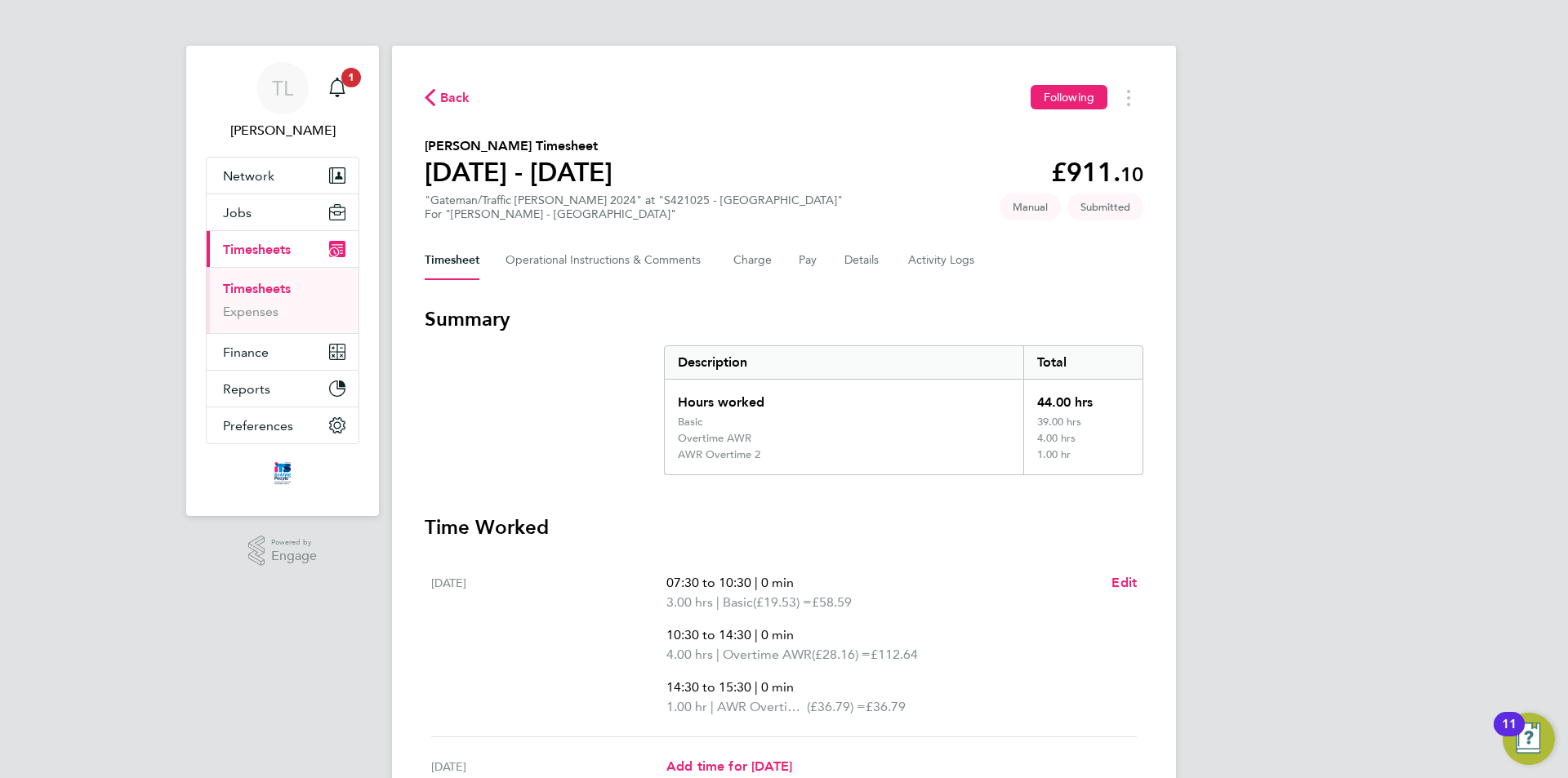
click at [254, 284] on link "Timesheets" at bounding box center [256, 288] width 68 height 16
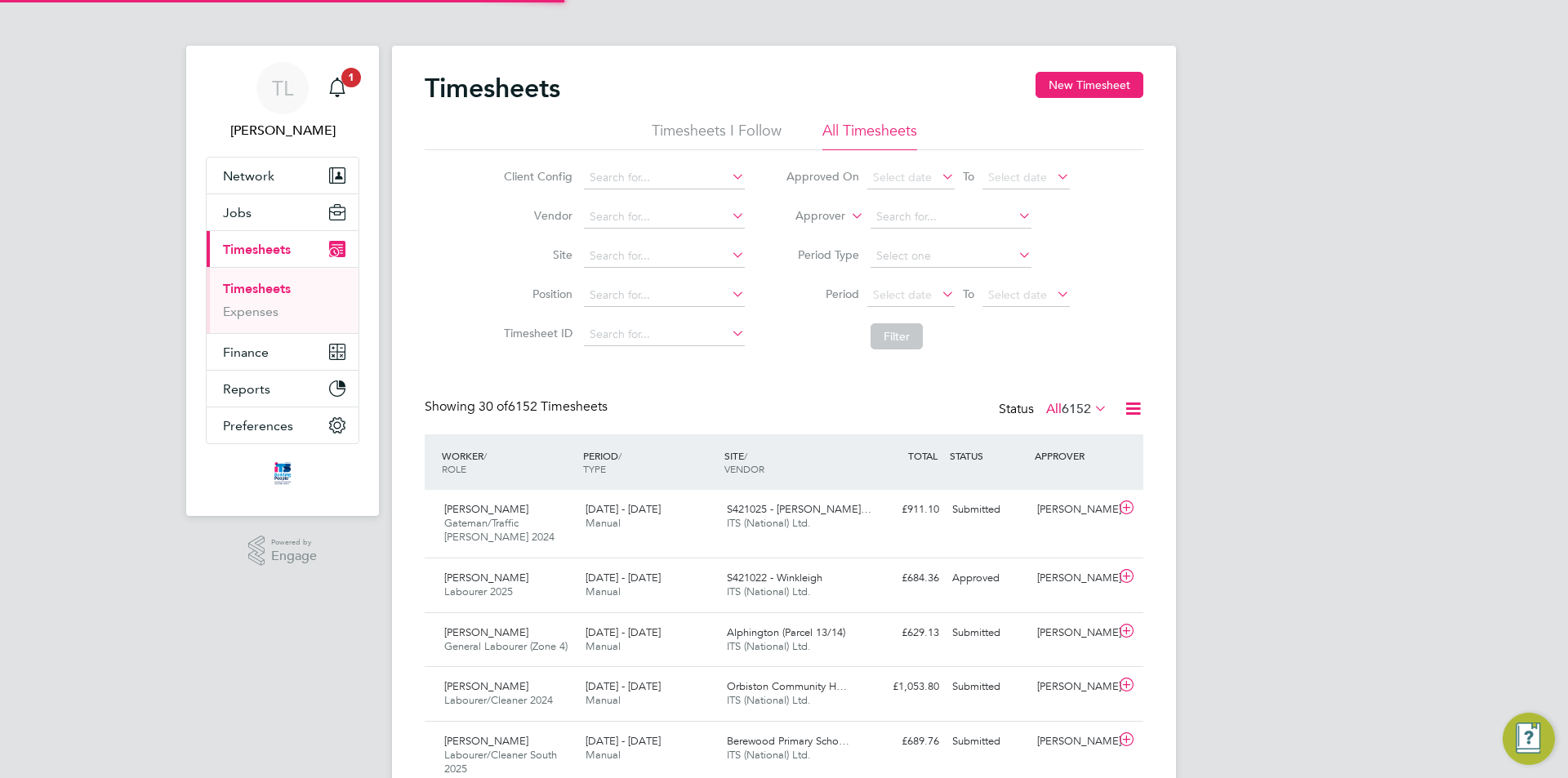
scroll to position [42, 142]
click at [1074, 82] on button "New Timesheet" at bounding box center [1089, 85] width 108 height 26
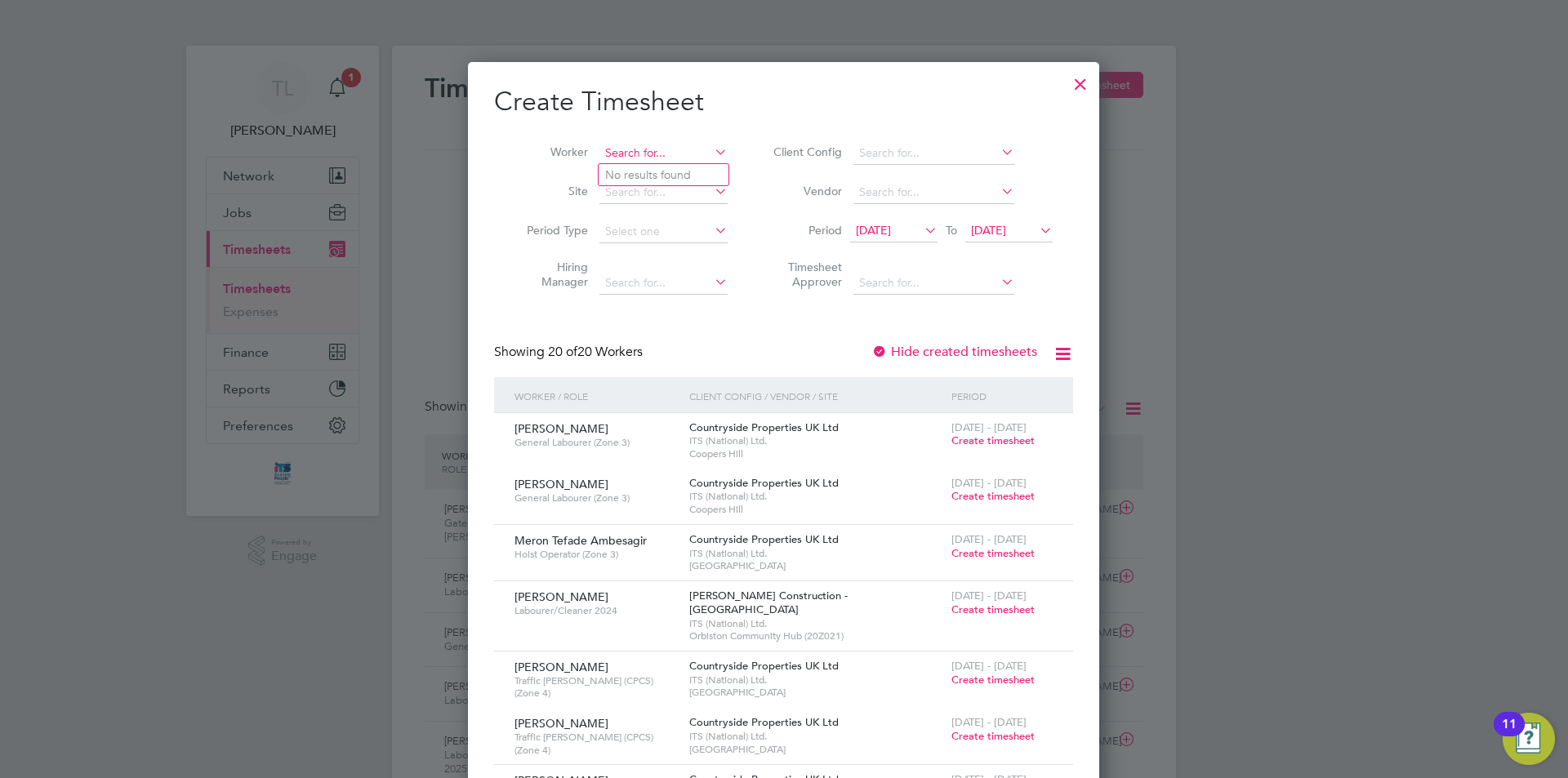
click at [685, 152] on input at bounding box center [663, 153] width 128 height 23
click at [668, 176] on li "[PERSON_NAME] nta" at bounding box center [673, 175] width 149 height 22
type input "[PERSON_NAME]"
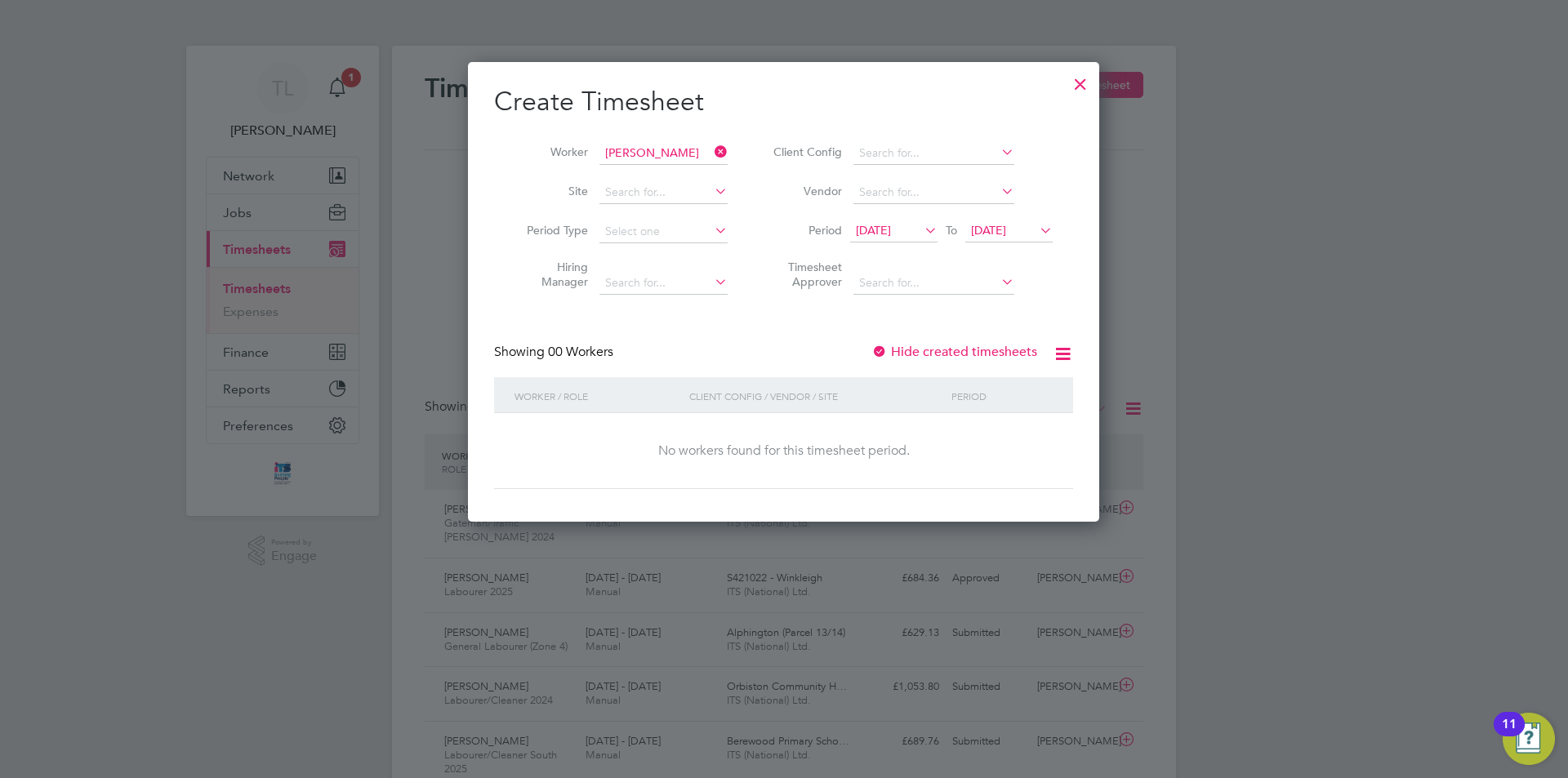
click at [1006, 230] on span "[DATE]" at bounding box center [988, 230] width 35 height 15
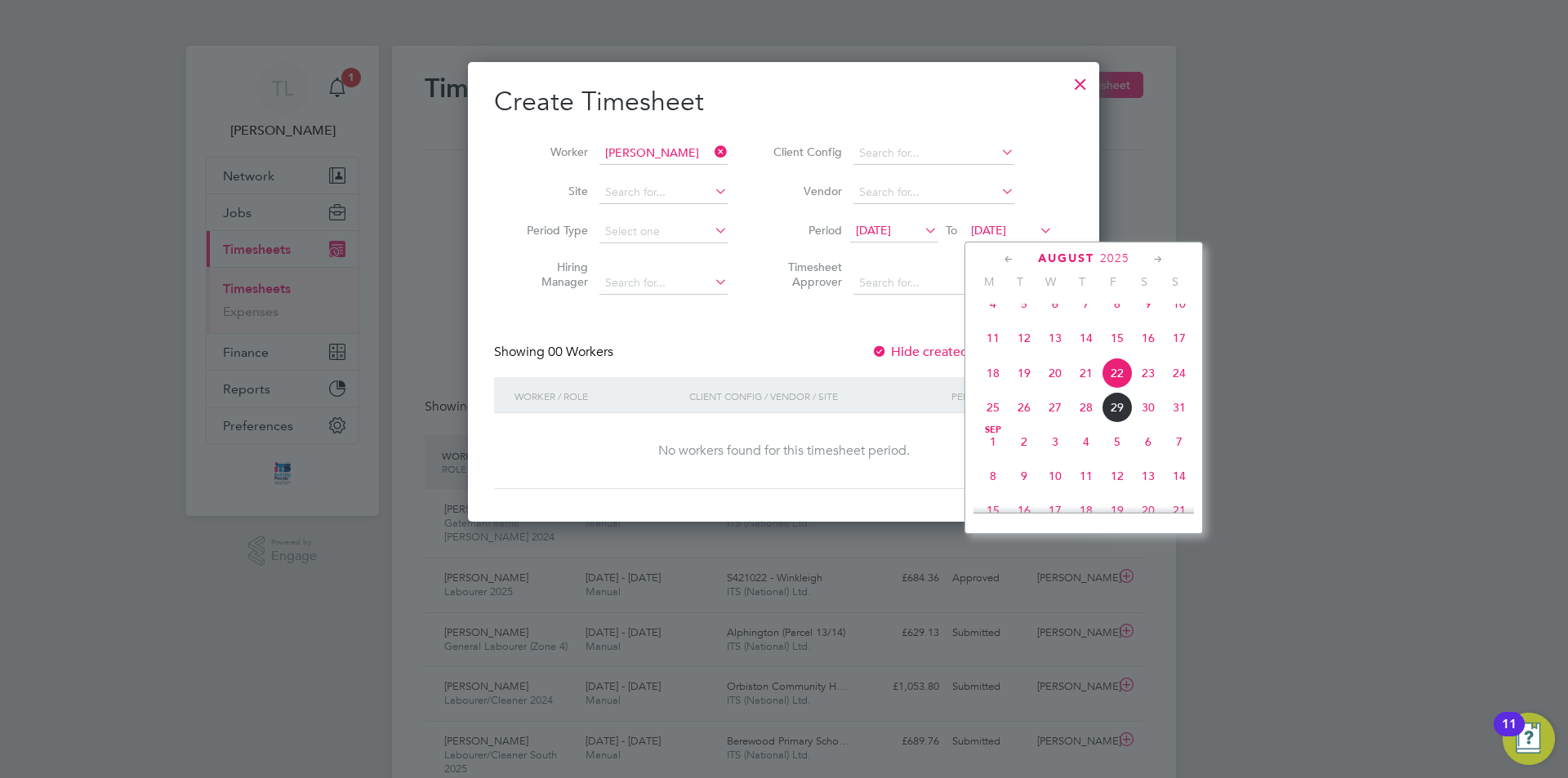
click at [1148, 423] on span "30" at bounding box center [1148, 407] width 31 height 31
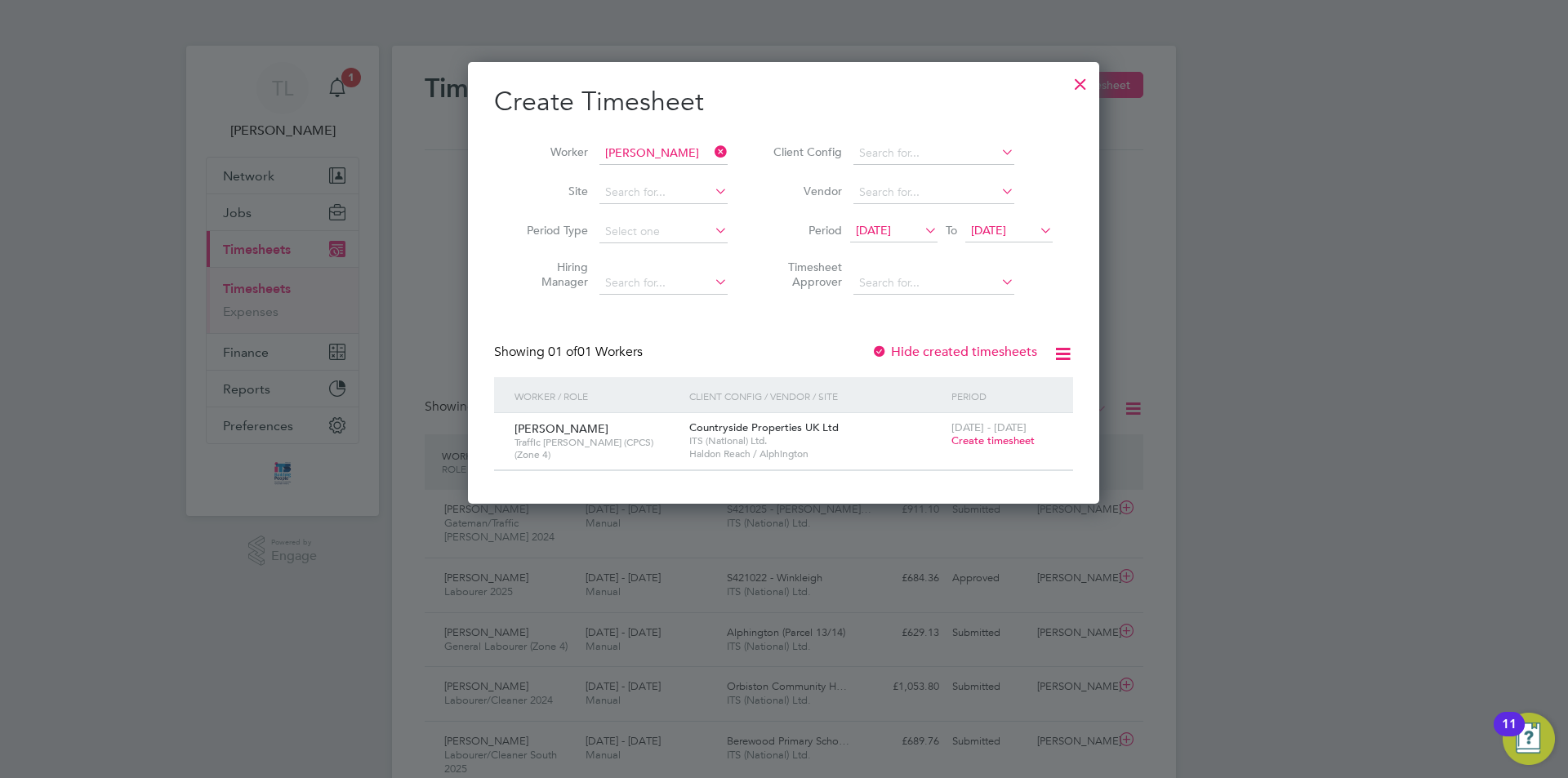
click at [1013, 438] on span "Create timesheet" at bounding box center [993, 441] width 83 height 14
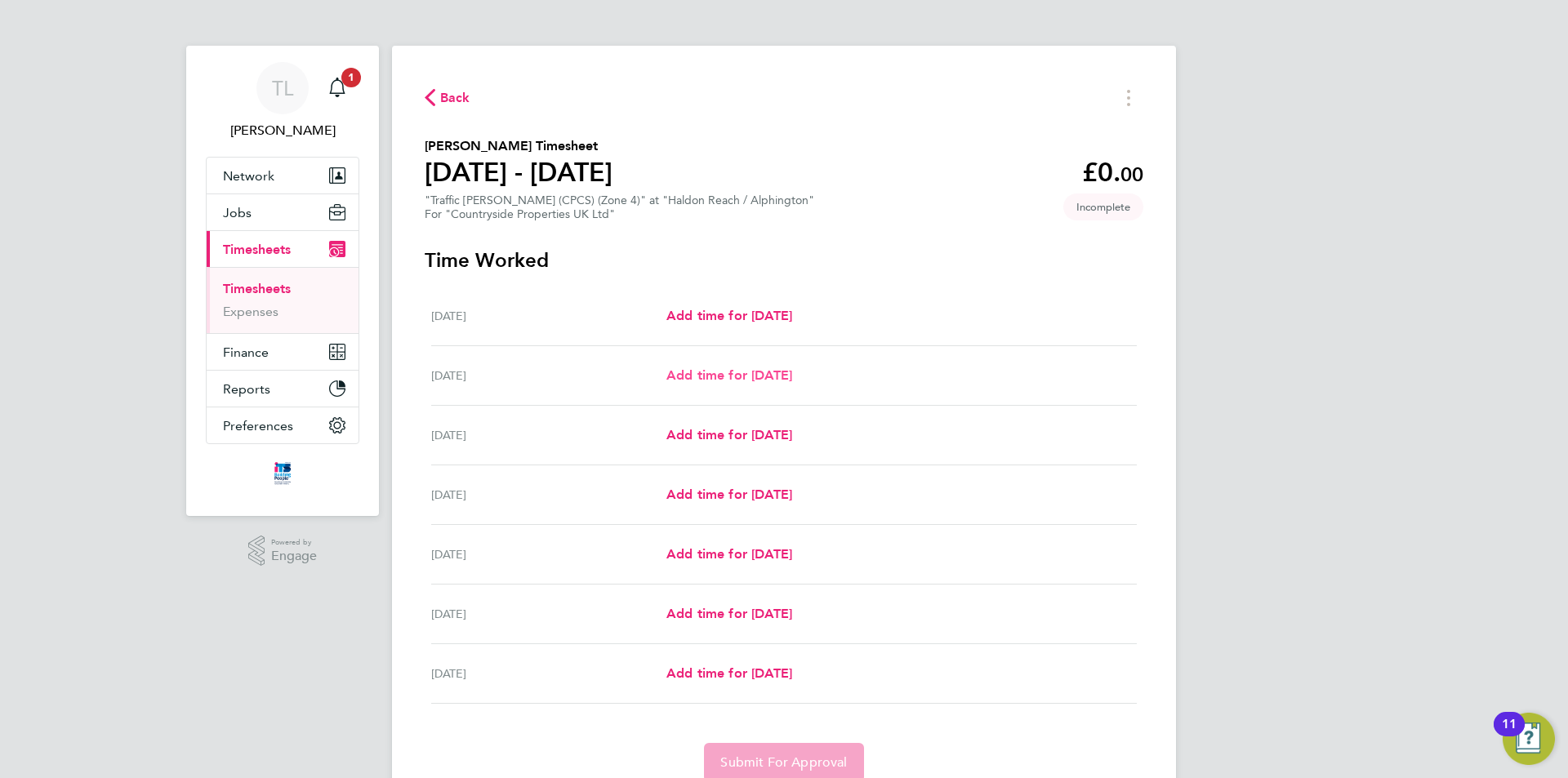
click at [725, 380] on span "Add time for [DATE]" at bounding box center [729, 375] width 126 height 16
select select "30"
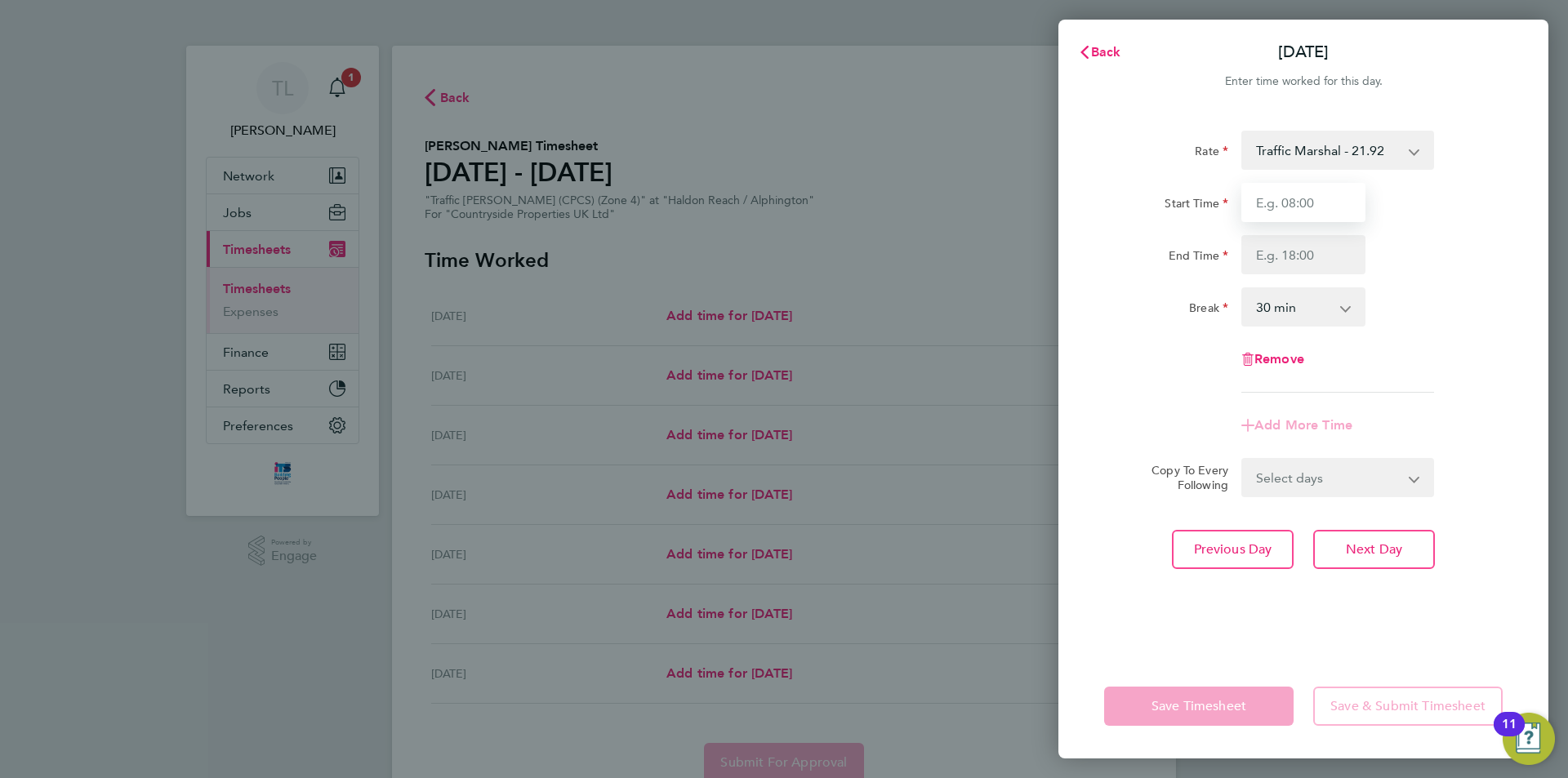
click at [1301, 206] on input "Start Time" at bounding box center [1303, 202] width 124 height 39
type input "07:30"
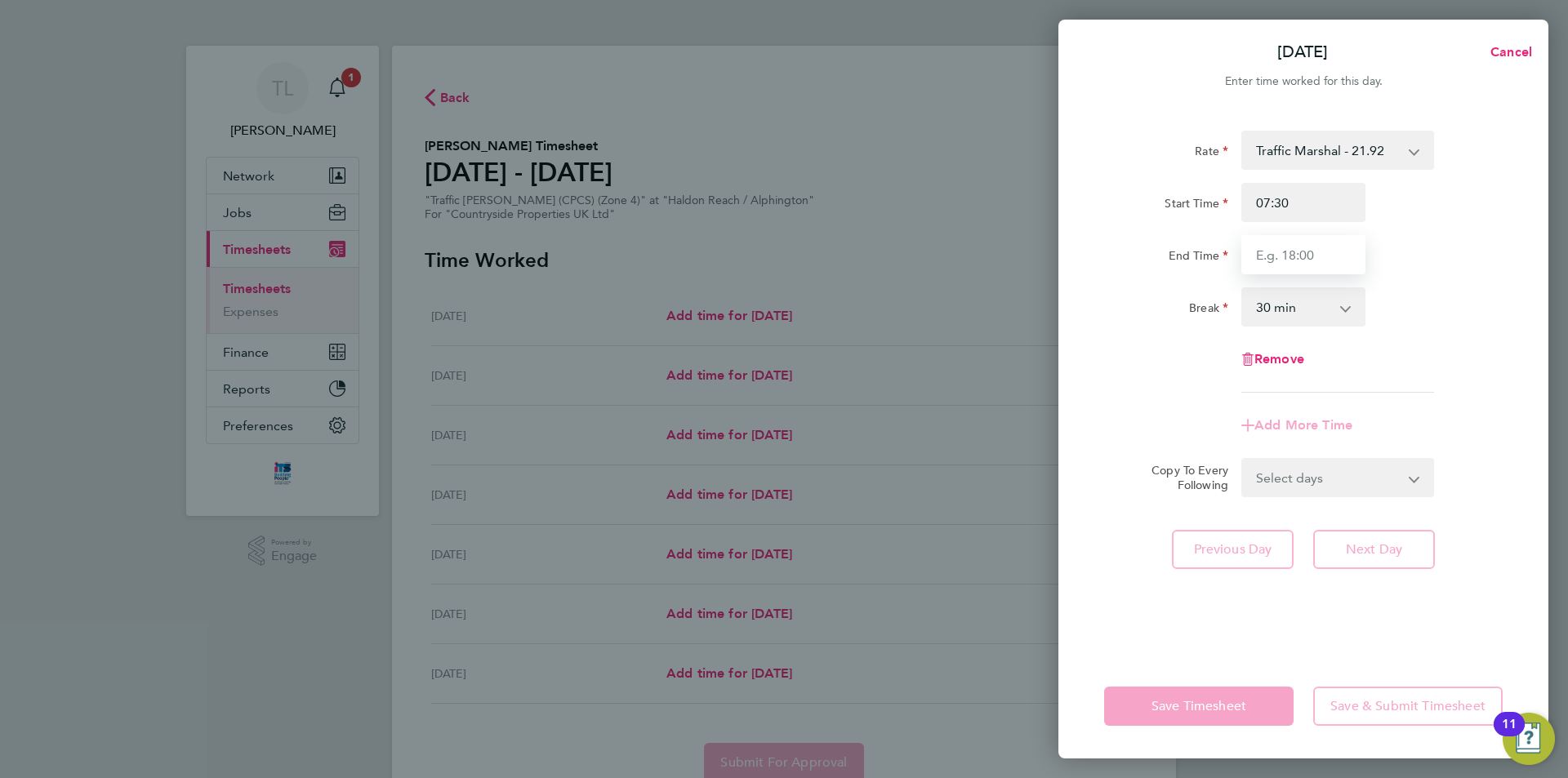
click at [1275, 255] on input "End Time" at bounding box center [1303, 255] width 124 height 39
type input "17:00"
click at [1345, 478] on form "Rate Traffic Marshal - 21.92 Start Time 07:30 End Time 17:00 Break 0 min 15 min…" at bounding box center [1303, 314] width 399 height 367
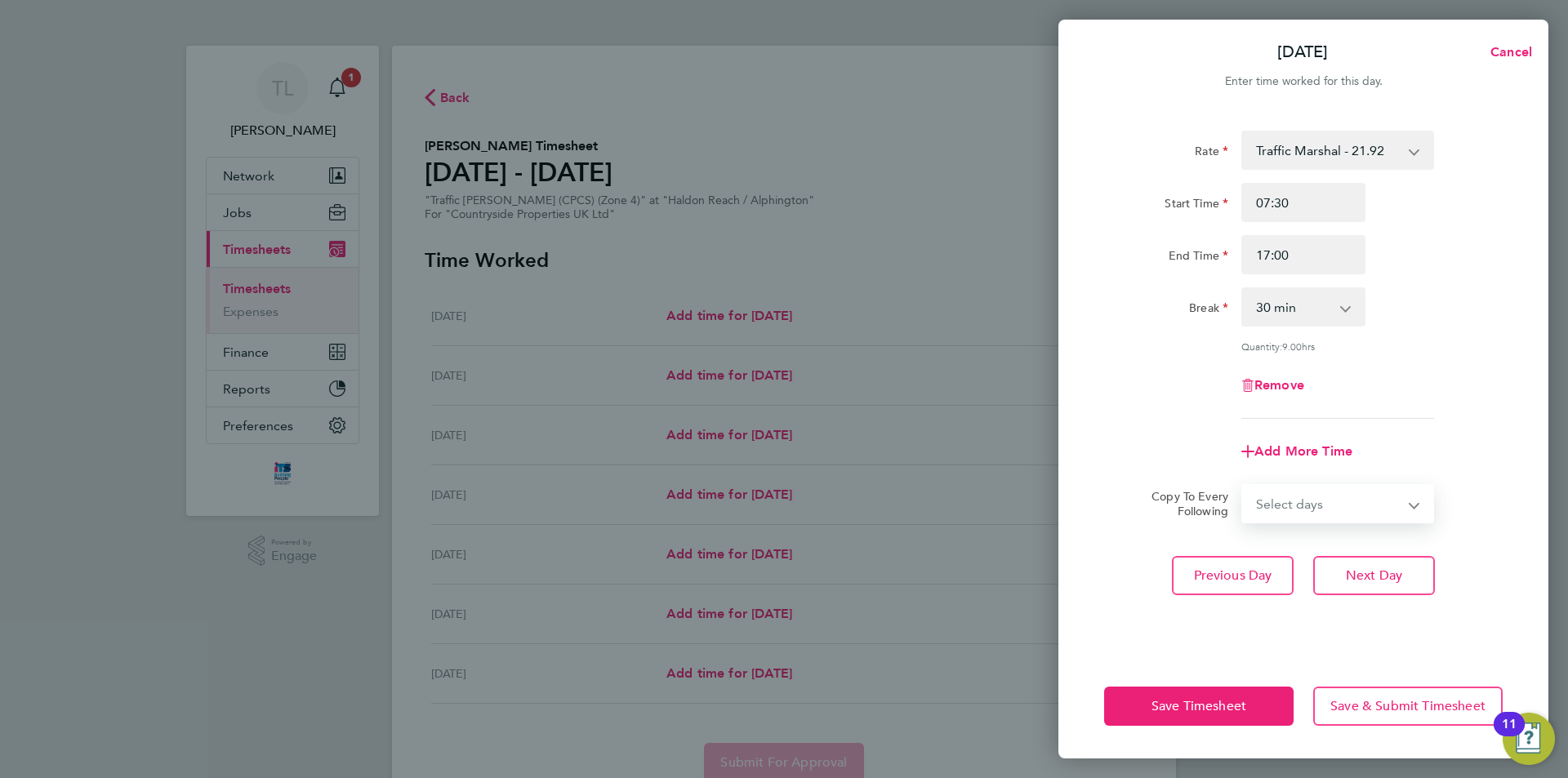
select select "DAY"
click at [1243, 486] on select "Select days Day Weekday (Mon-Fri) Weekend (Sat-Sun) [DATE] [DATE] [DATE] [DATE]…" at bounding box center [1328, 503] width 172 height 36
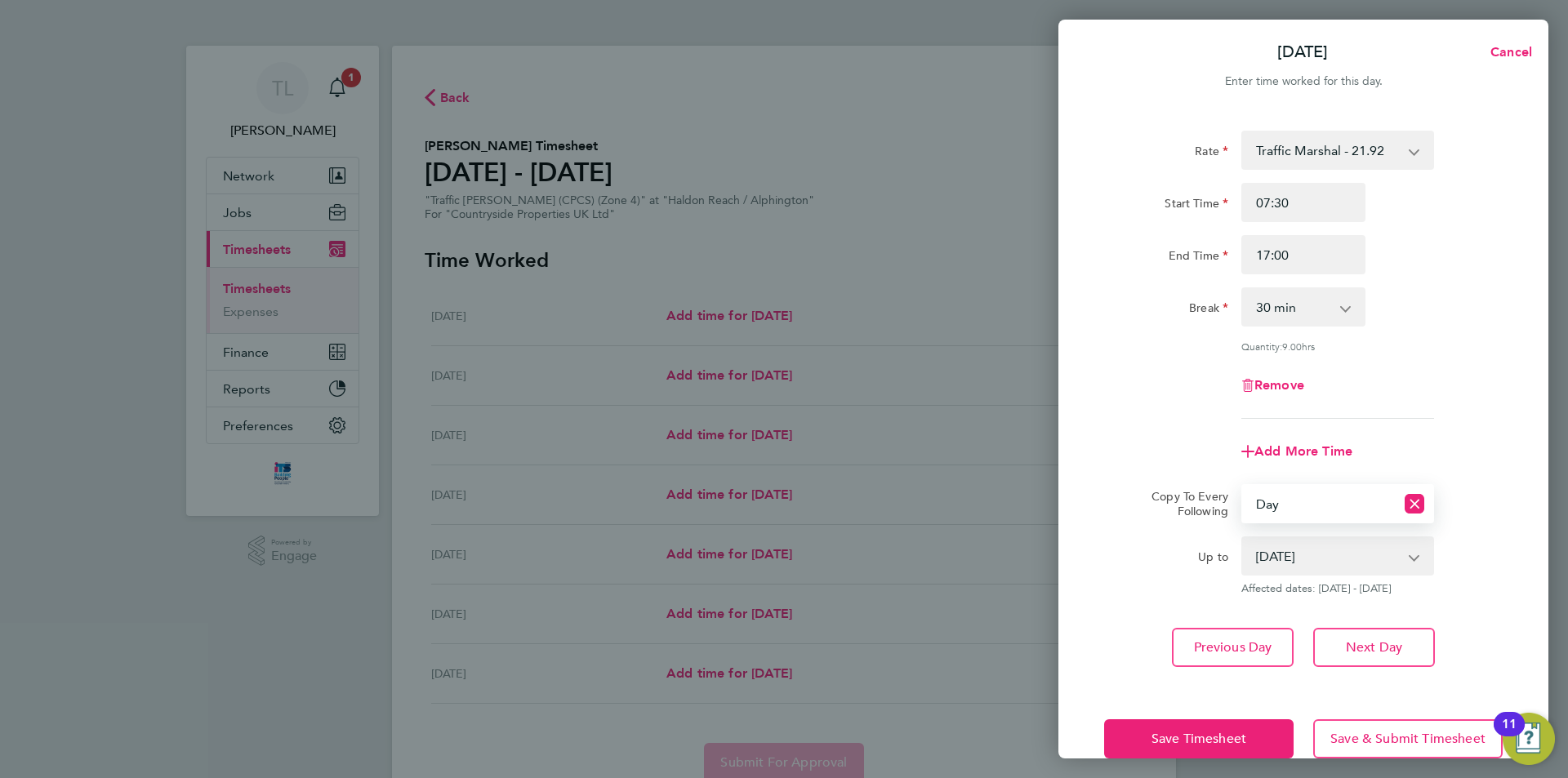
click at [1393, 563] on select "[DATE] [DATE] [DATE] [DATE] [DATE]" at bounding box center [1328, 555] width 170 height 36
select select "[DATE]"
click at [1243, 538] on select "[DATE] [DATE] [DATE] [DATE] [DATE]" at bounding box center [1328, 555] width 170 height 36
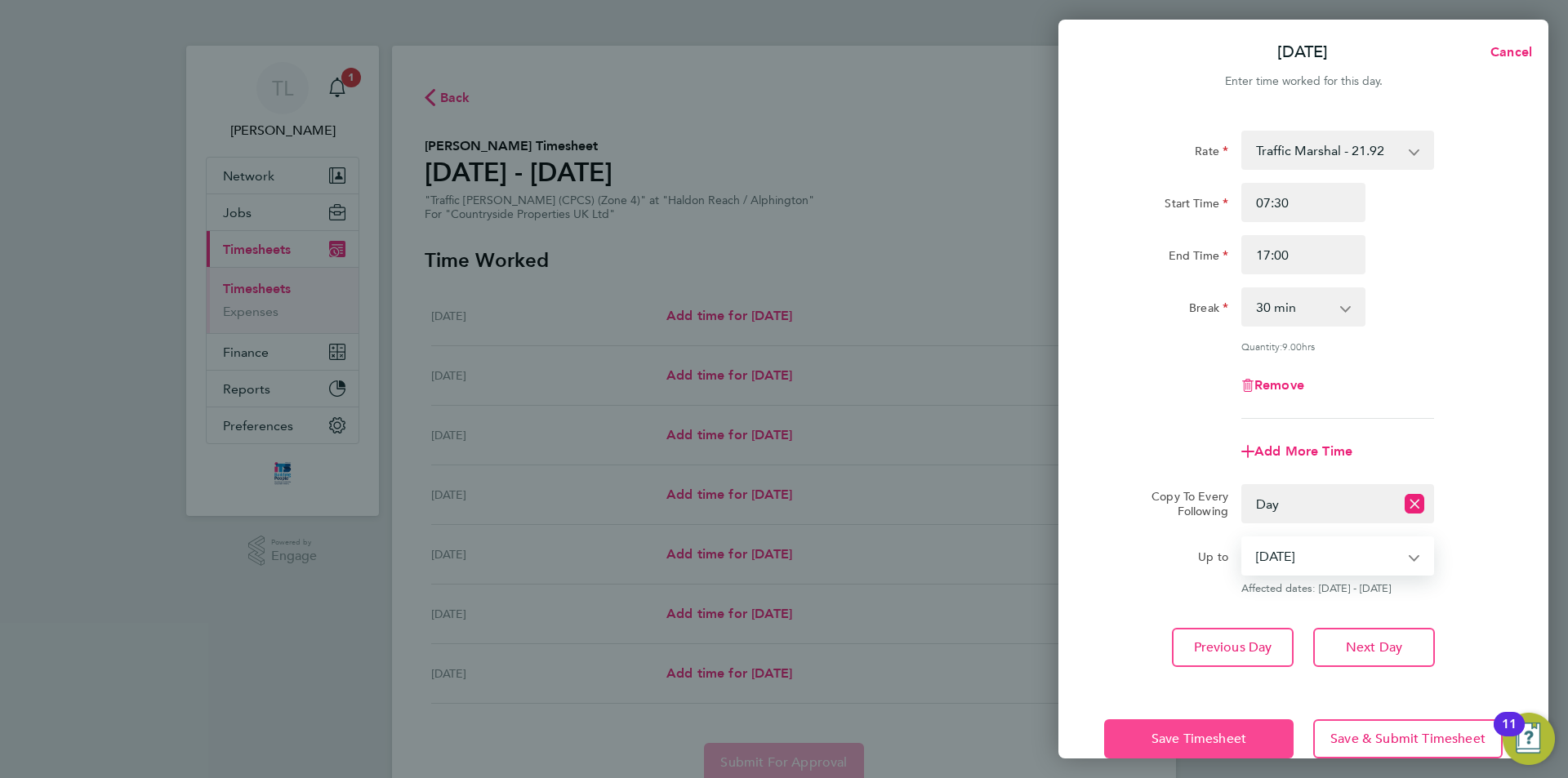
click at [1240, 730] on span "Save Timesheet" at bounding box center [1199, 738] width 95 height 16
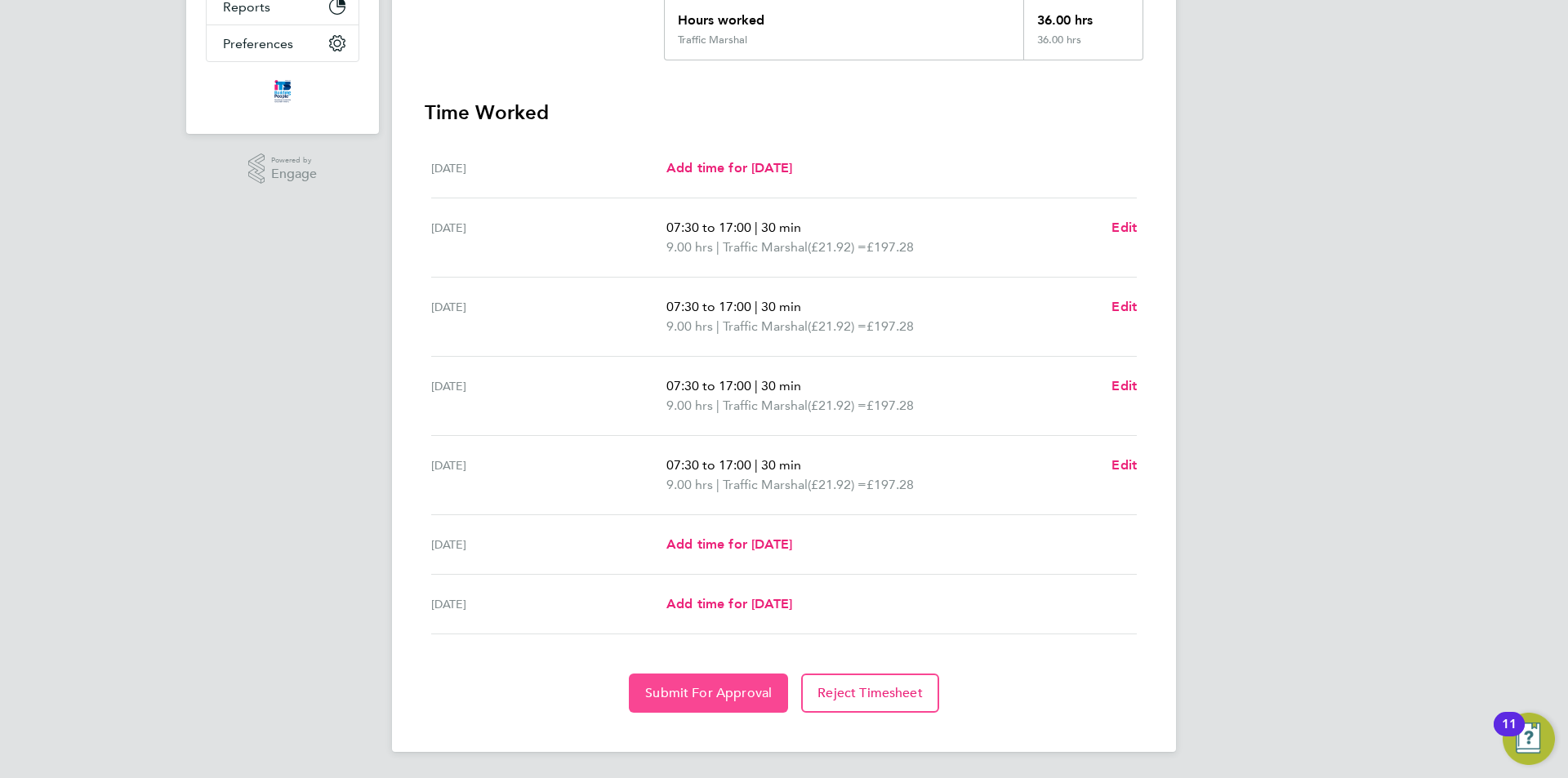
click at [747, 673] on button "Submit For Approval" at bounding box center [709, 693] width 159 height 39
